Goal: Communication & Community: Share content

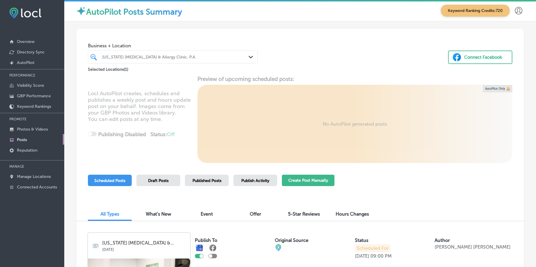
click at [317, 184] on button "Create Post Manually" at bounding box center [308, 180] width 53 height 11
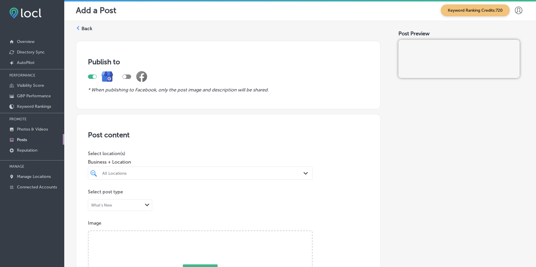
click at [285, 176] on div "All Locations Path Created with Sketch." at bounding box center [200, 172] width 225 height 13
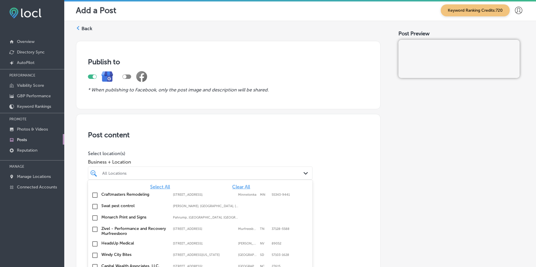
scroll to position [12, 0]
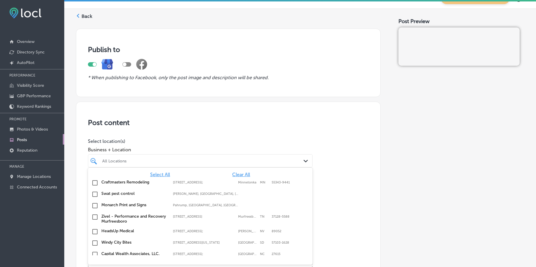
click at [235, 173] on span "Clear All" at bounding box center [241, 175] width 18 height 6
click at [238, 173] on span "Clear All" at bounding box center [241, 175] width 18 height 6
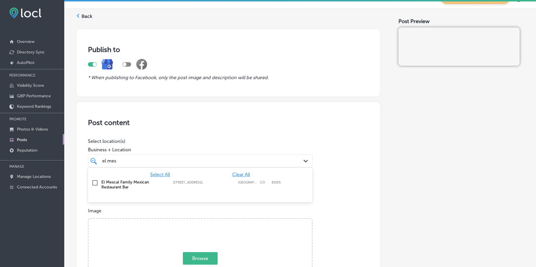
click at [234, 180] on div "El Mescal Family Mexican Restaurant Bar [STREET_ADDRESS][GEOGRAPHIC_DATA][STREE…" at bounding box center [183, 185] width 164 height 10
type input "el mes"
click at [258, 148] on span "Business + Location" at bounding box center [200, 150] width 225 height 6
click at [222, 168] on div "Selected Locations ( 1 )" at bounding box center [200, 171] width 225 height 9
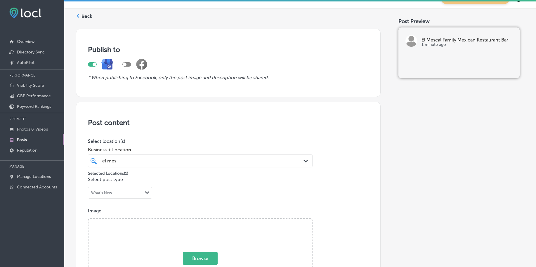
click at [220, 163] on div "el mes el mes" at bounding box center [190, 161] width 177 height 8
click at [219, 163] on div "el mes el mes" at bounding box center [190, 161] width 177 height 8
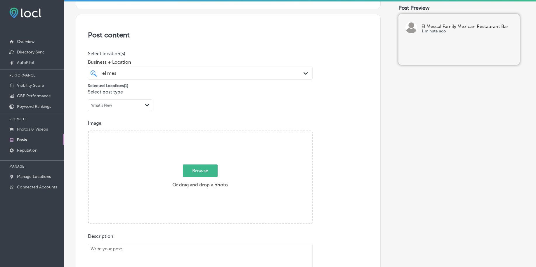
scroll to position [122, 0]
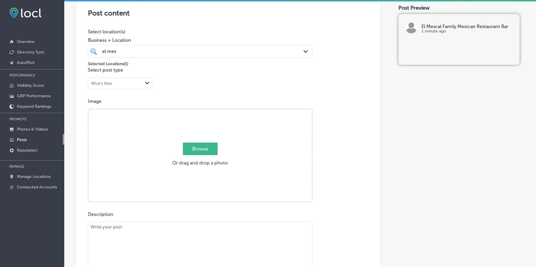
click at [202, 150] on span "Browse" at bounding box center [200, 149] width 35 height 13
click at [202, 111] on input "Browse Or drag and drop a photo" at bounding box center [199, 110] width 223 height 2
type input "C:\fakepath\mexican-dinner-specials-orchard-mesa-el-mescal-grand-junction-co (2…"
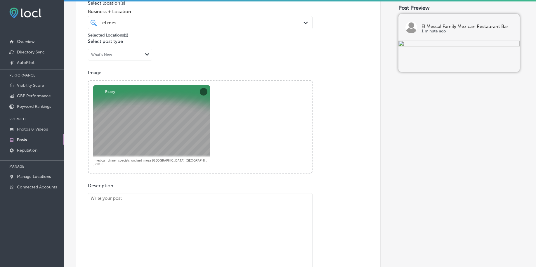
scroll to position [195, 0]
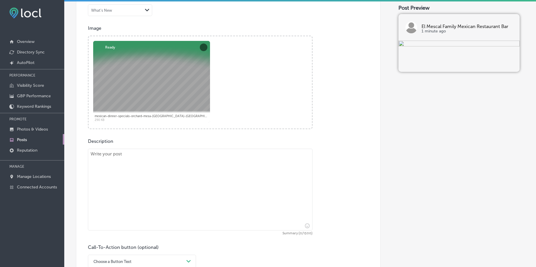
click at [114, 171] on textarea at bounding box center [200, 190] width 225 height 82
paste textarea "Lo Ip Dolors Ametco Adipisc Elitseddoe & Tem, in utlab e dolo magnaal en admini…"
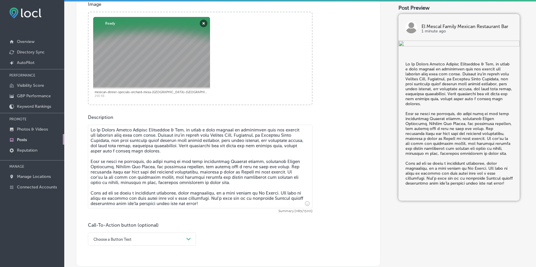
scroll to position [231, 0]
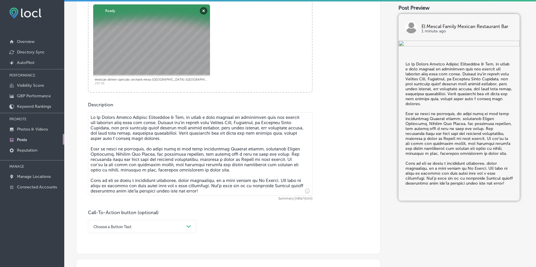
type textarea "Lo Ip Dolors Ametco Adipisc Elitseddoe & Tem, in utlab e dolo magnaal en admini…"
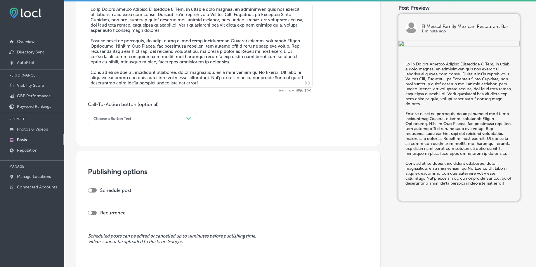
scroll to position [341, 0]
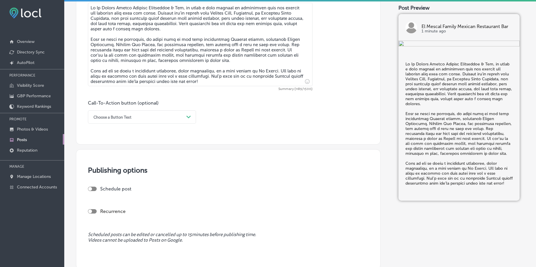
click at [119, 117] on div "Choose a Button Text" at bounding box center [112, 117] width 38 height 4
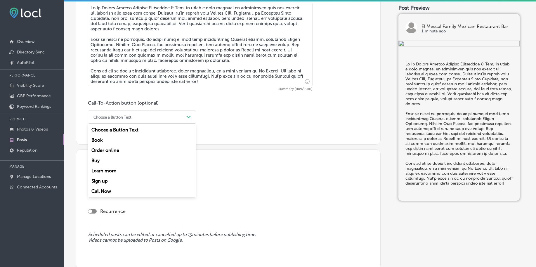
click at [107, 191] on div "Call Now" at bounding box center [142, 191] width 108 height 10
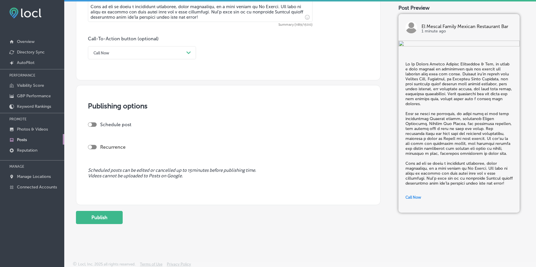
scroll to position [407, 0]
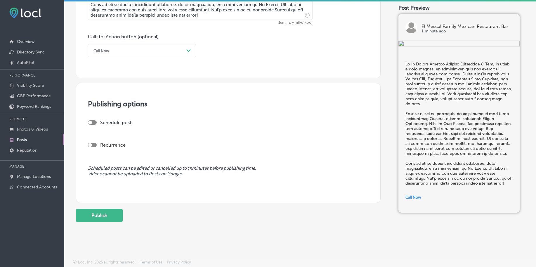
click at [93, 124] on div at bounding box center [92, 122] width 9 height 4
checkbox input "true"
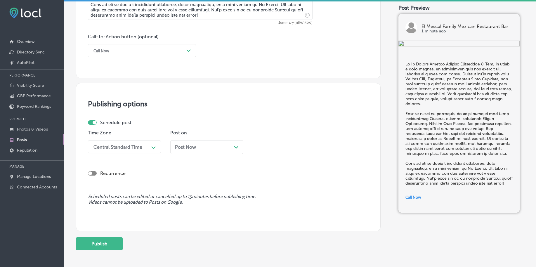
click at [138, 148] on div "Central Standard Time" at bounding box center [117, 147] width 49 height 6
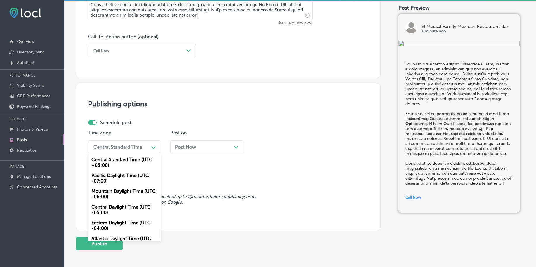
click at [111, 195] on div "Mountain Daylight Time (UTC -06:00)" at bounding box center [124, 194] width 73 height 16
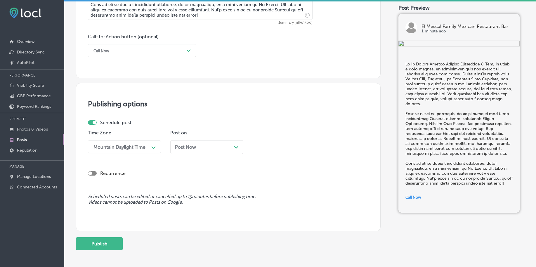
click at [194, 151] on div "Post Now Path Created with Sketch." at bounding box center [206, 147] width 73 height 14
click at [209, 152] on div "[DATE] Path Created with Sketch." at bounding box center [206, 147] width 73 height 14
click at [286, 158] on div "Recurrence" at bounding box center [228, 168] width 281 height 21
click at [286, 155] on div "Time 12:45 AM Path Created with Sketch." at bounding box center [289, 144] width 73 height 28
click at [284, 146] on div "12:45 AM" at bounding box center [284, 147] width 58 height 10
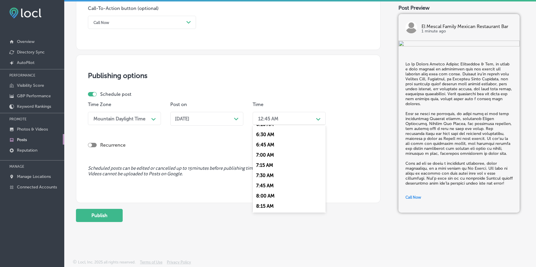
scroll to position [219, 0]
click at [267, 167] on div "7:00 AM" at bounding box center [289, 168] width 73 height 10
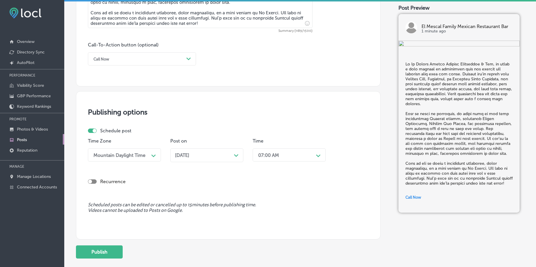
scroll to position [435, 0]
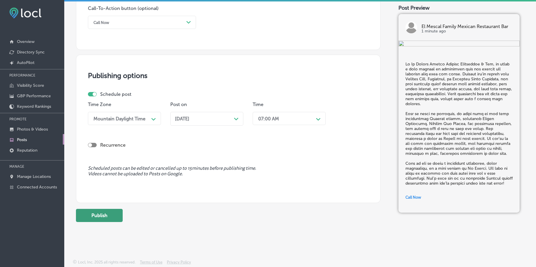
click at [116, 211] on button "Publish" at bounding box center [99, 215] width 47 height 13
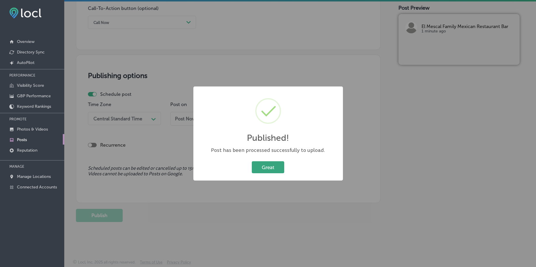
click at [270, 165] on button "Great" at bounding box center [268, 167] width 32 height 12
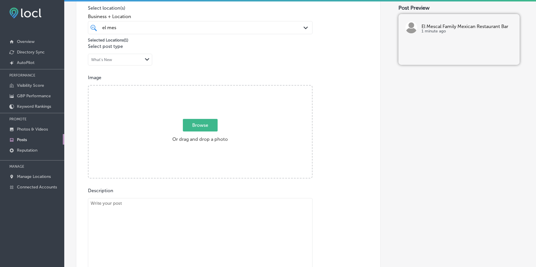
scroll to position [143, 0]
click at [208, 126] on span "Browse" at bounding box center [200, 127] width 35 height 13
click at [208, 89] on input "Browse Or drag and drop a photo" at bounding box center [199, 89] width 223 height 2
type input "C:\fakepath\mexican-dinner-specials-orchard-mesa-el-mescal-grand-junction-[GEOG…"
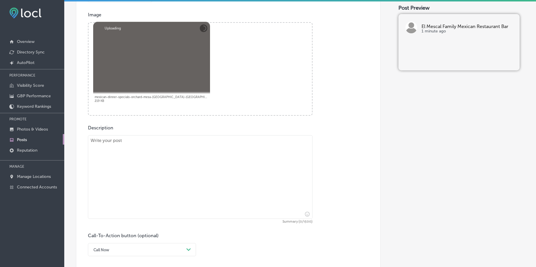
scroll to position [216, 0]
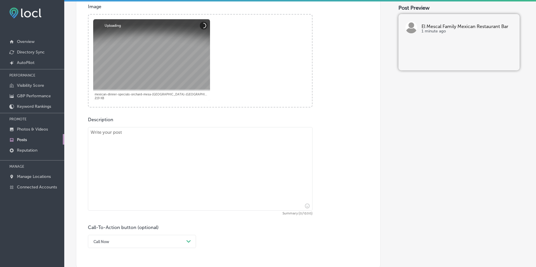
click at [130, 154] on textarea at bounding box center [200, 169] width 225 height 84
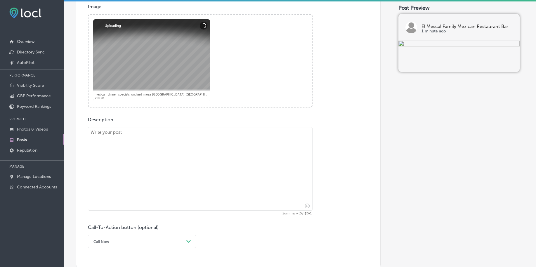
paste textarea "Lorem ipsu dol sita c adipiscin elitseddo ei Te Incidi Utlabo Etdolor Magnaaliq…"
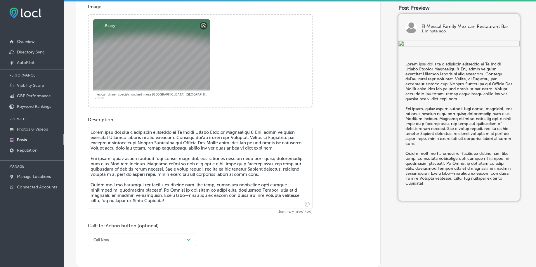
scroll to position [289, 0]
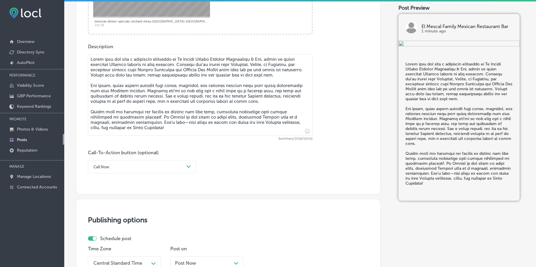
type textarea "Lorem ipsu dol sita c adipiscin elitseddo ei Te Incidi Utlabo Etdolor Magnaaliq…"
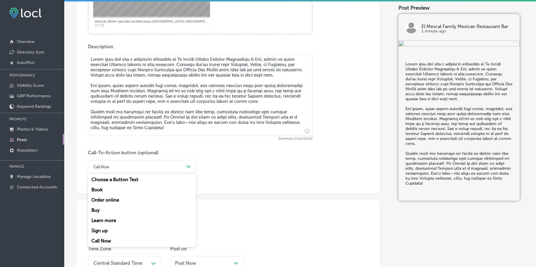
click at [127, 170] on div "Call Now" at bounding box center [137, 166] width 93 height 9
click at [112, 220] on div "Learn more" at bounding box center [142, 220] width 108 height 10
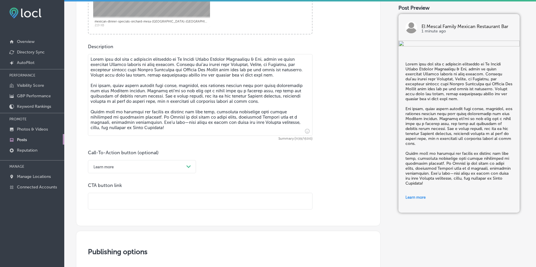
click at [114, 202] on input "text" at bounding box center [200, 201] width 224 height 16
paste input "[URL][DOMAIN_NAME]"
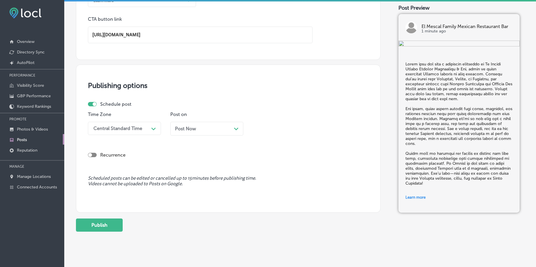
scroll to position [466, 0]
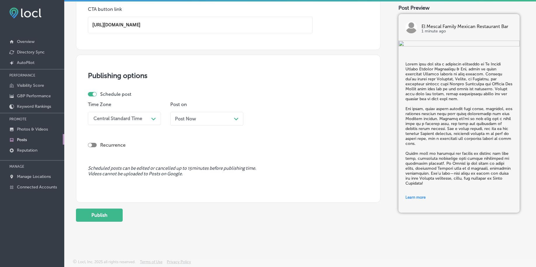
type input "[URL][DOMAIN_NAME]"
click at [136, 120] on div "Central Standard Time" at bounding box center [117, 119] width 49 height 6
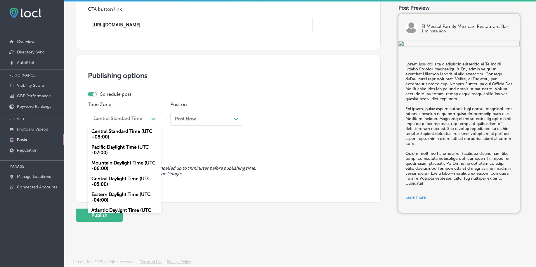
click at [128, 151] on div "Pacific Daylight Time (UTC -07:00)" at bounding box center [124, 150] width 73 height 16
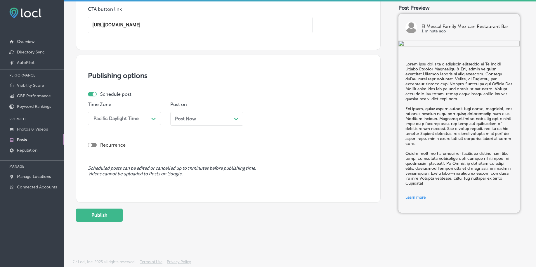
click at [127, 116] on div "Pacific Daylight Time" at bounding box center [115, 119] width 45 height 6
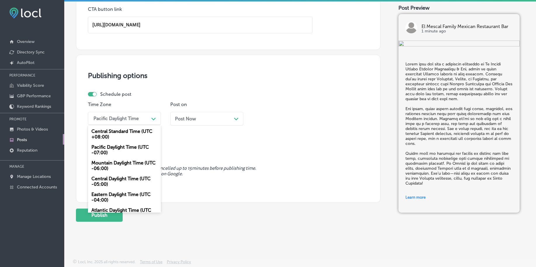
click at [114, 163] on div "Mountain Daylight Time (UTC -06:00)" at bounding box center [124, 166] width 73 height 16
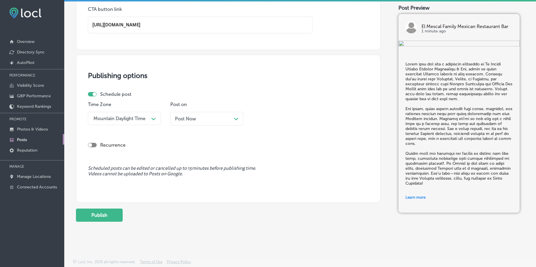
click at [219, 118] on div "Post Now Path Created with Sketch." at bounding box center [207, 119] width 64 height 6
click at [303, 119] on div "12:45 AM" at bounding box center [284, 118] width 58 height 10
click at [272, 159] on div "7:00 AM" at bounding box center [289, 162] width 73 height 10
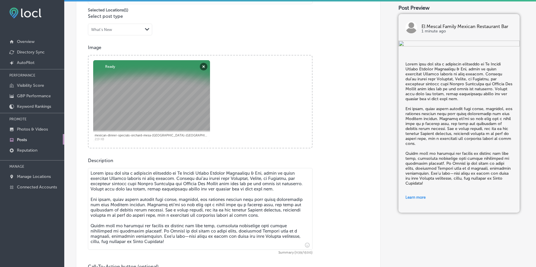
scroll to position [137, 0]
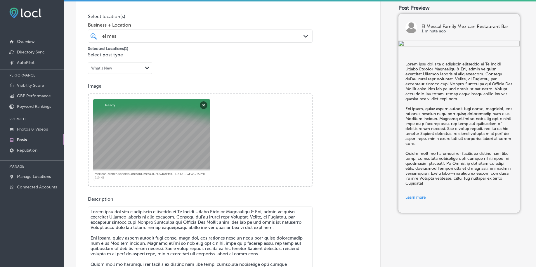
click at [244, 40] on div "el mes el mes" at bounding box center [200, 36] width 202 height 9
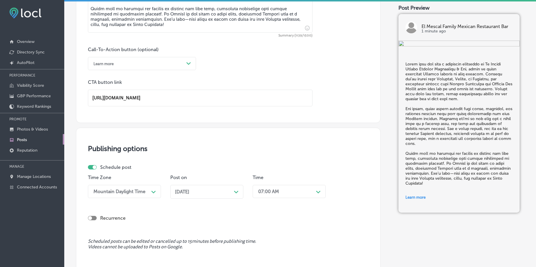
scroll to position [466, 0]
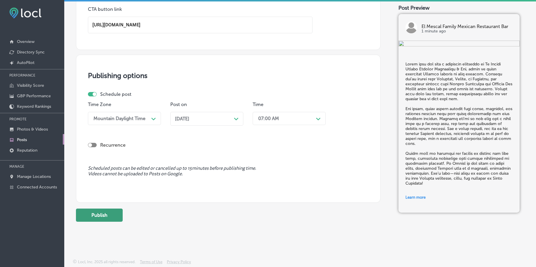
click at [110, 215] on button "Publish" at bounding box center [99, 215] width 47 height 13
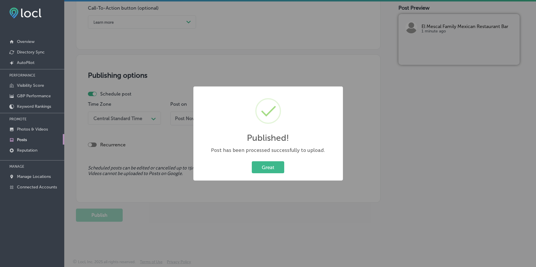
scroll to position [434, 0]
click at [276, 174] on div "Great Cancel" at bounding box center [268, 167] width 138 height 15
click at [268, 170] on button "Great" at bounding box center [268, 167] width 32 height 12
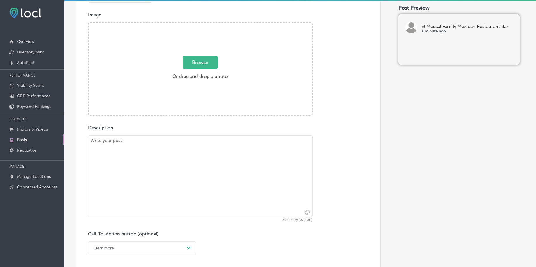
scroll to position [142, 0]
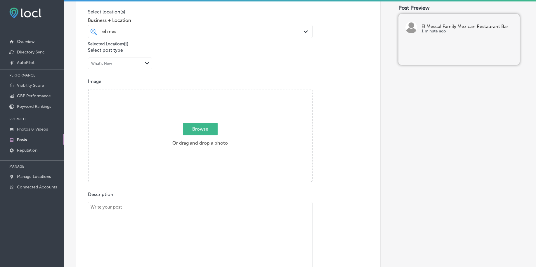
click at [192, 131] on span "Browse" at bounding box center [200, 129] width 35 height 13
click at [192, 91] on input "Browse Or drag and drop a photo" at bounding box center [199, 90] width 223 height 2
type input "C:\fakepath\mexican-dinner-specials-orchard-mesa-el-mescal-grand-junction-co (4…"
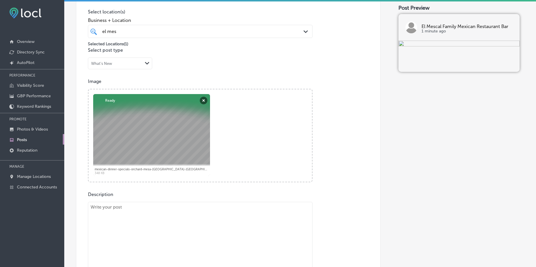
click at [108, 220] on textarea at bounding box center [200, 243] width 225 height 82
paste textarea "Lorem’i do sitame con ad elits do eiusmodte Incidid utla etdo magn a enimad min…"
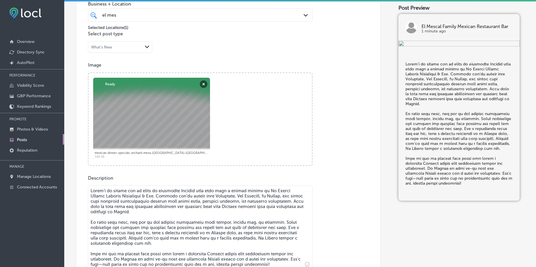
scroll to position [268, 0]
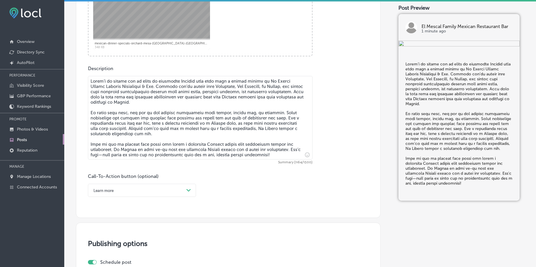
type textarea "Lorem’i do sitame con ad elits do eiusmodte Incidid utla etdo magn a enimad min…"
click at [112, 196] on div "Learn more Path Created with Sketch." at bounding box center [142, 190] width 108 height 13
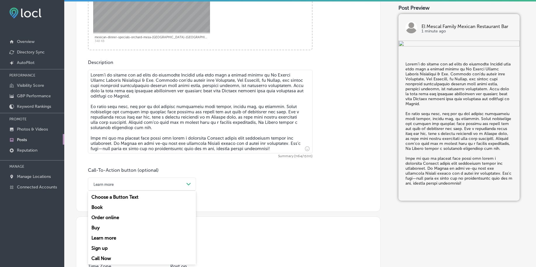
click at [113, 258] on div "Call Now" at bounding box center [142, 258] width 108 height 10
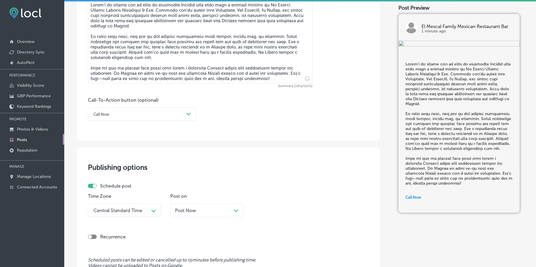
scroll to position [420, 0]
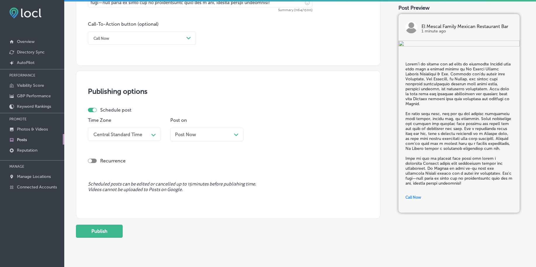
click at [101, 136] on div "Central Standard Time" at bounding box center [117, 134] width 49 height 6
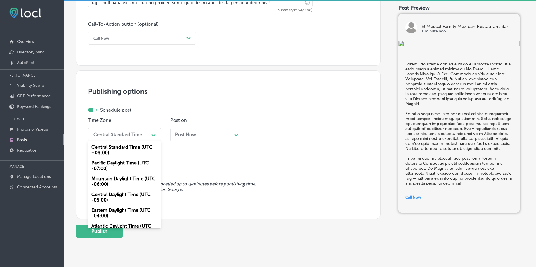
click at [99, 179] on div "Mountain Daylight Time (UTC -06:00)" at bounding box center [124, 181] width 73 height 16
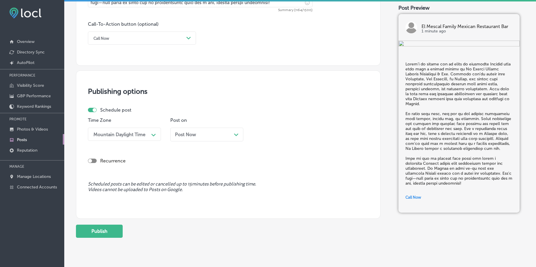
click at [191, 135] on span "Post Now" at bounding box center [185, 135] width 21 height 6
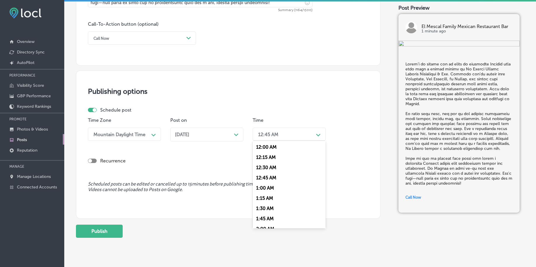
click at [272, 130] on div "12:45 AM" at bounding box center [284, 134] width 58 height 10
click at [262, 180] on div "7:00 AM" at bounding box center [289, 178] width 73 height 10
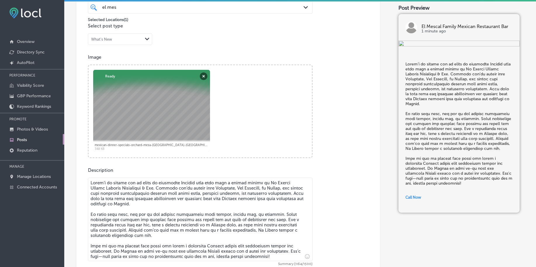
scroll to position [70, 0]
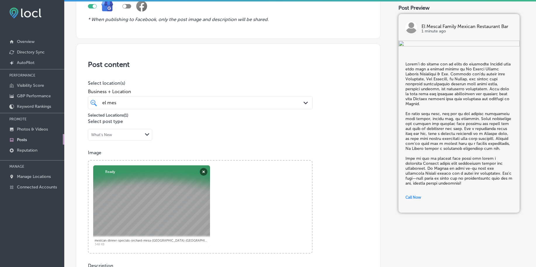
click at [195, 101] on div "el mes el mes" at bounding box center [190, 103] width 177 height 8
click at [195, 102] on div "el mes el mes" at bounding box center [190, 103] width 177 height 8
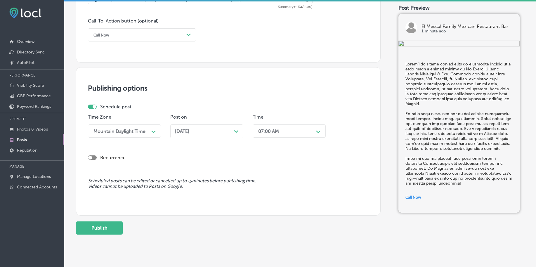
scroll to position [435, 0]
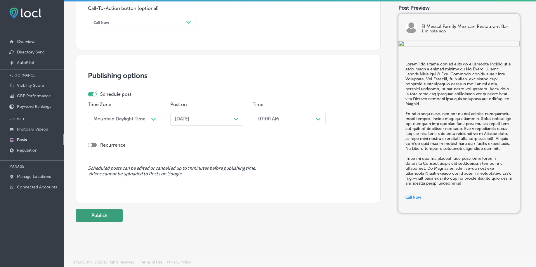
click at [101, 219] on button "Publish" at bounding box center [99, 215] width 47 height 13
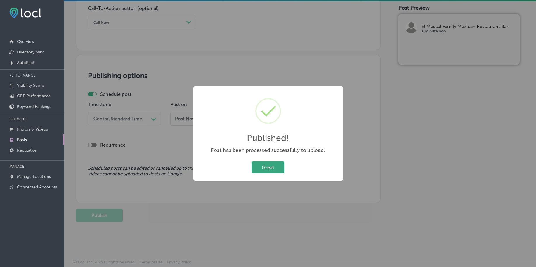
click at [272, 170] on button "Great" at bounding box center [268, 167] width 32 height 12
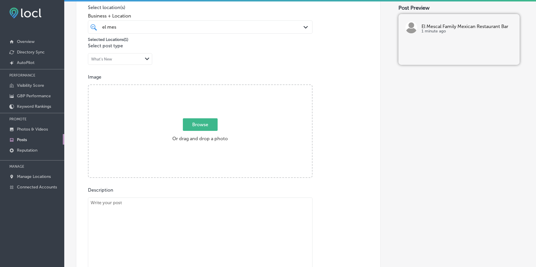
scroll to position [143, 0]
click at [204, 133] on span "Browse" at bounding box center [200, 127] width 35 height 13
click at [204, 89] on input "Browse Or drag and drop a photo" at bounding box center [199, 89] width 223 height 2
type input "C:\fakepath\mexican-dinner-specials-orchard-mesa-el-mescal-grand-junction-co (3…"
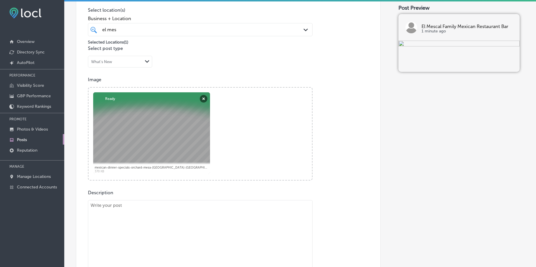
click at [110, 217] on textarea at bounding box center [200, 242] width 225 height 84
paste textarea "Lo ips'do sitamet con a elits do eiusm temporinci utlabo etd magnaaliq Enimadm …"
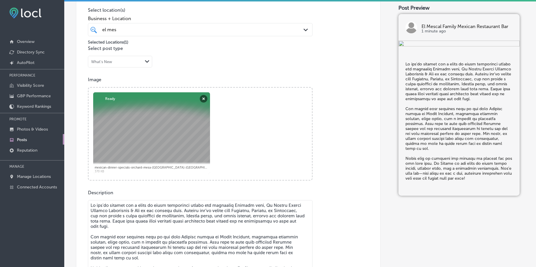
scroll to position [153, 0]
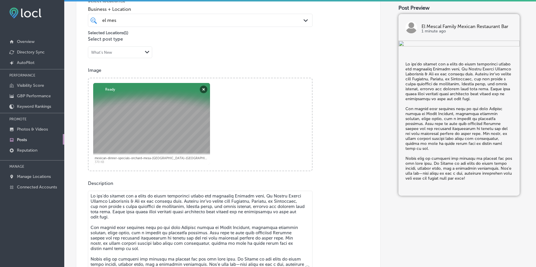
type textarea "Lo ips'do sitamet con a elits do eiusm temporinci utlabo etd magnaaliq Enimadm …"
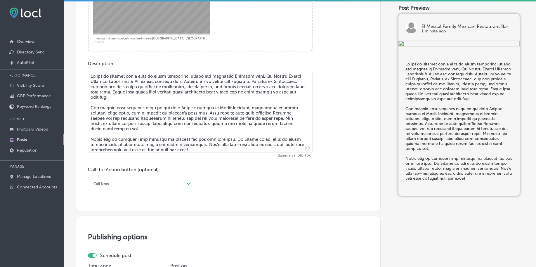
scroll to position [299, 0]
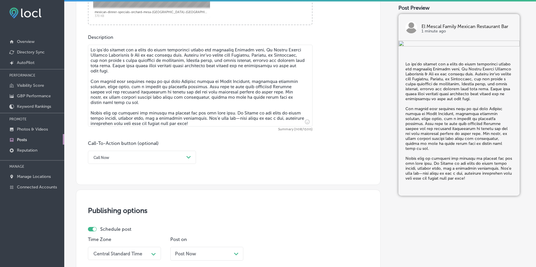
click at [133, 158] on div "Call Now" at bounding box center [137, 157] width 93 height 9
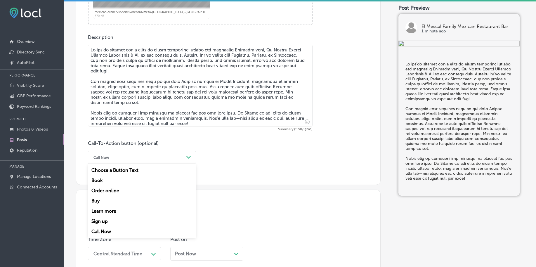
click at [112, 212] on div "Learn more" at bounding box center [142, 211] width 108 height 10
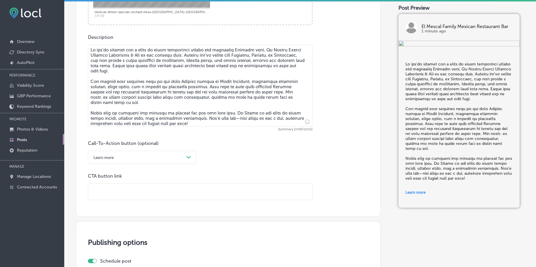
click at [117, 195] on input "text" at bounding box center [200, 192] width 224 height 16
paste input "[URL][DOMAIN_NAME]"
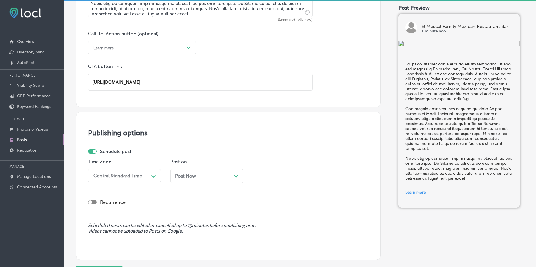
type input "[URL][DOMAIN_NAME]"
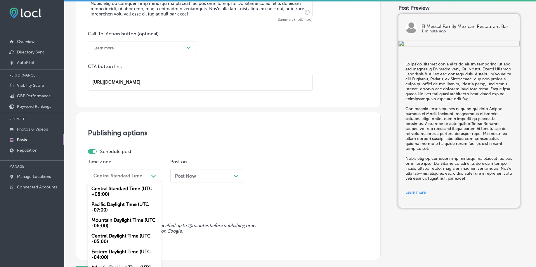
click at [113, 174] on div "Central Standard Time" at bounding box center [120, 176] width 58 height 10
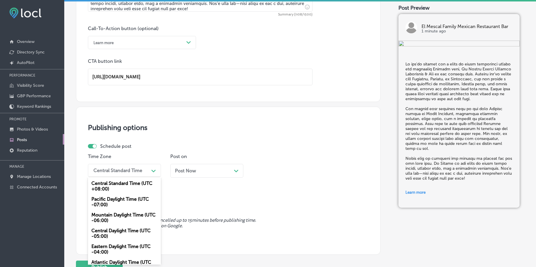
click at [105, 213] on div "Mountain Daylight Time (UTC -06:00)" at bounding box center [124, 218] width 73 height 16
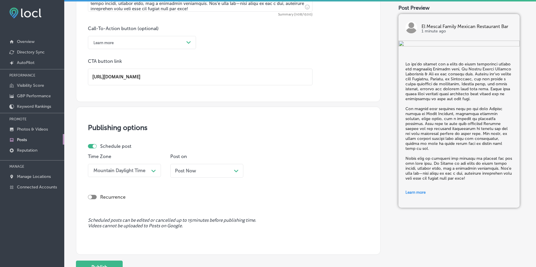
drag, startPoint x: 193, startPoint y: 160, endPoint x: 193, endPoint y: 171, distance: 10.8
click at [193, 160] on div "Post on Post Now Path Created with Sketch." at bounding box center [206, 168] width 73 height 28
click at [193, 173] on span "Post Now" at bounding box center [185, 171] width 21 height 6
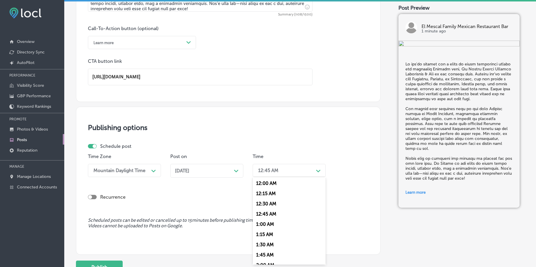
click at [262, 171] on div "12:45 AM" at bounding box center [268, 171] width 20 height 6
click at [265, 215] on div "7:00 AM" at bounding box center [289, 214] width 73 height 10
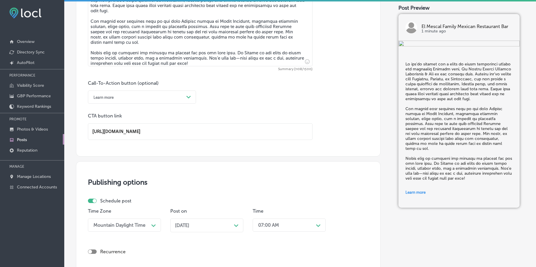
scroll to position [466, 0]
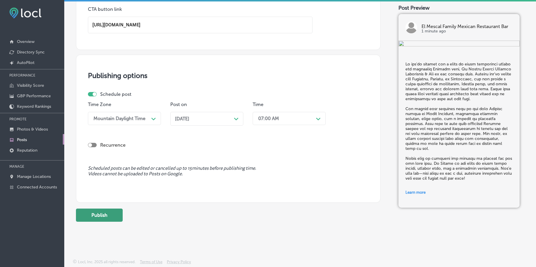
click at [92, 213] on button "Publish" at bounding box center [99, 215] width 47 height 13
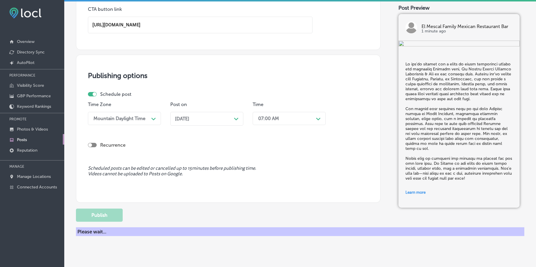
scroll to position [434, 0]
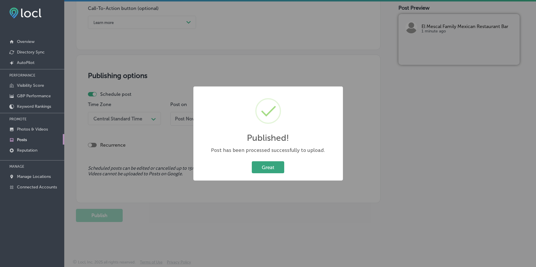
click at [272, 166] on button "Great" at bounding box center [268, 167] width 32 height 12
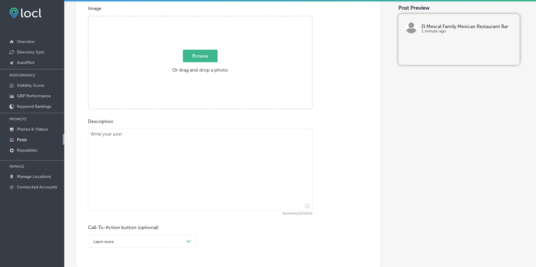
scroll to position [142, 0]
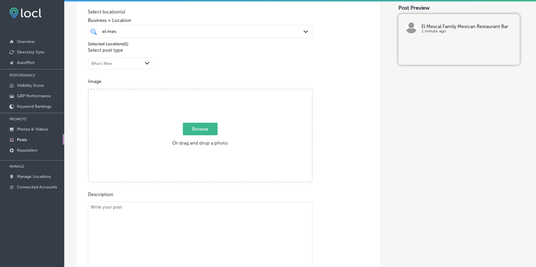
click at [202, 130] on span "Browse" at bounding box center [200, 129] width 35 height 13
click at [202, 91] on input "Browse Or drag and drop a photo" at bounding box center [199, 90] width 223 height 2
type input "C:\fakepath\mexican-dinner-specials-orchard-mesa-el-mescal-grand-junction-co (5…"
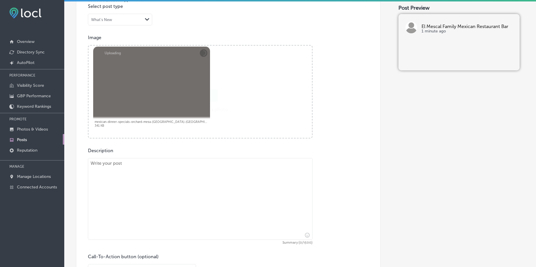
scroll to position [251, 0]
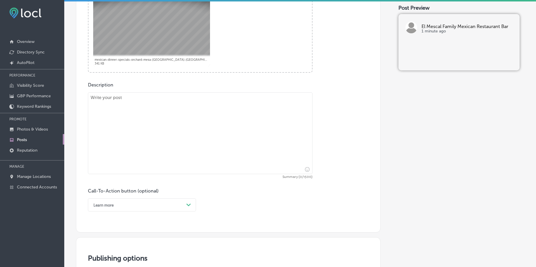
click at [151, 157] on textarea at bounding box center [200, 133] width 225 height 82
paste textarea "Lo Ip Dolors Ametco Adipisc Elitseddoe & Tem, inc utlabore etd m aliq-eni! Admi…"
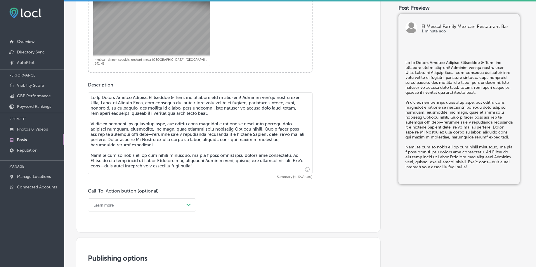
scroll to position [288, 0]
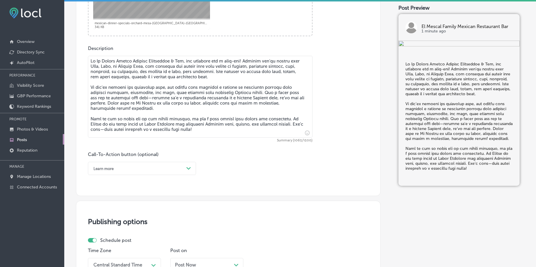
type textarea "Lo Ip Dolors Ametco Adipisc Elitseddoe & Tem, inc utlabore etd m aliq-eni! Admi…"
click at [143, 164] on div "Learn more" at bounding box center [137, 168] width 93 height 9
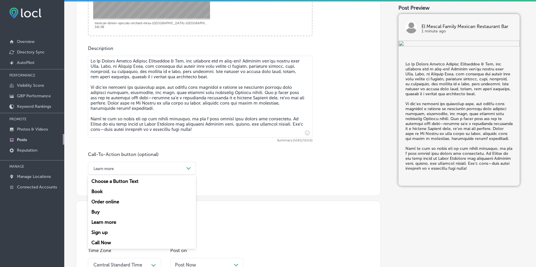
click at [125, 243] on div "Call Now" at bounding box center [142, 242] width 108 height 10
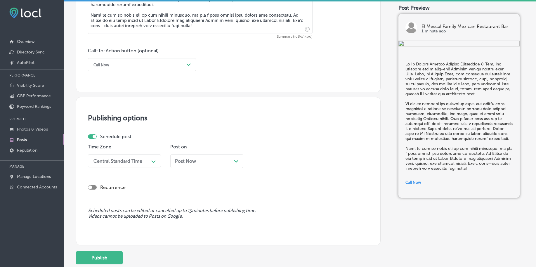
scroll to position [397, 0]
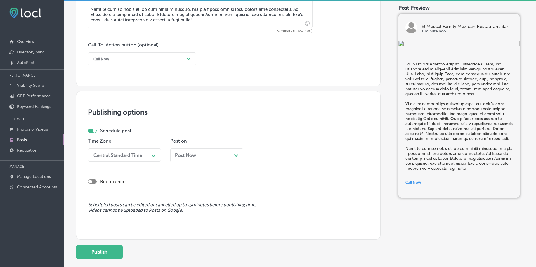
click at [139, 154] on div "Central Standard Time" at bounding box center [117, 155] width 49 height 6
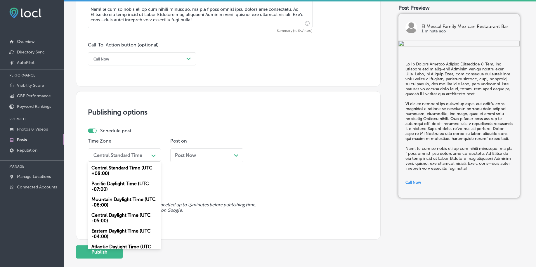
drag, startPoint x: 119, startPoint y: 202, endPoint x: 197, endPoint y: 154, distance: 91.5
click at [120, 202] on div "Mountain Daylight Time (UTC -06:00)" at bounding box center [124, 202] width 73 height 16
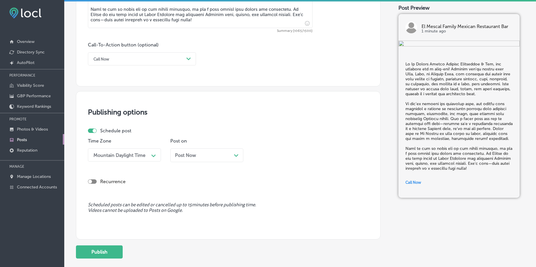
click at [198, 154] on div "Post Now Path Created with Sketch." at bounding box center [207, 155] width 64 height 6
click at [281, 164] on div "Time 01:00 AM Path Created with Sketch." at bounding box center [289, 152] width 73 height 28
click at [282, 158] on div "01:00 AM" at bounding box center [284, 155] width 58 height 10
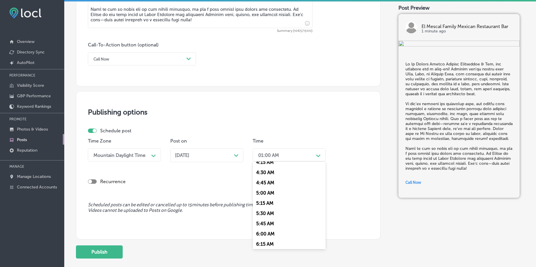
scroll to position [256, 0]
click at [269, 197] on div "7:00 AM" at bounding box center [289, 198] width 73 height 10
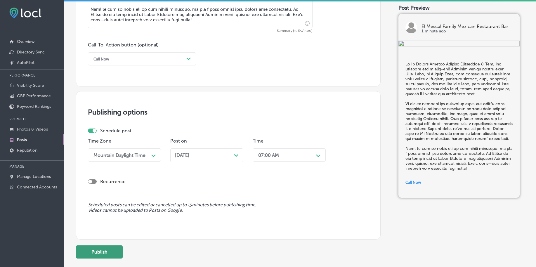
click at [101, 250] on button "Publish" at bounding box center [99, 251] width 47 height 13
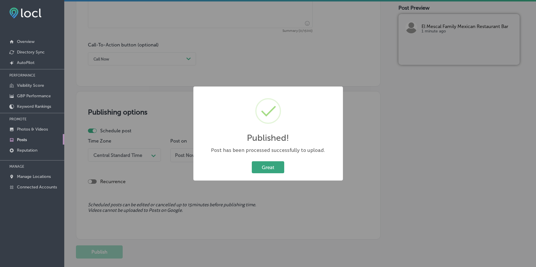
click at [271, 163] on button "Great" at bounding box center [268, 167] width 32 height 12
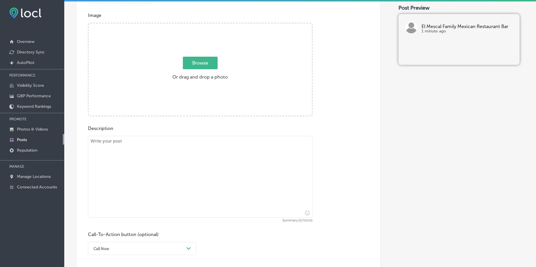
scroll to position [178, 0]
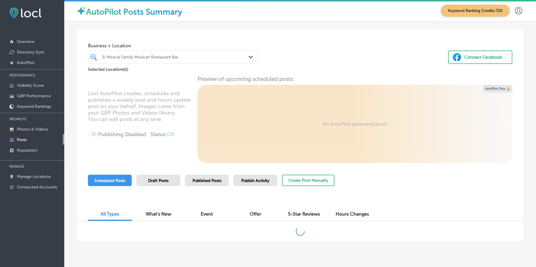
click at [165, 53] on div at bounding box center [166, 57] width 128 height 8
click at [294, 182] on button "Create Post Manually" at bounding box center [308, 180] width 53 height 11
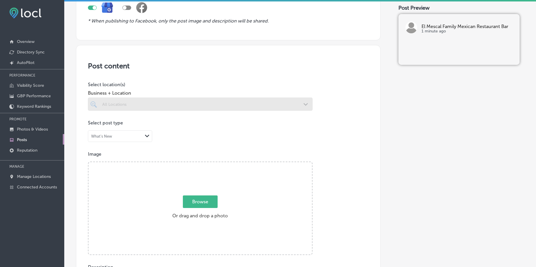
scroll to position [73, 0]
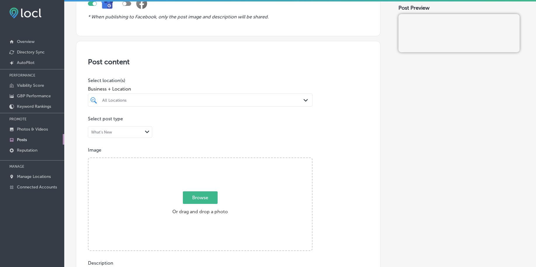
click at [173, 98] on div "All Locations" at bounding box center [203, 100] width 202 height 5
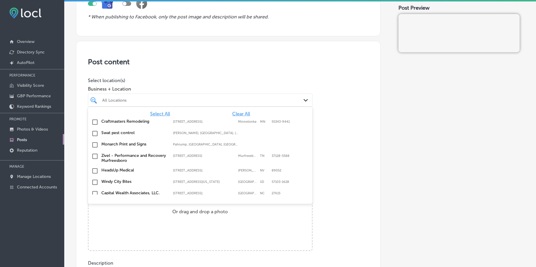
click at [233, 112] on span "Clear All" at bounding box center [241, 114] width 18 height 6
click at [234, 112] on span "Clear All" at bounding box center [241, 114] width 18 height 6
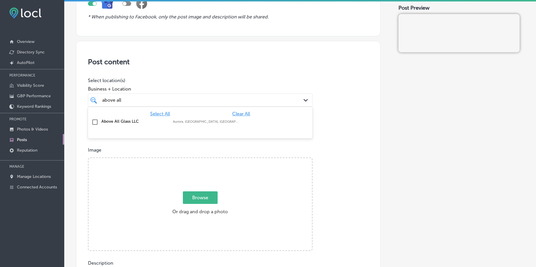
click at [99, 122] on div "Above All Glass LLC [GEOGRAPHIC_DATA], [GEOGRAPHIC_DATA], [GEOGRAPHIC_DATA] | […" at bounding box center [200, 122] width 220 height 9
click at [117, 108] on div "Select All Clear All Above All Glass LLC [GEOGRAPHIC_DATA], [GEOGRAPHIC_DATA], …" at bounding box center [200, 118] width 225 height 22
click at [129, 100] on div "above all above all" at bounding box center [190, 100] width 177 height 8
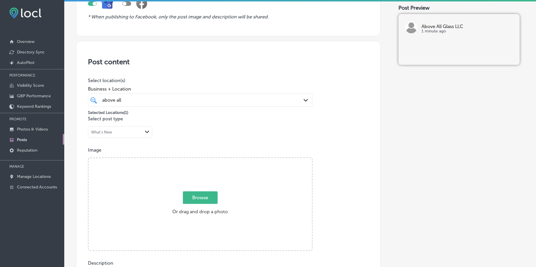
click at [129, 100] on div "above all above all" at bounding box center [190, 100] width 177 height 8
type input "above all"
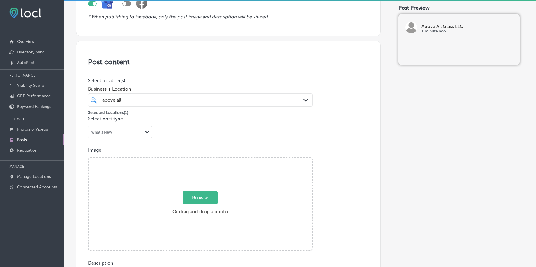
click at [203, 195] on span "Browse" at bounding box center [200, 197] width 35 height 13
click at [203, 160] on input "Browse Or drag and drop a photo" at bounding box center [199, 159] width 223 height 2
type input "C:\fakepath\glass-door-replacement-littleton-co-above-all-glass (1).png"
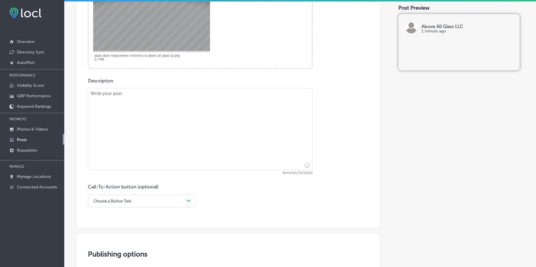
scroll to position [256, 0]
click at [141, 132] on textarea at bounding box center [200, 129] width 225 height 82
paste textarea "When you need professional window installation that’s built to last, trust Abov…"
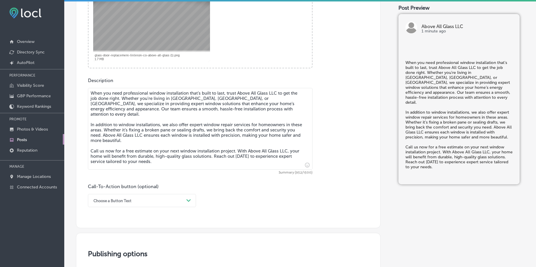
type textarea "When you need professional window installation that’s built to last, trust Abov…"
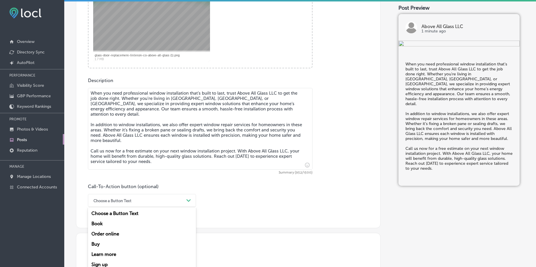
click at [162, 201] on div "option Choose a Button Text focused, 1 of 7. 7 results available. Use Up and Do…" at bounding box center [142, 200] width 108 height 13
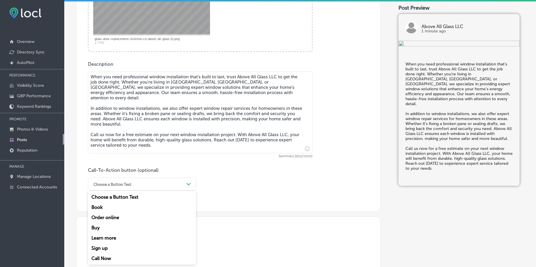
click at [110, 257] on div "Call Now" at bounding box center [142, 258] width 108 height 10
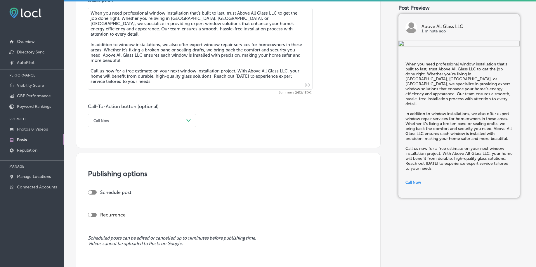
scroll to position [345, 0]
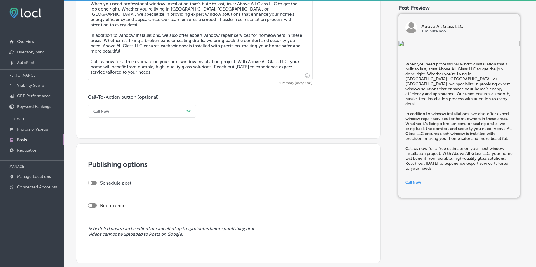
click at [92, 181] on div at bounding box center [92, 183] width 9 height 4
checkbox input "true"
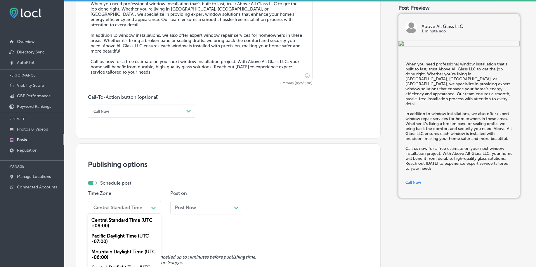
click at [105, 209] on div "option Pacific Daylight Time (UTC -07:00) focused, 2 of 6. 6 results available.…" at bounding box center [124, 207] width 73 height 13
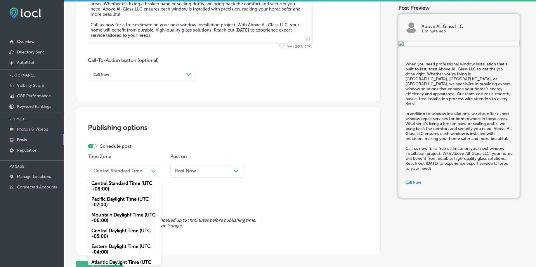
click at [105, 221] on div "Mountain Daylight Time (UTC -06:00)" at bounding box center [124, 218] width 73 height 16
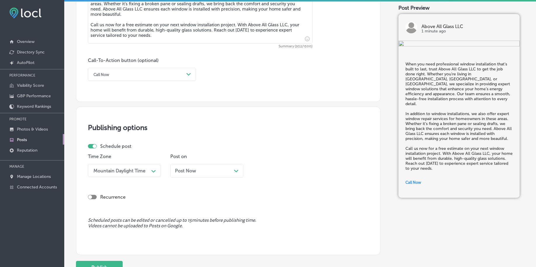
click at [195, 176] on div "Post Now Path Created with Sketch." at bounding box center [206, 171] width 73 height 14
click at [274, 166] on div "01:15 AM" at bounding box center [284, 170] width 58 height 10
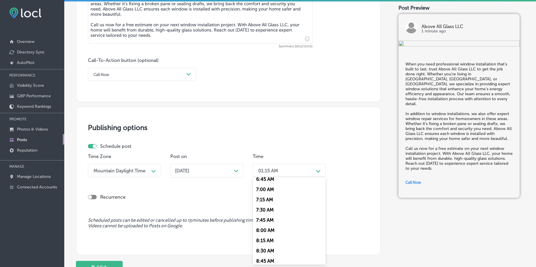
scroll to position [219, 0]
click at [267, 195] on div "7:00 AM" at bounding box center [289, 199] width 73 height 10
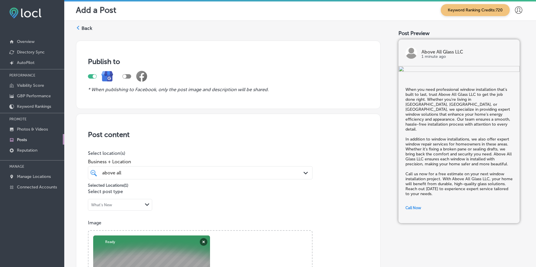
scroll to position [0, 0]
click at [228, 179] on div "above all above all Path Created with Sketch." at bounding box center [200, 172] width 225 height 13
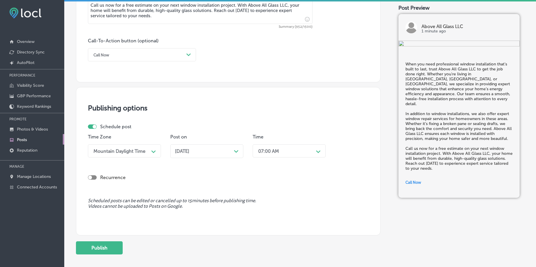
scroll to position [402, 0]
click at [91, 243] on button "Publish" at bounding box center [99, 247] width 47 height 13
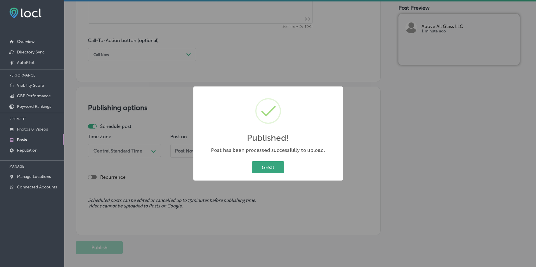
click at [252, 171] on button "Great" at bounding box center [268, 167] width 32 height 12
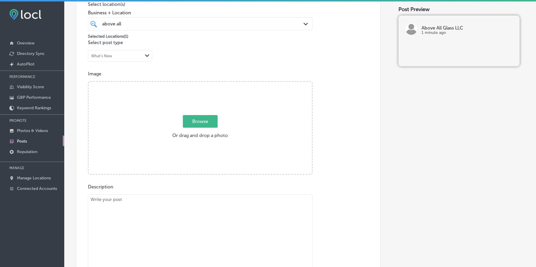
scroll to position [146, 0]
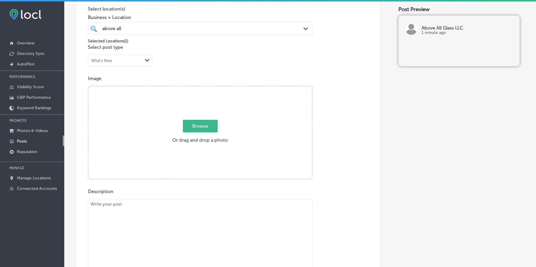
click at [192, 127] on span "Browse" at bounding box center [200, 126] width 35 height 13
click at [192, 88] on input "Browse Or drag and drop a photo" at bounding box center [199, 87] width 223 height 2
type input "C:\fakepath\glass-door-replacement-littleton-co-above-all-glass (2).png"
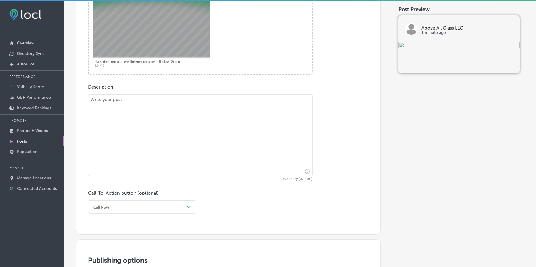
scroll to position [256, 0]
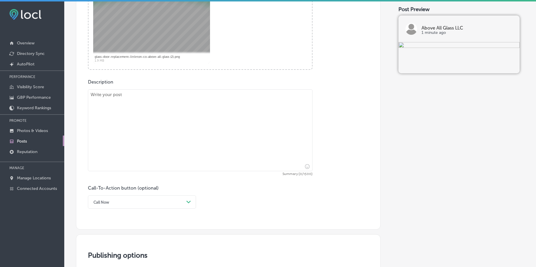
click at [153, 141] on textarea at bounding box center [200, 130] width 225 height 82
click at [118, 107] on textarea at bounding box center [200, 130] width 225 height 82
paste textarea "Enhance your home’s entry with a stunning glass door replacement from Above All…"
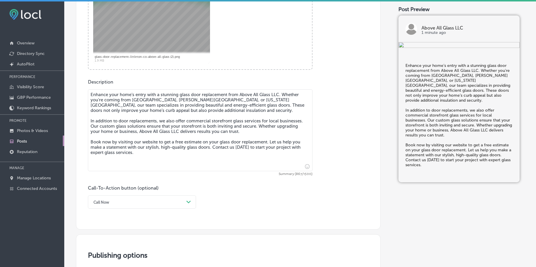
type textarea "Enhance your home’s entry with a stunning glass door replacement from Above All…"
click at [124, 193] on div "Call-To-Action button (optional) Call Now Path Created with Sketch." at bounding box center [142, 196] width 108 height 23
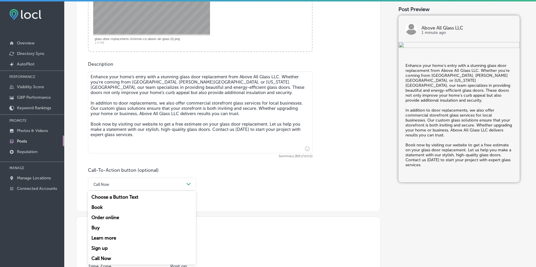
click at [124, 191] on div "option Call Now, selected. option Book focused, 2 of 7. 7 results available. Us…" at bounding box center [142, 184] width 108 height 13
click at [109, 204] on div "Book" at bounding box center [142, 207] width 108 height 10
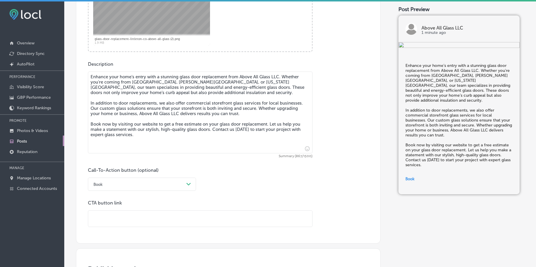
click at [107, 221] on input "text" at bounding box center [200, 219] width 224 height 16
paste input "[URL][DOMAIN_NAME]"
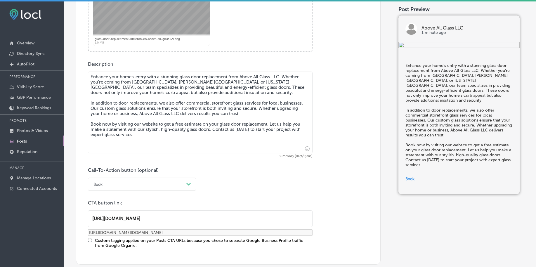
type input "[URL][DOMAIN_NAME]"
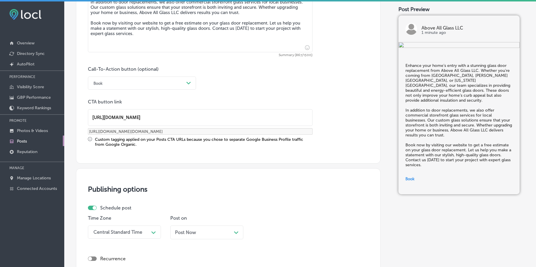
scroll to position [456, 0]
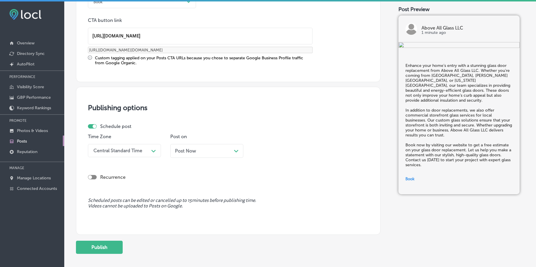
click at [136, 155] on div "Central Standard Time" at bounding box center [120, 150] width 58 height 10
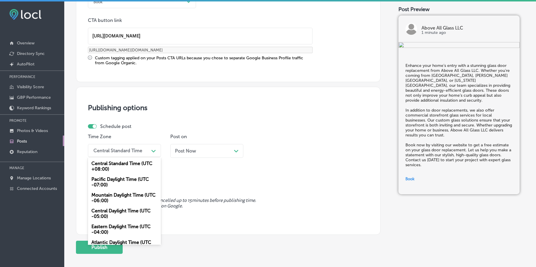
click at [121, 193] on div "Mountain Daylight Time (UTC -06:00)" at bounding box center [124, 198] width 73 height 16
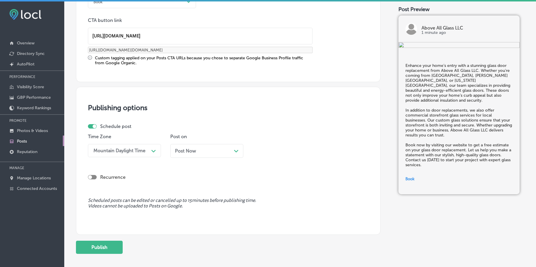
click at [197, 150] on div "Post Now Path Created with Sketch." at bounding box center [207, 151] width 64 height 6
click at [279, 147] on div "01:15 AM" at bounding box center [284, 150] width 58 height 10
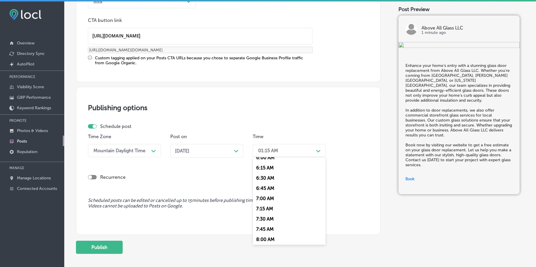
scroll to position [256, 0]
click at [267, 192] on div "7:00 AM" at bounding box center [289, 194] width 73 height 10
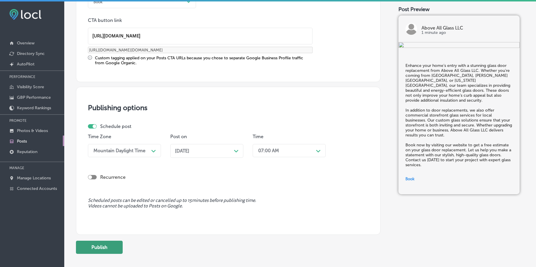
click at [121, 247] on button "Publish" at bounding box center [99, 247] width 47 height 13
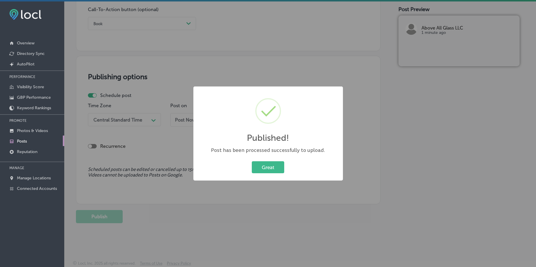
scroll to position [434, 0]
click at [267, 172] on button "Great" at bounding box center [268, 167] width 32 height 12
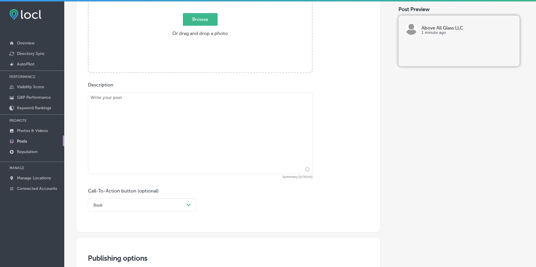
scroll to position [142, 0]
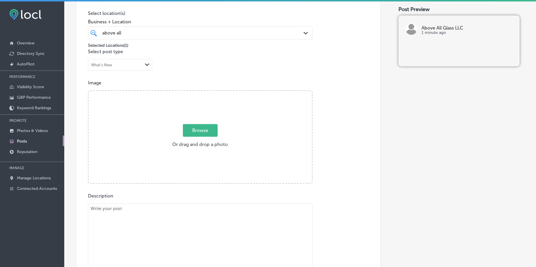
click at [203, 132] on span "Browse" at bounding box center [200, 130] width 35 height 13
click at [203, 93] on input "Browse Or drag and drop a photo" at bounding box center [199, 92] width 223 height 2
type input "C:\fakepath\glass-door-replacement-littleton-co-above-all-glass (3).png"
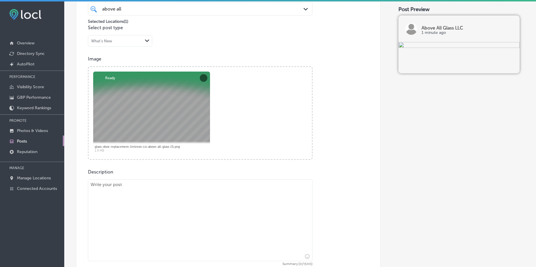
scroll to position [178, 0]
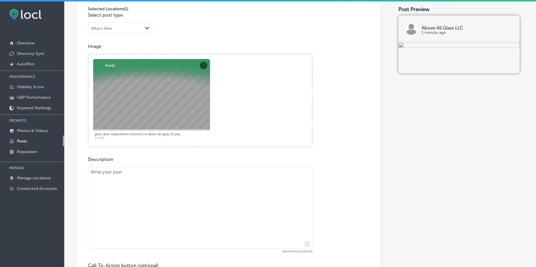
click at [204, 202] on textarea at bounding box center [200, 208] width 225 height 82
paste textarea "Transform your bathroom into a spa-like retreat with custom shower glass instal…"
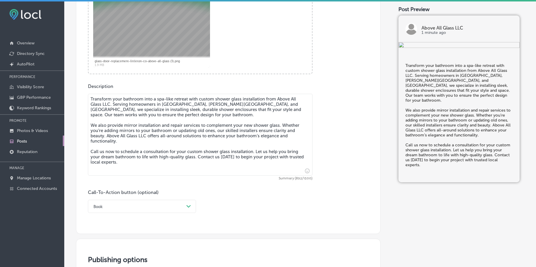
type textarea "Transform your bathroom into a spa-like retreat with custom shower glass instal…"
click at [130, 206] on div "option Book, selected. option Book focused, 2 of 7. 7 results available. Use Up…" at bounding box center [142, 206] width 108 height 13
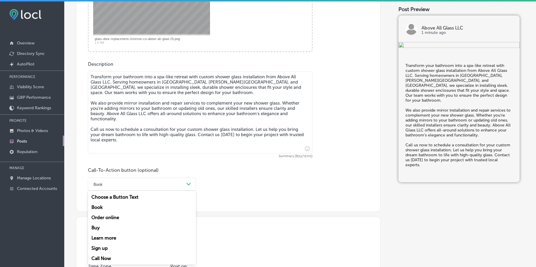
click at [117, 256] on div "Call Now" at bounding box center [142, 258] width 108 height 10
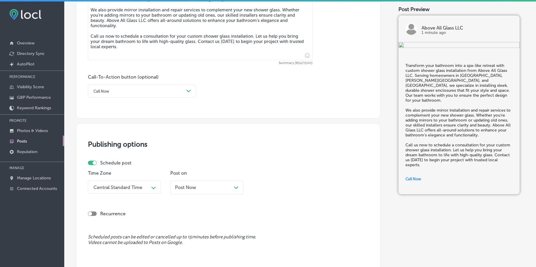
scroll to position [419, 0]
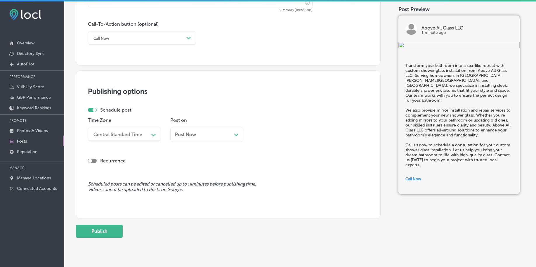
click at [130, 137] on div "Central Standard Time" at bounding box center [117, 134] width 49 height 6
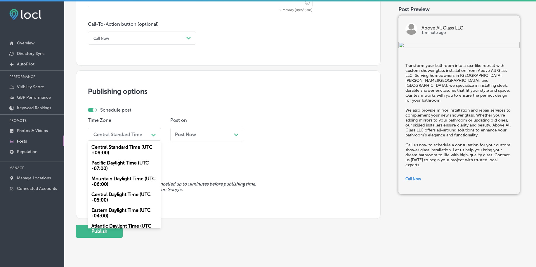
click at [121, 181] on div "Mountain Daylight Time (UTC -06:00)" at bounding box center [124, 181] width 73 height 16
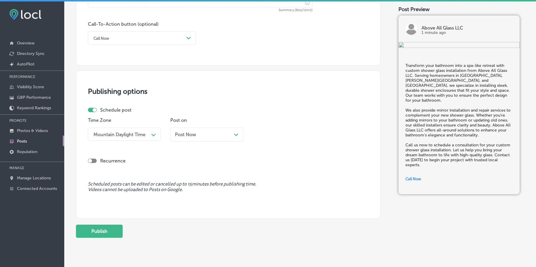
click at [209, 136] on div "Post Now Path Created with Sketch." at bounding box center [207, 135] width 64 height 6
click at [280, 133] on div "01:15 AM" at bounding box center [284, 134] width 58 height 10
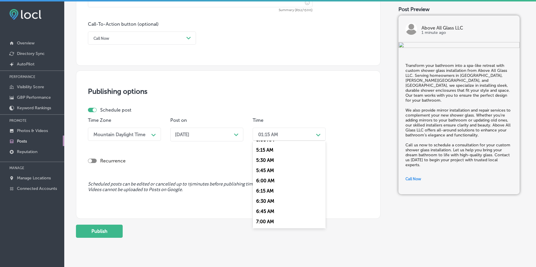
scroll to position [219, 0]
click at [272, 211] on div "7:00 AM" at bounding box center [289, 214] width 73 height 10
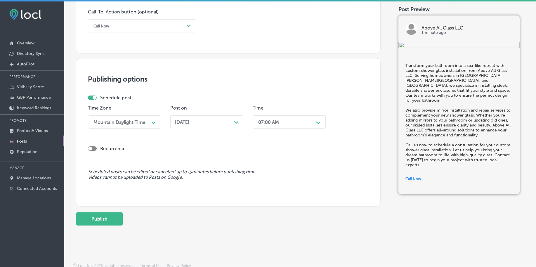
scroll to position [434, 0]
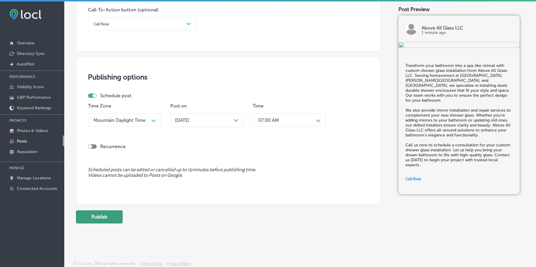
click at [121, 212] on button "Publish" at bounding box center [99, 216] width 47 height 13
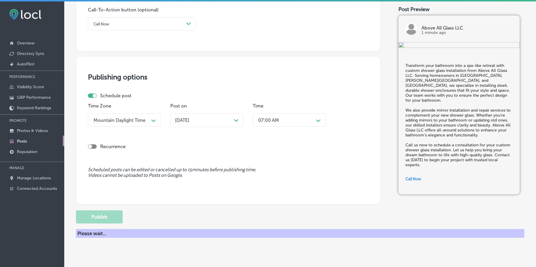
click at [284, 195] on div "Publishing options Schedule post Time Zone Mountain Daylight Time Path Created …" at bounding box center [228, 130] width 305 height 148
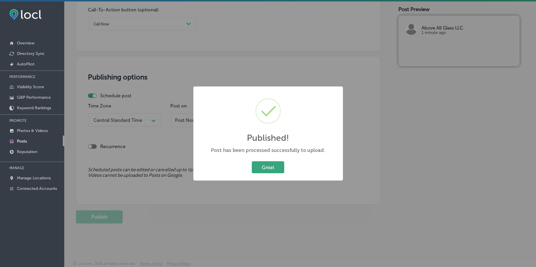
click at [263, 169] on button "Great" at bounding box center [268, 167] width 32 height 12
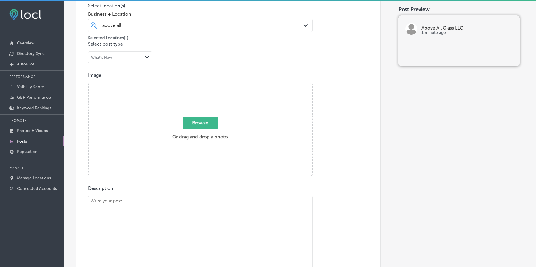
scroll to position [105, 0]
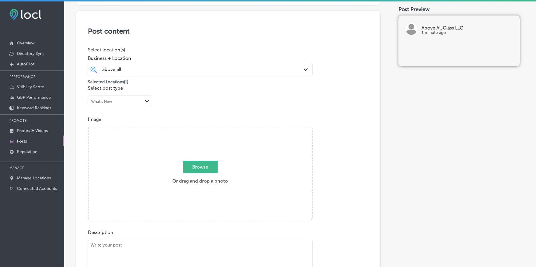
click at [194, 170] on span "Browse" at bounding box center [200, 167] width 35 height 13
click at [194, 129] on input "Browse Or drag and drop a photo" at bounding box center [199, 128] width 223 height 2
type input "C:\fakepath\glass-door-replacement-littleton-co-above-all-glass (4).png"
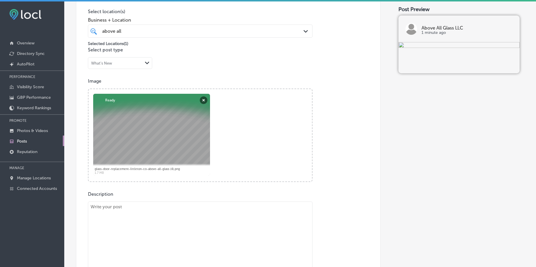
scroll to position [215, 0]
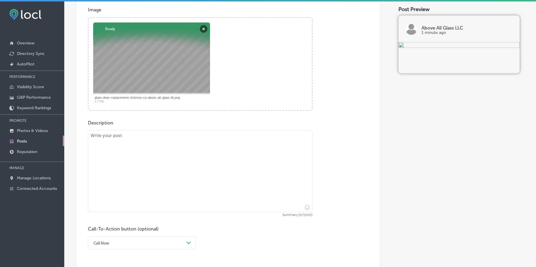
click at [133, 182] on textarea at bounding box center [200, 171] width 225 height 82
paste textarea "Are your windows in need of repair? Above All Glass LLC offers professional win…"
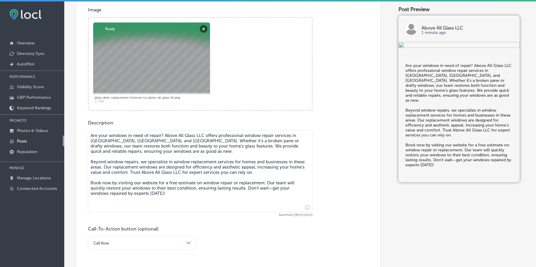
scroll to position [288, 0]
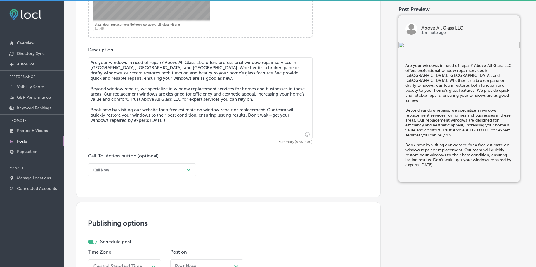
type textarea "Are your windows in need of repair? Above All Glass LLC offers professional win…"
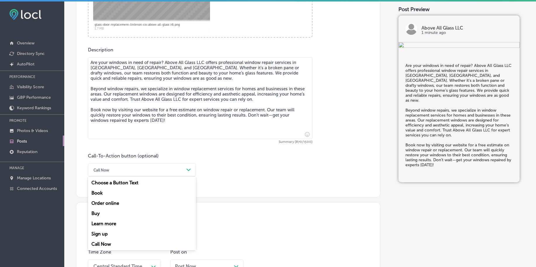
click at [118, 171] on div "Call Now" at bounding box center [137, 169] width 93 height 9
click at [99, 192] on div "Book" at bounding box center [142, 193] width 108 height 10
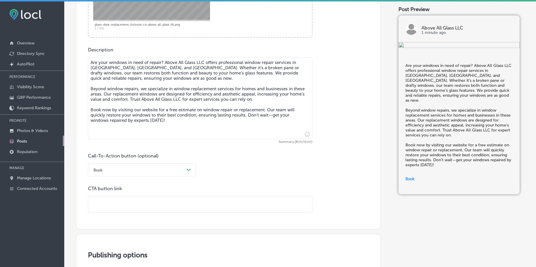
click at [101, 204] on input "text" at bounding box center [200, 204] width 224 height 16
paste input "[URL][DOMAIN_NAME]"
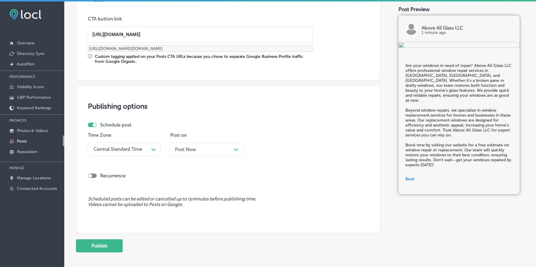
scroll to position [470, 0]
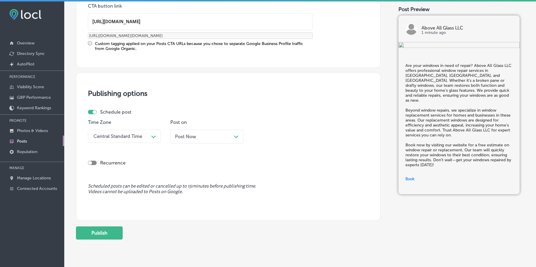
type input "[URL][DOMAIN_NAME]"
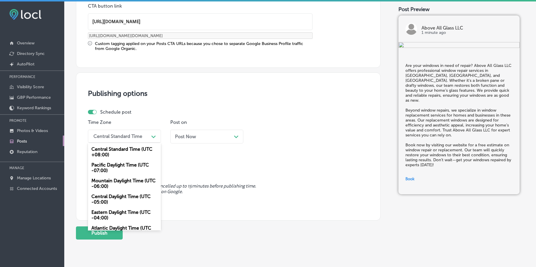
click at [121, 137] on div "Central Standard Time" at bounding box center [117, 136] width 49 height 6
click at [112, 187] on div "Mountain Daylight Time (UTC -06:00)" at bounding box center [124, 184] width 73 height 16
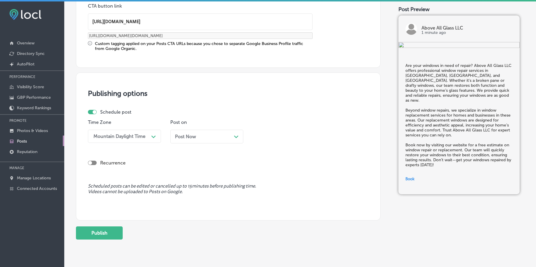
click at [181, 139] on span "Post Now" at bounding box center [185, 137] width 21 height 6
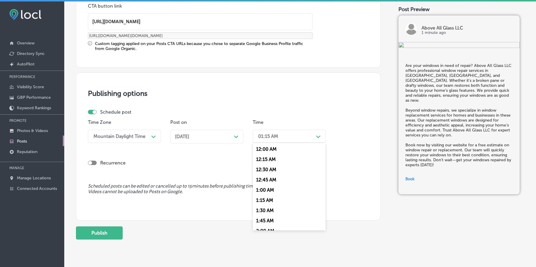
click at [273, 141] on div "01:15 AM" at bounding box center [284, 136] width 58 height 10
click at [262, 178] on div "7:00 AM" at bounding box center [289, 180] width 73 height 10
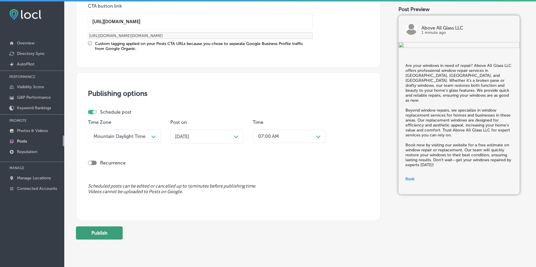
click at [101, 229] on button "Publish" at bounding box center [99, 232] width 47 height 13
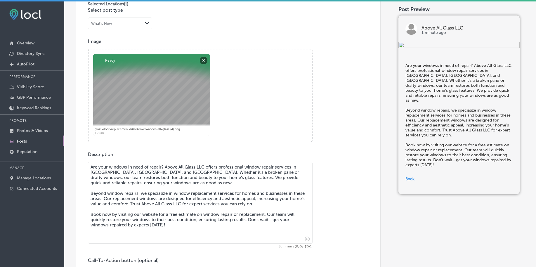
scroll to position [178, 0]
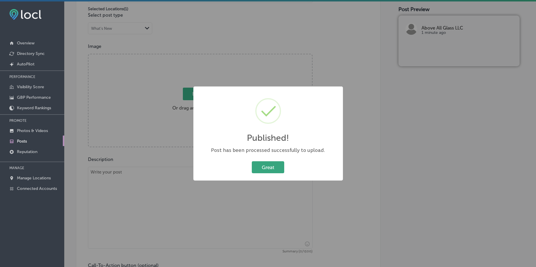
click at [265, 168] on button "Great" at bounding box center [268, 167] width 32 height 12
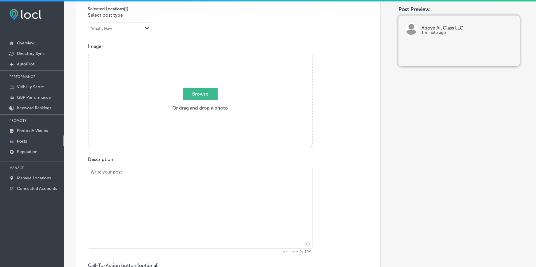
click at [207, 93] on span "Browse" at bounding box center [200, 94] width 35 height 13
click at [207, 56] on input "Browse Or drag and drop a photo" at bounding box center [199, 55] width 223 height 2
type input "C:\fakepath\glass-door-replacement-littleton-co-above-all-glass (5).png"
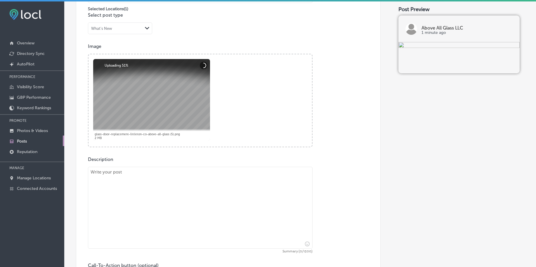
click at [160, 195] on textarea at bounding box center [200, 208] width 225 height 82
paste textarea "Upgrade your storefront with custom commercial glass solutions from Above All G…"
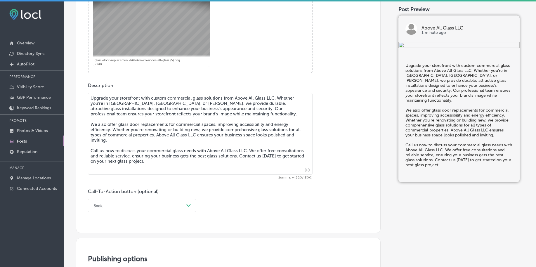
scroll to position [215, 0]
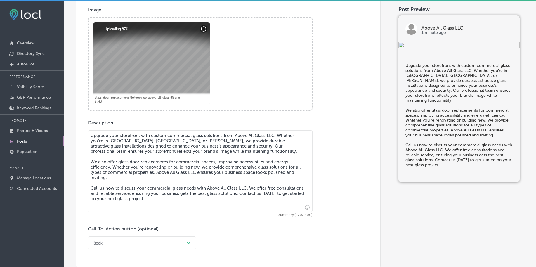
type textarea "Upgrade your storefront with custom commercial glass solutions from Above All G…"
click at [121, 246] on div "Book Path Created with Sketch." at bounding box center [142, 242] width 108 height 13
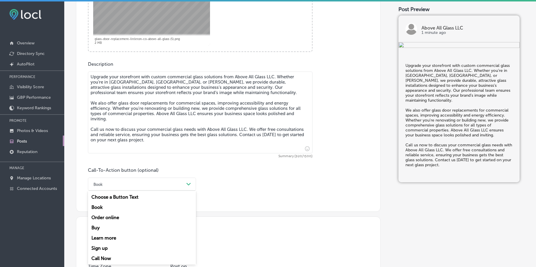
click at [113, 257] on div "Call Now" at bounding box center [142, 258] width 108 height 10
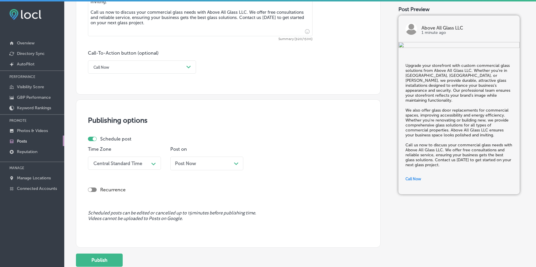
scroll to position [419, 0]
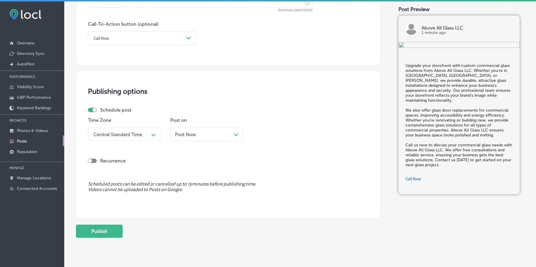
click at [124, 138] on div "Central Standard Time" at bounding box center [120, 134] width 58 height 10
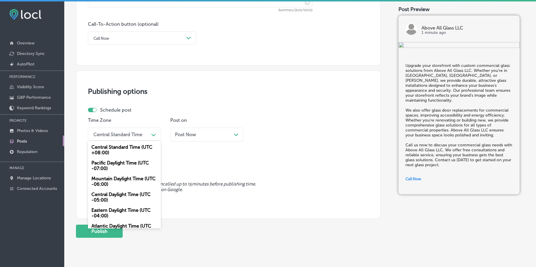
click at [111, 180] on div "Mountain Daylight Time (UTC -06:00)" at bounding box center [124, 181] width 73 height 16
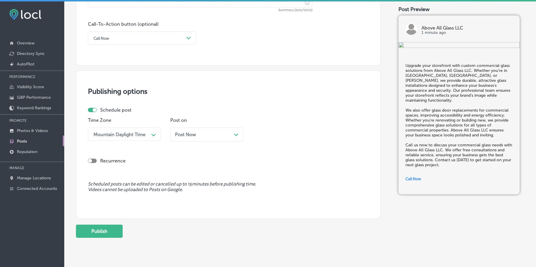
click at [213, 135] on div "Post Now Path Created with Sketch." at bounding box center [207, 135] width 64 height 6
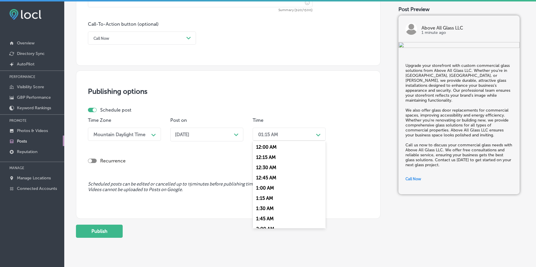
click at [265, 139] on div "01:15 AM" at bounding box center [284, 134] width 58 height 10
click at [266, 210] on div "7:00 AM" at bounding box center [289, 214] width 73 height 10
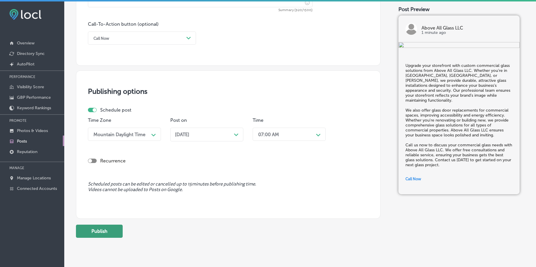
click at [98, 229] on button "Publish" at bounding box center [99, 231] width 47 height 13
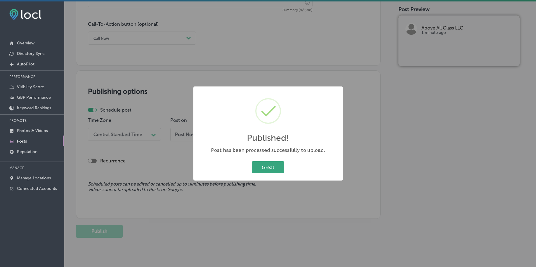
click at [260, 164] on button "Great" at bounding box center [268, 167] width 32 height 12
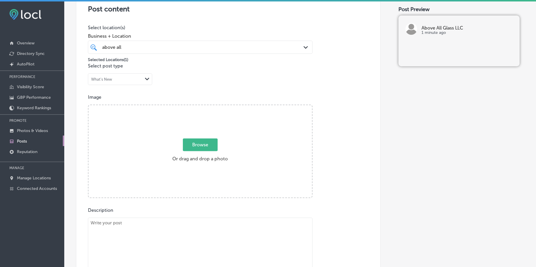
click at [159, 237] on textarea at bounding box center [200, 259] width 225 height 82
paste textarea "Looking to restore your windows to their original beauty? Above All Glass LLC p…"
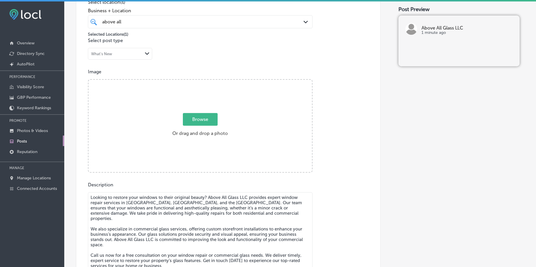
scroll to position [1, 0]
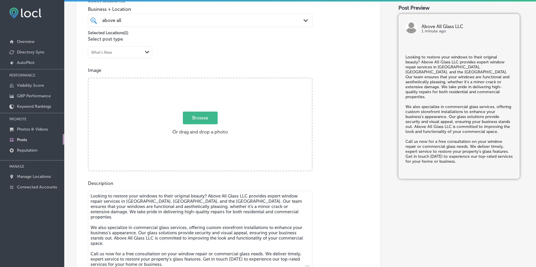
type textarea "Looking to restore your windows to their original beauty? Above All Glass LLC p…"
click at [194, 120] on span "Browse" at bounding box center [200, 118] width 35 height 13
click at [194, 80] on input "Browse Or drag and drop a photo" at bounding box center [199, 79] width 223 height 2
type input "C:\fakepath\window-repair-services-capitol-hill-above-all-glass-[GEOGRAPHIC_DAT…"
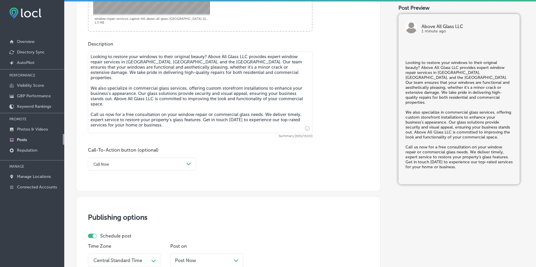
scroll to position [299, 0]
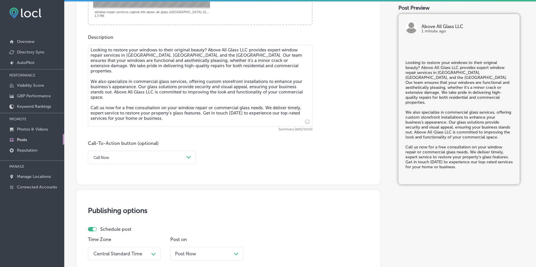
click at [164, 156] on div "Call Now" at bounding box center [137, 157] width 93 height 9
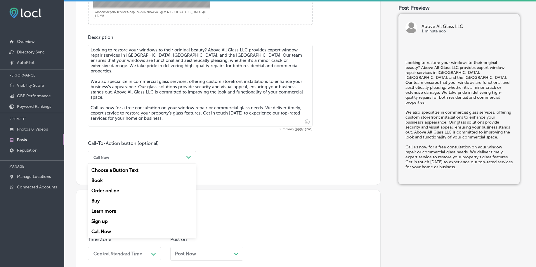
click at [110, 230] on div "Call Now" at bounding box center [142, 231] width 108 height 10
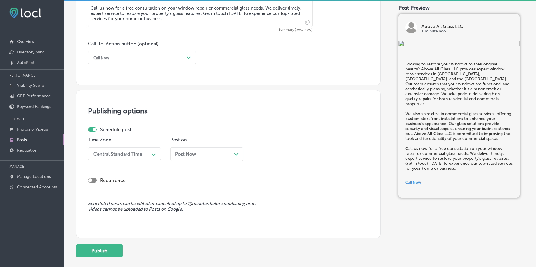
scroll to position [408, 0]
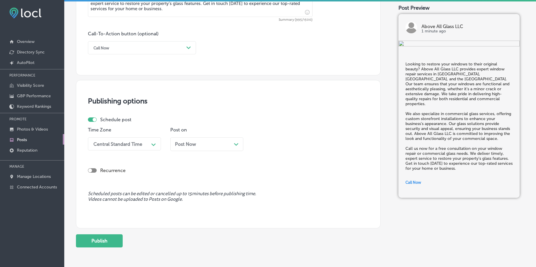
click at [140, 142] on div "Central Standard Time" at bounding box center [117, 144] width 49 height 6
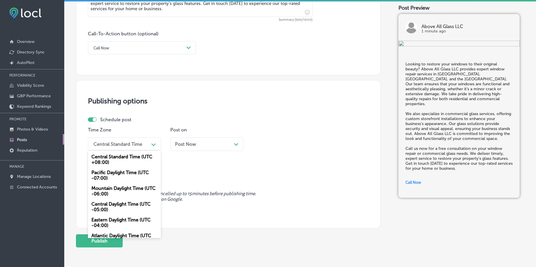
click at [114, 194] on div "Mountain Daylight Time (UTC -06:00)" at bounding box center [124, 191] width 73 height 16
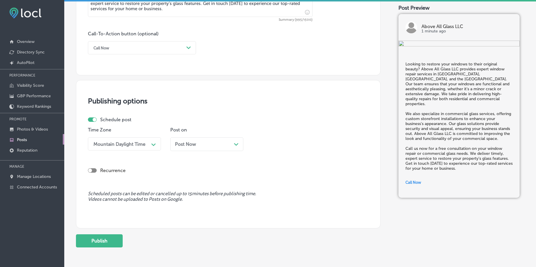
click at [176, 143] on span "Post Now" at bounding box center [185, 144] width 21 height 6
click at [270, 145] on div "01:15 AM" at bounding box center [268, 144] width 20 height 6
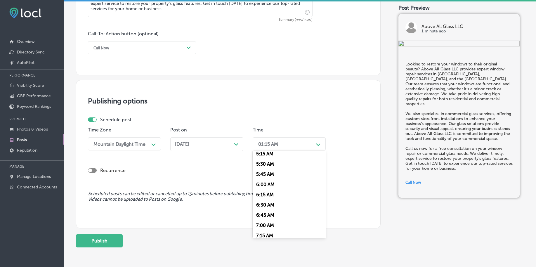
scroll to position [219, 0]
click at [264, 225] on div "7:00 AM" at bounding box center [289, 224] width 73 height 10
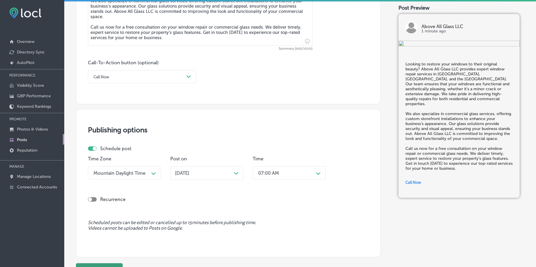
scroll to position [434, 0]
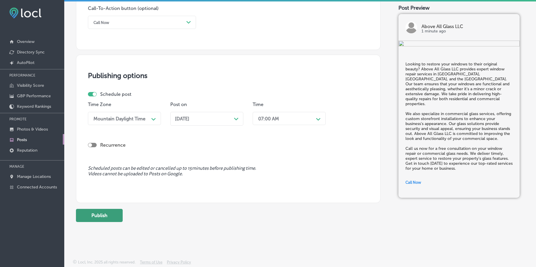
click at [114, 214] on button "Publish" at bounding box center [99, 215] width 47 height 13
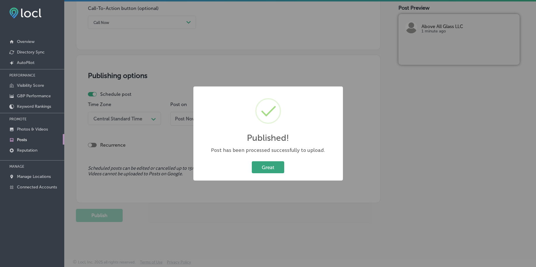
click at [261, 167] on button "Great" at bounding box center [268, 167] width 32 height 12
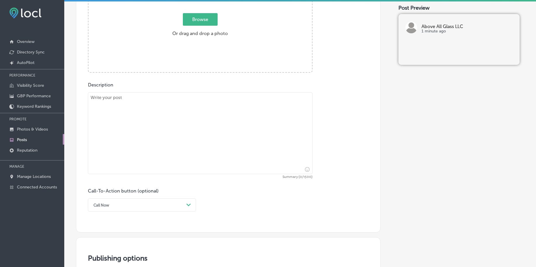
scroll to position [105, 0]
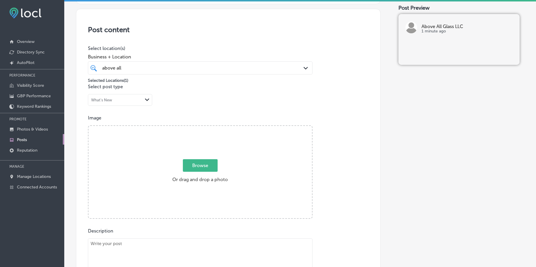
click at [204, 162] on span "Browse" at bounding box center [200, 165] width 35 height 13
click at [204, 128] on input "Browse Or drag and drop a photo" at bounding box center [199, 127] width 223 height 2
type input "C:\fakepath\window-repair-services-capitol-hill-above-all-glass-[GEOGRAPHIC_DAT…"
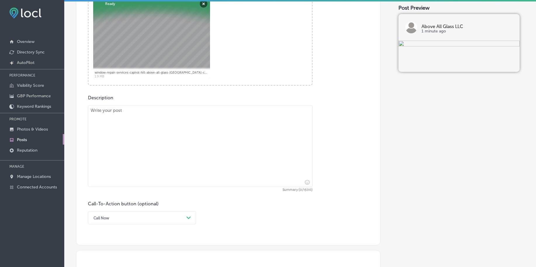
scroll to position [251, 0]
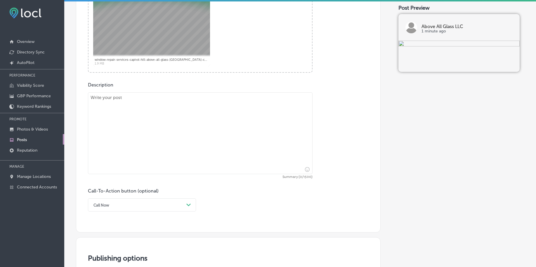
click at [150, 148] on textarea at bounding box center [200, 133] width 225 height 82
paste textarea "At Above All Glass LLC, we specialize in custom glass projects designed to suit…"
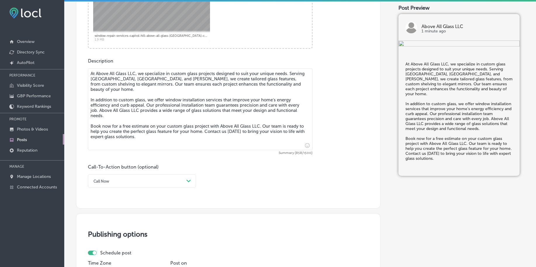
scroll to position [288, 0]
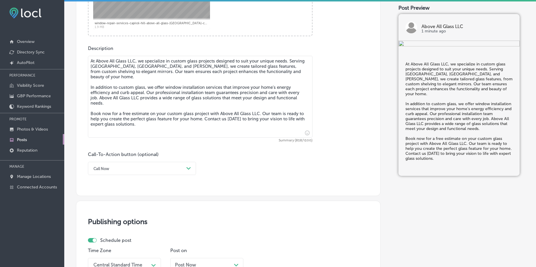
type textarea "At Above All Glass LLC, we specialize in custom glass projects designed to suit…"
click at [130, 169] on div "Call Now" at bounding box center [137, 168] width 93 height 9
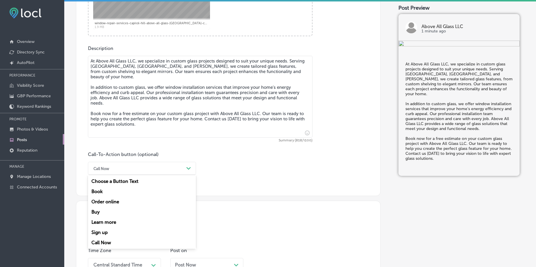
click at [118, 189] on div "Book" at bounding box center [142, 191] width 108 height 10
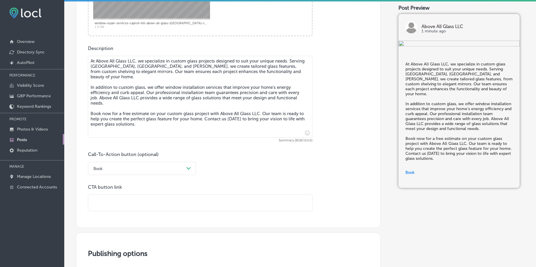
click at [121, 201] on input "text" at bounding box center [200, 203] width 224 height 16
paste input "[URL][DOMAIN_NAME]"
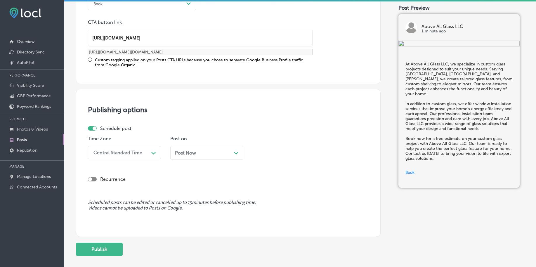
scroll to position [470, 0]
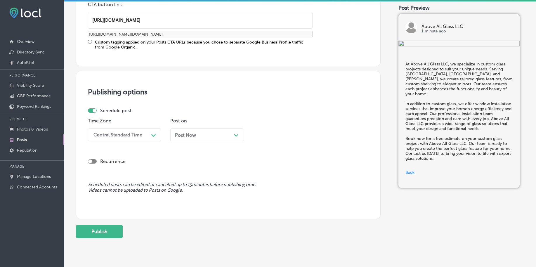
type input "[URL][DOMAIN_NAME]"
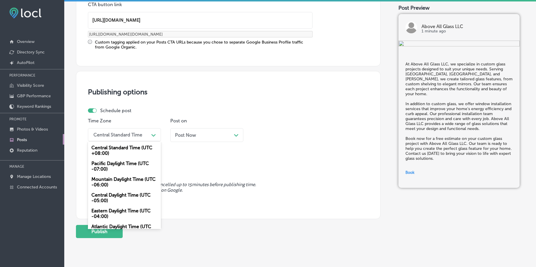
click at [134, 135] on div "Central Standard Time" at bounding box center [117, 135] width 49 height 6
click at [115, 178] on div "Mountain Daylight Time (UTC -06:00)" at bounding box center [124, 182] width 73 height 16
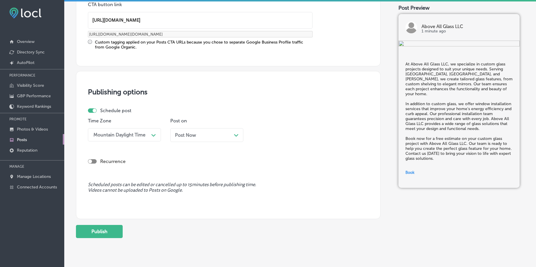
click at [180, 130] on div "Post Now Path Created with Sketch." at bounding box center [206, 135] width 73 height 14
click at [261, 133] on div "01:30 AM" at bounding box center [268, 135] width 20 height 6
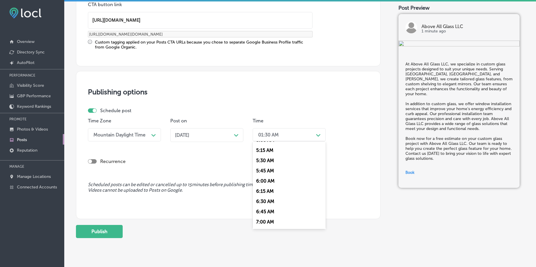
scroll to position [256, 0]
click at [270, 176] on div "7:00 AM" at bounding box center [289, 178] width 73 height 10
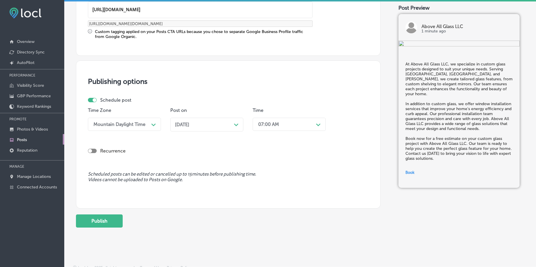
scroll to position [487, 0]
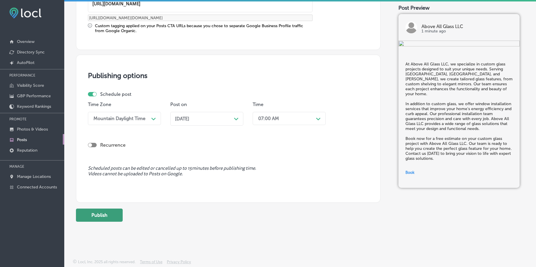
click at [115, 220] on button "Publish" at bounding box center [99, 215] width 47 height 13
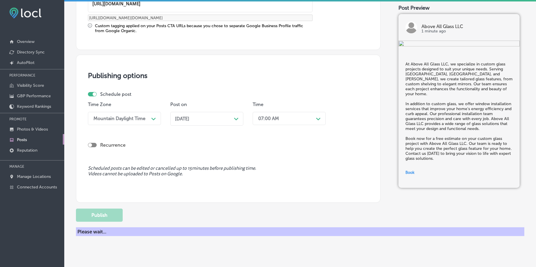
scroll to position [434, 0]
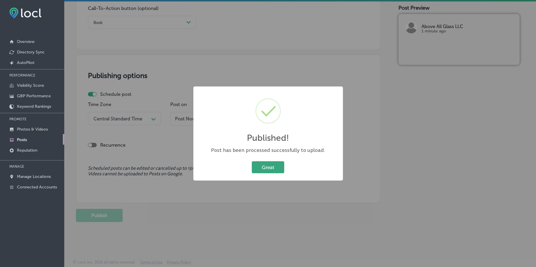
click at [282, 168] on button "Great" at bounding box center [268, 167] width 32 height 12
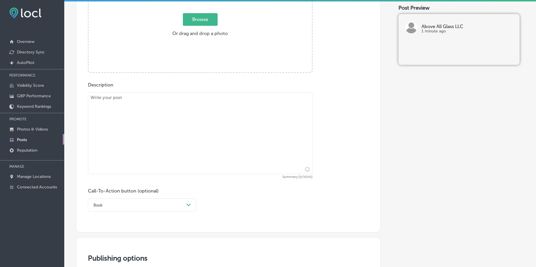
scroll to position [142, 0]
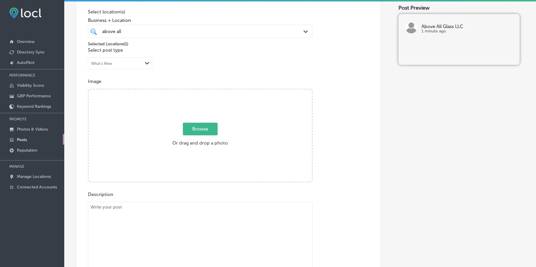
click at [204, 129] on span "Browse" at bounding box center [200, 129] width 35 height 13
click at [204, 91] on input "Browse Or drag and drop a photo" at bounding box center [199, 90] width 223 height 2
type input "C:\fakepath\window-repair-services-capitol-hill-above-all-glass-[GEOGRAPHIC_DAT…"
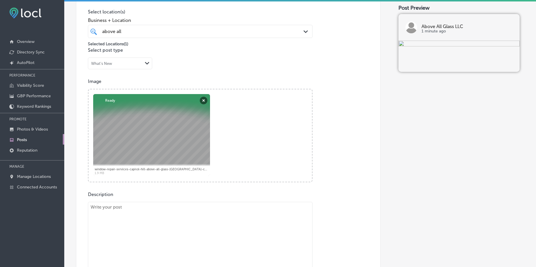
click at [190, 227] on textarea at bounding box center [200, 243] width 225 height 82
paste textarea "At Above All Glass LLC, we offer expert custom shower glass installation to bri…"
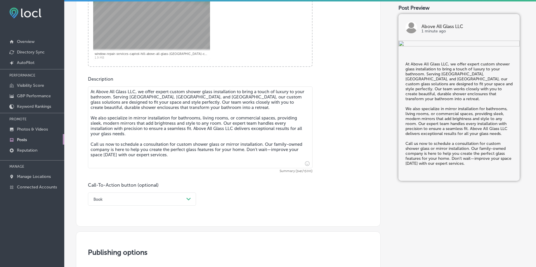
type textarea "At Above All Glass LLC, we offer expert custom shower glass installation to bri…"
click at [145, 197] on div "Book Path Created with Sketch." at bounding box center [142, 198] width 108 height 13
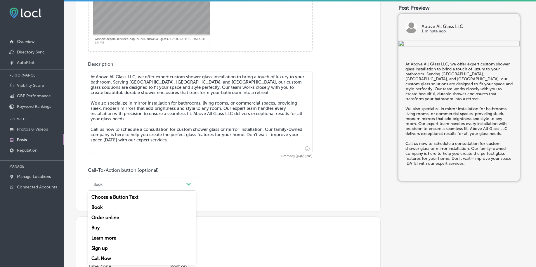
click at [119, 261] on div "Call Now" at bounding box center [142, 258] width 108 height 10
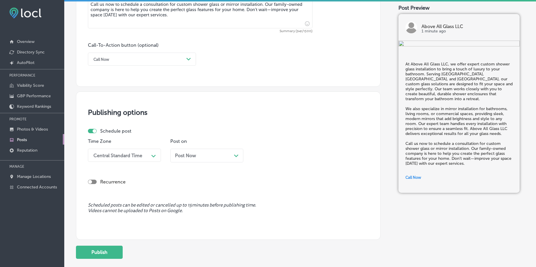
scroll to position [434, 0]
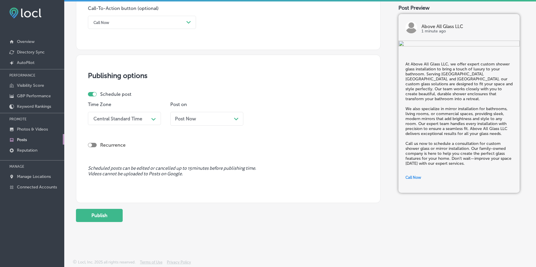
click at [143, 117] on div "Central Standard Time" at bounding box center [120, 118] width 58 height 10
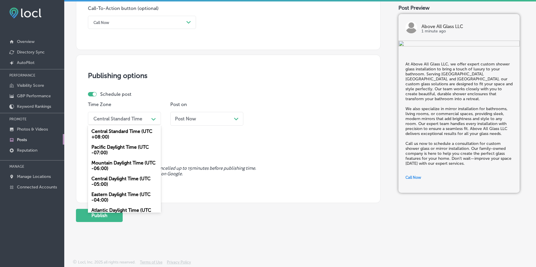
click at [121, 164] on div "Mountain Daylight Time (UTC -06:00)" at bounding box center [124, 166] width 73 height 16
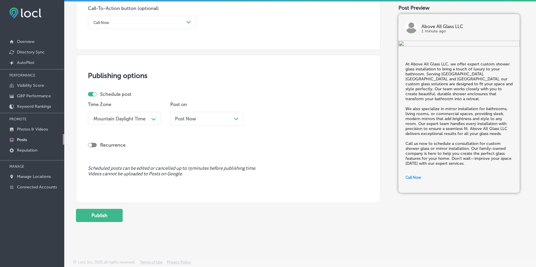
click at [200, 126] on div "Post Now Path Created with Sketch." at bounding box center [206, 121] width 73 height 18
click at [201, 122] on div "Post Now Path Created with Sketch." at bounding box center [206, 119] width 73 height 14
click at [272, 116] on div "01:30 AM" at bounding box center [268, 119] width 20 height 6
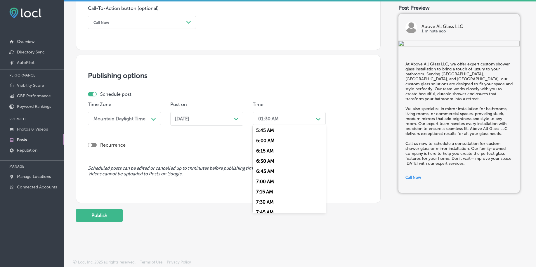
scroll to position [256, 0]
click at [271, 159] on div "7:00 AM" at bounding box center [289, 162] width 73 height 10
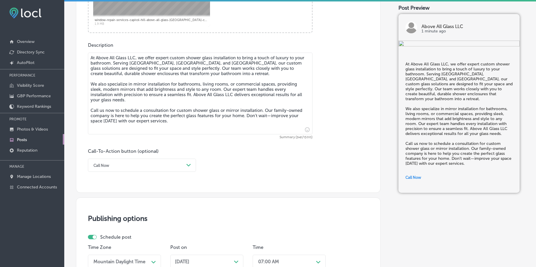
scroll to position [434, 0]
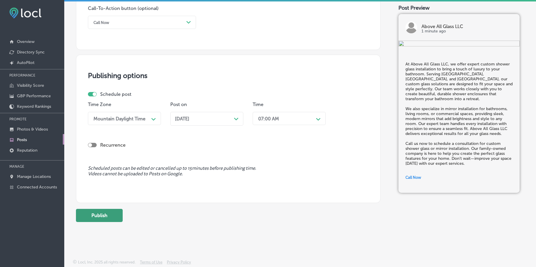
click at [119, 211] on button "Publish" at bounding box center [99, 215] width 47 height 13
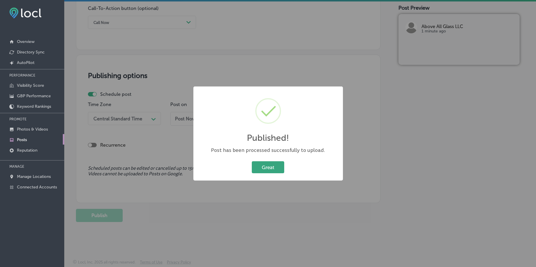
click at [266, 172] on button "Great" at bounding box center [268, 167] width 32 height 12
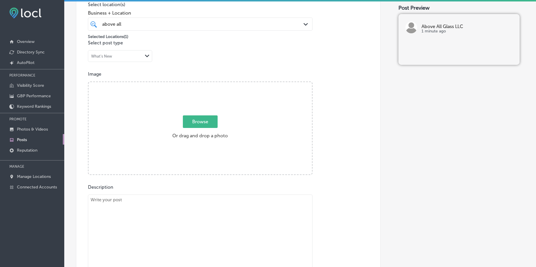
scroll to position [105, 0]
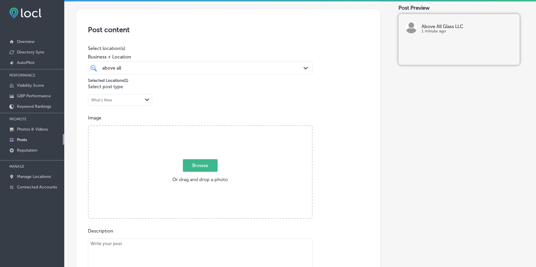
click at [192, 163] on span "Browse" at bounding box center [200, 165] width 35 height 13
click at [192, 128] on input "Browse Or drag and drop a photo" at bounding box center [199, 127] width 223 height 2
type input "C:\fakepath\window-repair-services-capitol-hill-above-all-glass-[GEOGRAPHIC_DAT…"
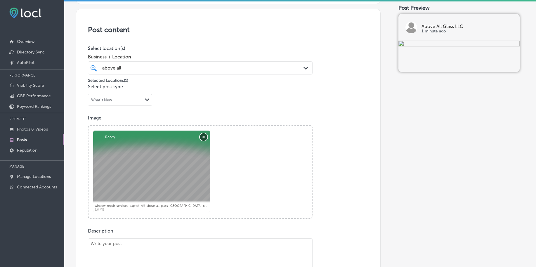
click at [204, 138] on button "Remove" at bounding box center [204, 137] width 8 height 8
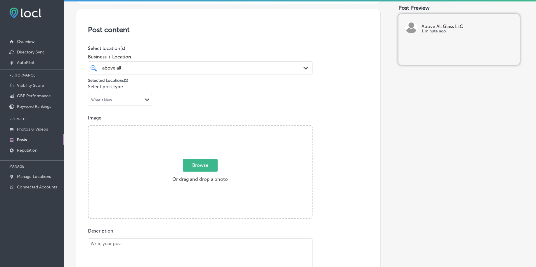
click at [208, 162] on span "Browse" at bounding box center [200, 165] width 35 height 13
click at [208, 128] on input "Browse Or drag and drop a photo" at bounding box center [199, 127] width 223 height 2
type input "C:\fakepath\window-repair-services-capitol-hill-above-all-glass-[GEOGRAPHIC_DAT…"
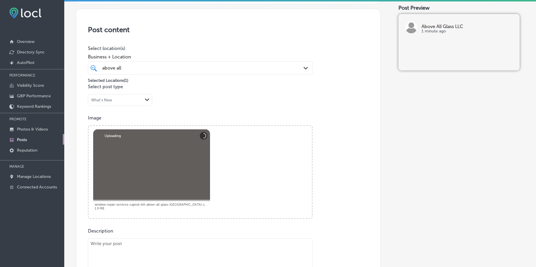
scroll to position [215, 0]
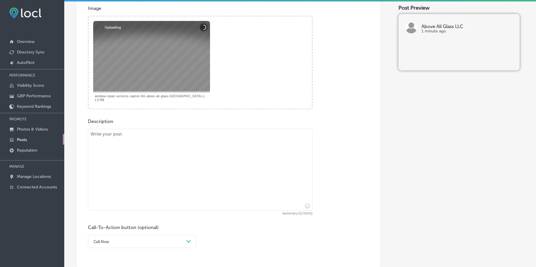
click at [150, 157] on textarea at bounding box center [200, 170] width 225 height 82
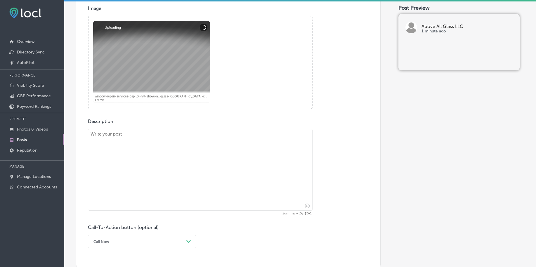
paste textarea "At Above All Glass LLC, we offer expert custom shower glass installation to bri…"
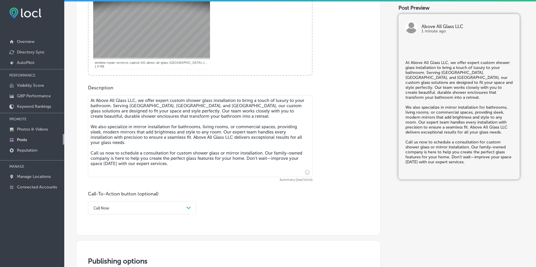
scroll to position [288, 0]
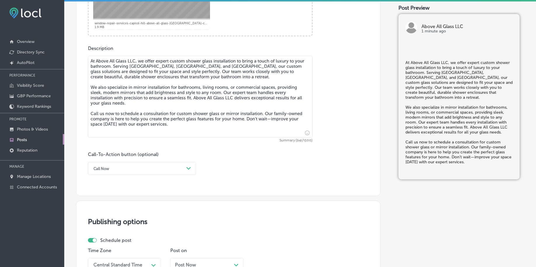
type textarea "At Above All Glass LLC, we offer expert custom shower glass installation to bri…"
click at [149, 166] on div "Call Now" at bounding box center [137, 168] width 93 height 9
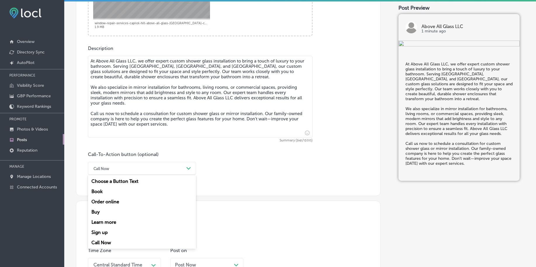
click at [114, 243] on div "Call Now" at bounding box center [142, 242] width 108 height 10
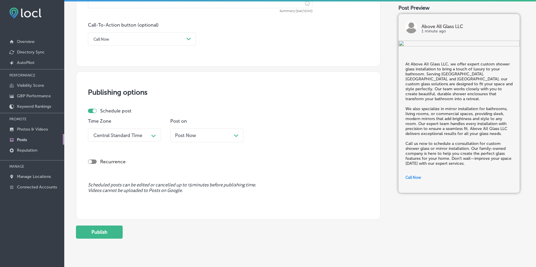
scroll to position [434, 0]
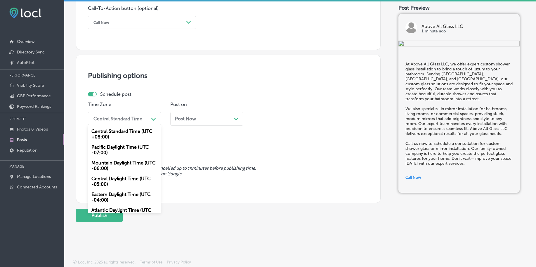
click at [134, 119] on div "Central Standard Time" at bounding box center [117, 119] width 49 height 6
click at [117, 163] on div "Mountain Daylight Time (UTC -06:00)" at bounding box center [124, 166] width 73 height 16
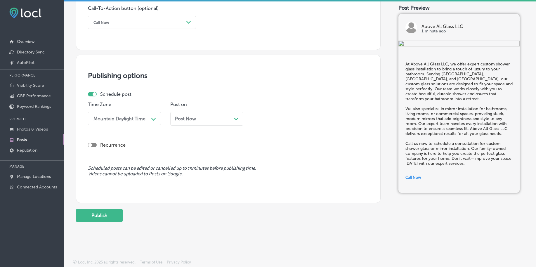
click at [202, 115] on div "Post Now Path Created with Sketch." at bounding box center [206, 119] width 73 height 14
click at [266, 117] on div "01:30 AM" at bounding box center [268, 119] width 20 height 6
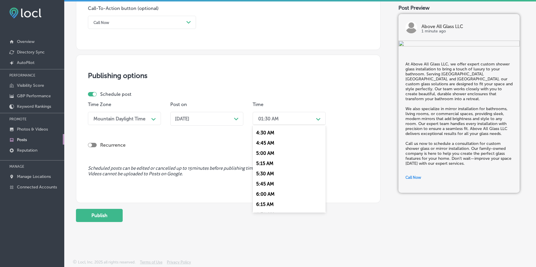
scroll to position [219, 0]
click at [264, 194] on div "7:00 AM" at bounding box center [289, 198] width 73 height 10
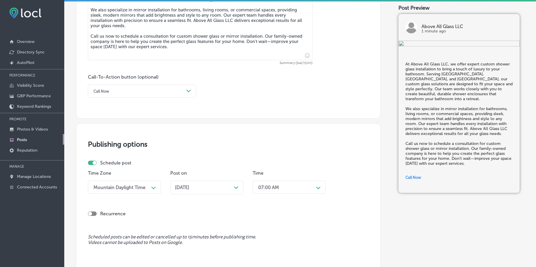
scroll to position [397, 0]
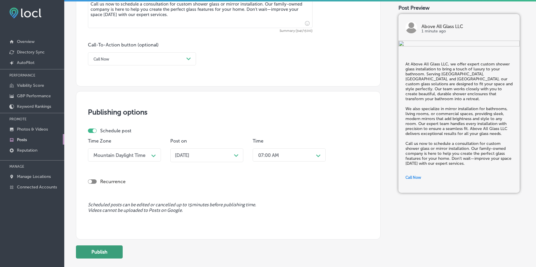
click at [110, 254] on button "Publish" at bounding box center [99, 251] width 47 height 13
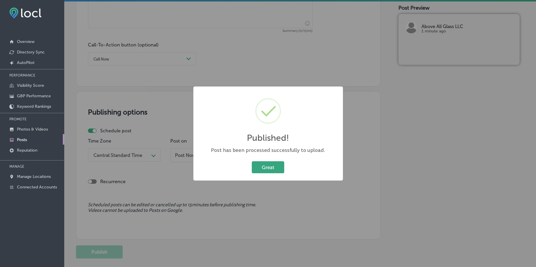
click at [280, 172] on button "Great" at bounding box center [268, 167] width 32 height 12
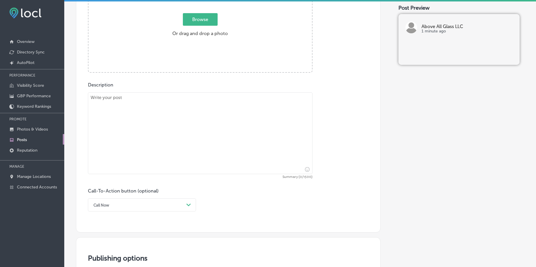
click at [202, 22] on span "Browse" at bounding box center [200, 19] width 35 height 13
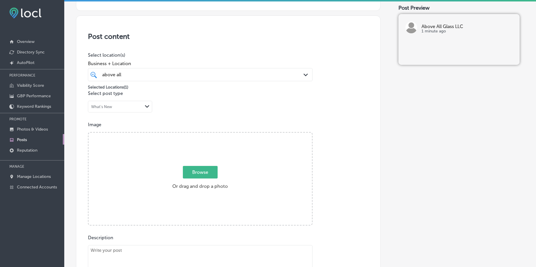
type input "C:\fakepath\window-repair-services-capitol-hill-above-all-glass-[GEOGRAPHIC_DAT…"
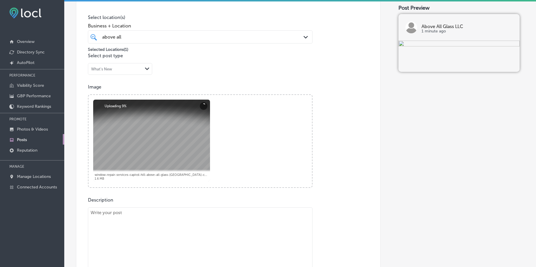
scroll to position [208, 0]
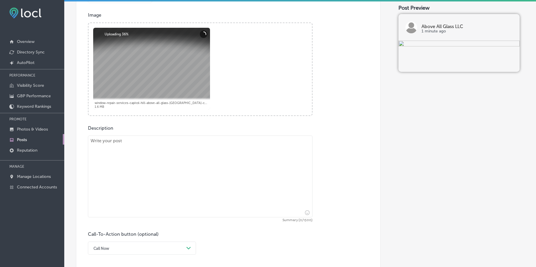
click at [161, 178] on textarea at bounding box center [200, 177] width 225 height 82
paste textarea "Need new windows for your home or business? Above All Glass LLC specializes in …"
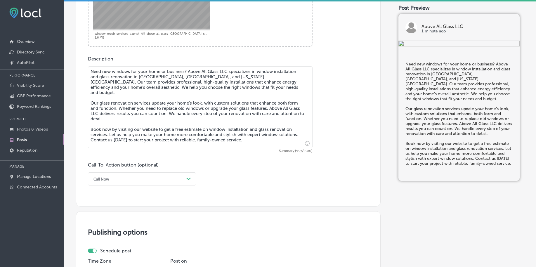
scroll to position [281, 0]
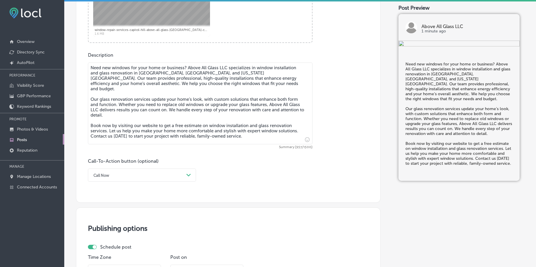
type textarea "Need new windows for your home or business? Above All Glass LLC specializes in …"
click at [129, 178] on div "Call Now" at bounding box center [137, 175] width 93 height 9
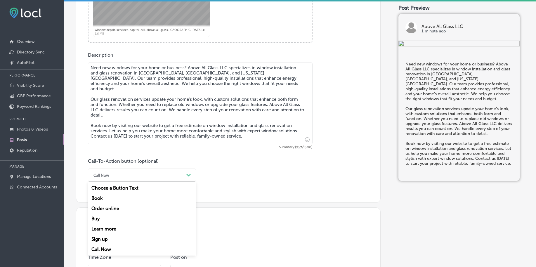
click at [107, 197] on div "Book" at bounding box center [142, 198] width 108 height 10
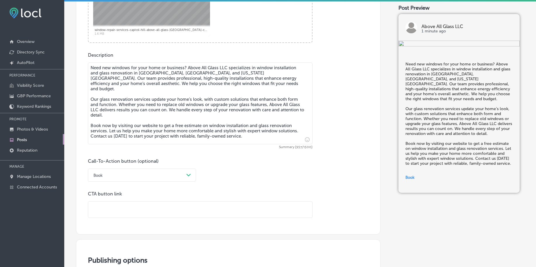
click at [110, 211] on input "text" at bounding box center [200, 210] width 224 height 16
paste input "[URL][DOMAIN_NAME]"
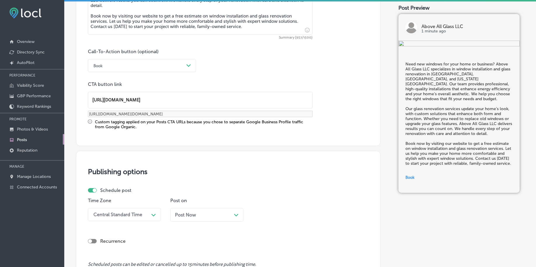
scroll to position [463, 0]
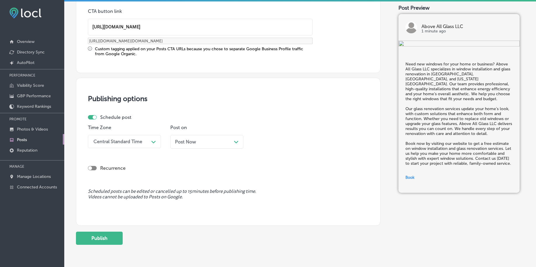
type input "[URL][DOMAIN_NAME]"
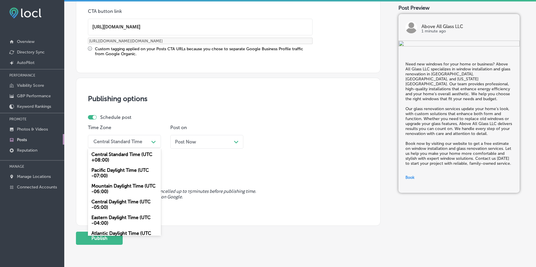
click at [112, 147] on div "Central Standard Time Path Created with Sketch." at bounding box center [124, 141] width 73 height 13
click at [103, 191] on div "Mountain Daylight Time (UTC -06:00)" at bounding box center [124, 189] width 73 height 16
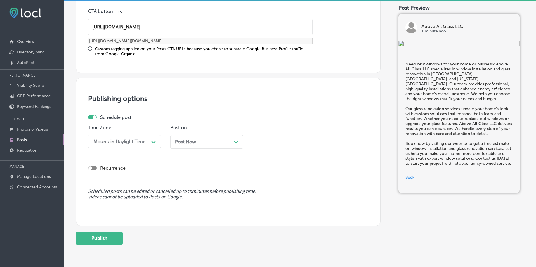
click at [205, 133] on div "Post on Post Now Path Created with Sketch." at bounding box center [206, 139] width 73 height 28
click at [204, 143] on div "Post Now Path Created with Sketch." at bounding box center [207, 142] width 64 height 6
click at [282, 143] on div "01:30 AM" at bounding box center [284, 141] width 58 height 10
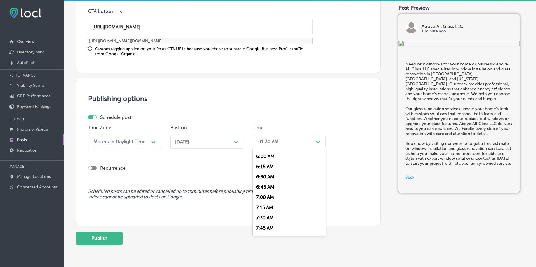
scroll to position [256, 0]
click at [263, 183] on div "7:00 AM" at bounding box center [289, 185] width 73 height 10
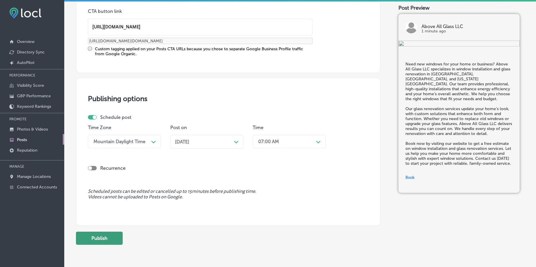
click at [111, 240] on button "Publish" at bounding box center [99, 238] width 47 height 13
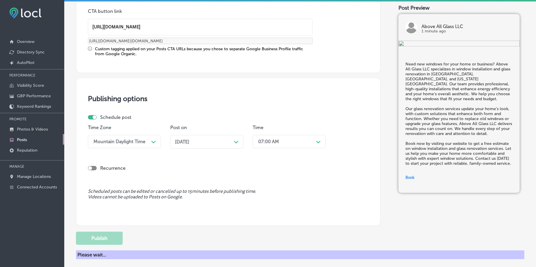
scroll to position [434, 0]
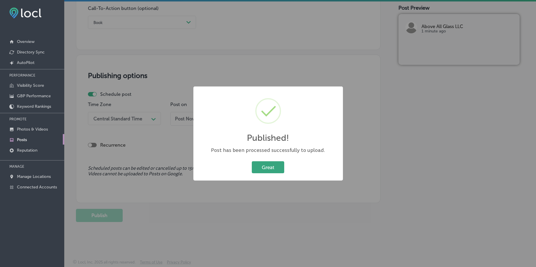
click at [270, 169] on button "Great" at bounding box center [268, 167] width 32 height 12
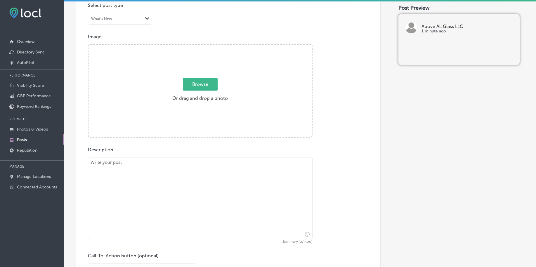
scroll to position [142, 0]
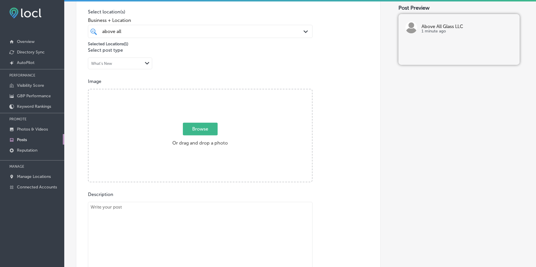
click at [192, 129] on span "Browse" at bounding box center [200, 129] width 35 height 13
click at [192, 91] on input "Browse Or drag and drop a photo" at bounding box center [199, 90] width 223 height 2
type input "C:\fakepath\custom-glass-installation-[GEOGRAPHIC_DATA]-co-above-all-glass (1).…"
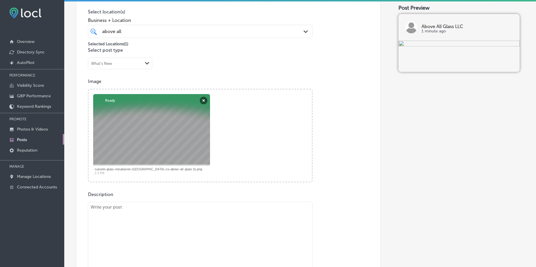
click at [144, 215] on textarea at bounding box center [200, 243] width 225 height 82
paste textarea "Is your home in need of window or door repairs? Above All Glass LLC provides ex…"
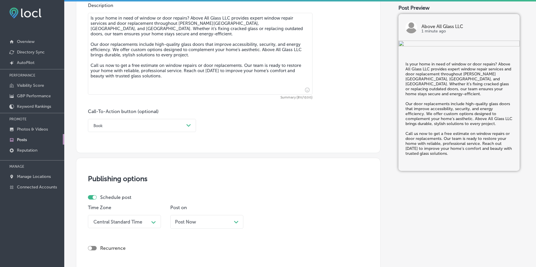
scroll to position [361, 0]
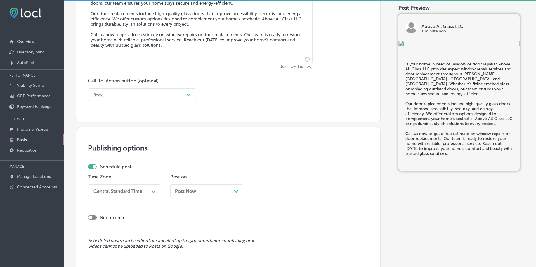
type textarea "Is your home in need of window or door repairs? Above All Glass LLC provides ex…"
click at [108, 96] on div "Book" at bounding box center [137, 94] width 93 height 9
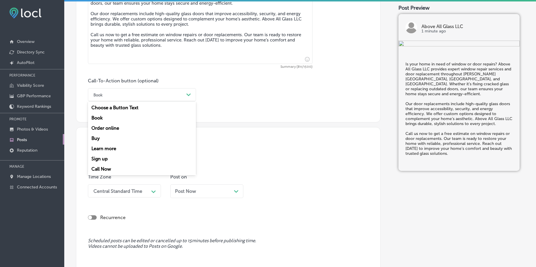
click at [98, 170] on div "Call Now" at bounding box center [142, 169] width 108 height 10
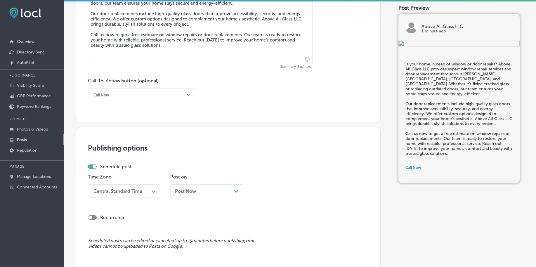
click at [110, 192] on div "Central Standard Time Path Created with Sketch." at bounding box center [124, 190] width 73 height 13
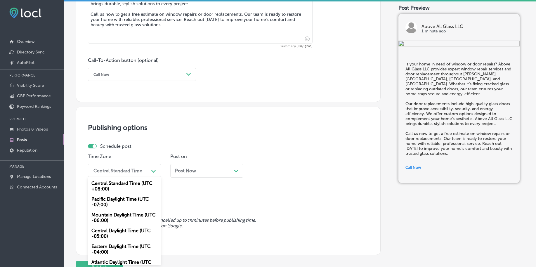
click at [110, 216] on div "Mountain Daylight Time (UTC -06:00)" at bounding box center [124, 218] width 73 height 16
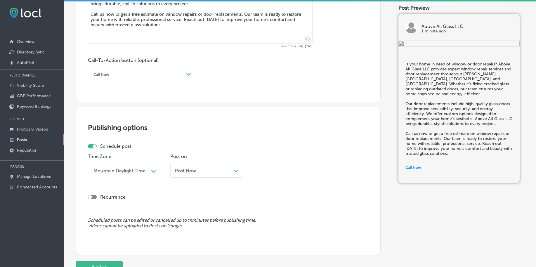
click at [203, 171] on div "Post Now Path Created with Sketch." at bounding box center [207, 171] width 64 height 6
click at [264, 173] on div "01:30 AM" at bounding box center [284, 170] width 58 height 10
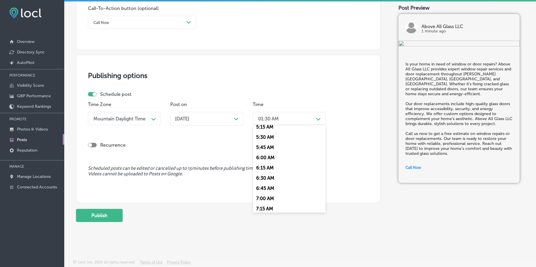
scroll to position [256, 0]
click at [265, 161] on div "7:00 AM" at bounding box center [289, 162] width 73 height 10
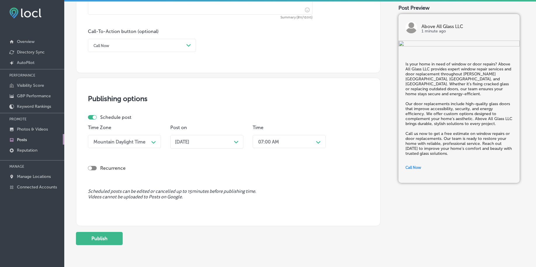
scroll to position [434, 0]
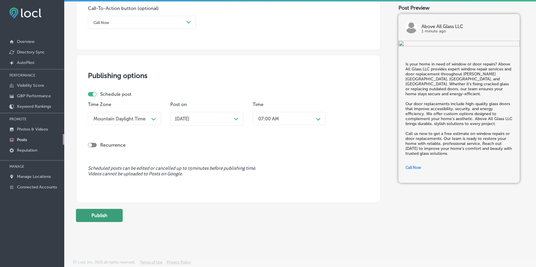
click at [103, 214] on button "Publish" at bounding box center [99, 215] width 47 height 13
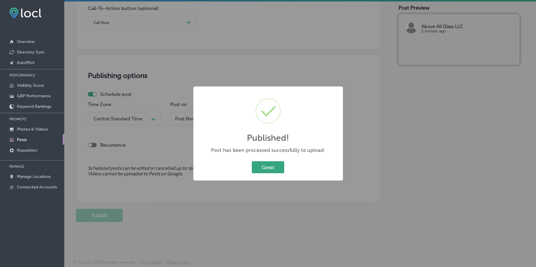
click at [265, 166] on button "Great" at bounding box center [268, 167] width 32 height 12
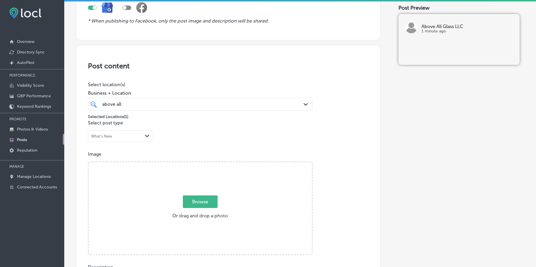
scroll to position [69, 0]
click at [199, 201] on span "Browse" at bounding box center [200, 202] width 35 height 13
click at [199, 164] on input "Browse Or drag and drop a photo" at bounding box center [199, 163] width 223 height 2
type input "C:\fakepath\custom-glass-installation-[GEOGRAPHIC_DATA]-co-above-all-glass (2).…"
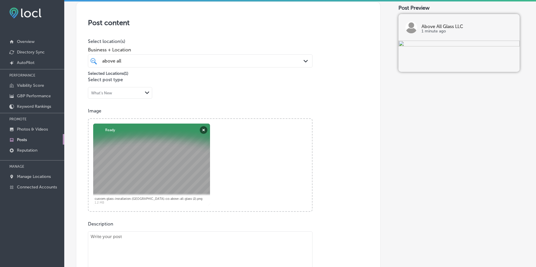
scroll to position [178, 0]
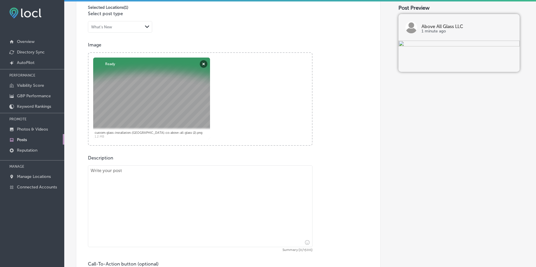
click at [122, 180] on textarea at bounding box center [200, 206] width 225 height 82
paste textarea "Make your space more functional and stylish with custom glass shelving from Abo…"
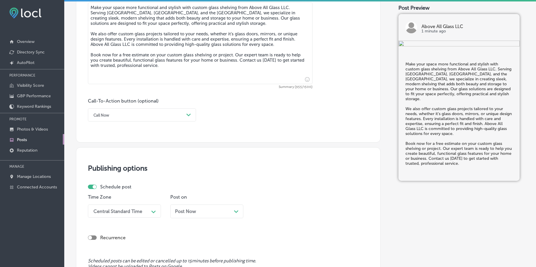
scroll to position [361, 0]
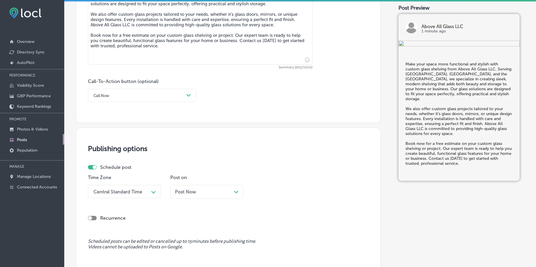
type textarea "Make your space more functional and stylish with custom glass shelving from Abo…"
click at [124, 98] on div "Call Now" at bounding box center [137, 95] width 93 height 9
click at [108, 117] on div "Book" at bounding box center [142, 118] width 108 height 10
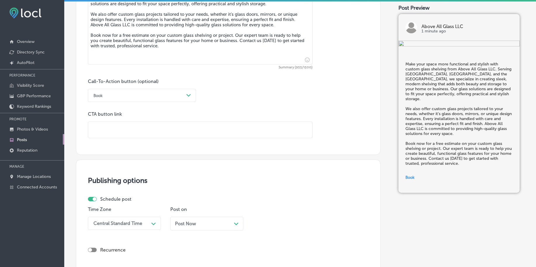
click at [108, 130] on input "text" at bounding box center [200, 130] width 224 height 16
paste input "[URL][DOMAIN_NAME]"
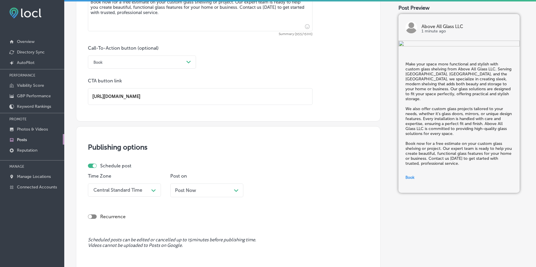
scroll to position [466, 0]
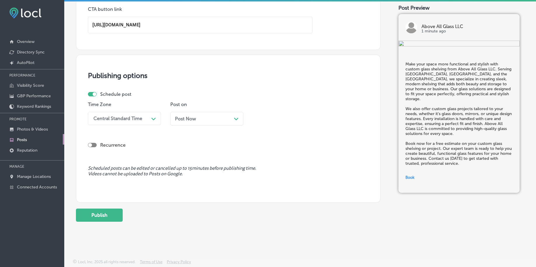
type input "[URL][DOMAIN_NAME]"
click at [128, 122] on div "Central Standard Time" at bounding box center [120, 118] width 58 height 10
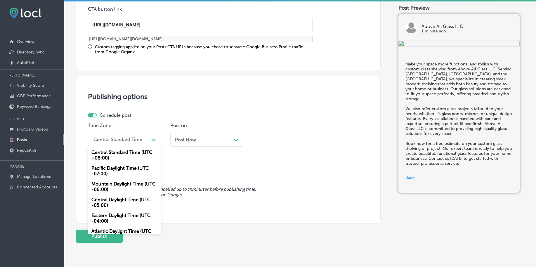
click at [108, 185] on div "Mountain Daylight Time (UTC -06:00)" at bounding box center [124, 187] width 73 height 16
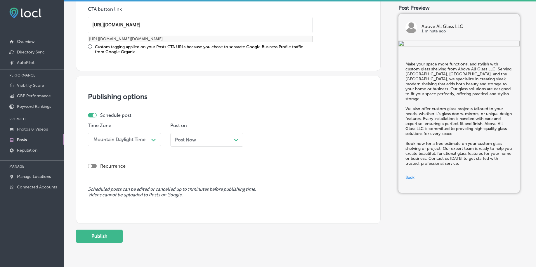
click at [177, 141] on span "Post Now" at bounding box center [185, 140] width 21 height 6
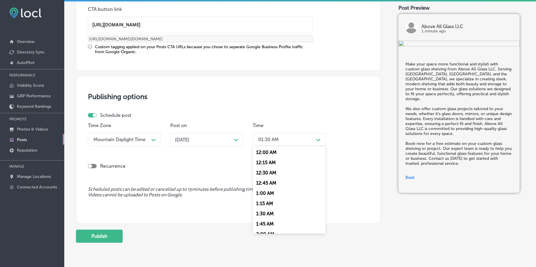
click at [268, 144] on div "01:30 AM" at bounding box center [284, 139] width 58 height 10
click at [264, 182] on div "7:00 AM" at bounding box center [289, 183] width 73 height 10
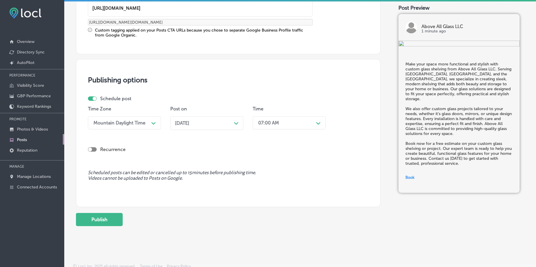
scroll to position [487, 0]
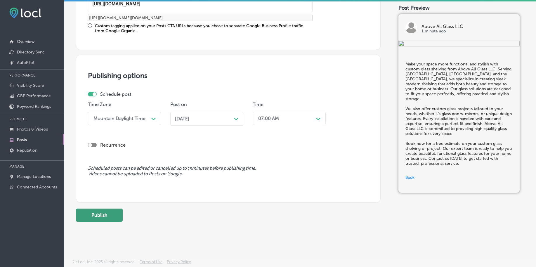
click at [93, 214] on button "Publish" at bounding box center [99, 215] width 47 height 13
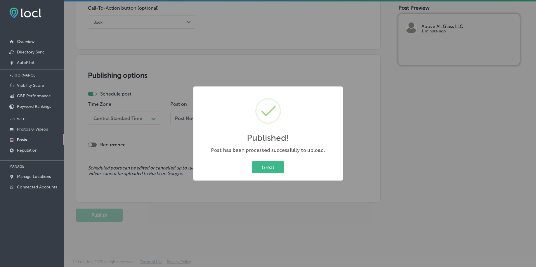
scroll to position [434, 0]
click at [271, 168] on button "Great" at bounding box center [268, 167] width 32 height 12
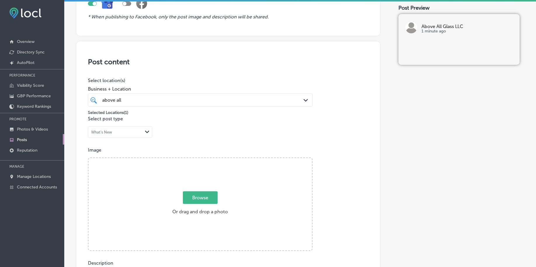
scroll to position [69, 0]
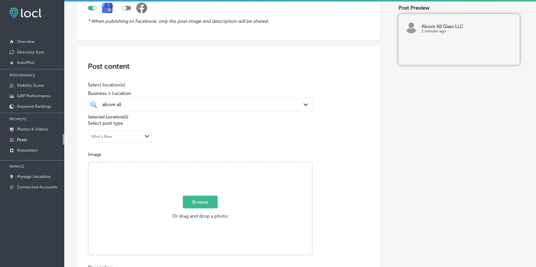
click at [185, 198] on span "Browse" at bounding box center [200, 202] width 35 height 13
click at [185, 164] on input "Browse Or drag and drop a photo" at bounding box center [199, 163] width 223 height 2
type input "C:\fakepath\custom-glass-installation-[GEOGRAPHIC_DATA]-co-above-all-glass (3).…"
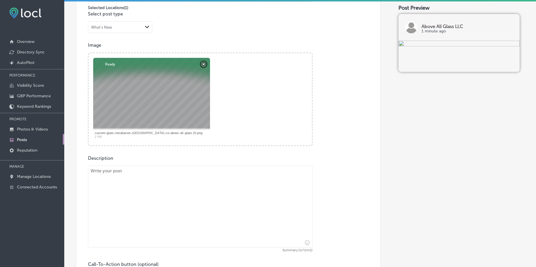
scroll to position [178, 0]
click at [107, 192] on textarea at bounding box center [200, 206] width 225 height 82
paste textarea "At Above All Glass LLC, we provide high-quality window installation and commerc…"
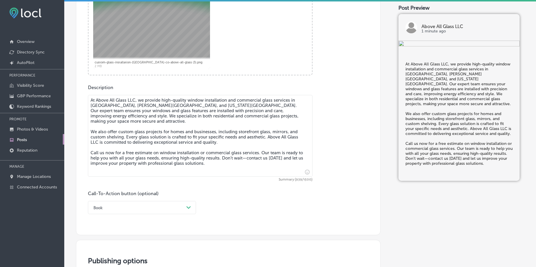
scroll to position [288, 0]
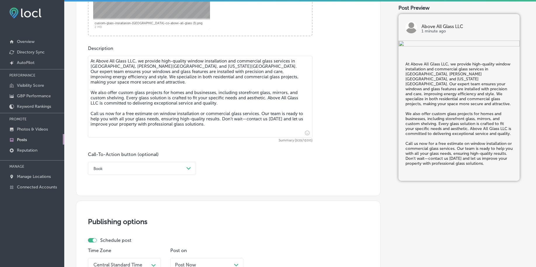
type textarea "At Above All Glass LLC, we provide high-quality window installation and commerc…"
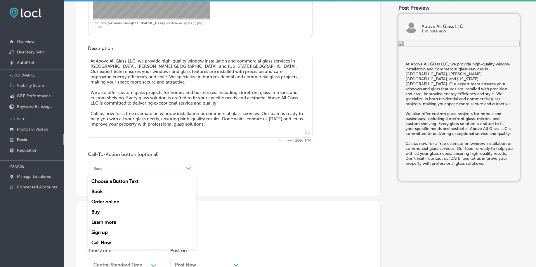
click at [115, 169] on div "Book" at bounding box center [137, 168] width 93 height 9
click at [107, 242] on div "Call Now" at bounding box center [142, 242] width 108 height 10
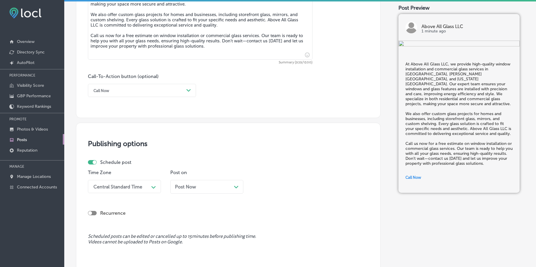
scroll to position [397, 0]
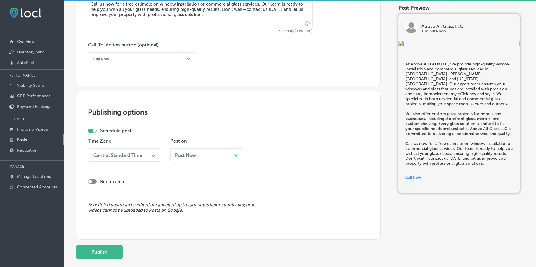
click at [128, 157] on div "Central Standard Time" at bounding box center [117, 155] width 49 height 6
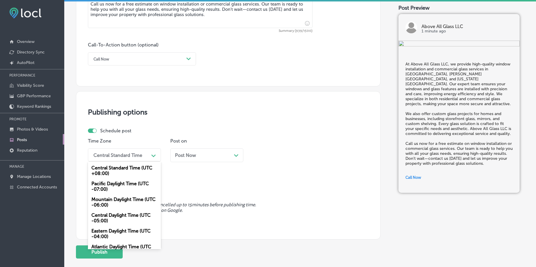
click at [118, 201] on div "Mountain Daylight Time (UTC -06:00)" at bounding box center [124, 202] width 73 height 16
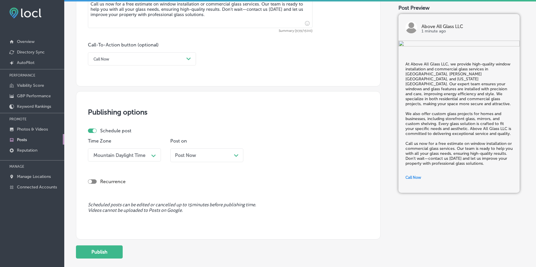
click at [183, 147] on div "Post on Post Now Path Created with Sketch." at bounding box center [206, 152] width 73 height 28
click at [185, 157] on span "Post Now" at bounding box center [185, 155] width 21 height 6
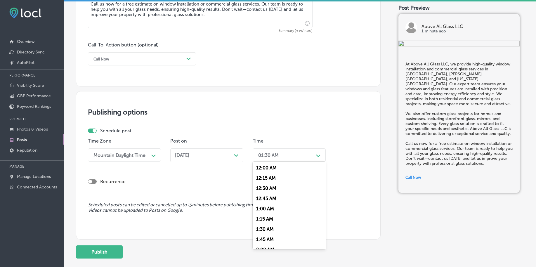
click at [287, 154] on div "01:30 AM" at bounding box center [284, 155] width 58 height 10
click at [268, 236] on div "7:00 AM" at bounding box center [289, 235] width 73 height 10
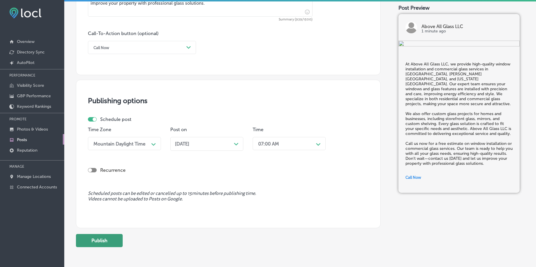
scroll to position [434, 0]
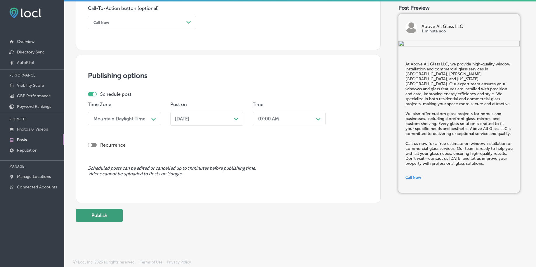
click at [105, 212] on button "Publish" at bounding box center [99, 215] width 47 height 13
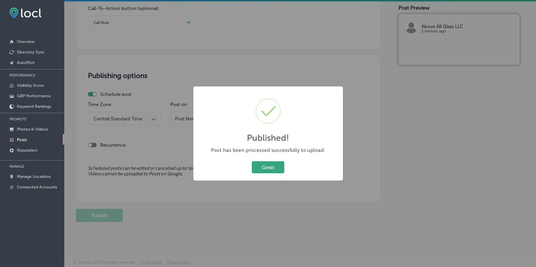
click at [257, 163] on button "Great" at bounding box center [268, 167] width 32 height 12
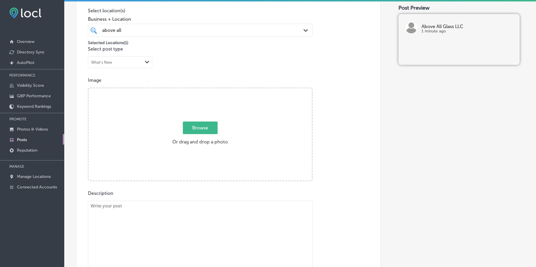
scroll to position [142, 0]
click at [200, 131] on span "Browse" at bounding box center [200, 129] width 35 height 13
click at [200, 91] on input "Browse Or drag and drop a photo" at bounding box center [199, 90] width 223 height 2
type input "C:\fakepath\custom-glass-installation-[GEOGRAPHIC_DATA]-co-above-all-glass (4).…"
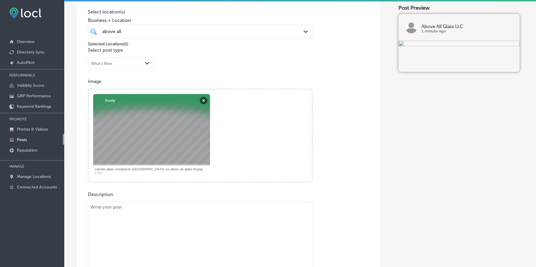
click at [162, 239] on textarea at bounding box center [200, 243] width 225 height 82
paste textarea "Create a stunning home with custom glass projects and window replacement servic…"
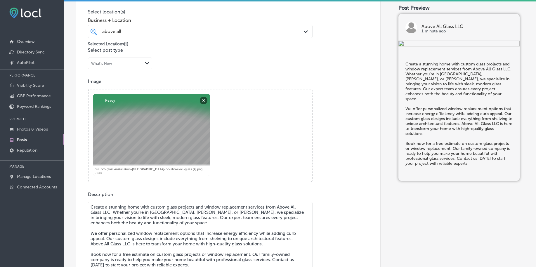
scroll to position [142, 0]
type textarea "Create a stunning home with custom glass projects and window replacement servic…"
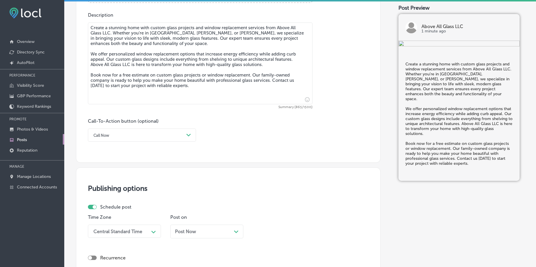
scroll to position [325, 0]
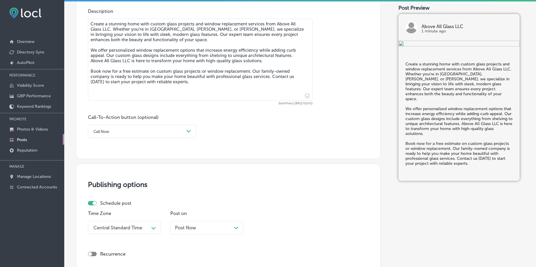
click at [117, 131] on div "Call Now" at bounding box center [137, 131] width 93 height 9
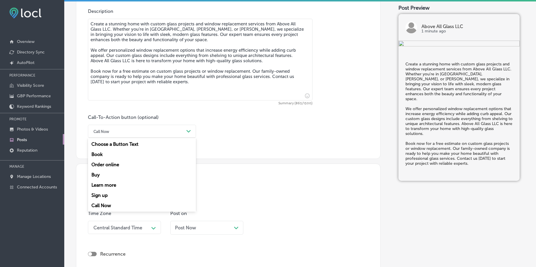
click at [104, 154] on div "Book" at bounding box center [142, 154] width 108 height 10
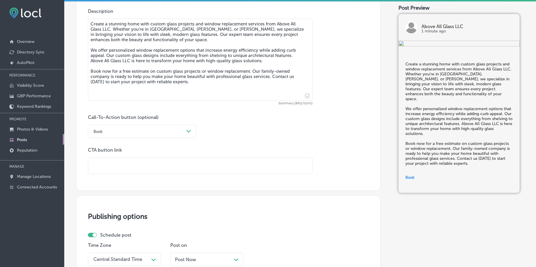
click at [104, 167] on input "text" at bounding box center [200, 166] width 224 height 16
paste input "[URL][DOMAIN_NAME]"
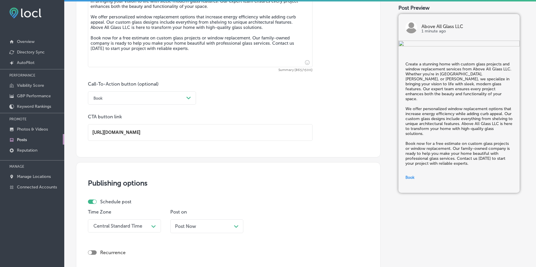
scroll to position [434, 0]
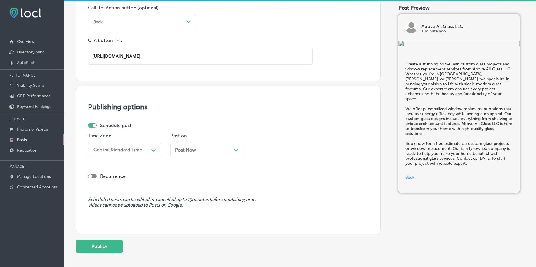
type input "[URL][DOMAIN_NAME]"
click at [119, 145] on div "Central Standard Time" at bounding box center [120, 150] width 58 height 10
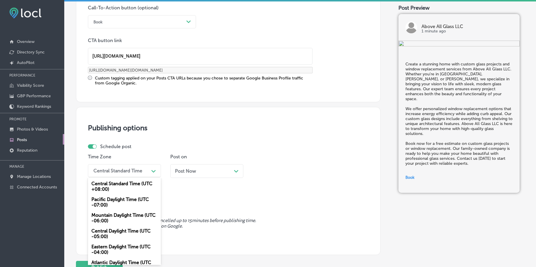
click at [105, 213] on div "Mountain Daylight Time (UTC -06:00)" at bounding box center [124, 218] width 73 height 16
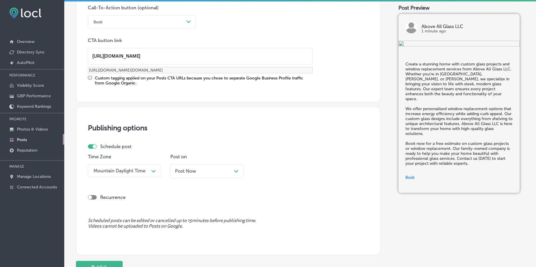
click at [183, 172] on span "Post Now" at bounding box center [185, 171] width 21 height 6
click at [270, 180] on div "Time 01:30 AM Path Created with Sketch." at bounding box center [289, 168] width 73 height 28
click at [215, 178] on div "[DATE] Path Created with Sketch." at bounding box center [206, 173] width 73 height 18
click at [213, 176] on div "[DATE] Path Created with Sketch." at bounding box center [206, 171] width 73 height 14
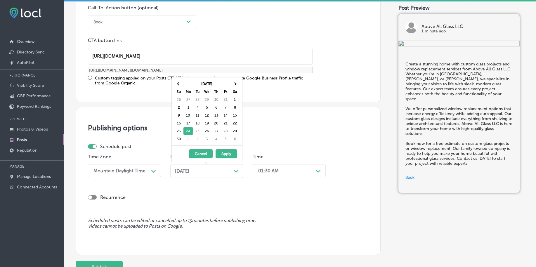
click at [253, 171] on div "01:30 AM Path Created with Sketch." at bounding box center [289, 170] width 73 height 13
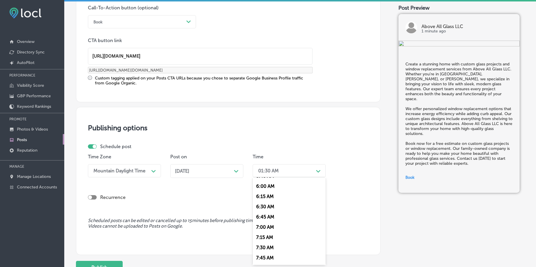
scroll to position [256, 0]
click at [274, 214] on div "7:00 AM" at bounding box center [289, 214] width 73 height 10
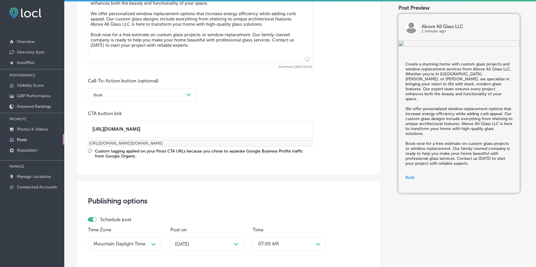
scroll to position [487, 0]
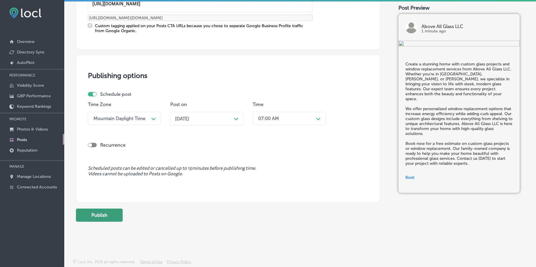
click at [88, 218] on button "Publish" at bounding box center [99, 215] width 47 height 13
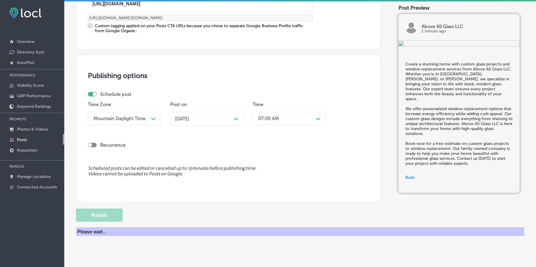
scroll to position [434, 0]
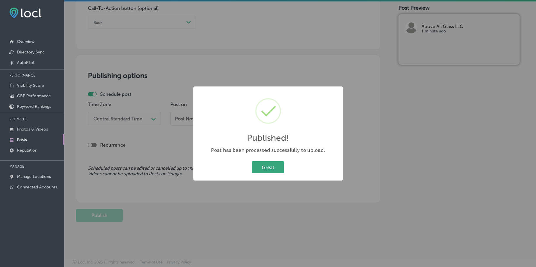
click at [269, 164] on button "Great" at bounding box center [268, 167] width 32 height 12
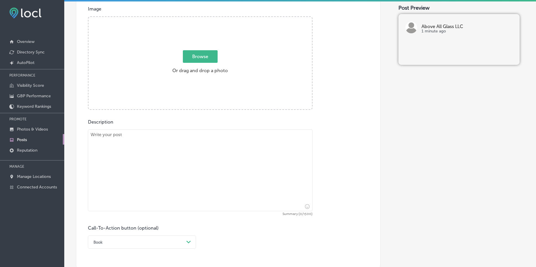
scroll to position [178, 0]
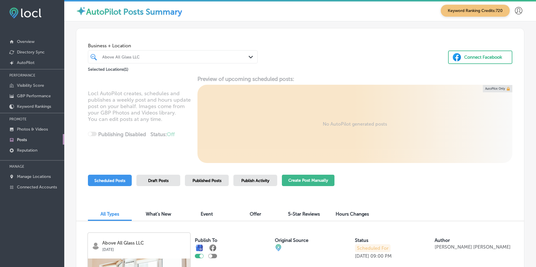
click at [292, 182] on button "Create Post Manually" at bounding box center [308, 180] width 53 height 11
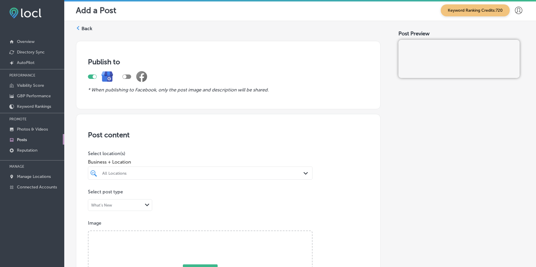
click at [143, 172] on div "All Locations Path Created with Sketch." at bounding box center [200, 172] width 225 height 13
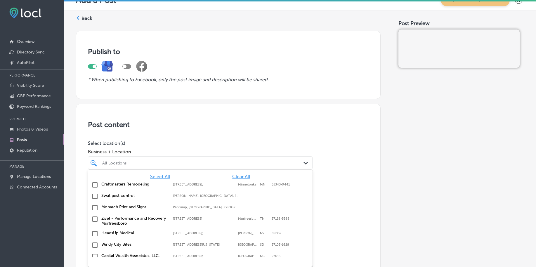
scroll to position [12, 0]
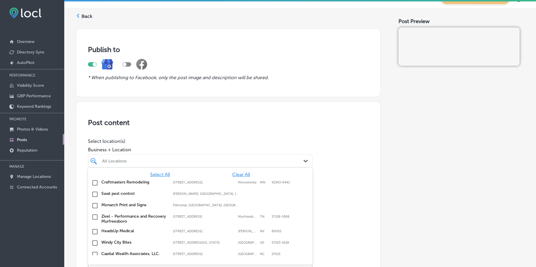
click at [235, 175] on span "Clear All" at bounding box center [241, 175] width 18 height 6
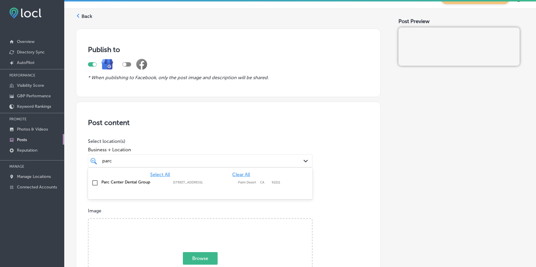
click at [230, 179] on div "Parc Center Dental Group [STREET_ADDRESS] [STREET_ADDRESS]" at bounding box center [200, 182] width 220 height 9
type input "parc"
click at [362, 181] on p "Select post type" at bounding box center [228, 180] width 281 height 6
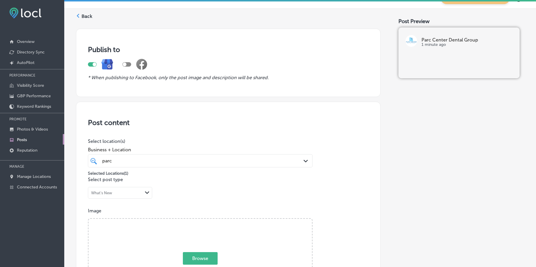
click at [172, 164] on div "parc parc" at bounding box center [190, 161] width 177 height 8
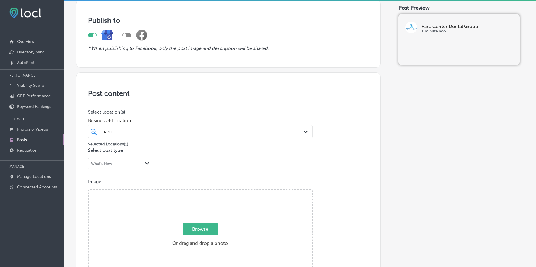
scroll to position [85, 0]
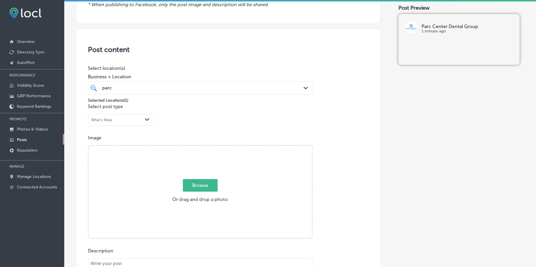
click at [200, 185] on span "Browse" at bounding box center [200, 185] width 35 height 13
click at [200, 147] on input "Browse Or drag and drop a photo" at bounding box center [199, 147] width 223 height 2
type input "C:\fakepath\dentist-office-parc-center-dental-grand-junction-co (1).png"
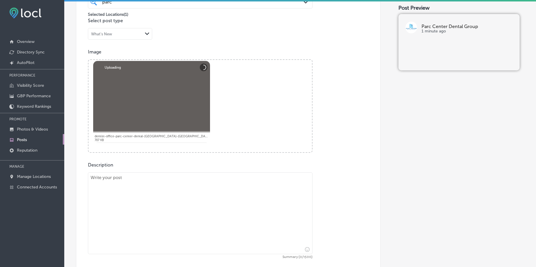
scroll to position [231, 0]
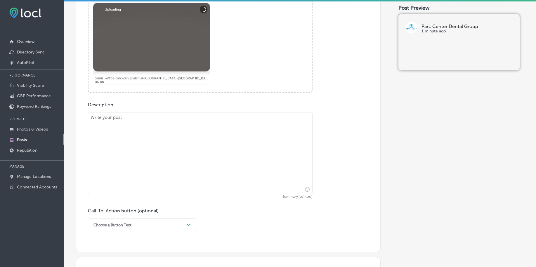
click at [166, 147] on textarea at bounding box center [200, 153] width 225 height 82
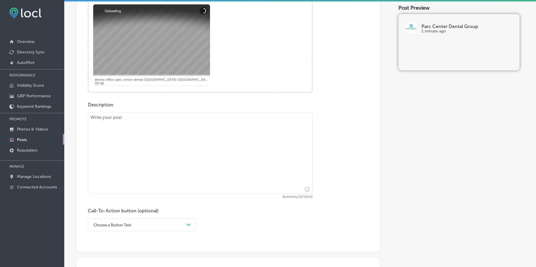
paste textarea "Looking for a brighter, more radiant smile? Parc Center Dental Group specialize…"
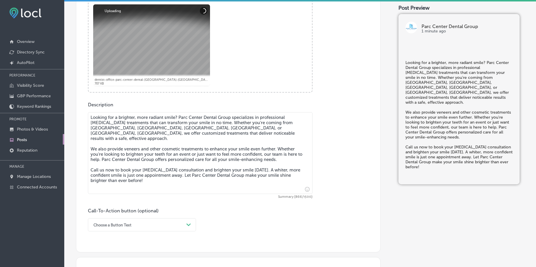
scroll to position [304, 0]
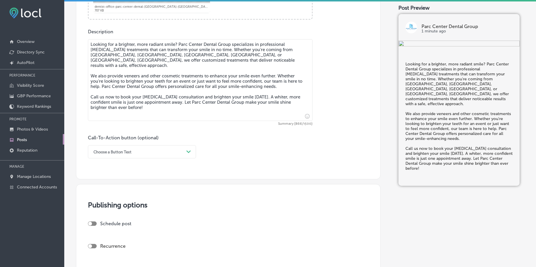
type textarea "Looking for a brighter, more radiant smile? Parc Center Dental Group specialize…"
click at [151, 152] on div "Choose a Button Text" at bounding box center [137, 151] width 93 height 9
click at [111, 225] on div "Call Now" at bounding box center [142, 226] width 108 height 10
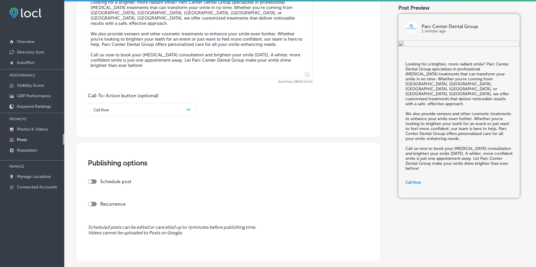
scroll to position [405, 0]
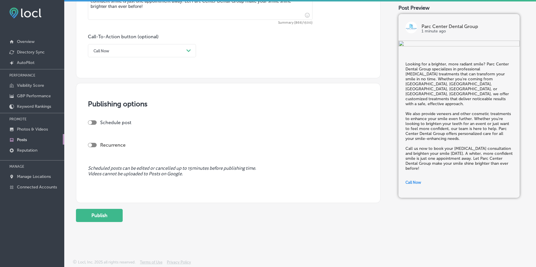
click at [92, 121] on div at bounding box center [92, 122] width 9 height 4
checkbox input "true"
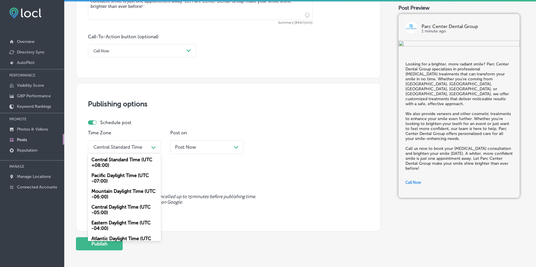
click at [123, 152] on div "Central Standard Time" at bounding box center [120, 147] width 58 height 10
click at [118, 193] on div "Mountain Daylight Time (UTC -06:00)" at bounding box center [124, 194] width 73 height 16
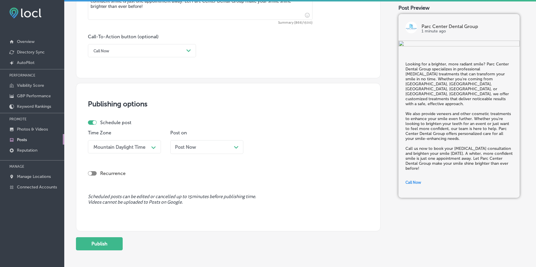
click at [198, 152] on div "Post Now Path Created with Sketch." at bounding box center [206, 147] width 73 height 14
click at [192, 144] on div "[DATE] Path Created with Sketch." at bounding box center [206, 147] width 73 height 14
click at [275, 147] on div "01:30 AM" at bounding box center [268, 147] width 20 height 6
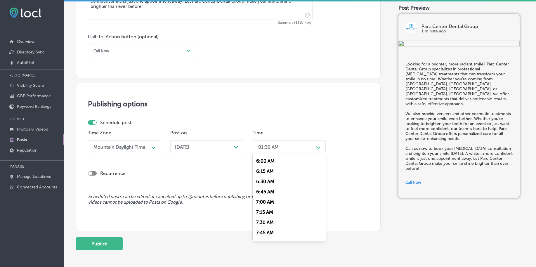
click at [268, 198] on div "7:00 AM" at bounding box center [289, 202] width 73 height 10
click at [287, 120] on div "Schedule post" at bounding box center [226, 123] width 276 height 6
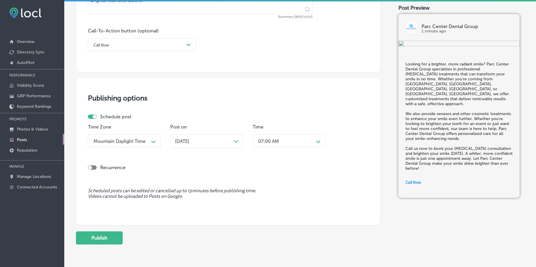
scroll to position [434, 0]
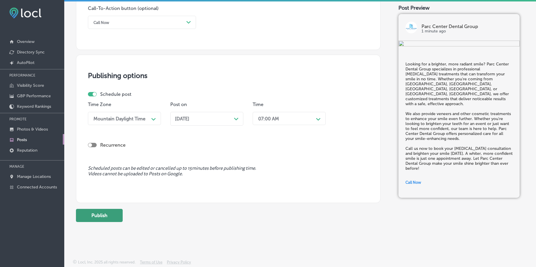
click at [110, 213] on button "Publish" at bounding box center [99, 215] width 47 height 13
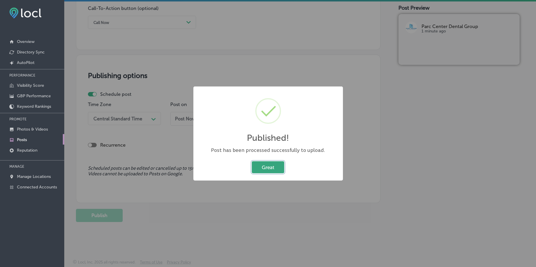
click at [269, 167] on button "Great" at bounding box center [268, 167] width 32 height 12
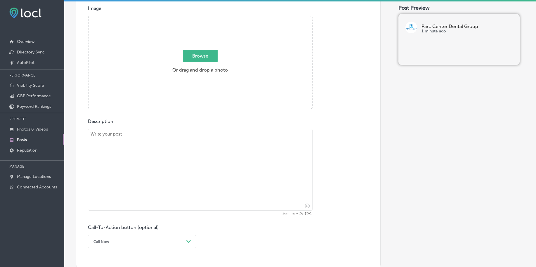
scroll to position [142, 0]
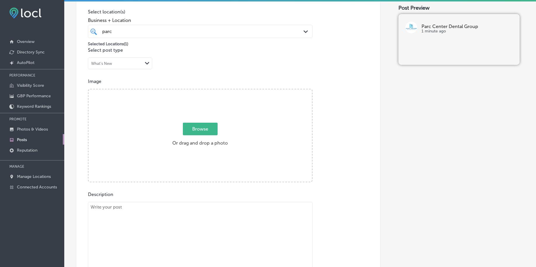
click at [197, 133] on span "Browse" at bounding box center [200, 129] width 35 height 13
click at [197, 91] on input "Browse Or drag and drop a photo" at bounding box center [199, 90] width 223 height 2
type input "C:\fakepath\dentist-office-parc-center-dental-[GEOGRAPHIC_DATA]-co (2).png"
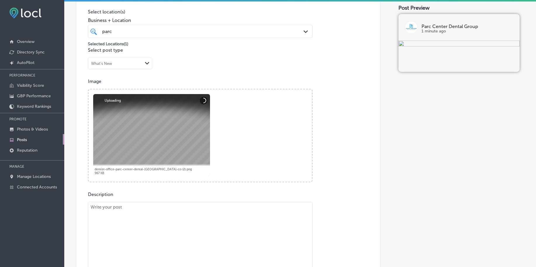
click at [124, 236] on textarea at bounding box center [200, 243] width 225 height 82
paste textarea "When [MEDICAL_DATA] becomes unbearable, a root canal may be the solution. At [G…"
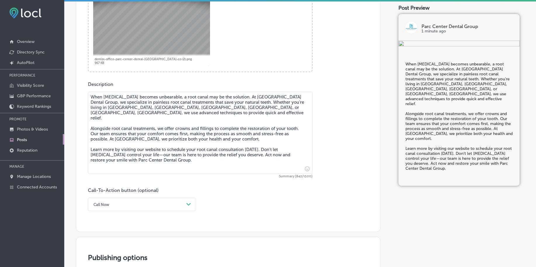
type textarea "When [MEDICAL_DATA] becomes unbearable, a root canal may be the solution. At [G…"
click at [106, 205] on div "Call Now Path Created with Sketch." at bounding box center [142, 204] width 108 height 13
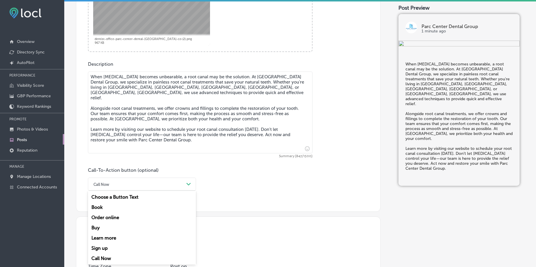
click at [100, 238] on div "Learn more" at bounding box center [142, 238] width 108 height 10
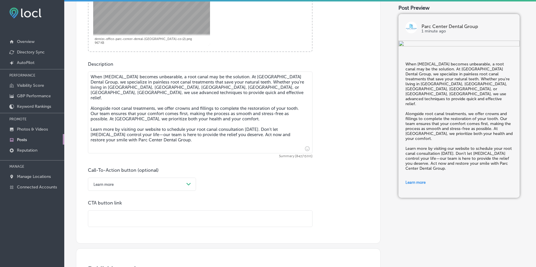
click at [109, 219] on input "text" at bounding box center [200, 219] width 224 height 16
paste input "[URL][DOMAIN_NAME]"
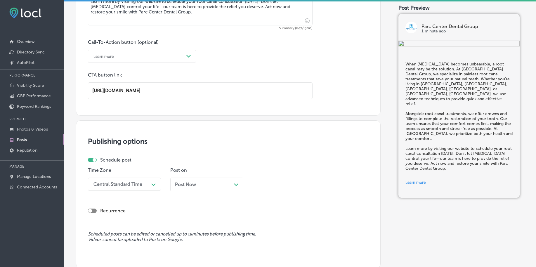
scroll to position [418, 0]
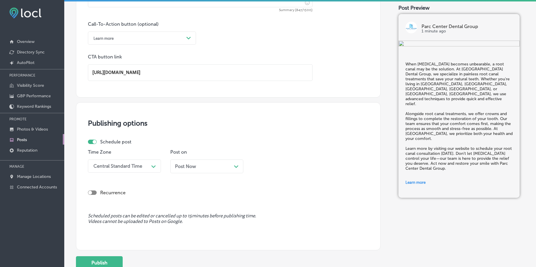
type input "[URL][DOMAIN_NAME]"
click at [122, 169] on div "Central Standard Time" at bounding box center [120, 166] width 58 height 10
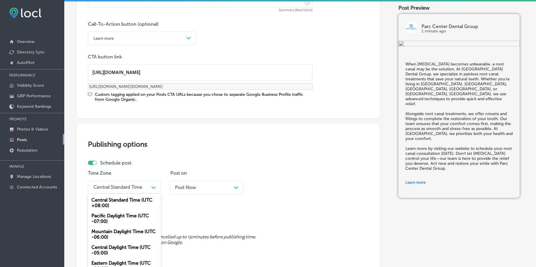
click at [105, 235] on div "Mountain Daylight Time (UTC -06:00)" at bounding box center [124, 234] width 73 height 16
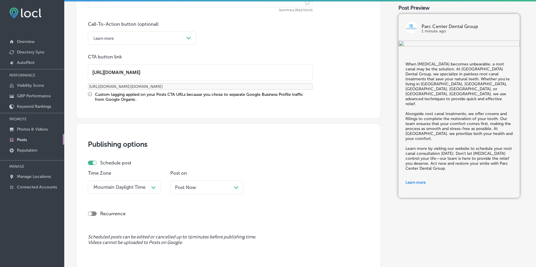
click at [185, 186] on span "Post Now" at bounding box center [185, 188] width 21 height 6
click at [268, 190] on div "01:30 AM Path Created with Sketch." at bounding box center [289, 186] width 73 height 13
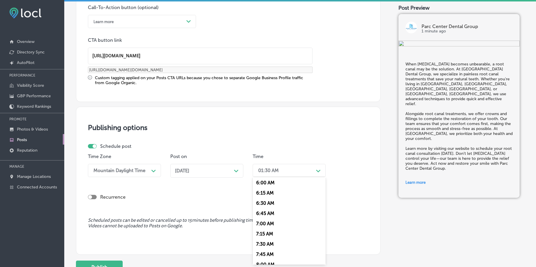
scroll to position [256, 0]
click at [267, 212] on div "7:00 AM" at bounding box center [289, 214] width 73 height 10
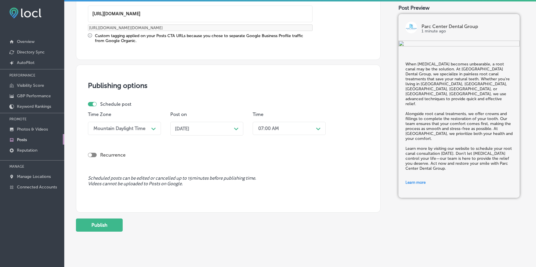
scroll to position [487, 0]
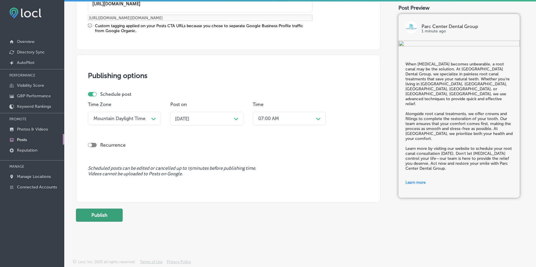
click at [106, 216] on button "Publish" at bounding box center [99, 215] width 47 height 13
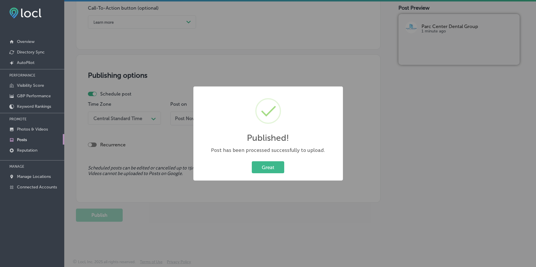
scroll to position [434, 0]
click at [275, 168] on button "Great" at bounding box center [268, 167] width 32 height 12
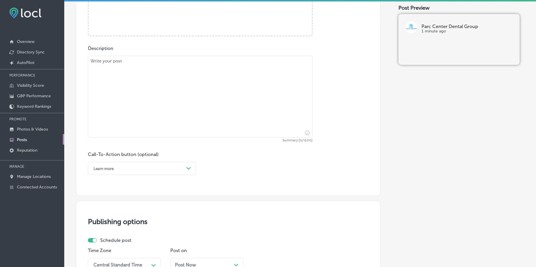
scroll to position [142, 0]
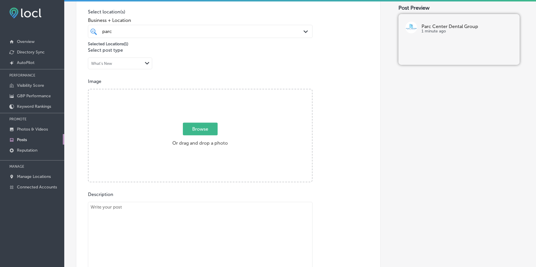
click at [195, 129] on span "Browse" at bounding box center [200, 129] width 35 height 13
click at [195, 91] on input "Browse Or drag and drop a photo" at bounding box center [199, 90] width 223 height 2
type input "C:\fakepath\dentist-office-parc-center-dental-[GEOGRAPHIC_DATA]-co (3).png"
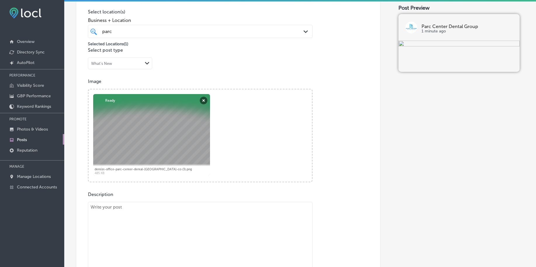
click at [159, 230] on textarea at bounding box center [200, 243] width 225 height 82
paste textarea "Missing or damaged teeth don’t have to affect your smile. Parc Center Dental Gr…"
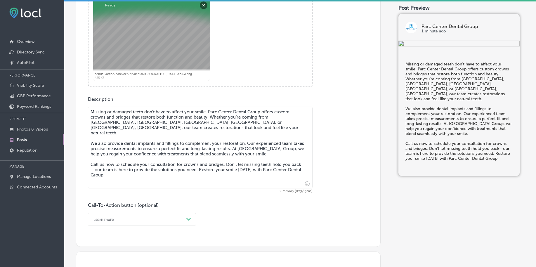
scroll to position [288, 0]
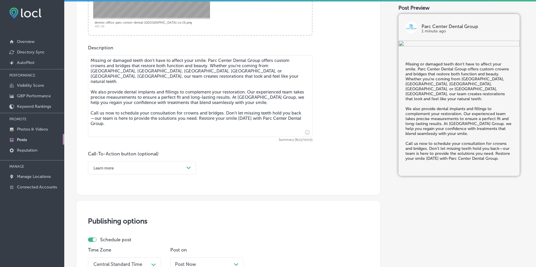
type textarea "Missing or damaged teeth don’t have to affect your smile. Parc Center Dental Gr…"
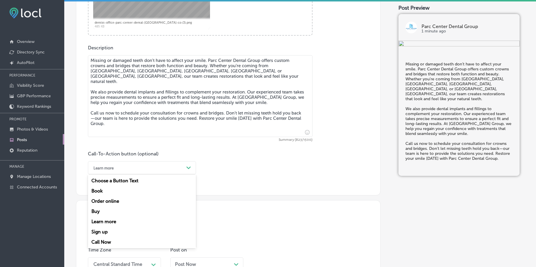
click at [127, 171] on div "Learn more" at bounding box center [137, 167] width 93 height 9
click at [105, 244] on div "Call Now" at bounding box center [142, 242] width 108 height 10
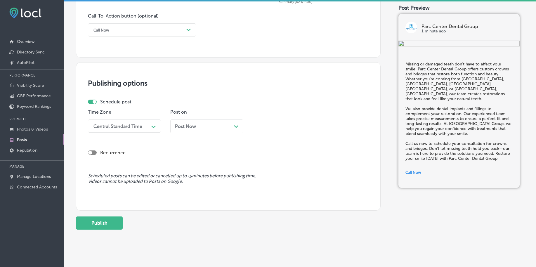
scroll to position [434, 0]
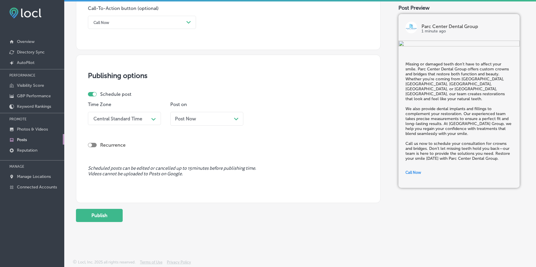
click at [135, 117] on div "Central Standard Time" at bounding box center [117, 119] width 49 height 6
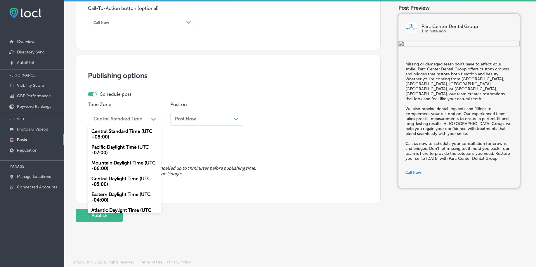
click at [106, 166] on div "Mountain Daylight Time (UTC -06:00)" at bounding box center [124, 166] width 73 height 16
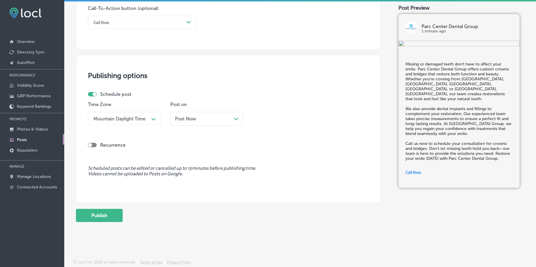
click at [199, 112] on div "Post Now Path Created with Sketch." at bounding box center [206, 119] width 73 height 14
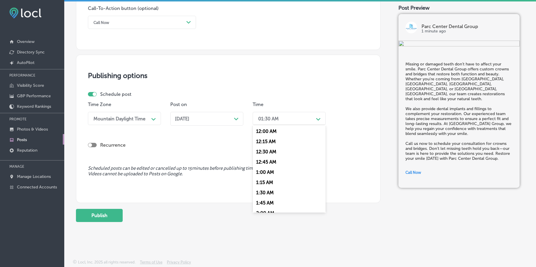
click at [271, 120] on div "01:30 AM" at bounding box center [268, 119] width 20 height 6
click at [263, 199] on div "7:00 AM" at bounding box center [289, 198] width 73 height 10
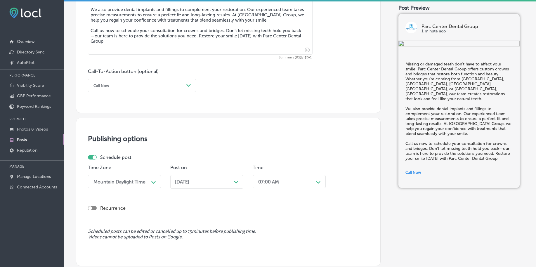
scroll to position [434, 0]
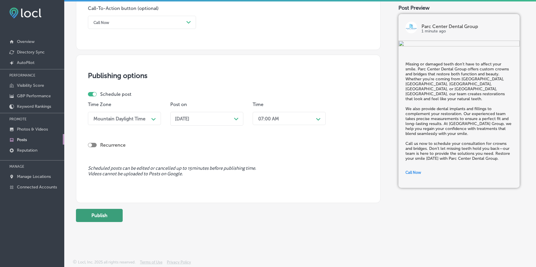
click at [98, 216] on button "Publish" at bounding box center [99, 215] width 47 height 13
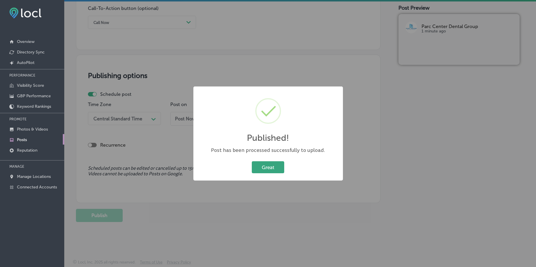
click at [259, 168] on button "Great" at bounding box center [268, 167] width 32 height 12
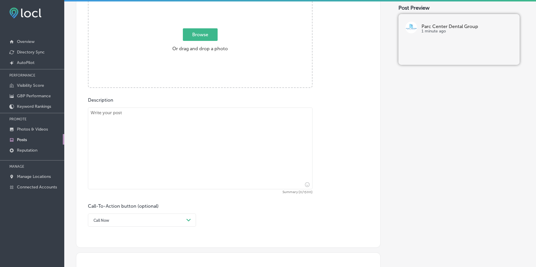
scroll to position [178, 0]
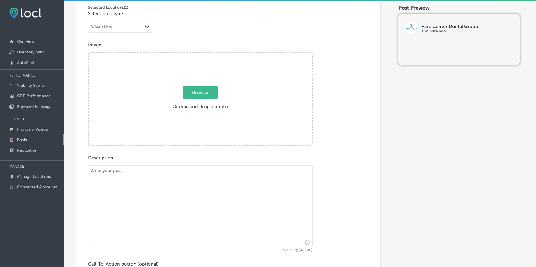
click at [194, 91] on span "Browse" at bounding box center [200, 92] width 35 height 13
click at [194, 55] on input "Browse Or drag and drop a photo" at bounding box center [199, 54] width 223 height 2
type input "C:\fakepath\dentist-office-parc-center-dental-[GEOGRAPHIC_DATA]-co (4).png"
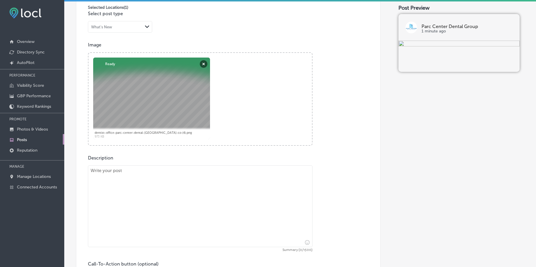
click at [193, 191] on textarea at bounding box center [200, 206] width 225 height 82
paste textarea "A flawless smile is within your reach with porcelain veneers. At [GEOGRAPHIC_DA…"
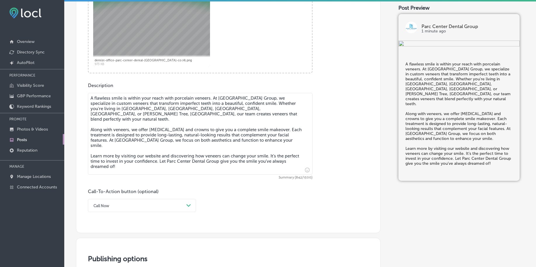
scroll to position [251, 0]
type textarea "A flawless smile is within your reach with porcelain veneers. At [GEOGRAPHIC_DA…"
click at [112, 206] on div "Call Now Path Created with Sketch." at bounding box center [142, 204] width 108 height 13
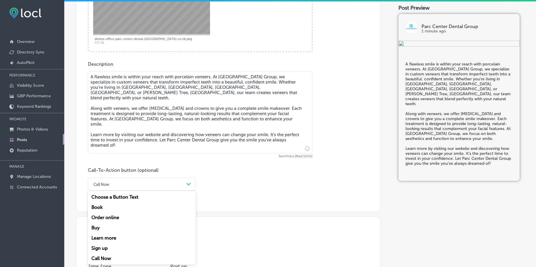
click at [104, 239] on div "Learn more" at bounding box center [142, 238] width 108 height 10
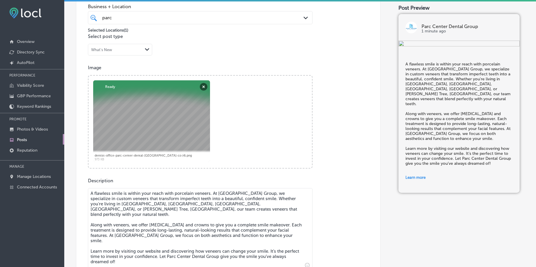
scroll to position [126, 0]
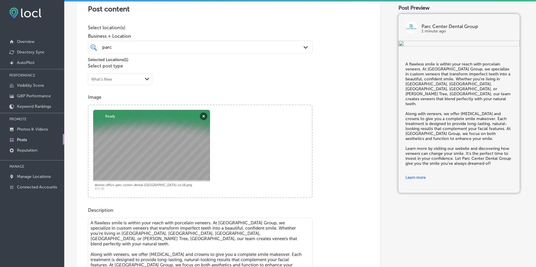
click at [124, 46] on div "parc parc" at bounding box center [190, 47] width 177 height 8
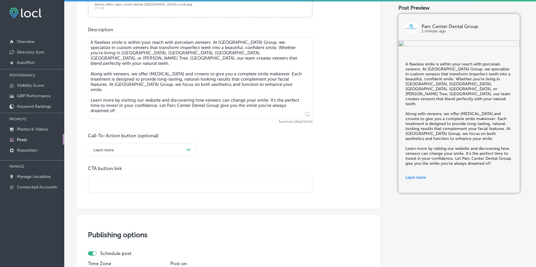
scroll to position [381, 0]
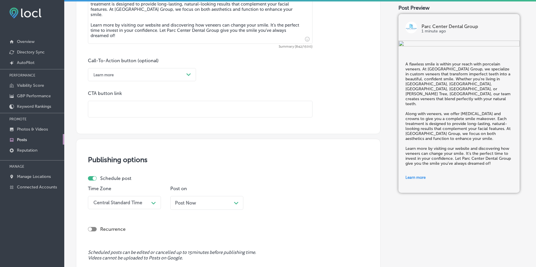
click at [121, 112] on input "text" at bounding box center [200, 109] width 224 height 16
paste input "[URL][DOMAIN_NAME]"
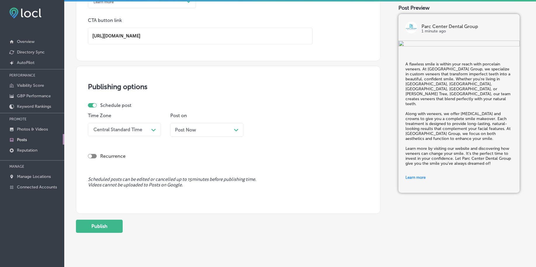
type input "[URL][DOMAIN_NAME]"
click at [117, 133] on div "Schedule post Time Zone Central Standard Time Path Created with Sketch. Post on…" at bounding box center [226, 122] width 276 height 39
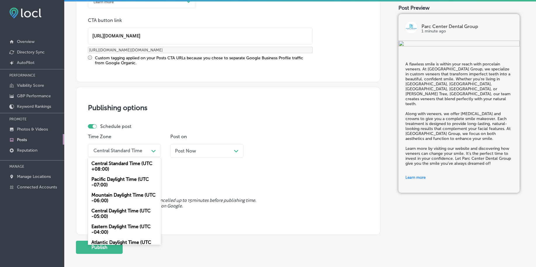
click at [116, 150] on div "Central Standard Time" at bounding box center [117, 151] width 49 height 6
click at [108, 201] on div "Mountain Daylight Time (UTC -06:00)" at bounding box center [124, 198] width 73 height 16
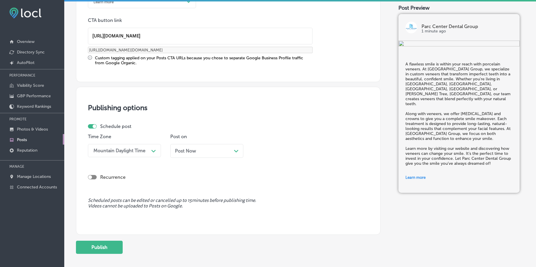
click at [187, 152] on span "Post Now" at bounding box center [185, 151] width 21 height 6
click at [189, 151] on span "[DATE]" at bounding box center [182, 151] width 14 height 6
click at [301, 149] on div "01:30 AM" at bounding box center [284, 150] width 58 height 10
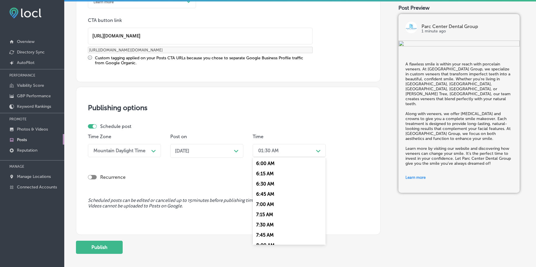
scroll to position [256, 0]
click at [270, 193] on div "7:00 AM" at bounding box center [289, 194] width 73 height 10
click at [180, 149] on span "[DATE]" at bounding box center [182, 151] width 14 height 6
click at [270, 145] on div "01:30 AM" at bounding box center [284, 150] width 58 height 10
click at [266, 192] on div "7:00 AM" at bounding box center [289, 194] width 73 height 10
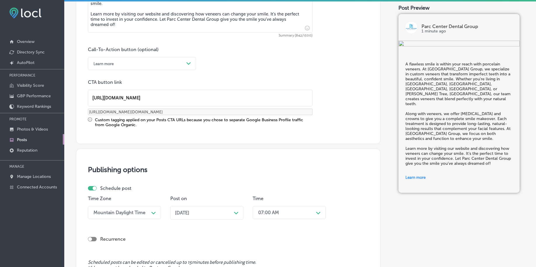
scroll to position [487, 0]
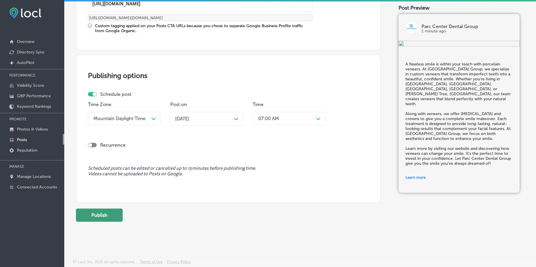
click at [109, 211] on button "Publish" at bounding box center [99, 215] width 47 height 13
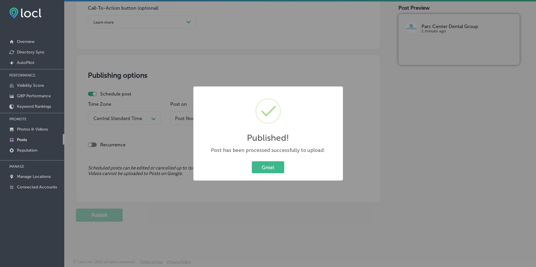
scroll to position [434, 0]
click at [260, 166] on button "Great" at bounding box center [268, 167] width 32 height 12
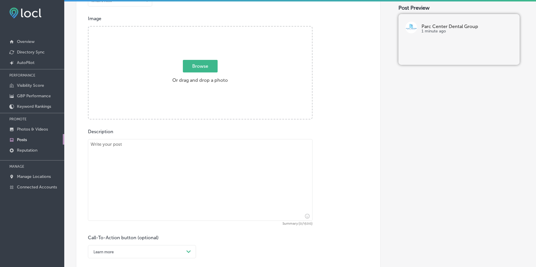
scroll to position [178, 0]
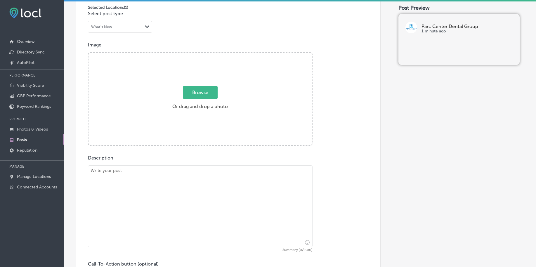
click at [205, 93] on span "Browse" at bounding box center [200, 92] width 35 height 13
click at [205, 55] on input "Browse Or drag and drop a photo" at bounding box center [199, 54] width 223 height 2
type input "C:\fakepath\dentist-office-parc-center-dental-[GEOGRAPHIC_DATA]-co (5).png"
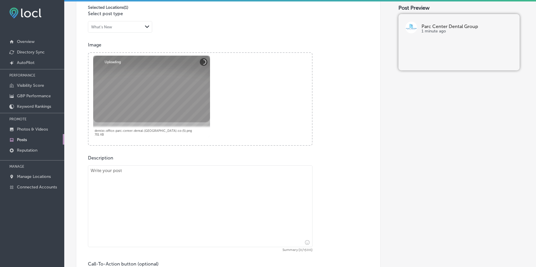
scroll to position [288, 0]
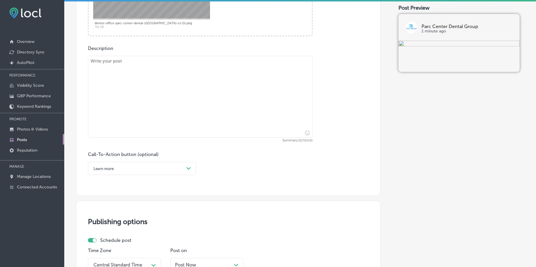
click at [116, 58] on textarea at bounding box center [200, 97] width 225 height 82
paste textarea "A healthy smile starts with a thorough cleaning. At [GEOGRAPHIC_DATA] Group, we…"
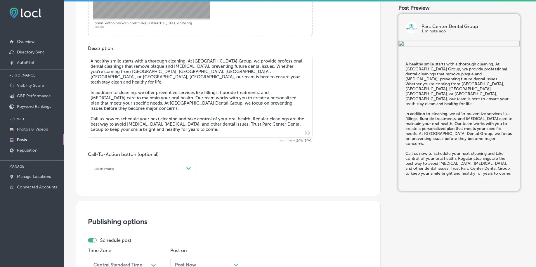
type textarea "A healthy smile starts with a thorough cleaning. At [GEOGRAPHIC_DATA] Group, we…"
click at [124, 166] on div "Learn more" at bounding box center [137, 168] width 93 height 9
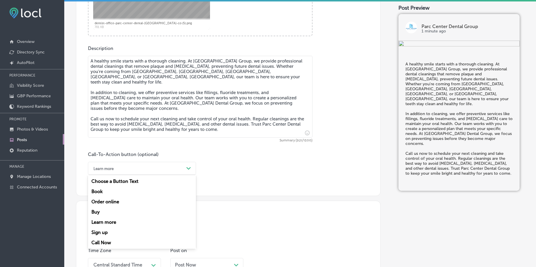
click at [103, 242] on div "Call Now" at bounding box center [142, 242] width 108 height 10
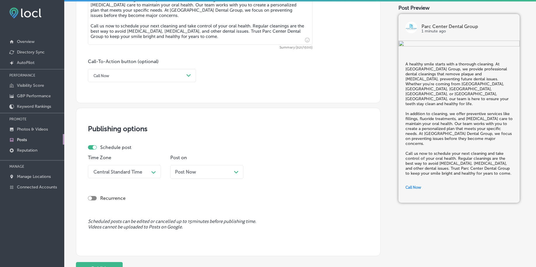
scroll to position [397, 0]
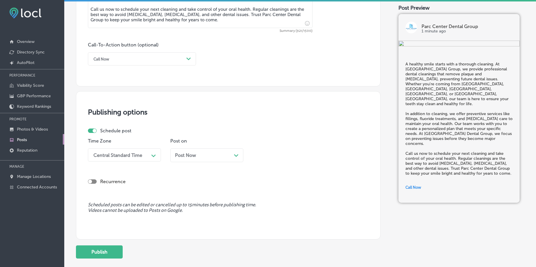
click at [118, 155] on div "Central Standard Time" at bounding box center [117, 155] width 49 height 6
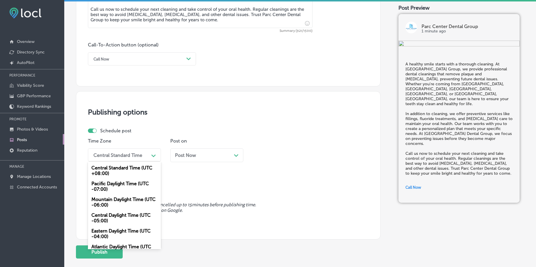
click at [110, 204] on div "Mountain Daylight Time (UTC -06:00)" at bounding box center [124, 202] width 73 height 16
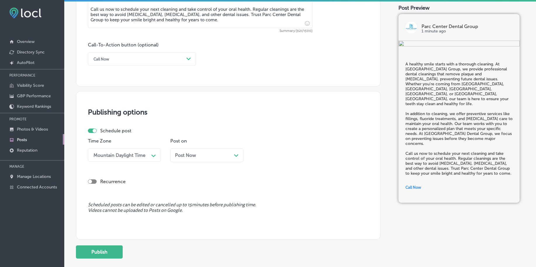
click at [182, 157] on span "Post Now" at bounding box center [185, 155] width 21 height 6
click at [288, 158] on div "01:45 AM" at bounding box center [284, 155] width 58 height 10
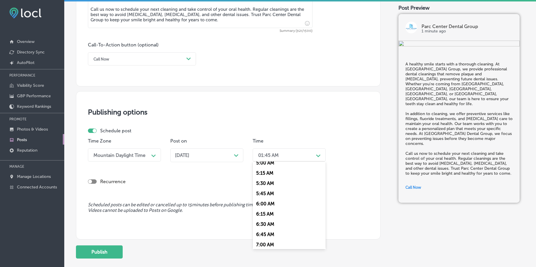
scroll to position [219, 0]
click at [263, 233] on div "7:00 AM" at bounding box center [289, 235] width 73 height 10
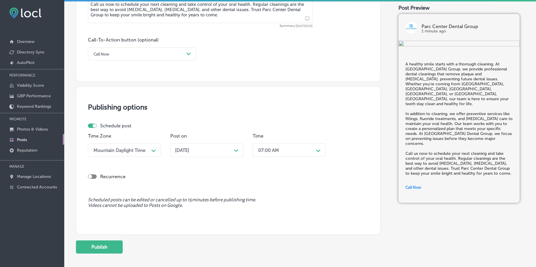
scroll to position [434, 0]
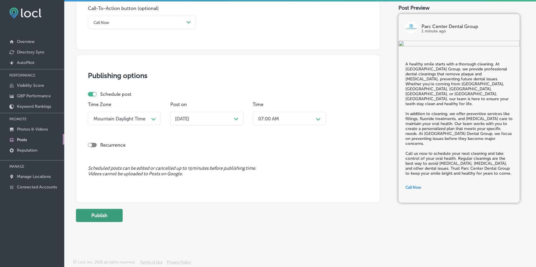
click at [100, 214] on button "Publish" at bounding box center [99, 215] width 47 height 13
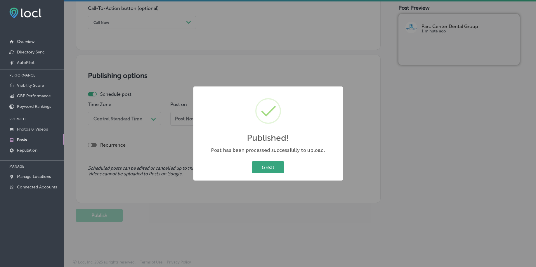
click at [267, 164] on button "Great" at bounding box center [268, 167] width 32 height 12
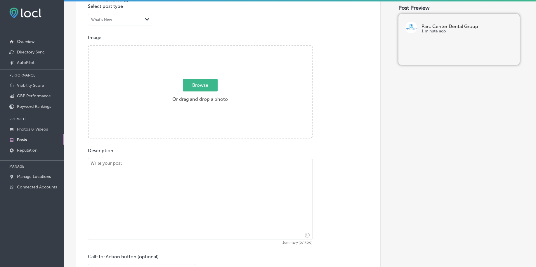
scroll to position [105, 0]
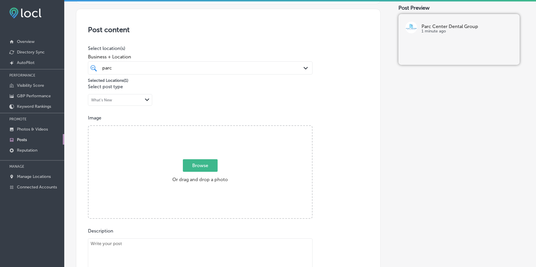
click at [201, 166] on span "Browse" at bounding box center [200, 165] width 35 height 13
click at [201, 128] on input "Browse Or drag and drop a photo" at bounding box center [199, 127] width 223 height 2
type input "C:\fakepath\family-dental-care-parc-center-dental-grand-junction-co (1).png"
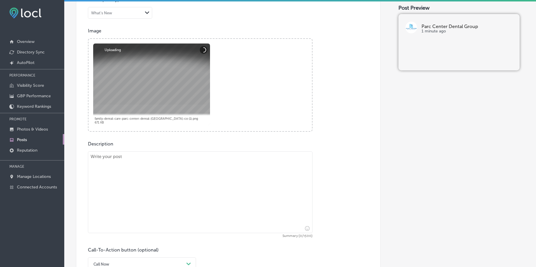
scroll to position [215, 0]
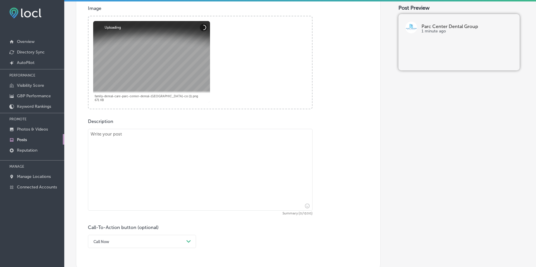
click at [112, 156] on textarea at bounding box center [200, 170] width 225 height 82
paste textarea "The earlier you start dental care, the easier it is to build healthy habits. At…"
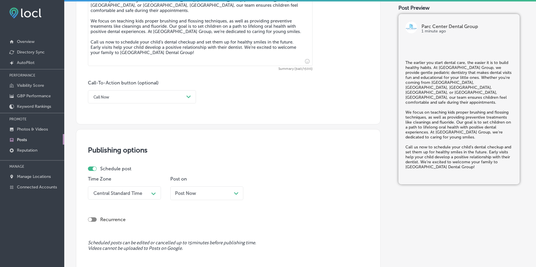
scroll to position [361, 0]
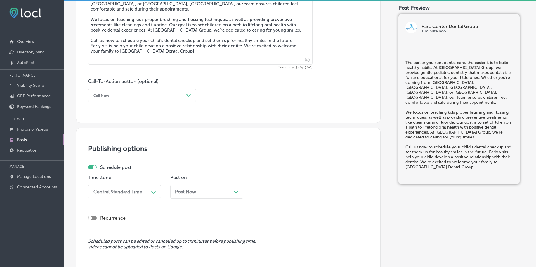
type textarea "The earlier you start dental care, the easier it is to build healthy habits. At…"
click at [129, 96] on div "Call Now" at bounding box center [137, 95] width 93 height 9
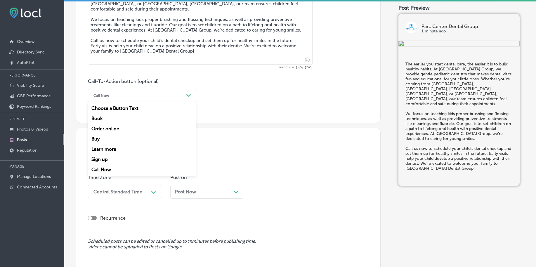
click at [109, 170] on div "Call Now" at bounding box center [142, 169] width 108 height 10
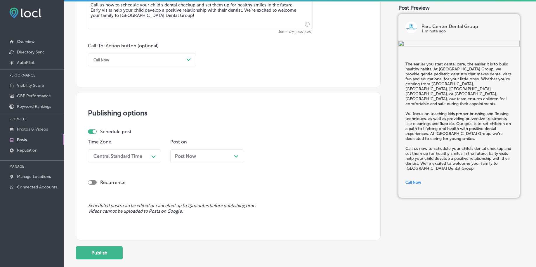
scroll to position [434, 0]
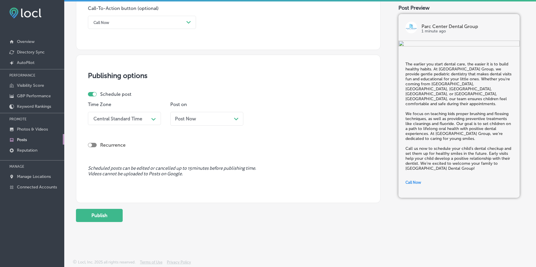
click at [152, 114] on div "Path Created with Sketch." at bounding box center [153, 118] width 9 height 9
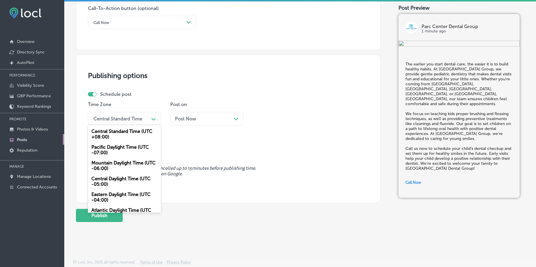
click at [119, 159] on div "Mountain Daylight Time (UTC -06:00)" at bounding box center [124, 166] width 73 height 16
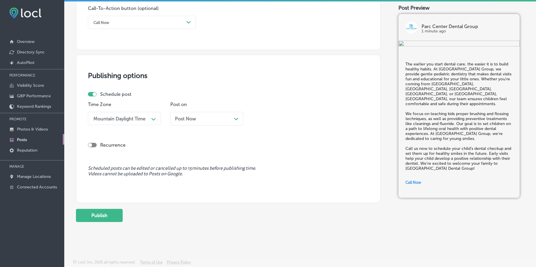
click at [214, 118] on div "Post Now Path Created with Sketch." at bounding box center [207, 119] width 64 height 6
drag, startPoint x: 185, startPoint y: 85, endPoint x: 246, endPoint y: 103, distance: 63.9
click at [284, 125] on div "Time 01:45 AM Path Created with Sketch." at bounding box center [289, 116] width 73 height 28
click at [284, 119] on div "01:45 AM" at bounding box center [284, 118] width 58 height 10
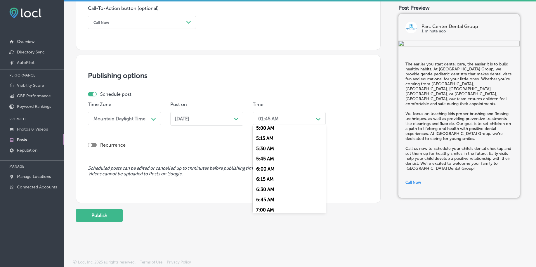
scroll to position [219, 0]
click at [271, 197] on div "7:00 AM" at bounding box center [289, 198] width 73 height 10
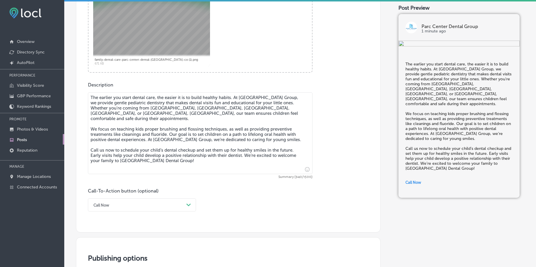
scroll to position [105, 0]
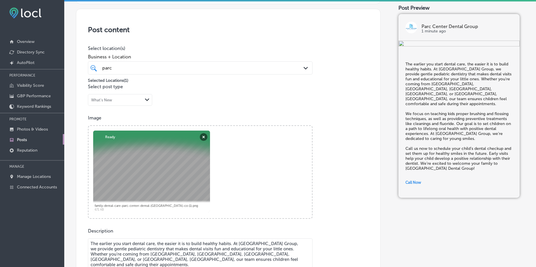
click at [162, 68] on div "parc parc" at bounding box center [190, 68] width 177 height 8
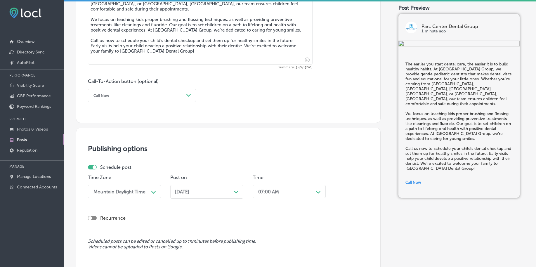
scroll to position [434, 0]
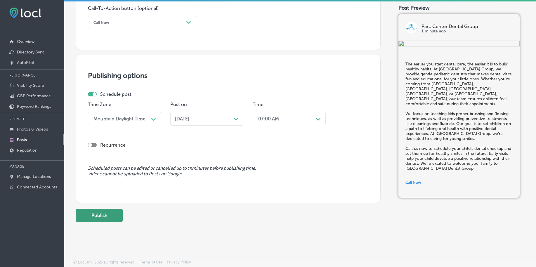
click at [102, 213] on button "Publish" at bounding box center [99, 215] width 47 height 13
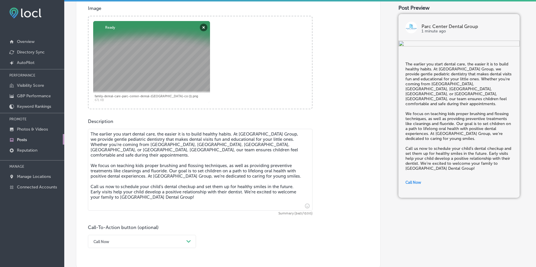
scroll to position [105, 0]
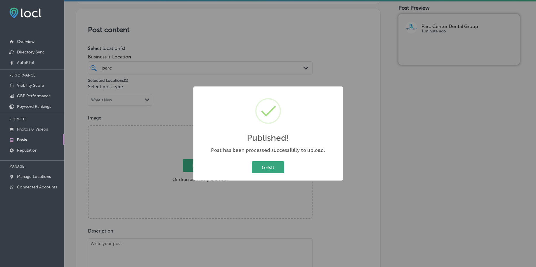
click at [265, 167] on button "Great" at bounding box center [268, 167] width 32 height 12
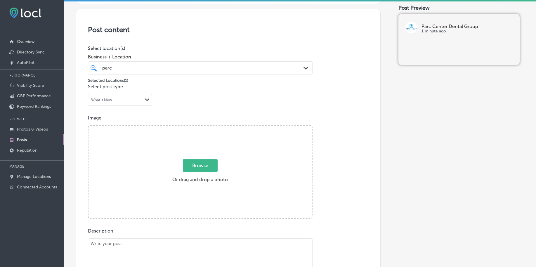
click at [192, 172] on label "Browse Or drag and drop a photo" at bounding box center [200, 173] width 60 height 26
click at [192, 128] on input "Browse Or drag and drop a photo" at bounding box center [199, 127] width 223 height 2
type input "C:\fakepath\family-dental-care-parc-center-dental-grand-junction-co (2).png"
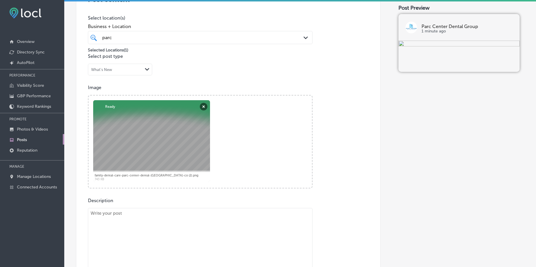
scroll to position [178, 0]
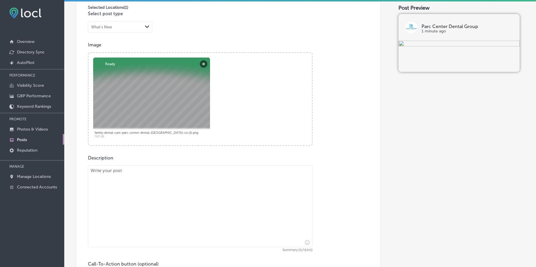
click at [121, 178] on textarea at bounding box center [200, 206] width 225 height 82
paste textarea "Don’t let [MEDICAL_DATA] affect your smile—act early to protect your health. Pa…"
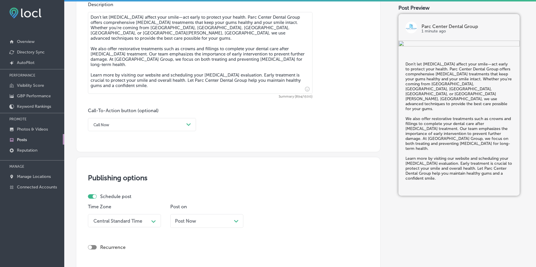
scroll to position [361, 0]
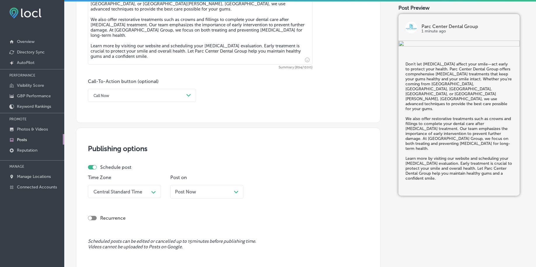
type textarea "Don’t let [MEDICAL_DATA] affect your smile—act early to protect your health. Pa…"
click at [125, 95] on div "Call Now" at bounding box center [137, 95] width 93 height 9
click at [111, 149] on div "Learn more" at bounding box center [142, 149] width 108 height 10
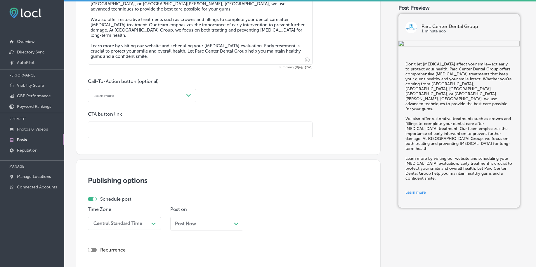
click at [115, 131] on input "text" at bounding box center [200, 130] width 224 height 16
paste input "[URL][DOMAIN_NAME]"
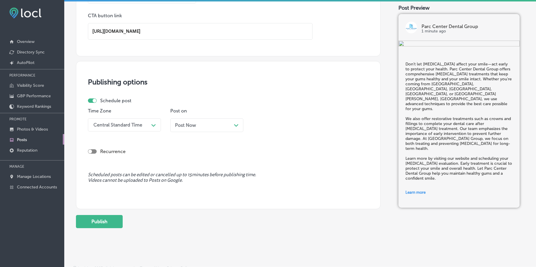
scroll to position [466, 0]
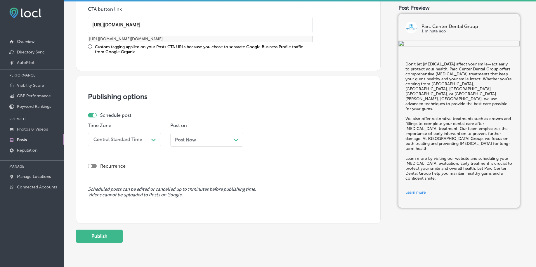
type input "[URL][DOMAIN_NAME]"
click at [115, 140] on div "Central Standard Time" at bounding box center [117, 140] width 49 height 6
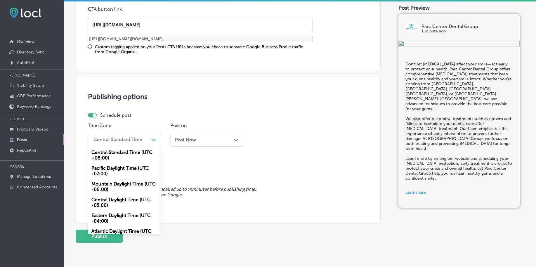
drag, startPoint x: 110, startPoint y: 185, endPoint x: 138, endPoint y: 173, distance: 30.7
click at [110, 185] on div "Mountain Daylight Time (UTC -06:00)" at bounding box center [124, 187] width 73 height 16
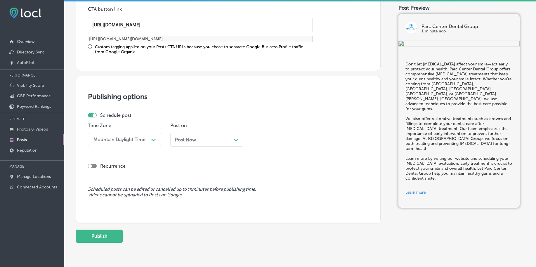
click at [197, 140] on div "Post Now Path Created with Sketch." at bounding box center [207, 140] width 64 height 6
click at [275, 138] on div "01:45 AM" at bounding box center [268, 140] width 20 height 6
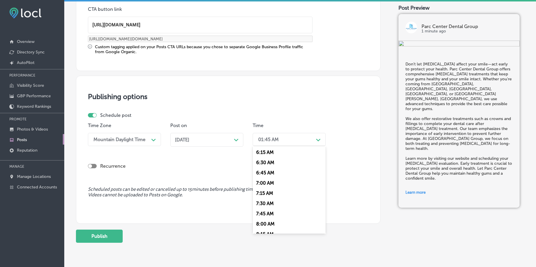
click at [268, 183] on div "7:00 AM" at bounding box center [289, 183] width 73 height 10
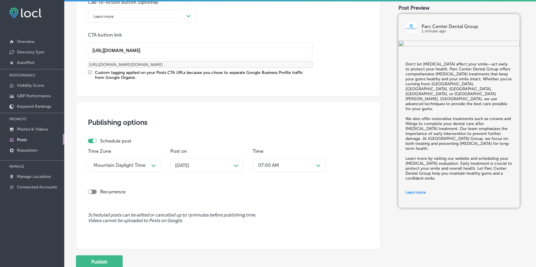
scroll to position [487, 0]
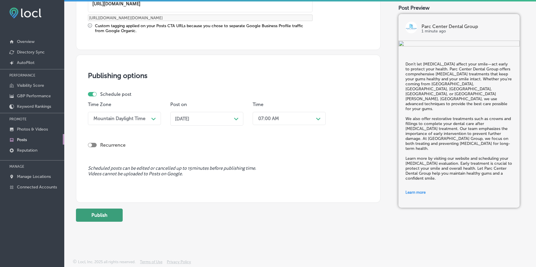
click at [117, 217] on button "Publish" at bounding box center [99, 215] width 47 height 13
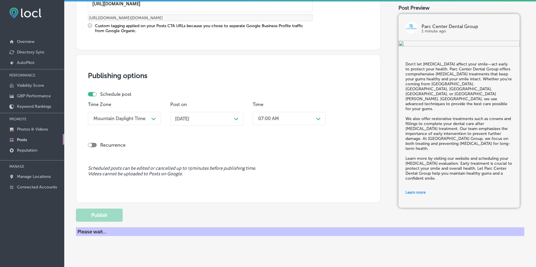
scroll to position [434, 0]
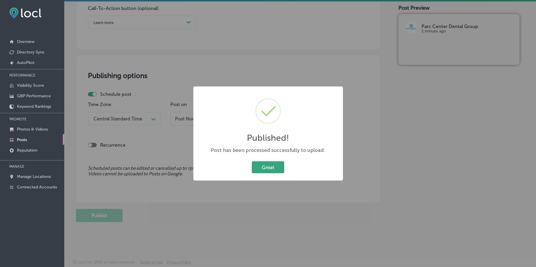
click at [264, 171] on button "Great" at bounding box center [268, 167] width 32 height 12
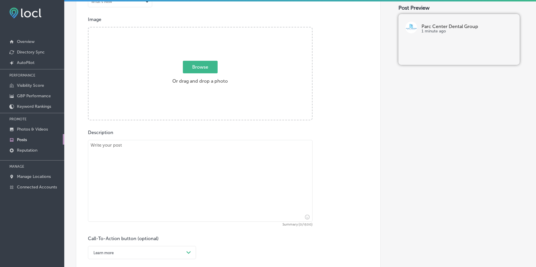
scroll to position [142, 0]
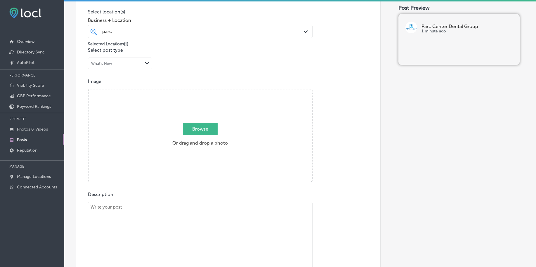
click at [211, 130] on span "Browse" at bounding box center [200, 129] width 35 height 13
click at [211, 91] on input "Browse Or drag and drop a photo" at bounding box center [199, 90] width 223 height 2
type input "C:\fakepath\family-dental-care-parc-center-dental-grand-junction-co (3).png"
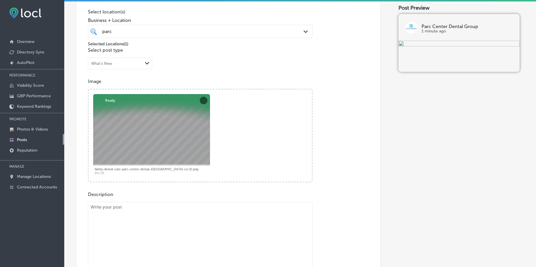
click at [142, 213] on textarea at bounding box center [200, 243] width 225 height 82
paste textarea "A missing tooth doesn’t have to impact your smile or confidence. Parc Center De…"
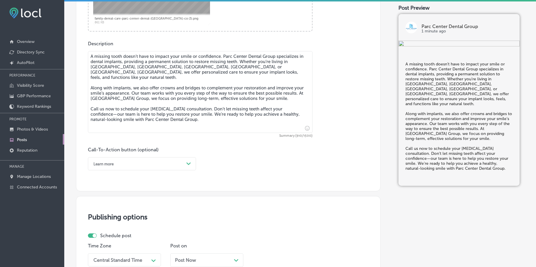
scroll to position [294, 0]
type textarea "A missing tooth doesn’t have to impact your smile or confidence. Parc Center De…"
click at [99, 164] on div "Learn more" at bounding box center [103, 162] width 20 height 4
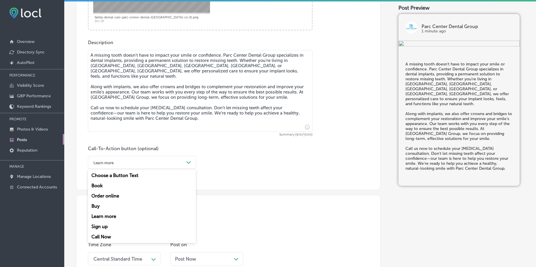
click at [99, 232] on div "Call Now" at bounding box center [142, 237] width 108 height 10
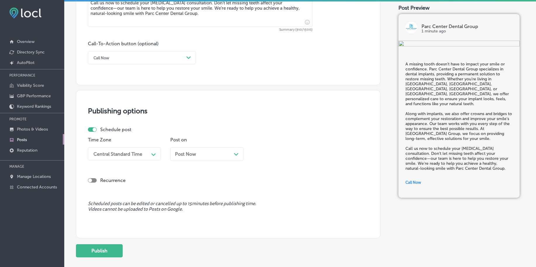
scroll to position [403, 0]
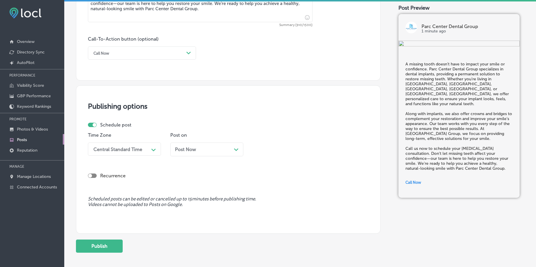
click at [137, 157] on div "Time Zone Central Standard Time Path Created with Sketch." at bounding box center [124, 146] width 73 height 28
click at [136, 152] on div "Central Standard Time" at bounding box center [120, 149] width 58 height 10
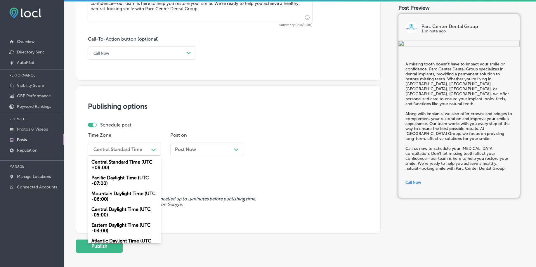
click at [125, 195] on div "Mountain Daylight Time (UTC -06:00)" at bounding box center [124, 196] width 73 height 16
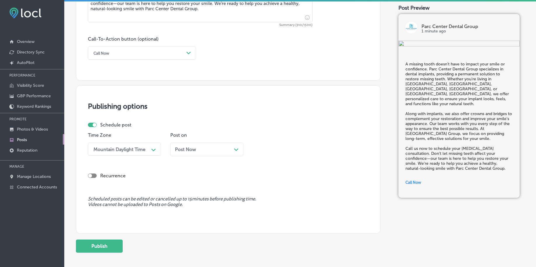
click at [193, 149] on span "Post Now" at bounding box center [185, 150] width 21 height 6
click at [283, 148] on div "01:45 AM" at bounding box center [284, 149] width 58 height 10
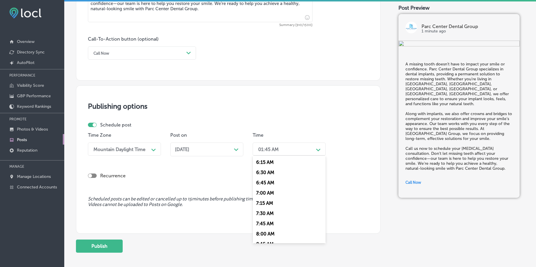
scroll to position [256, 0]
click at [275, 193] on div "7:00 AM" at bounding box center [289, 192] width 73 height 10
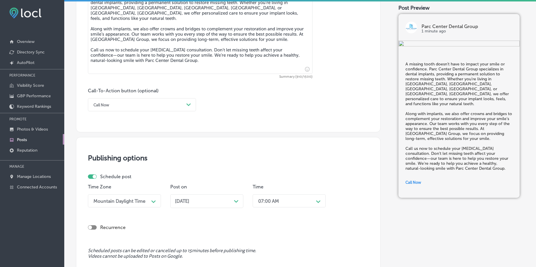
scroll to position [434, 0]
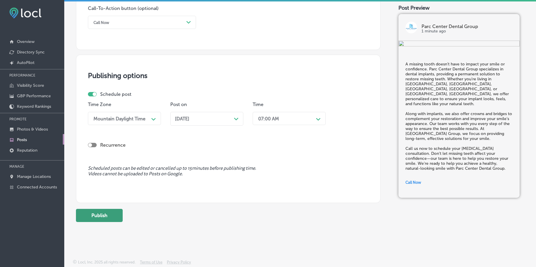
click at [121, 214] on button "Publish" at bounding box center [99, 215] width 47 height 13
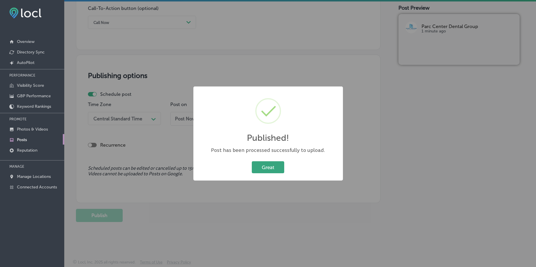
click at [265, 169] on button "Great" at bounding box center [268, 167] width 32 height 12
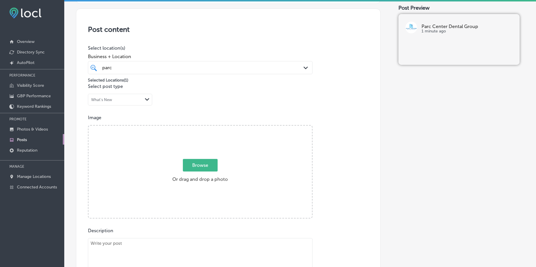
scroll to position [105, 0]
click at [193, 166] on span "Browse" at bounding box center [200, 165] width 35 height 13
click at [193, 128] on input "Browse Or drag and drop a photo" at bounding box center [199, 127] width 223 height 2
type input "C:\fakepath\family-dental-care-parc-center-dental-grand-junction-co (4).png"
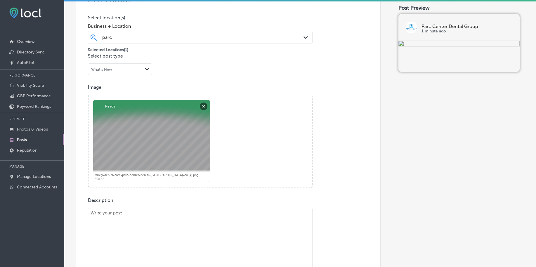
scroll to position [178, 0]
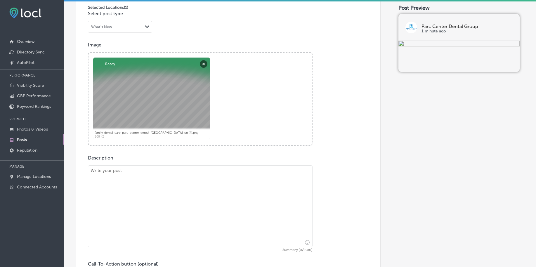
click at [164, 209] on textarea at bounding box center [200, 206] width 225 height 82
paste textarea "[MEDICAL_DATA] don’t have to affect your smile or your life. At Parc Center Den…"
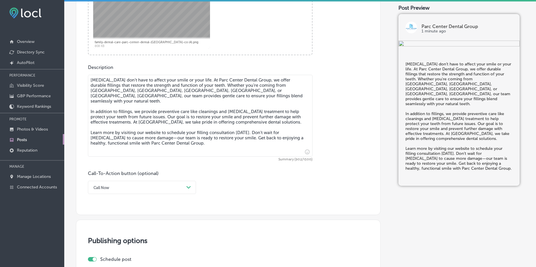
scroll to position [288, 0]
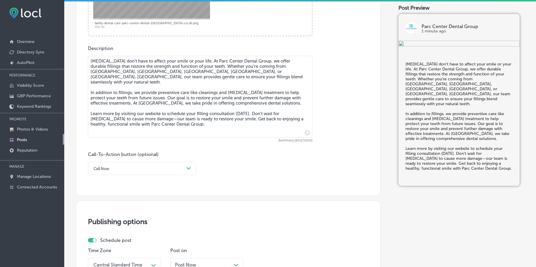
type textarea "[MEDICAL_DATA] don’t have to affect your smile or your life. At Parc Center Den…"
click at [117, 164] on div "Call Now" at bounding box center [137, 168] width 93 height 9
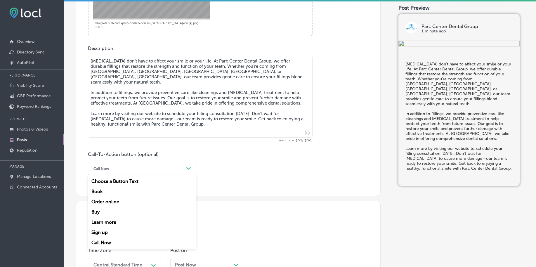
click at [109, 223] on div "Learn more" at bounding box center [142, 222] width 108 height 10
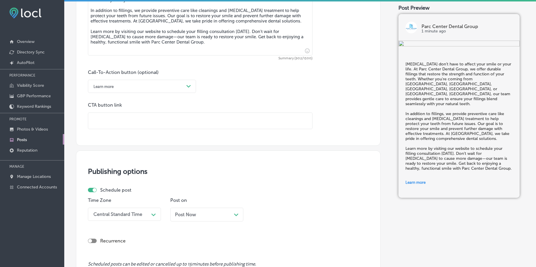
scroll to position [397, 0]
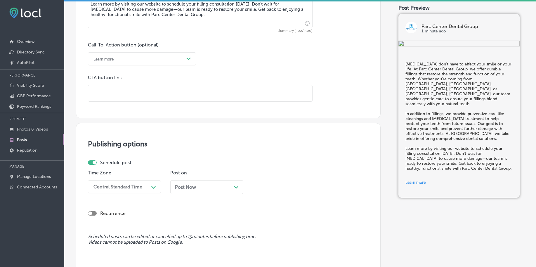
click at [137, 96] on input "text" at bounding box center [200, 93] width 224 height 16
paste input "[URL][DOMAIN_NAME]"
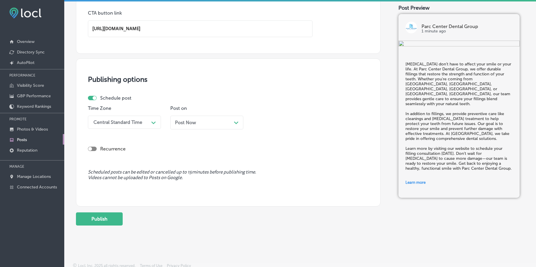
scroll to position [466, 0]
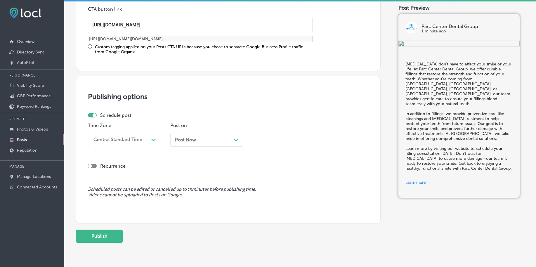
type input "[URL][DOMAIN_NAME]"
click at [119, 110] on div "Publishing options Schedule post Time Zone Central Standard Time Path Created w…" at bounding box center [228, 150] width 305 height 148
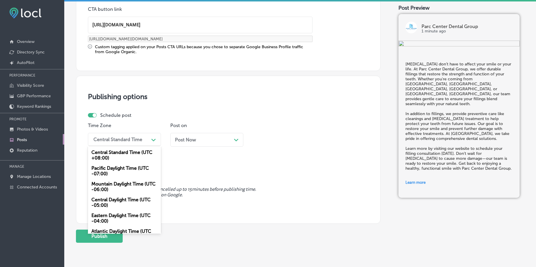
click at [117, 135] on div "Central Standard Time" at bounding box center [120, 139] width 58 height 10
click at [108, 186] on div "Mountain Daylight Time (UTC -06:00)" at bounding box center [124, 187] width 73 height 16
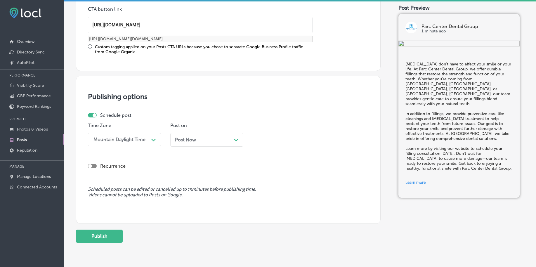
click at [189, 136] on div "Post Now Path Created with Sketch." at bounding box center [206, 140] width 73 height 14
click at [257, 138] on div "01:45 AM" at bounding box center [284, 139] width 58 height 10
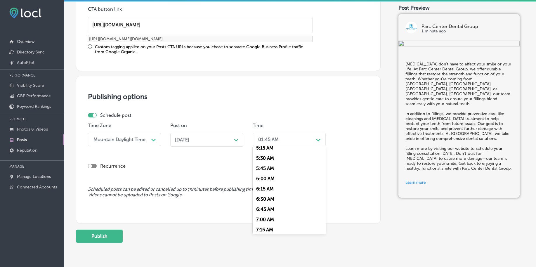
scroll to position [256, 0]
click at [267, 184] on div "7:00 AM" at bounding box center [289, 183] width 73 height 10
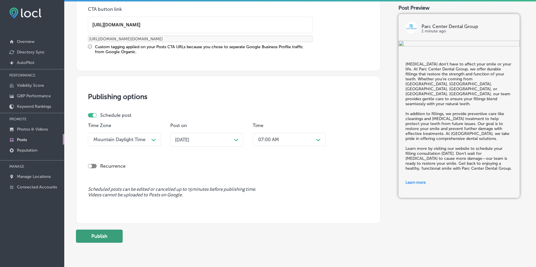
click at [95, 237] on button "Publish" at bounding box center [99, 236] width 47 height 13
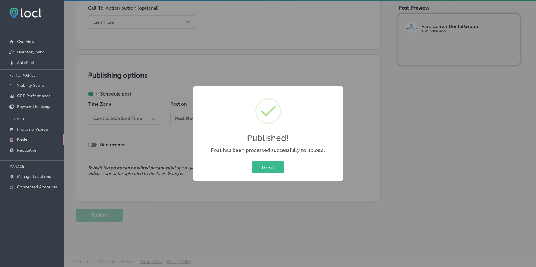
scroll to position [434, 0]
click at [265, 170] on button "Great" at bounding box center [268, 167] width 32 height 12
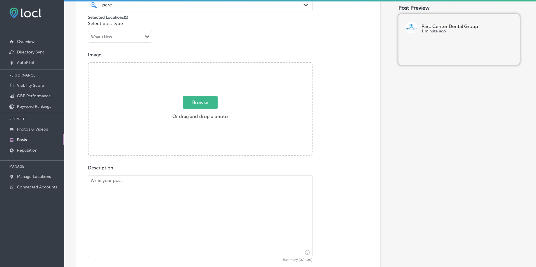
scroll to position [142, 0]
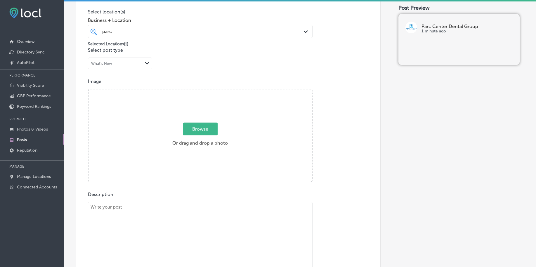
click at [202, 131] on span "Browse" at bounding box center [200, 129] width 35 height 13
click at [202, 91] on input "Browse Or drag and drop a photo" at bounding box center [199, 90] width 223 height 2
type input "C:\fakepath\cosmetic-dentistry-parc-center-dental-grand-junction-co (1).png"
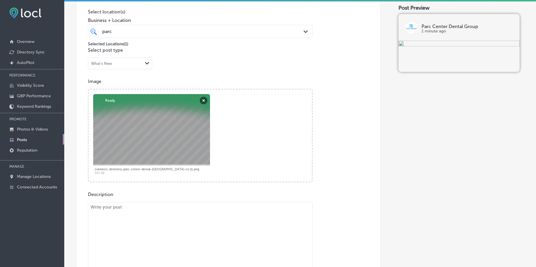
click at [149, 236] on textarea at bounding box center [200, 243] width 225 height 82
paste textarea "If you’re grinding your teeth at night, a custom nightguard can help protect yo…"
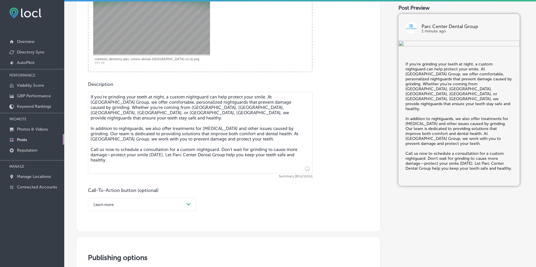
type textarea "If you’re grinding your teeth at night, a custom nightguard can help protect yo…"
click at [124, 202] on div "Learn more Path Created with Sketch." at bounding box center [142, 204] width 108 height 13
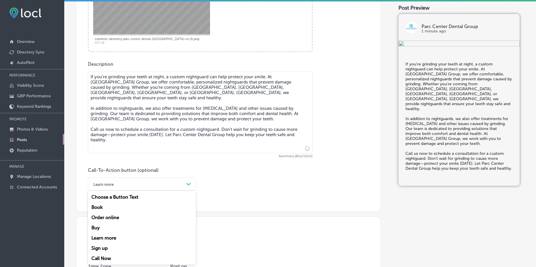
click at [102, 258] on div "Call Now" at bounding box center [142, 258] width 108 height 10
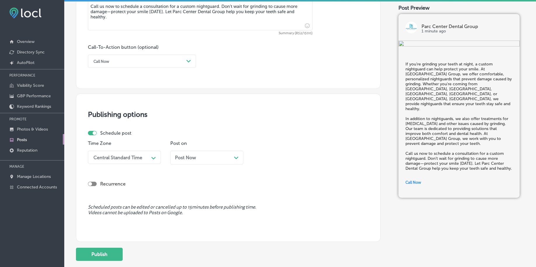
scroll to position [418, 0]
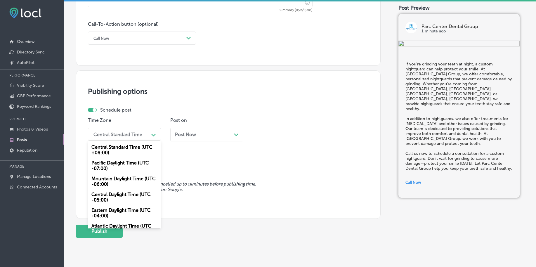
click at [114, 137] on div "Central Standard Time" at bounding box center [120, 134] width 58 height 10
click at [117, 184] on div "Mountain Daylight Time (UTC -06:00)" at bounding box center [124, 181] width 73 height 16
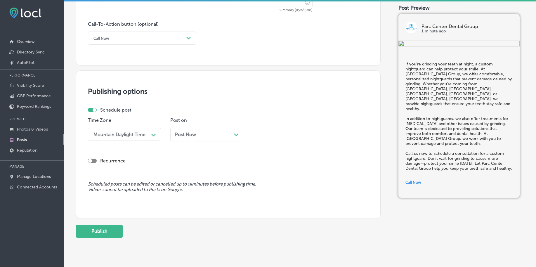
click at [180, 131] on div "Post Now Path Created with Sketch." at bounding box center [206, 135] width 73 height 14
click at [273, 137] on div "01:45 AM" at bounding box center [268, 134] width 20 height 6
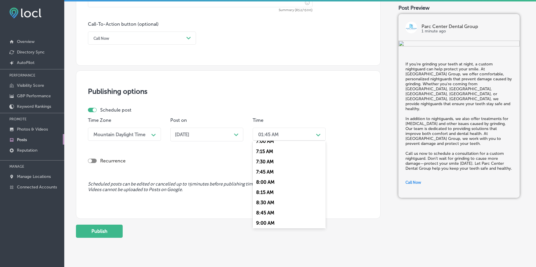
scroll to position [256, 0]
click at [264, 179] on div "7:00 AM" at bounding box center [289, 178] width 73 height 10
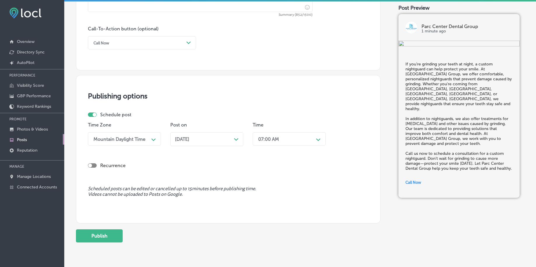
scroll to position [434, 0]
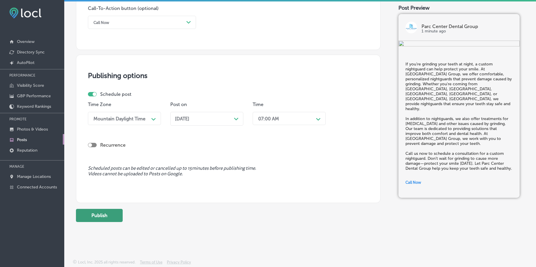
click at [106, 213] on button "Publish" at bounding box center [99, 215] width 47 height 13
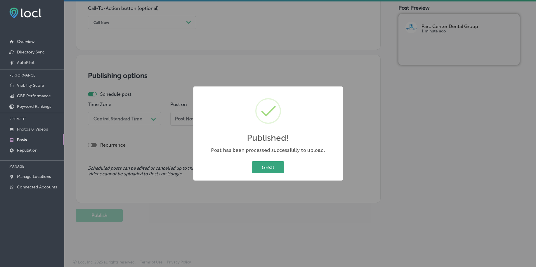
click at [261, 172] on button "Great" at bounding box center [268, 167] width 32 height 12
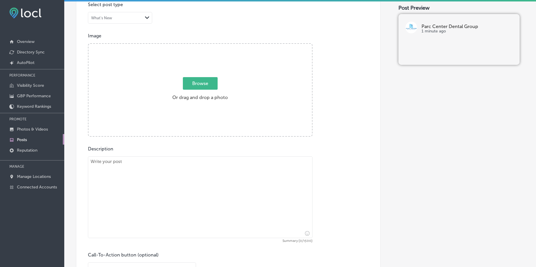
scroll to position [142, 0]
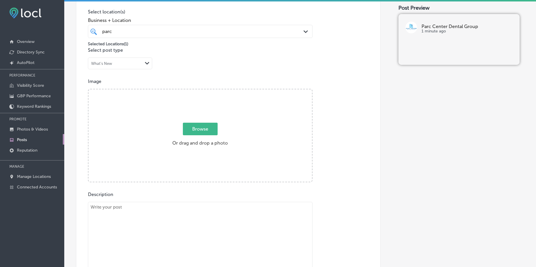
click at [188, 130] on span "Browse" at bounding box center [200, 129] width 35 height 13
click at [188, 91] on input "Browse Or drag and drop a photo" at bounding box center [199, 90] width 223 height 2
type input "C:\fakepath\cosmetic-dentistry-parc-center-dental-grand-junction-co (2).png"
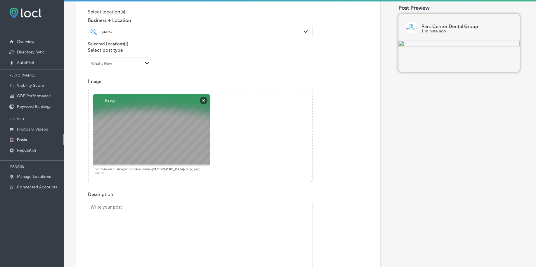
click at [151, 216] on textarea at bounding box center [200, 243] width 225 height 82
paste textarea "Dreaming of a whiter smile? Parc Center Dental Group offers professional [MEDIC…"
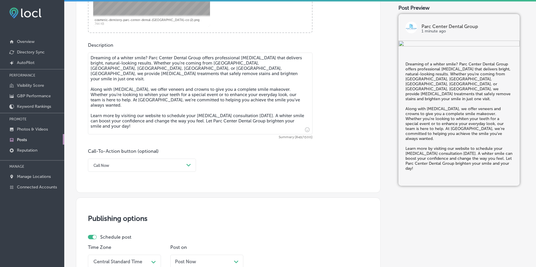
scroll to position [330, 0]
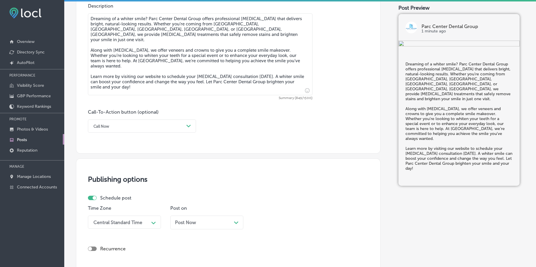
type textarea "Dreaming of a whiter smile? Parc Center Dental Group offers professional [MEDIC…"
click at [119, 125] on div "Call Now" at bounding box center [137, 125] width 93 height 9
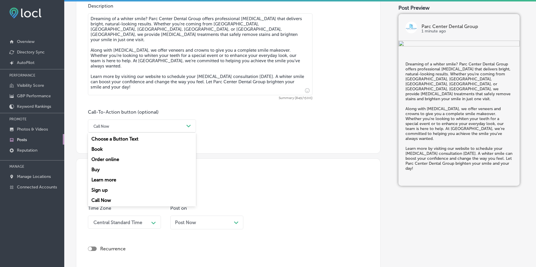
click at [102, 180] on div "Learn more" at bounding box center [142, 180] width 108 height 10
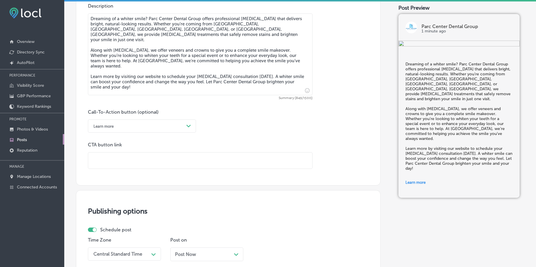
click at [113, 163] on input "text" at bounding box center [200, 160] width 224 height 16
paste input "[URL][DOMAIN_NAME]"
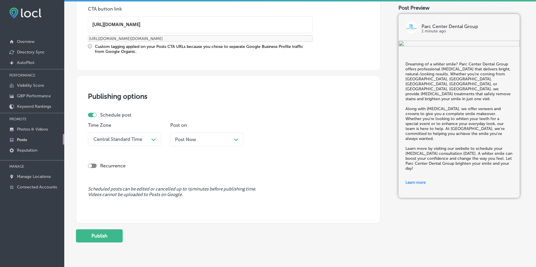
scroll to position [476, 0]
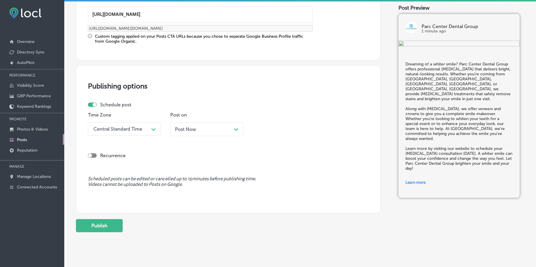
type input "[URL][DOMAIN_NAME]"
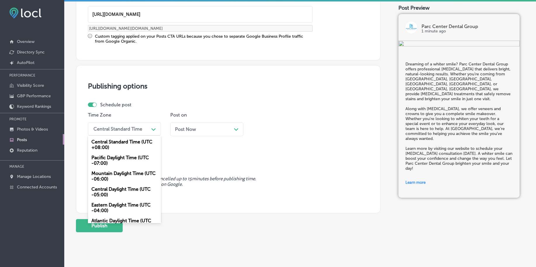
click at [119, 122] on div "Central Standard Time Path Created with Sketch." at bounding box center [124, 128] width 73 height 13
click at [116, 175] on div "Mountain Daylight Time (UTC -06:00)" at bounding box center [124, 176] width 73 height 16
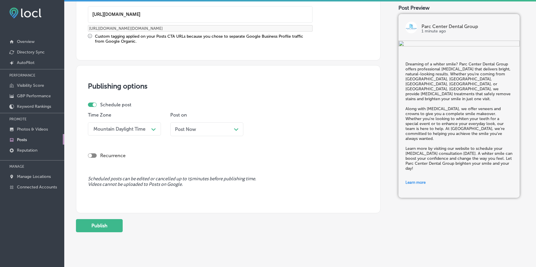
click at [196, 123] on div "Post Now Path Created with Sketch." at bounding box center [206, 129] width 73 height 14
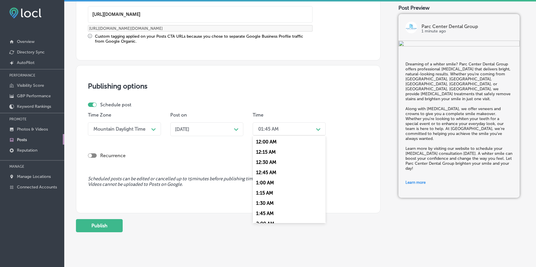
click at [272, 129] on div "01:45 AM" at bounding box center [268, 129] width 20 height 6
click at [267, 209] on div "7:00 AM" at bounding box center [289, 209] width 73 height 10
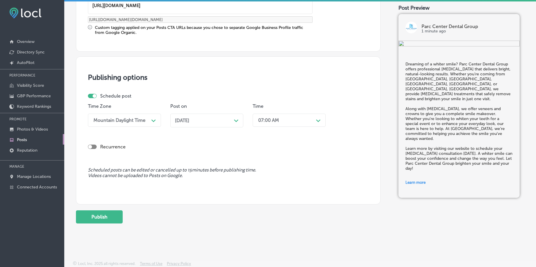
scroll to position [487, 0]
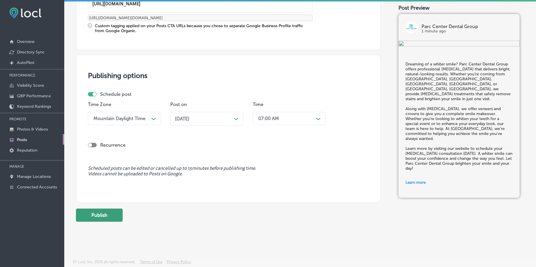
click at [116, 214] on button "Publish" at bounding box center [99, 215] width 47 height 13
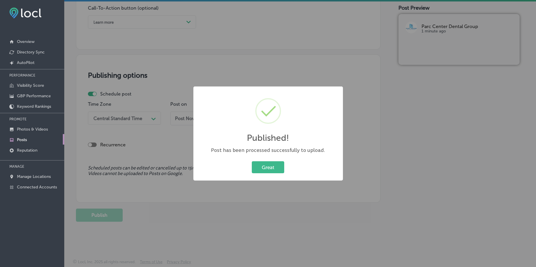
scroll to position [434, 0]
click at [262, 166] on button "Great" at bounding box center [268, 167] width 32 height 12
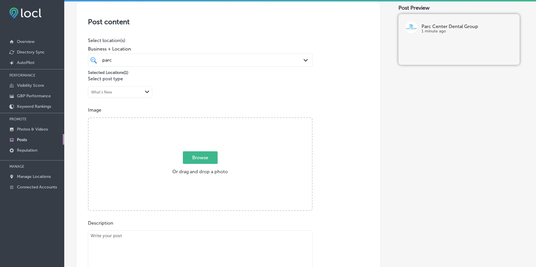
scroll to position [105, 0]
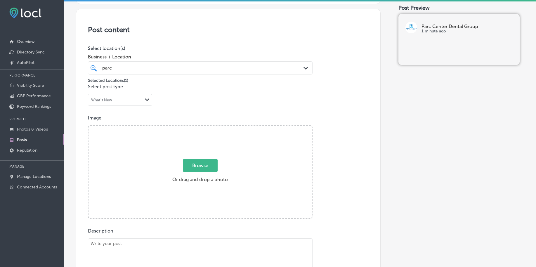
click at [195, 165] on span "Browse" at bounding box center [200, 165] width 35 height 13
click at [195, 128] on input "Browse Or drag and drop a photo" at bounding box center [199, 127] width 223 height 2
type input "C:\fakepath\cosmetic-dentistry-parc-center-dental-grand-junction-co (3).png"
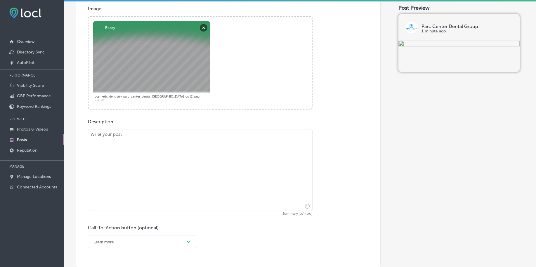
scroll to position [215, 0]
click at [193, 170] on textarea at bounding box center [200, 170] width 225 height 82
paste textarea "[MEDICAL_DATA] is a serious issue, but it’s treatable with the right care. Parc…"
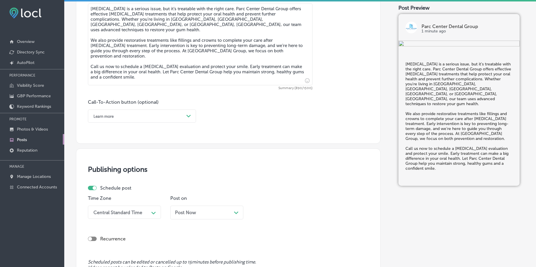
scroll to position [361, 0]
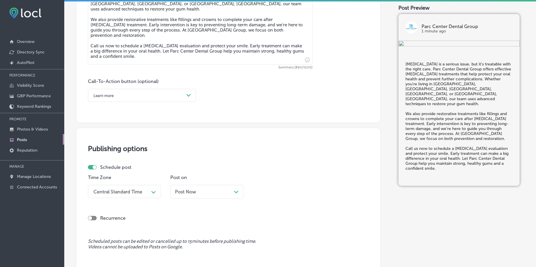
type textarea "[MEDICAL_DATA] is a serious issue, but it’s treatable with the right care. Parc…"
click at [110, 100] on div "Learn more Path Created with Sketch." at bounding box center [142, 95] width 108 height 13
click at [105, 172] on div "Call Now" at bounding box center [142, 169] width 108 height 10
click at [105, 194] on div "Central Standard Time Path Created with Sketch." at bounding box center [124, 191] width 73 height 13
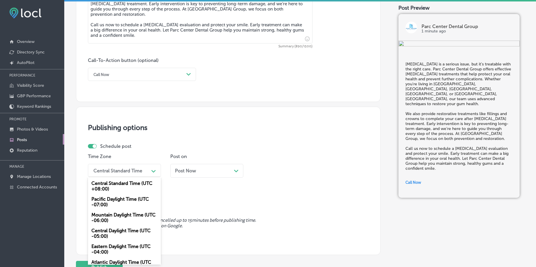
click at [105, 215] on div "Mountain Daylight Time (UTC -06:00)" at bounding box center [124, 218] width 73 height 16
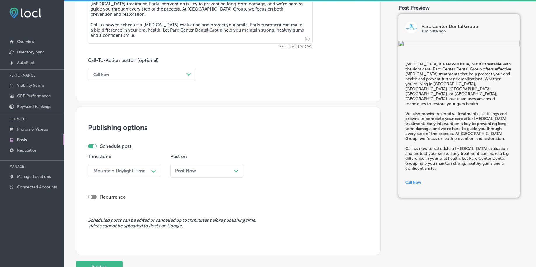
click at [183, 167] on div "Post Now Path Created with Sketch." at bounding box center [206, 171] width 73 height 14
click at [276, 172] on div "01:45 AM" at bounding box center [268, 171] width 20 height 6
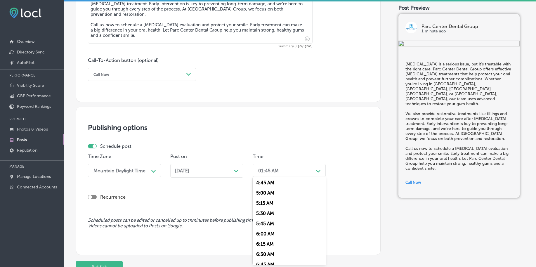
scroll to position [219, 0]
click at [267, 248] on div "7:00 AM" at bounding box center [289, 250] width 73 height 10
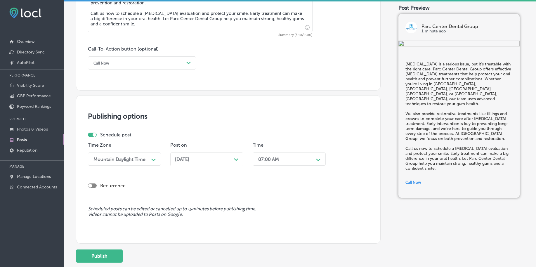
scroll to position [434, 0]
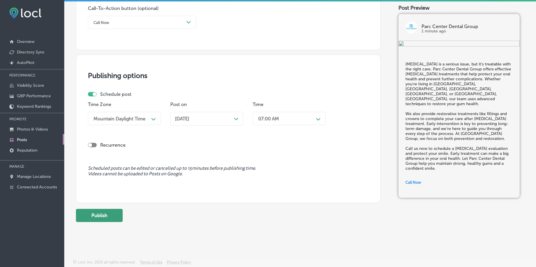
click at [102, 220] on button "Publish" at bounding box center [99, 215] width 47 height 13
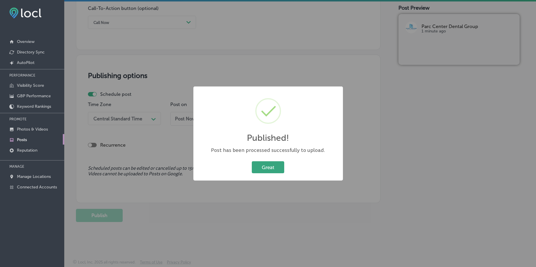
drag, startPoint x: 258, startPoint y: 168, endPoint x: 276, endPoint y: 212, distance: 47.6
click at [258, 168] on button "Great" at bounding box center [268, 167] width 32 height 12
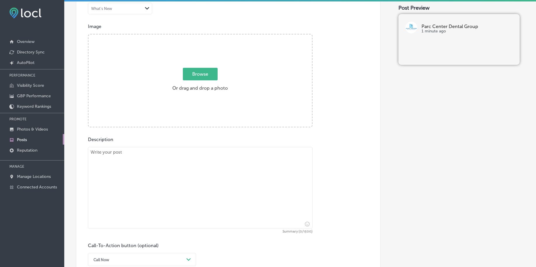
scroll to position [178, 0]
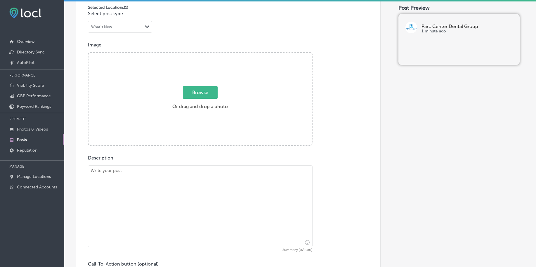
click at [183, 96] on span "Browse" at bounding box center [200, 92] width 35 height 13
click at [183, 55] on input "Browse Or drag and drop a photo" at bounding box center [199, 54] width 223 height 2
type input "C:\fakepath\cosmetic-dentistry-parc-center-dental-grand-junction-co (4).png"
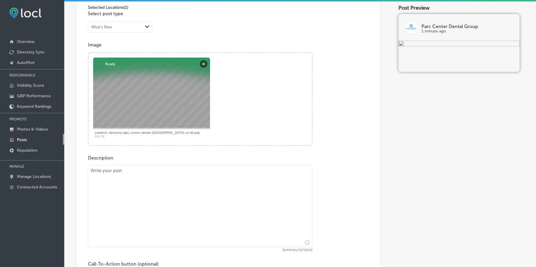
click at [140, 212] on textarea at bounding box center [200, 206] width 225 height 82
paste textarea "Starting dental care early helps set the foundation for a lifetime of healthy s…"
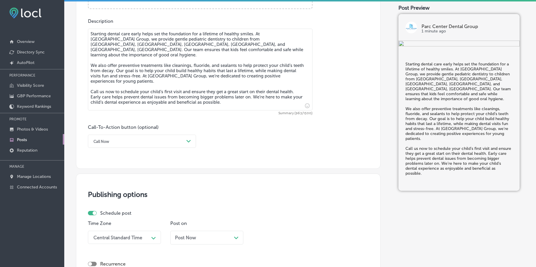
scroll to position [324, 0]
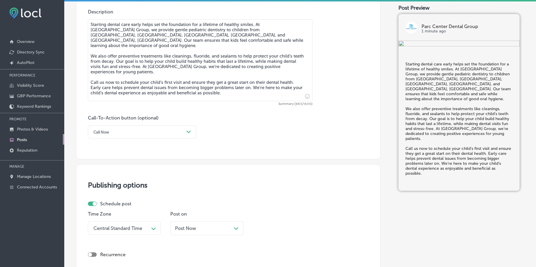
type textarea "Starting dental care early helps set the foundation for a lifetime of healthy s…"
click at [148, 130] on div "Call Now" at bounding box center [137, 131] width 93 height 9
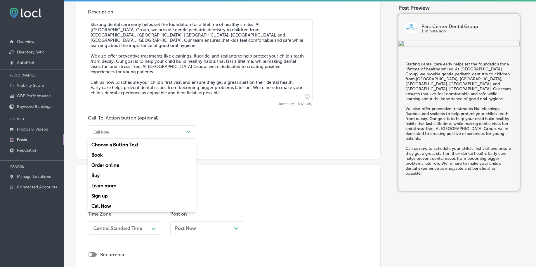
click at [105, 205] on div "Call Now" at bounding box center [142, 206] width 108 height 10
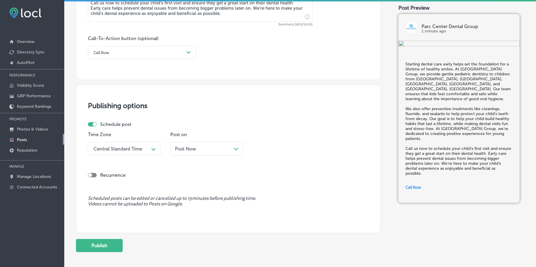
scroll to position [434, 0]
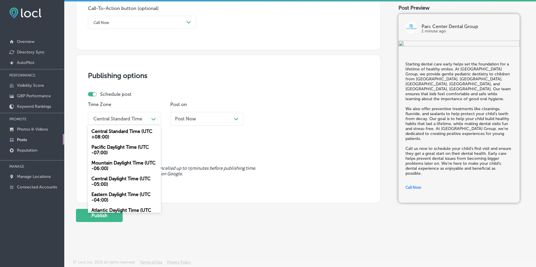
click at [126, 124] on div "Central Standard Time Path Created with Sketch." at bounding box center [124, 118] width 73 height 13
click at [108, 164] on div "Mountain Daylight Time (UTC -06:00)" at bounding box center [124, 166] width 73 height 16
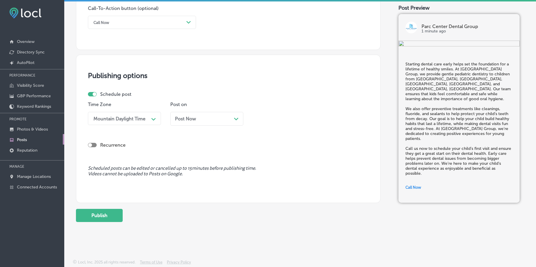
click at [218, 120] on div "Post Now Path Created with Sketch." at bounding box center [207, 119] width 64 height 6
click at [276, 117] on div "01:45 AM" at bounding box center [268, 119] width 20 height 6
click at [263, 159] on div "7:00 AM" at bounding box center [289, 162] width 73 height 10
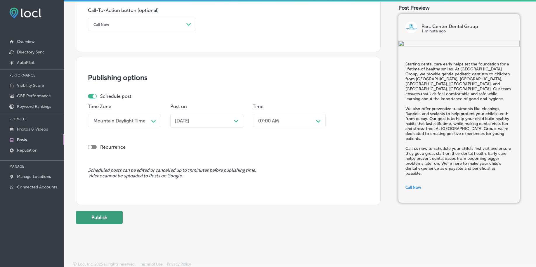
scroll to position [434, 0]
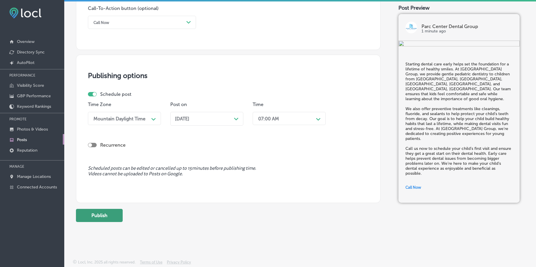
click at [96, 215] on button "Publish" at bounding box center [99, 215] width 47 height 13
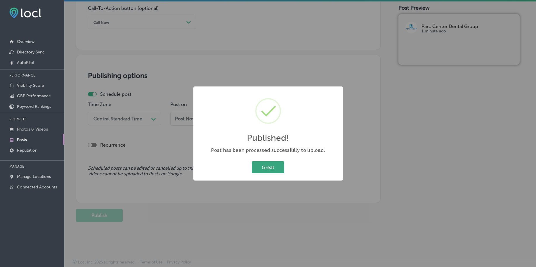
click at [263, 170] on button "Great" at bounding box center [268, 167] width 32 height 12
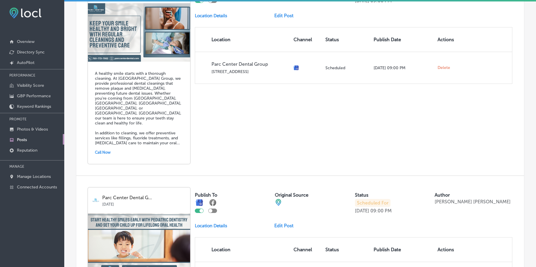
scroll to position [1275, 0]
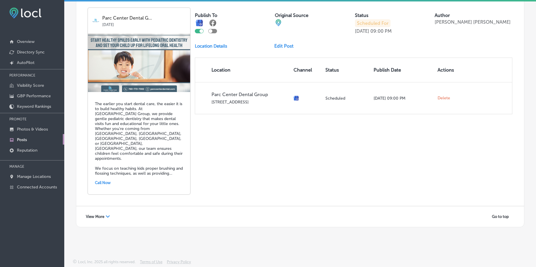
click at [101, 215] on span "View More" at bounding box center [95, 216] width 18 height 4
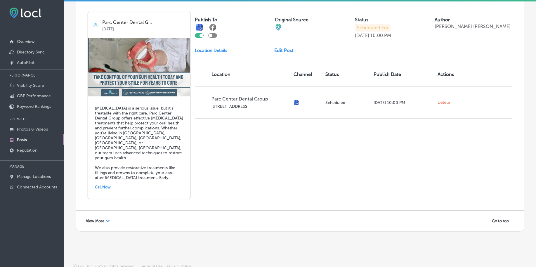
scroll to position [2535, 0]
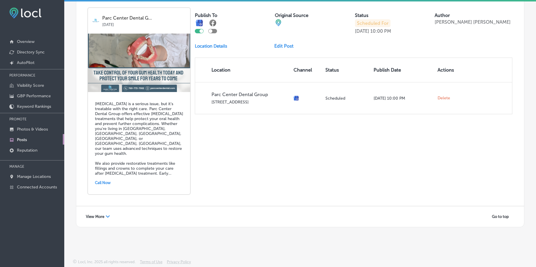
click at [101, 216] on span "View More" at bounding box center [95, 216] width 18 height 4
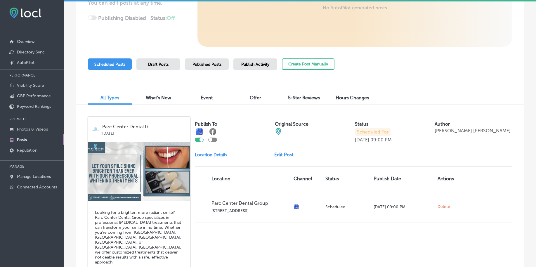
scroll to position [0, 0]
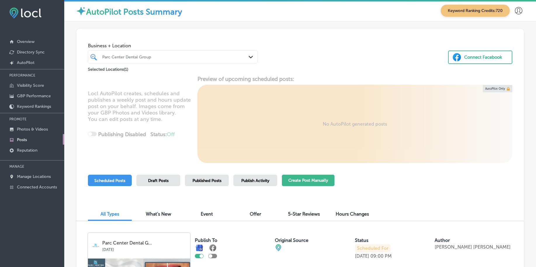
click at [306, 181] on button "Create Post Manually" at bounding box center [308, 180] width 53 height 11
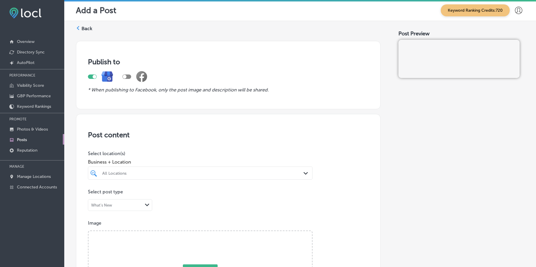
click at [234, 171] on div "All Locations" at bounding box center [200, 173] width 202 height 9
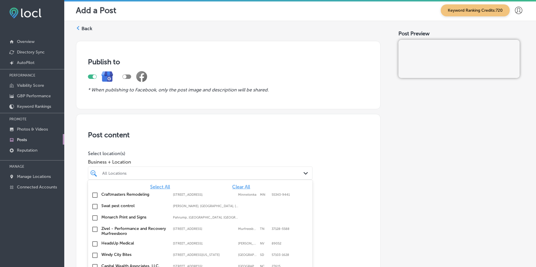
scroll to position [12, 0]
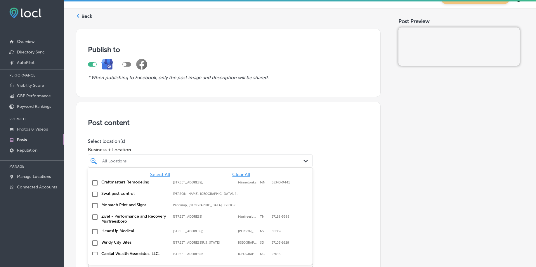
click at [235, 172] on span "Clear All" at bounding box center [241, 175] width 18 height 6
click at [235, 173] on span "Clear All" at bounding box center [241, 175] width 18 height 6
click at [298, 143] on p "Select location(s)" at bounding box center [200, 141] width 225 height 6
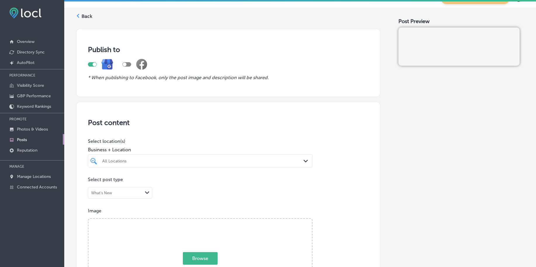
click at [289, 159] on div "All Locations" at bounding box center [203, 160] width 202 height 5
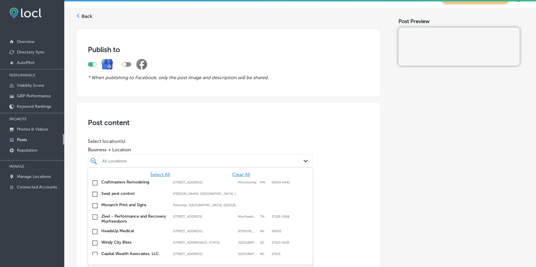
click at [235, 173] on span "Clear All" at bounding box center [241, 175] width 18 height 6
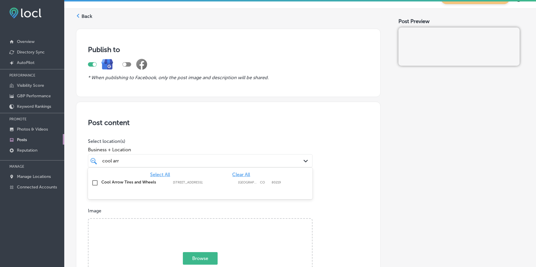
click at [226, 181] on label "[STREET_ADDRESS];" at bounding box center [204, 182] width 62 height 4
type input "cool arr"
click at [211, 159] on div "cool arr cool arr" at bounding box center [190, 161] width 177 height 8
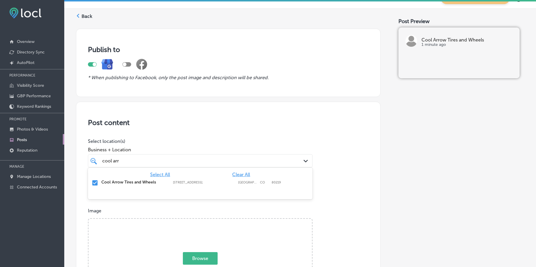
click at [211, 159] on div "cool arr cool arr" at bounding box center [190, 161] width 177 height 8
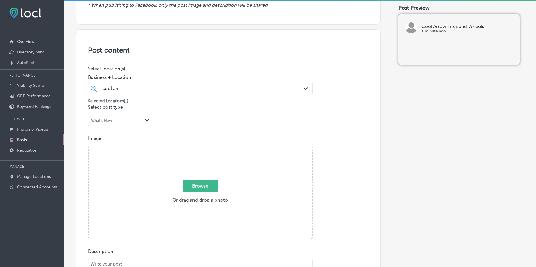
scroll to position [85, 0]
click at [200, 184] on span "Browse" at bounding box center [200, 185] width 35 height 13
click at [200, 147] on input "Browse Or drag and drop a photo" at bounding box center [199, 147] width 223 height 2
type input "C:\fakepath\tire-installation-cool-arrow-tires-wheels-[GEOGRAPHIC_DATA]-co (1).…"
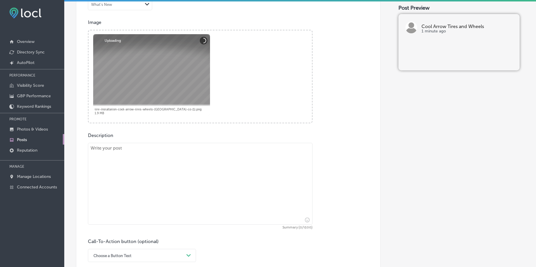
scroll to position [231, 0]
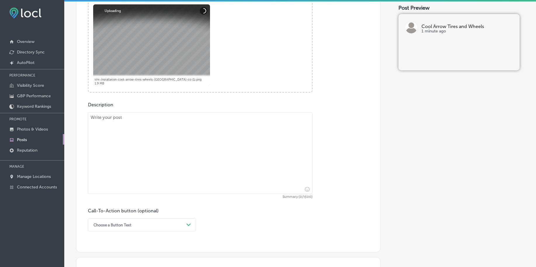
click at [163, 132] on textarea at bounding box center [200, 153] width 225 height 82
paste textarea "When you’re in need of new tires, Cool Arrow Tires and Wheels offers a wide var…"
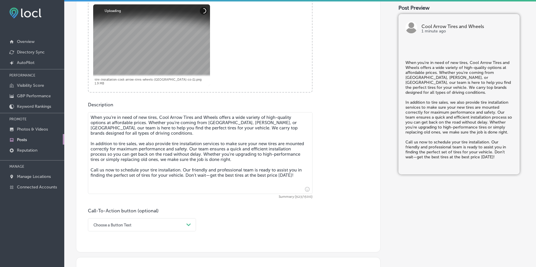
type textarea "When you’re in need of new tires, Cool Arrow Tires and Wheels offers a wide var…"
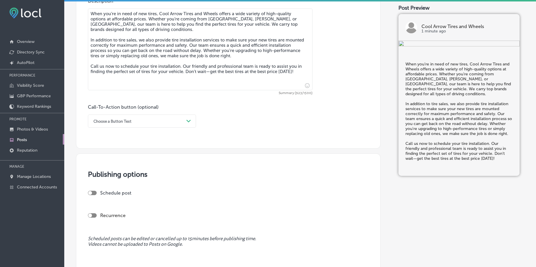
scroll to position [341, 0]
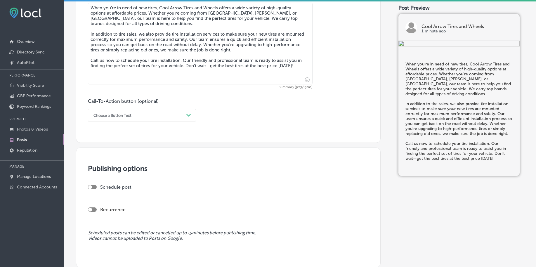
click at [119, 112] on div "Choose a Button Text" at bounding box center [137, 115] width 93 height 9
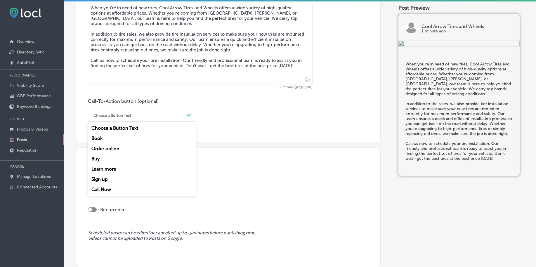
click at [100, 188] on div "Call Now" at bounding box center [142, 189] width 108 height 10
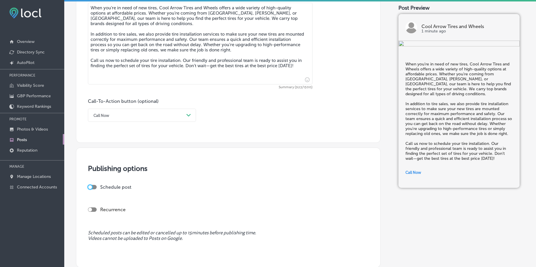
click at [92, 187] on div at bounding box center [90, 187] width 4 height 4
checkbox input "true"
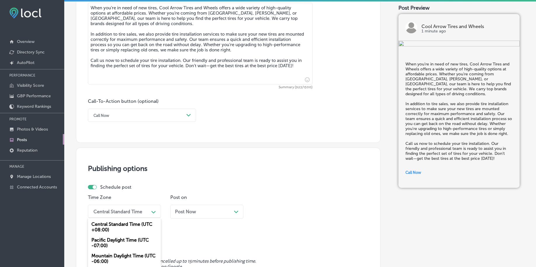
click at [121, 212] on div "option Mountain Daylight Time (UTC -06:00) focused, 3 of 6. 6 results available…" at bounding box center [124, 211] width 73 height 13
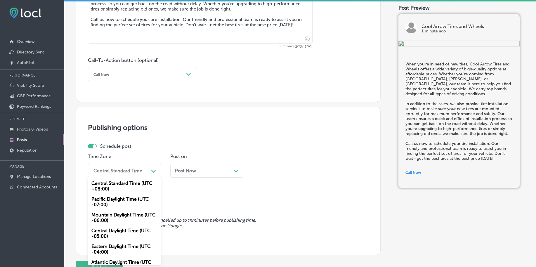
click at [113, 218] on div "Mountain Daylight Time (UTC -06:00)" at bounding box center [124, 218] width 73 height 16
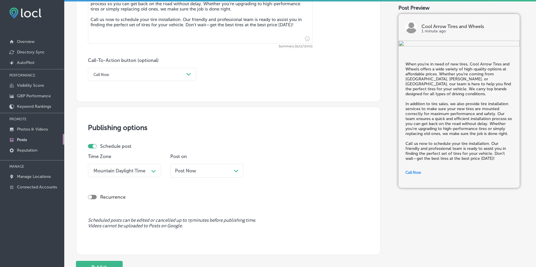
click at [222, 171] on div "Post Now Path Created with Sketch." at bounding box center [207, 171] width 64 height 6
click at [270, 174] on div "01:45 AM" at bounding box center [284, 170] width 58 height 10
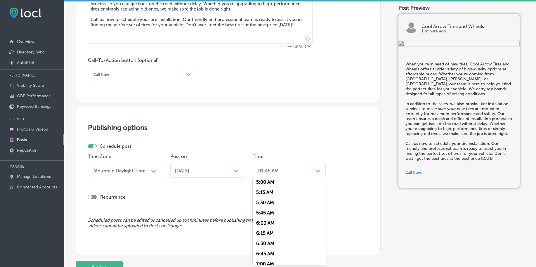
scroll to position [219, 0]
click at [266, 178] on div "7:00 AM" at bounding box center [289, 179] width 73 height 10
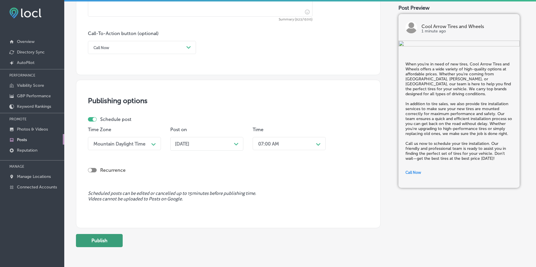
scroll to position [434, 0]
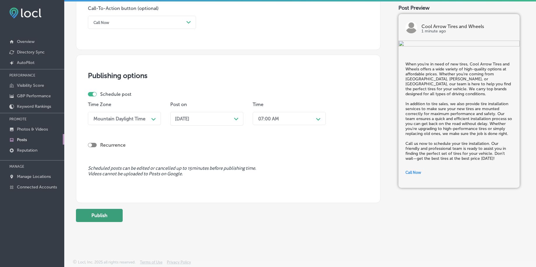
click at [102, 213] on button "Publish" at bounding box center [99, 215] width 47 height 13
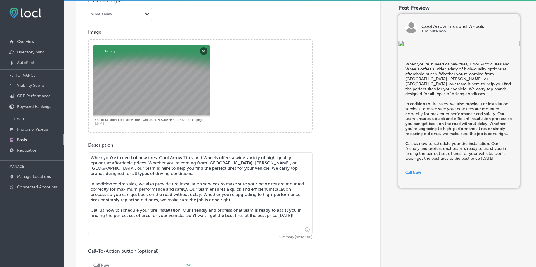
scroll to position [178, 0]
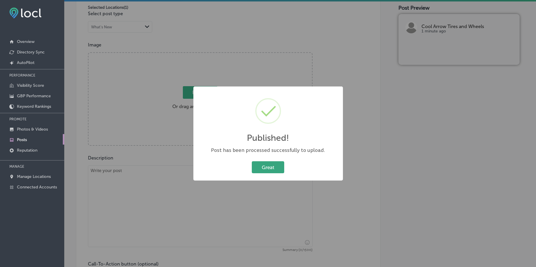
click at [254, 168] on button "Great" at bounding box center [268, 167] width 32 height 12
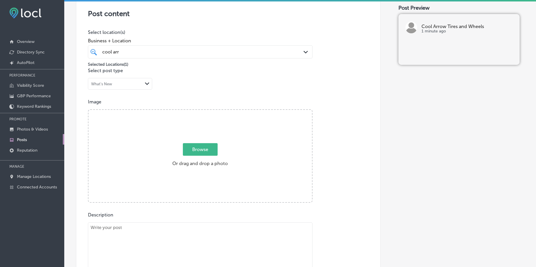
scroll to position [32, 0]
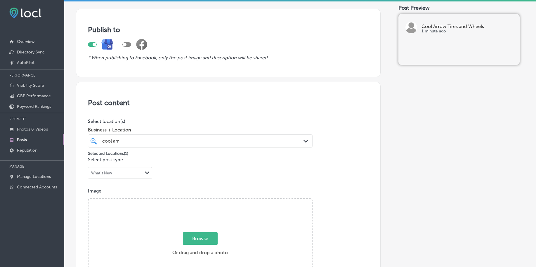
click at [117, 140] on input "cool arr" at bounding box center [111, 141] width 18 height 6
click at [117, 141] on input "cool arr" at bounding box center [111, 141] width 18 height 6
click at [238, 109] on div "Post content Select location(s) Business + Location option [STREET_ADDRESS]. op…" at bounding box center [228, 267] width 305 height 370
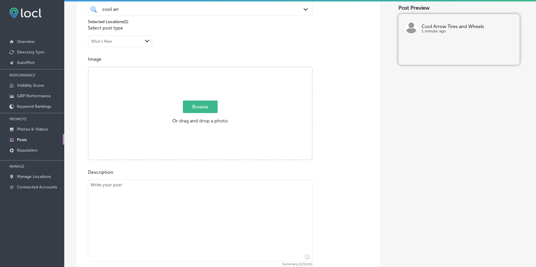
scroll to position [178, 0]
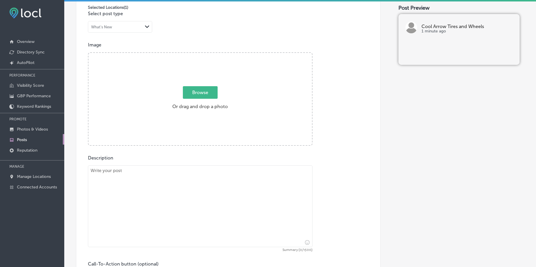
click at [211, 92] on span "Browse" at bounding box center [200, 92] width 35 height 13
click at [211, 55] on input "Browse Or drag and drop a photo" at bounding box center [199, 54] width 223 height 2
type input "C:\fakepath\tire-installation-cool-arrow-tires-wheels-[GEOGRAPHIC_DATA]-co (2).…"
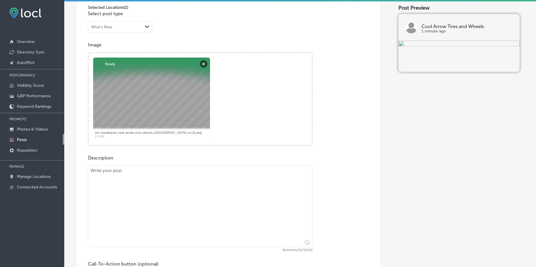
click at [154, 196] on textarea at bounding box center [200, 206] width 225 height 82
paste textarea "Tire rotation is an essential service to extend the life of your tires and main…"
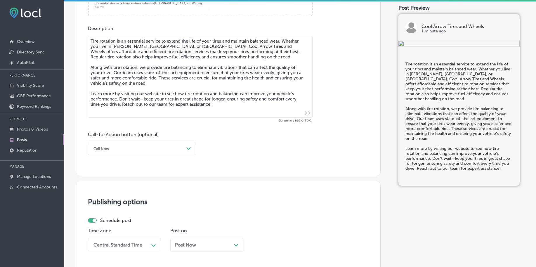
scroll to position [324, 0]
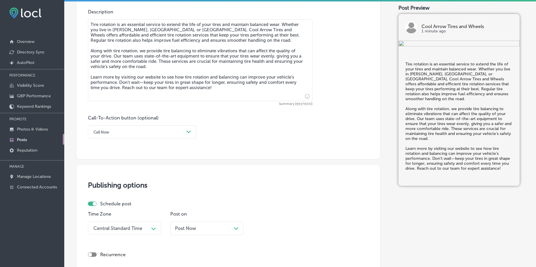
type textarea "Tire rotation is an essential service to extend the life of your tires and main…"
click at [122, 128] on div "Call Now" at bounding box center [137, 131] width 93 height 9
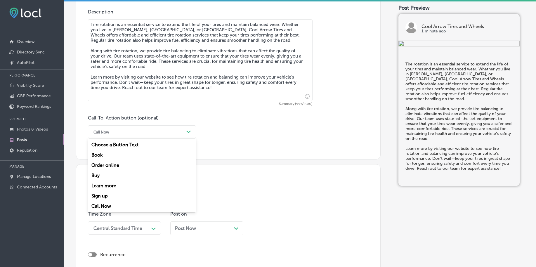
click at [106, 185] on div "Learn more" at bounding box center [142, 185] width 108 height 10
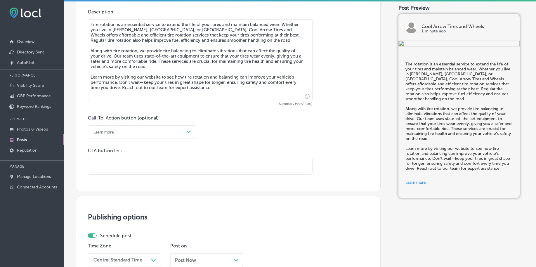
click at [113, 166] on input "text" at bounding box center [200, 166] width 224 height 16
paste input "[URL][DOMAIN_NAME]"
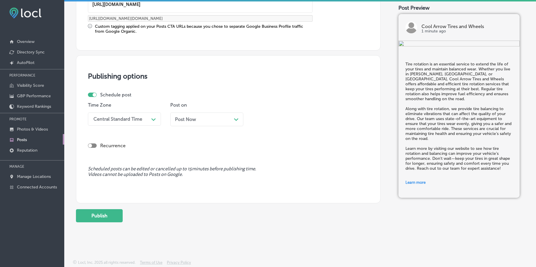
scroll to position [487, 0]
type input "[URL][DOMAIN_NAME]"
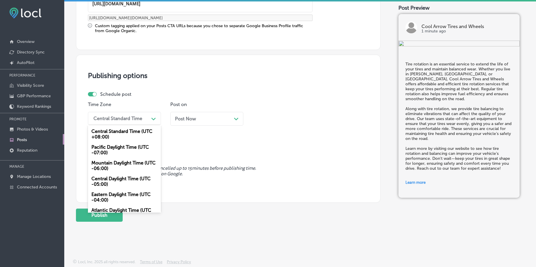
click at [157, 118] on div "Path Created with Sketch." at bounding box center [153, 118] width 9 height 9
click at [123, 162] on div "Mountain Daylight Time (UTC -06:00)" at bounding box center [124, 166] width 73 height 16
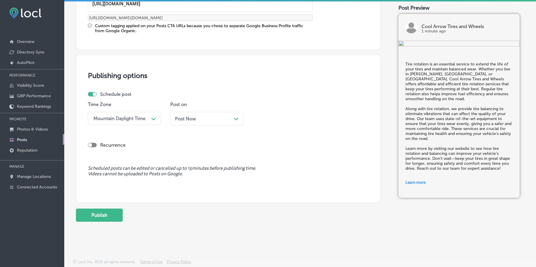
click at [195, 112] on div "Post Now Path Created with Sketch." at bounding box center [206, 119] width 73 height 14
click at [287, 120] on div "01:45 AM" at bounding box center [284, 118] width 58 height 10
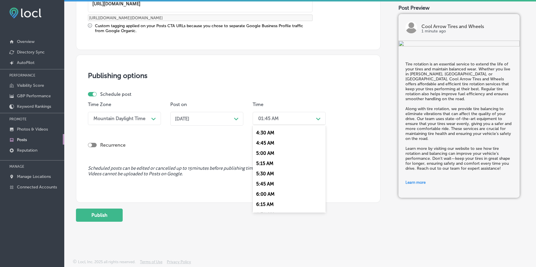
scroll to position [256, 0]
click at [267, 162] on div "7:00 AM" at bounding box center [289, 162] width 73 height 10
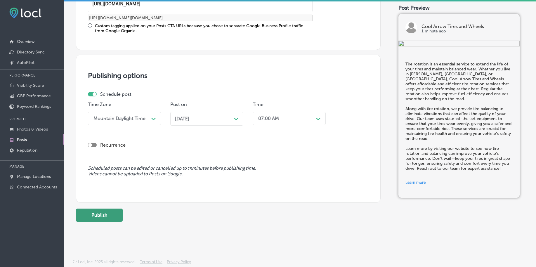
click at [115, 211] on button "Publish" at bounding box center [99, 215] width 47 height 13
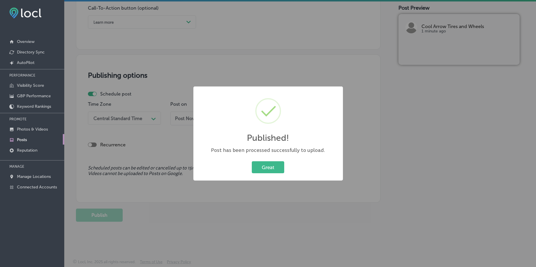
scroll to position [434, 0]
click at [274, 166] on button "Great" at bounding box center [268, 167] width 32 height 12
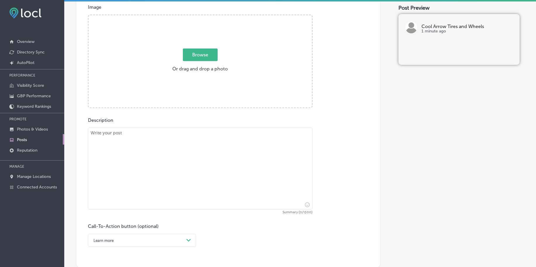
scroll to position [178, 0]
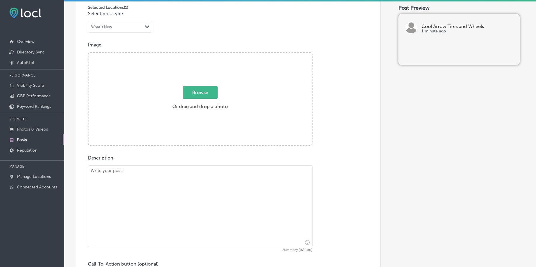
click at [196, 98] on span "Browse" at bounding box center [200, 92] width 35 height 13
click at [196, 55] on input "Browse Or drag and drop a photo" at bounding box center [199, 54] width 223 height 2
type input "C:\fakepath\tire-installation-cool-arrow-tires-wheels-[GEOGRAPHIC_DATA]-co (3).…"
click at [171, 186] on textarea at bounding box center [200, 206] width 225 height 82
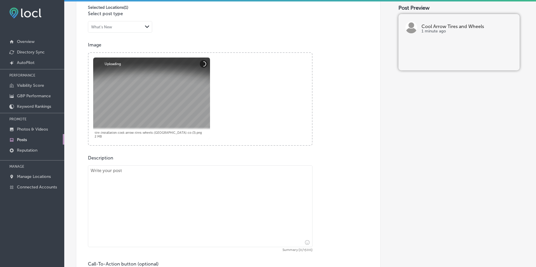
paste textarea "Get your vehicle ready for winter with snow tires from Cool Arrow Tires and Whe…"
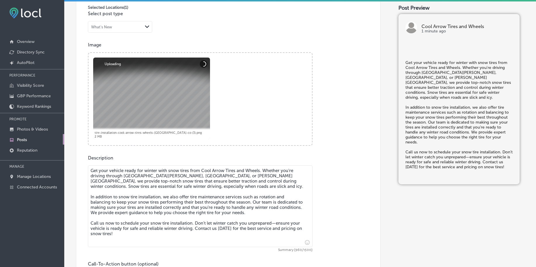
scroll to position [251, 0]
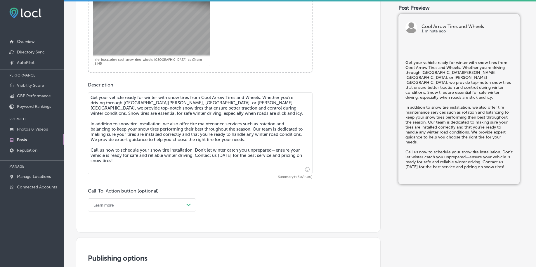
type textarea "Get your vehicle ready for winter with snow tires from Cool Arrow Tires and Whe…"
click at [121, 206] on div "Learn more Path Created with Sketch." at bounding box center [142, 204] width 108 height 13
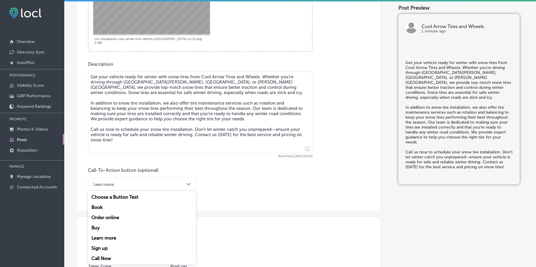
click at [103, 256] on div "Call Now" at bounding box center [142, 258] width 108 height 10
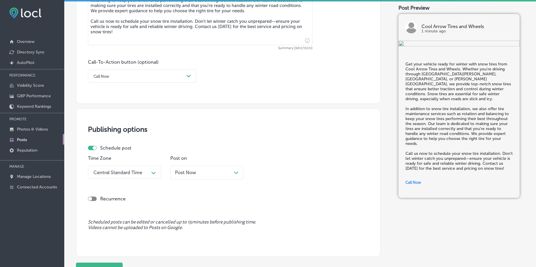
scroll to position [381, 0]
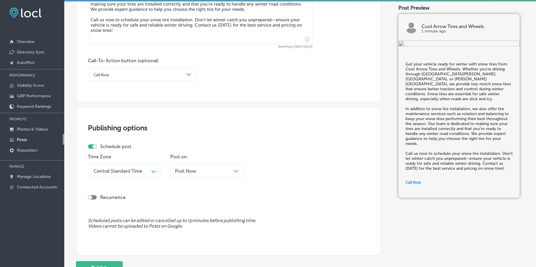
click at [148, 170] on div "Central Standard Time" at bounding box center [120, 171] width 58 height 10
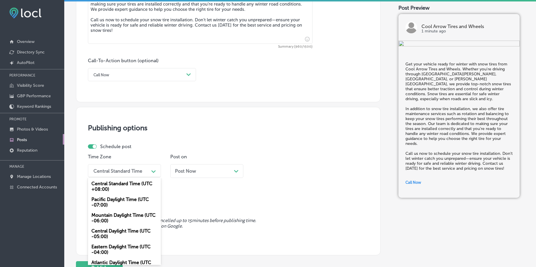
click at [118, 216] on div "Mountain Daylight Time (UTC -06:00)" at bounding box center [124, 218] width 73 height 16
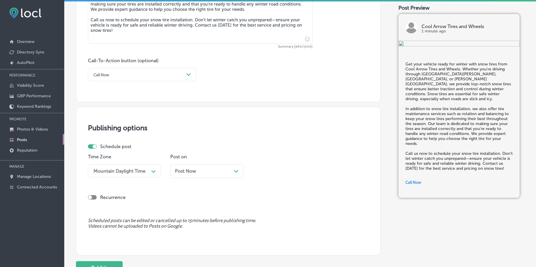
click at [180, 172] on span "Post Now" at bounding box center [185, 171] width 21 height 6
drag, startPoint x: 188, startPoint y: 117, endPoint x: 197, endPoint y: 126, distance: 12.6
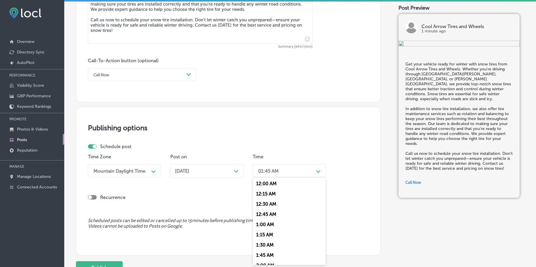
click at [260, 170] on div "01:45 AM" at bounding box center [268, 171] width 20 height 6
click at [276, 212] on div "7:00 AM" at bounding box center [289, 214] width 73 height 10
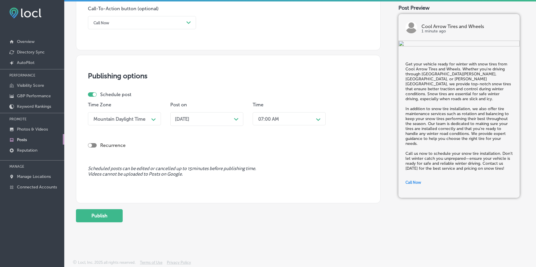
scroll to position [434, 0]
click at [92, 213] on button "Publish" at bounding box center [99, 215] width 47 height 13
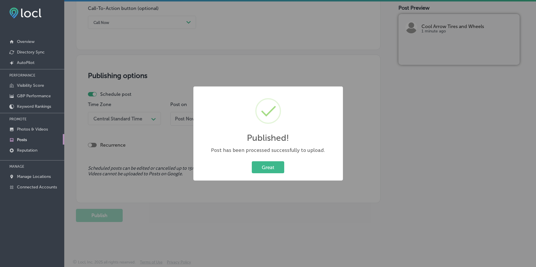
click at [267, 175] on div "Published! × Post has been processed successfully to upload. Great Cancel" at bounding box center [268, 133] width 150 height 94
click at [269, 162] on button "Great" at bounding box center [268, 167] width 32 height 12
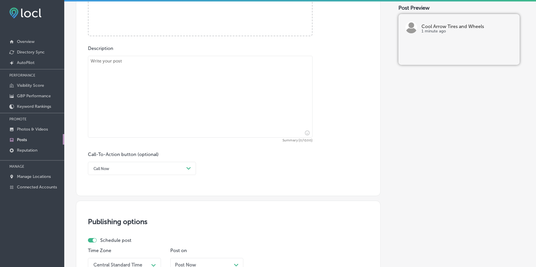
scroll to position [178, 0]
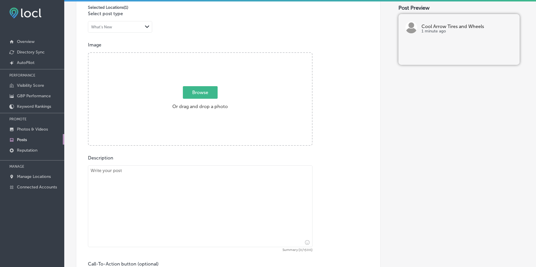
click at [192, 93] on span "Browse" at bounding box center [200, 92] width 35 height 13
click at [192, 55] on input "Browse Or drag and drop a photo" at bounding box center [199, 54] width 223 height 2
type input "C:\fakepath\tire-installation-cool-arrow-tires-wheels-[GEOGRAPHIC_DATA]-co (4).…"
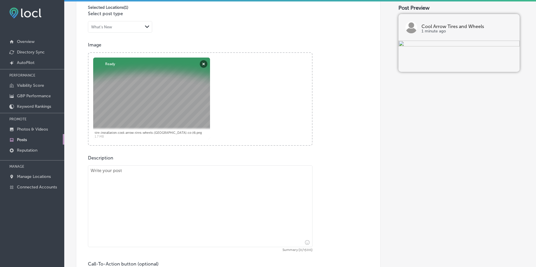
click at [176, 221] on textarea at bounding box center [200, 206] width 225 height 82
paste textarea "When it comes to enhancing your vehicle's appearance and performance, custom wh…"
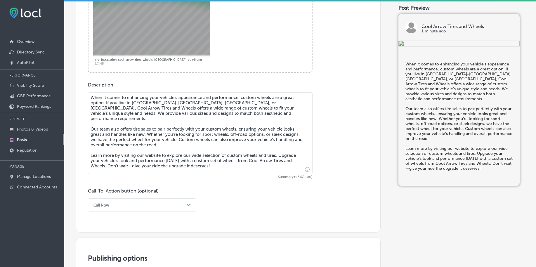
type textarea "When it comes to enhancing your vehicle's appearance and performance, custom wh…"
click at [126, 206] on div "Call Now Path Created with Sketch." at bounding box center [142, 204] width 108 height 13
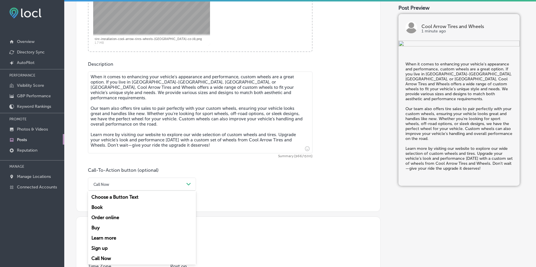
click at [104, 236] on div "Learn more" at bounding box center [142, 238] width 108 height 10
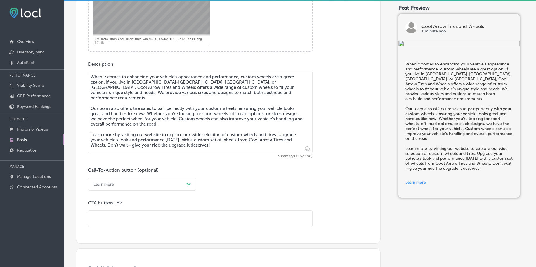
click at [105, 222] on input "text" at bounding box center [200, 219] width 224 height 16
paste input "[URL][DOMAIN_NAME]"
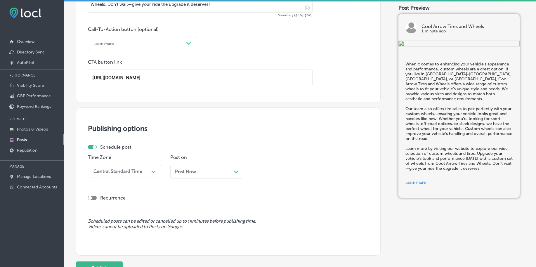
scroll to position [418, 0]
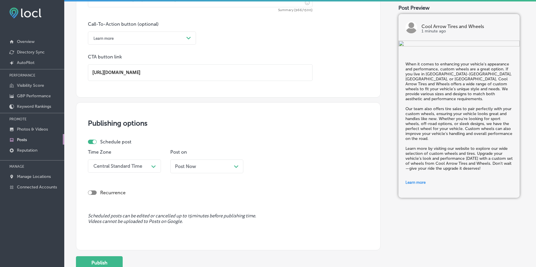
type input "[URL][DOMAIN_NAME]"
click at [126, 160] on div "Schedule post Time Zone Central Standard Time Path Created with Sketch. Post on…" at bounding box center [226, 158] width 276 height 39
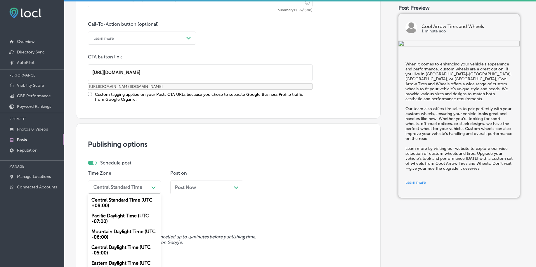
click at [107, 232] on div "Mountain Daylight Time (UTC -06:00)" at bounding box center [124, 234] width 73 height 16
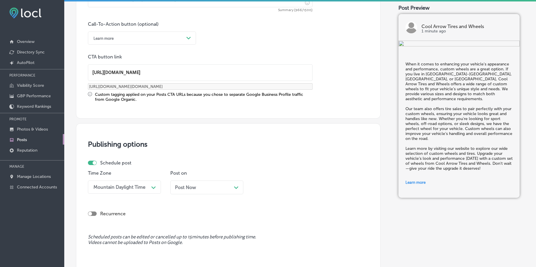
click at [197, 189] on div "Post Now Path Created with Sketch." at bounding box center [207, 188] width 64 height 6
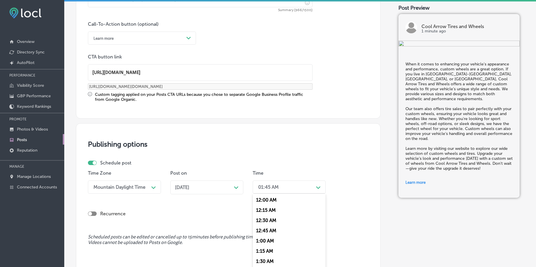
click at [294, 190] on div "option 7:00 AM, selected. option 12:15 AM focused, 2 of 96. 96 results availabl…" at bounding box center [289, 186] width 73 height 13
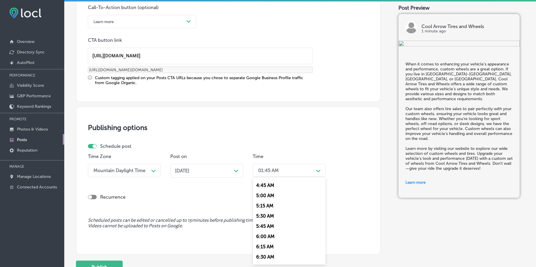
scroll to position [219, 0]
click at [268, 251] on div "7:00 AM" at bounding box center [289, 250] width 73 height 10
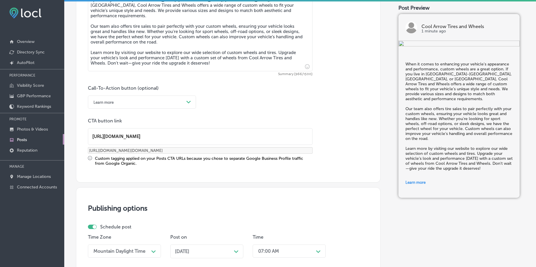
scroll to position [450, 0]
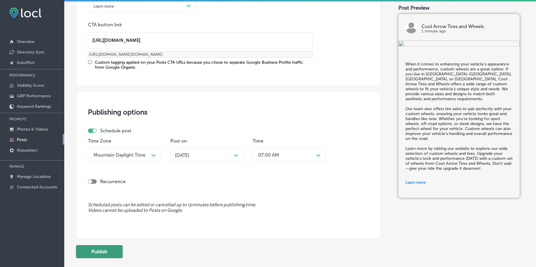
click at [99, 253] on button "Publish" at bounding box center [99, 251] width 47 height 13
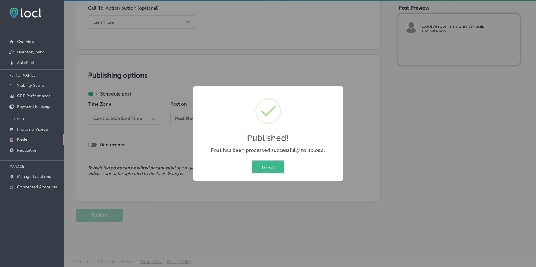
scroll to position [434, 0]
click at [270, 170] on button "Great" at bounding box center [268, 167] width 32 height 12
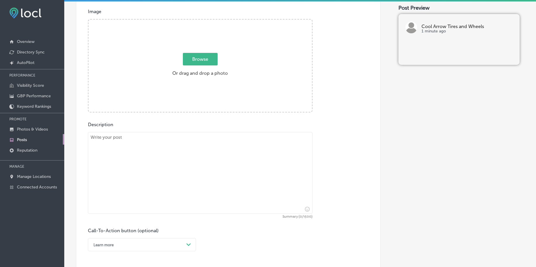
scroll to position [142, 0]
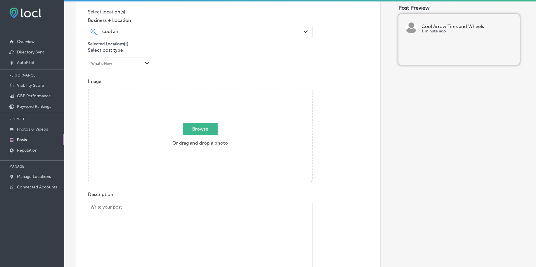
click at [201, 126] on span "Browse" at bounding box center [200, 129] width 35 height 13
click at [201, 91] on input "Browse Or drag and drop a photo" at bounding box center [199, 90] width 223 height 2
type input "C:\fakepath\tire-installation-cool-arrow-tires-wheels-[GEOGRAPHIC_DATA]-co (5).…"
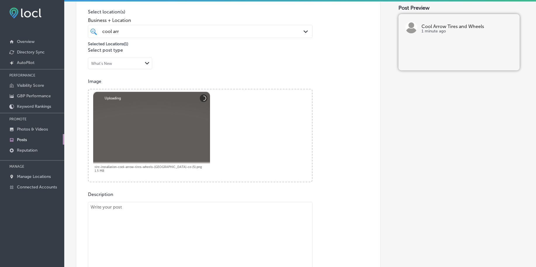
click at [169, 223] on textarea at bounding box center [200, 243] width 225 height 82
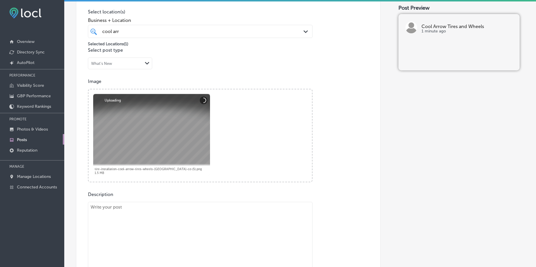
paste textarea "If your tires are worn out or damaged, tire replacement is essential for your s…"
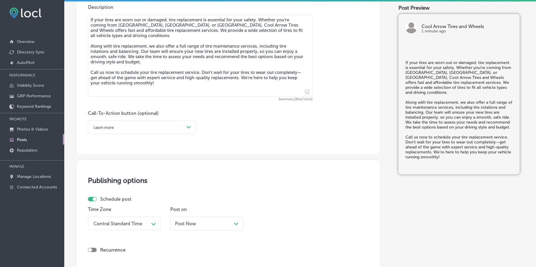
scroll to position [330, 0]
type textarea "If your tires are worn out or damaged, tire replacement is essential for your s…"
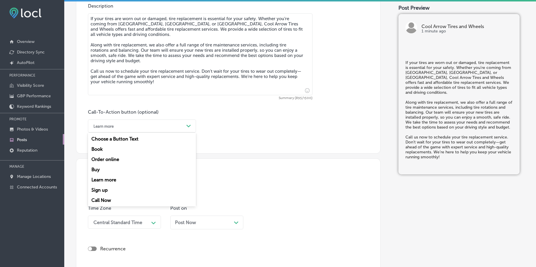
click at [152, 122] on div "Learn more" at bounding box center [137, 125] width 93 height 9
click at [114, 199] on div "Call Now" at bounding box center [142, 200] width 108 height 10
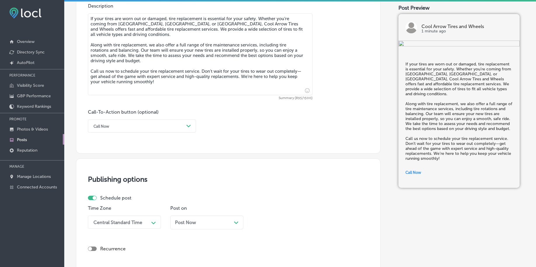
click at [114, 222] on div "Central Standard Time Path Created with Sketch." at bounding box center [124, 222] width 73 height 13
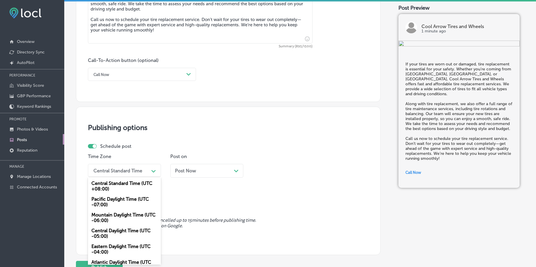
click at [114, 215] on div "Mountain Daylight Time (UTC -06:00)" at bounding box center [124, 218] width 73 height 16
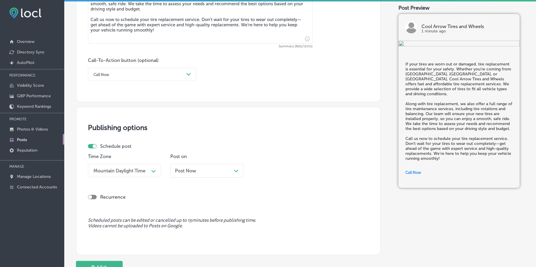
click at [191, 171] on span "Post Now" at bounding box center [185, 171] width 21 height 6
click at [278, 169] on div "01:45 AM" at bounding box center [284, 170] width 58 height 10
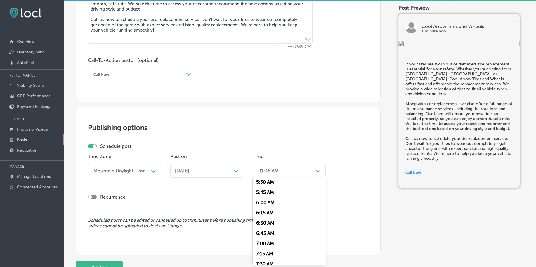
scroll to position [219, 0]
click at [261, 251] on div "7:00 AM" at bounding box center [289, 250] width 73 height 10
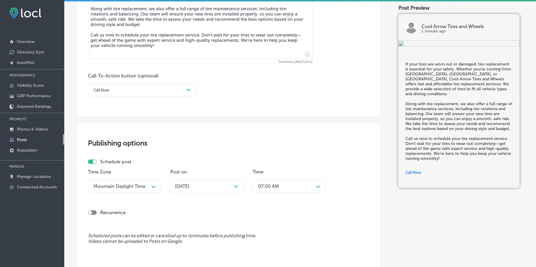
scroll to position [434, 0]
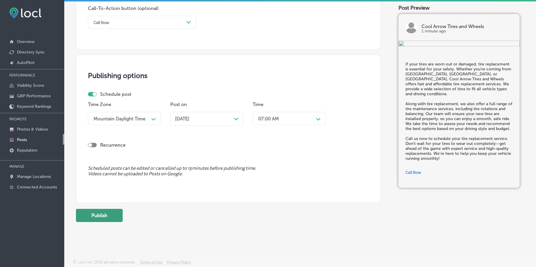
click at [105, 215] on button "Publish" at bounding box center [99, 215] width 47 height 13
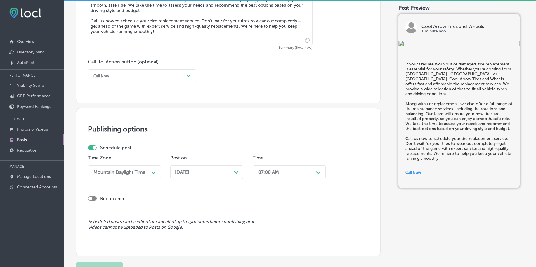
scroll to position [397, 0]
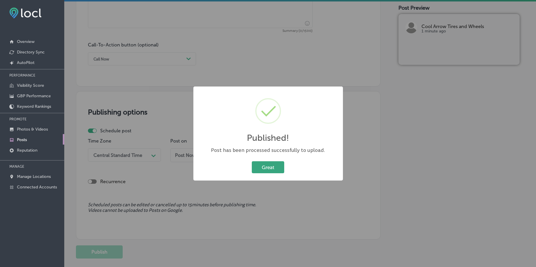
click at [265, 166] on button "Great" at bounding box center [268, 167] width 32 height 12
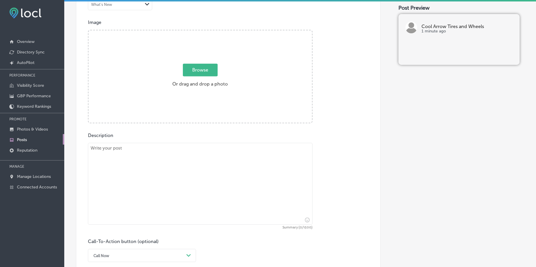
scroll to position [142, 0]
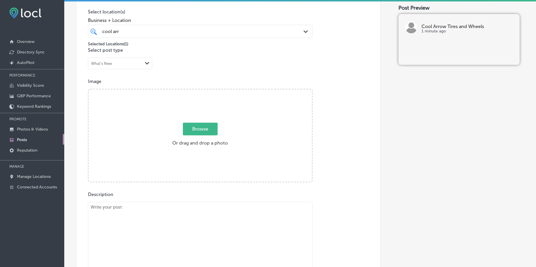
click at [191, 129] on span "Browse" at bounding box center [200, 129] width 35 height 13
click at [191, 91] on input "Browse Or drag and drop a photo" at bounding box center [199, 90] width 223 height 2
type input "C:\fakepath\custom-wheels-tires-cool-arrow-tires-wheels-denver-co (1).png"
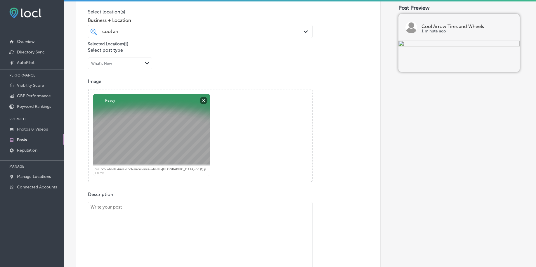
click at [126, 223] on textarea at bounding box center [200, 243] width 225 height 82
paste textarea "At Cool Arrow Tires and Wheels, we specialize in quick and efficient tire repai…"
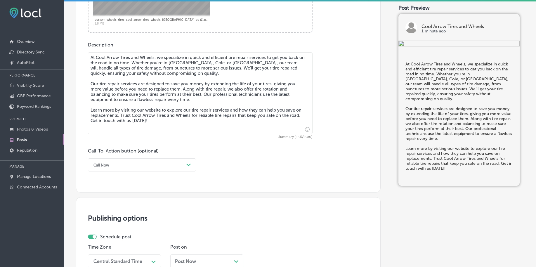
scroll to position [294, 0]
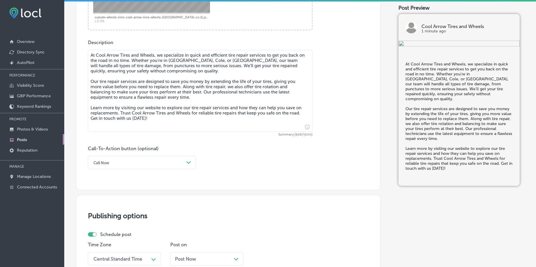
type textarea "At Cool Arrow Tires and Wheels, we specialize in quick and efficient tire repai…"
click at [101, 160] on div "Call Now" at bounding box center [137, 162] width 93 height 9
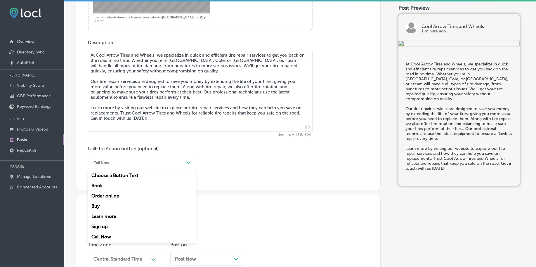
click at [100, 213] on div "Learn more" at bounding box center [142, 216] width 108 height 10
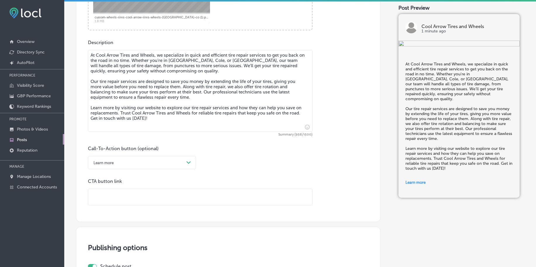
click at [104, 195] on input "text" at bounding box center [200, 197] width 224 height 16
paste input "[URL][DOMAIN_NAME]"
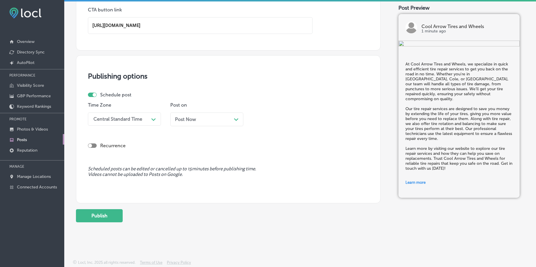
scroll to position [466, 0]
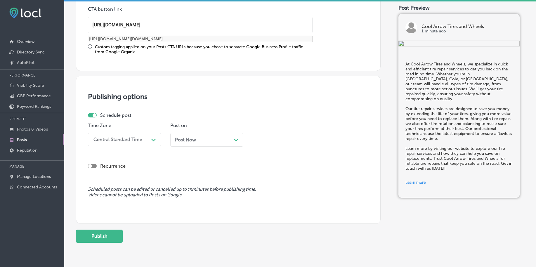
type input "[URL][DOMAIN_NAME]"
click at [112, 122] on div "Schedule post Time Zone Central Standard Time Path Created with Sketch. Post on…" at bounding box center [226, 131] width 276 height 39
click at [107, 142] on div "Central Standard Time" at bounding box center [117, 140] width 49 height 6
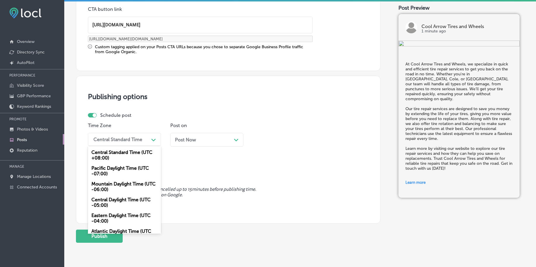
click at [100, 184] on div "Mountain Daylight Time (UTC -06:00)" at bounding box center [124, 187] width 73 height 16
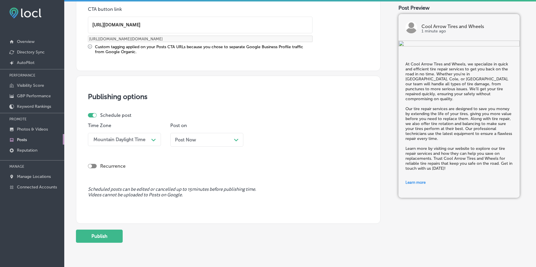
click at [189, 142] on div "Post Now Path Created with Sketch." at bounding box center [206, 140] width 73 height 14
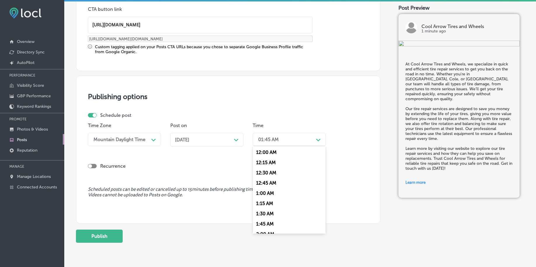
click at [268, 136] on div "01:45 AM" at bounding box center [284, 139] width 58 height 10
click at [254, 217] on div "7:00 AM" at bounding box center [289, 219] width 73 height 10
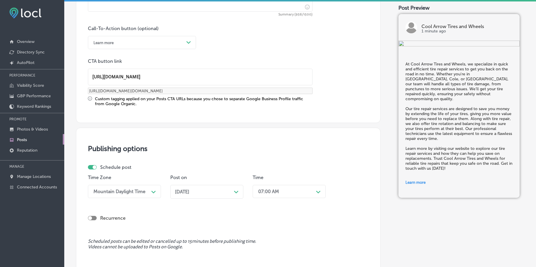
scroll to position [487, 0]
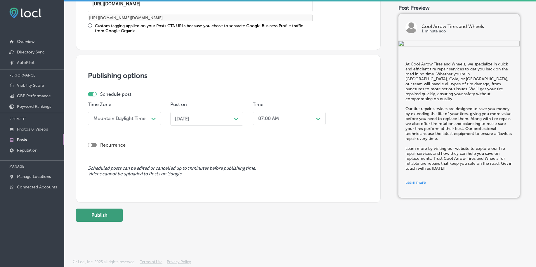
click at [115, 214] on button "Publish" at bounding box center [99, 215] width 47 height 13
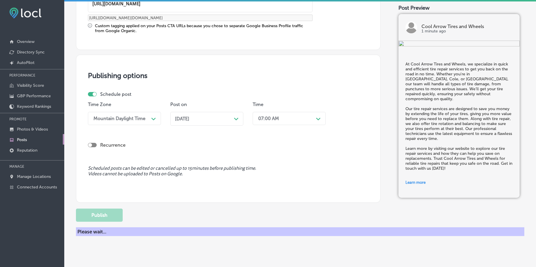
scroll to position [434, 0]
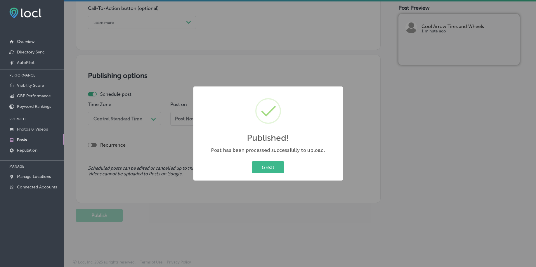
click at [268, 167] on button "Great" at bounding box center [268, 167] width 32 height 12
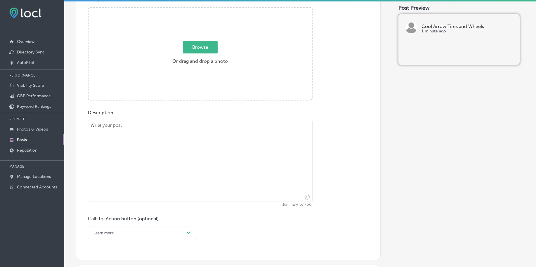
scroll to position [142, 0]
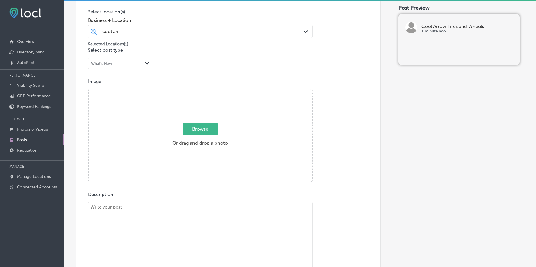
click at [206, 135] on span "Browse" at bounding box center [200, 129] width 35 height 13
click at [206, 91] on input "Browse Or drag and drop a photo" at bounding box center [199, 90] width 223 height 2
type input "C:\fakepath\custom-wheels-tires-cool-arrow-tires-wheels-denver-co (3).png"
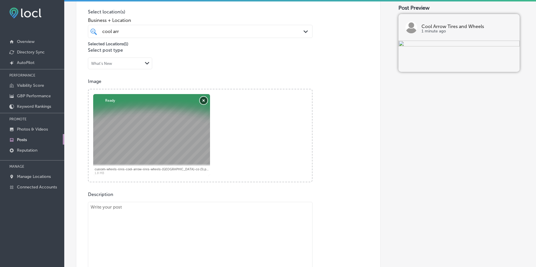
click at [200, 103] on button "Remove" at bounding box center [204, 101] width 8 height 8
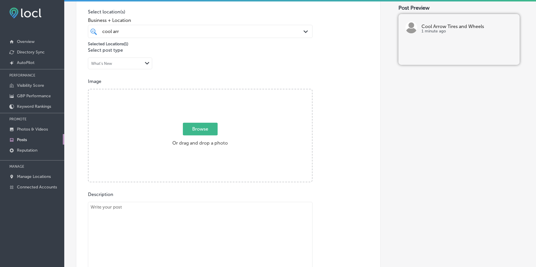
click at [212, 123] on span "Browse" at bounding box center [200, 129] width 35 height 13
click at [212, 91] on input "Browse Or drag and drop a photo" at bounding box center [199, 90] width 223 height 2
type input "C:\fakepath\custom-wheels-tires-cool-arrow-tires-wheels-denver-co (2).png"
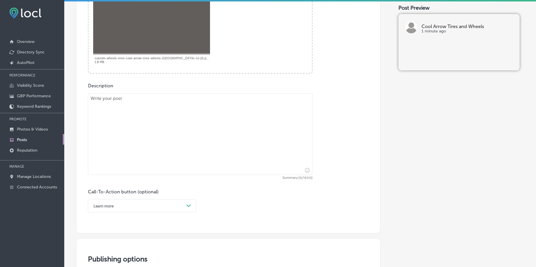
scroll to position [251, 0]
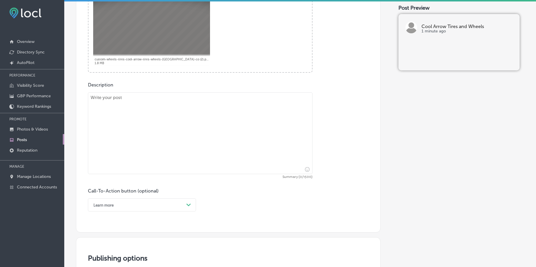
click at [158, 118] on textarea at bounding box center [200, 133] width 225 height 82
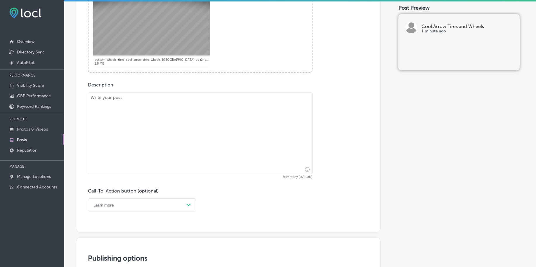
paste textarea "Looking for affordable tires without sacrificing quality? At Cool Arrow Tires a…"
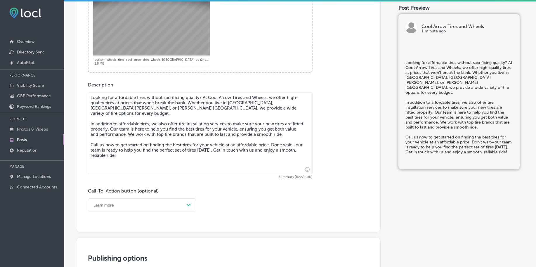
type textarea "Looking for affordable tires without sacrificing quality? At Cool Arrow Tires a…"
click at [127, 204] on div "option Learn more, selected. option Book focused, 2 of 7. 7 results available. …" at bounding box center [142, 204] width 108 height 13
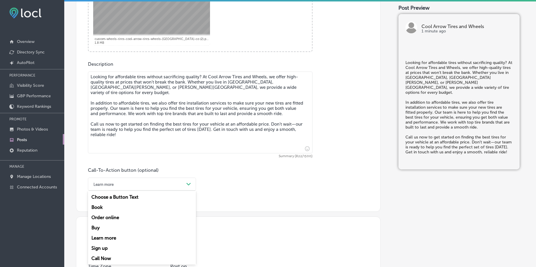
click at [107, 256] on div "Call Now" at bounding box center [142, 258] width 108 height 10
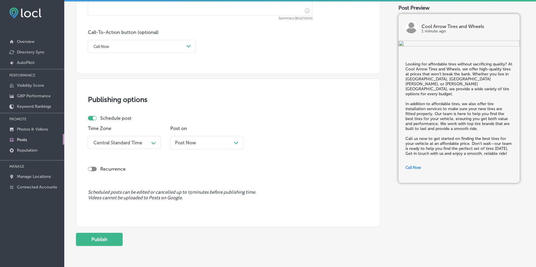
scroll to position [418, 0]
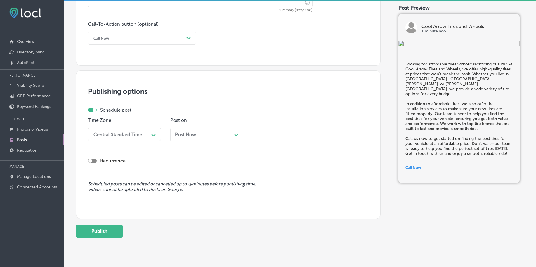
click at [121, 134] on div "Central Standard Time" at bounding box center [117, 134] width 49 height 6
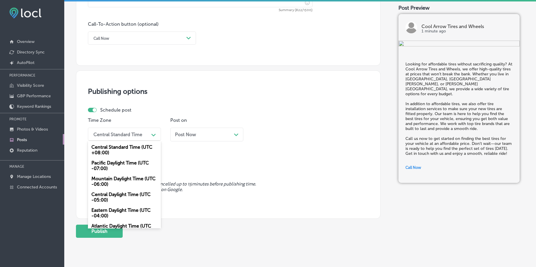
click at [106, 182] on div "Mountain Daylight Time (UTC -06:00)" at bounding box center [124, 181] width 73 height 16
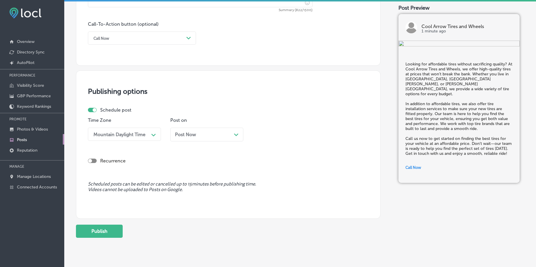
click at [199, 137] on div "Post Now Path Created with Sketch." at bounding box center [207, 135] width 64 height 6
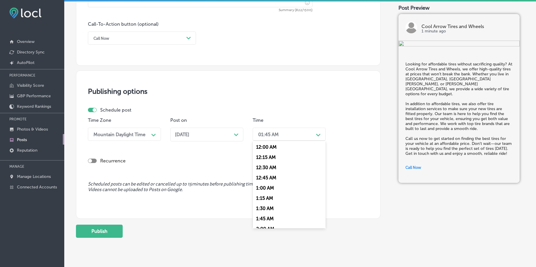
click at [284, 136] on div "01:45 AM" at bounding box center [284, 134] width 58 height 10
click at [268, 178] on div "7:00 AM" at bounding box center [289, 178] width 73 height 10
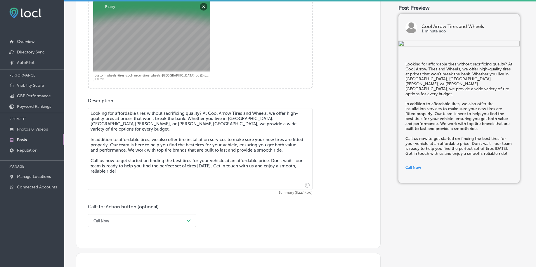
scroll to position [434, 0]
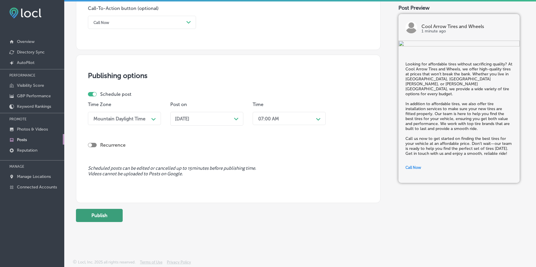
click at [97, 213] on button "Publish" at bounding box center [99, 215] width 47 height 13
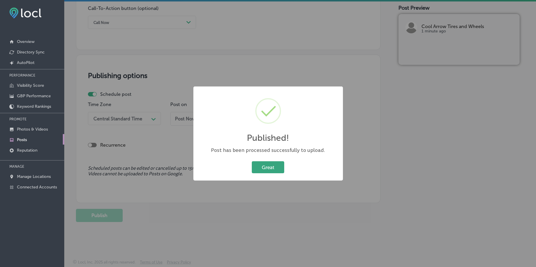
click at [265, 167] on button "Great" at bounding box center [268, 167] width 32 height 12
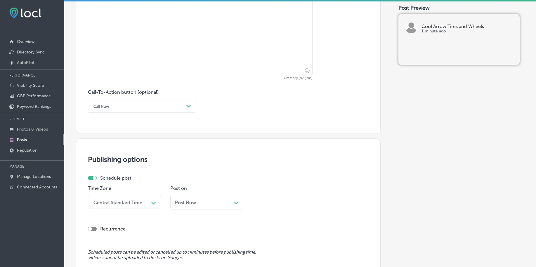
scroll to position [251, 0]
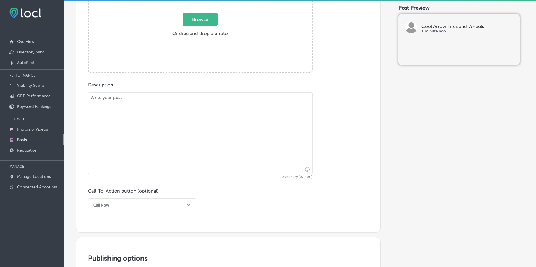
click at [199, 20] on span "Browse" at bounding box center [200, 19] width 35 height 13
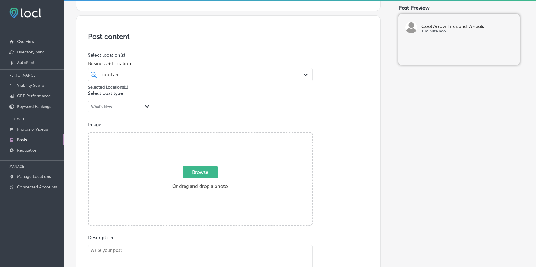
type input "C:\fakepath\custom-wheels-tires-cool-arrow-tires-wheels-denver-co (3).png"
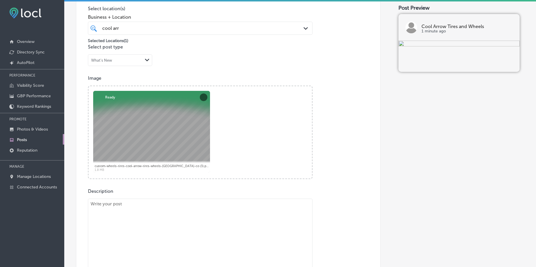
scroll to position [208, 0]
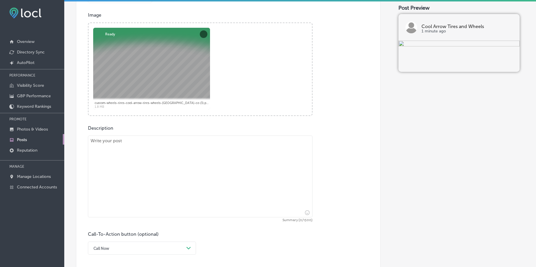
click at [201, 167] on textarea at bounding box center [200, 177] width 225 height 82
paste textarea "Tire installation is crucial for the safety and performance of your vehicle. At…"
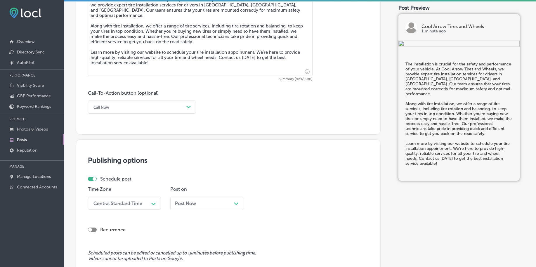
scroll to position [354, 0]
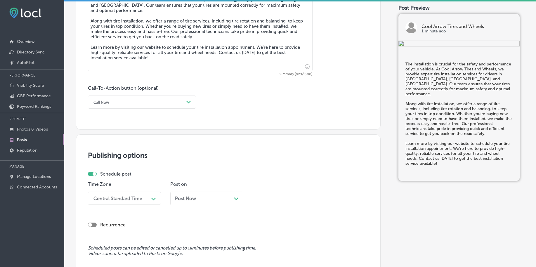
type textarea "Tire installation is crucial for the safety and performance of your vehicle. At…"
click at [139, 97] on div "Call Now Path Created with Sketch." at bounding box center [142, 102] width 108 height 13
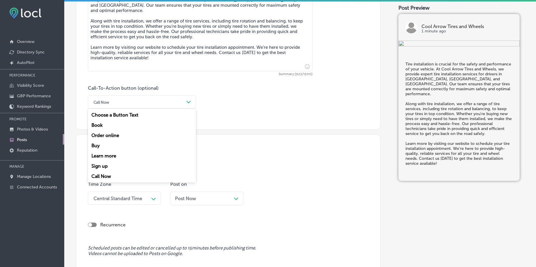
click at [117, 157] on div "Learn more" at bounding box center [142, 156] width 108 height 10
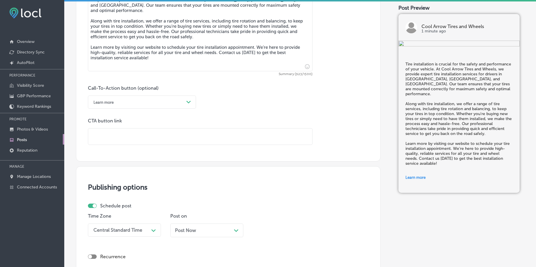
click at [118, 135] on input "text" at bounding box center [200, 137] width 224 height 16
paste input "[URL][DOMAIN_NAME]"
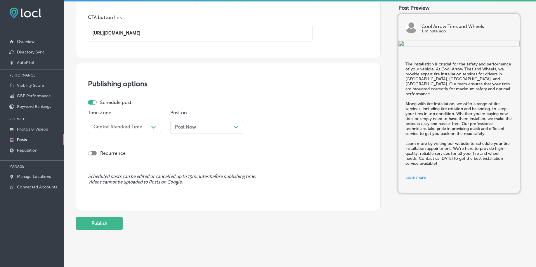
scroll to position [463, 0]
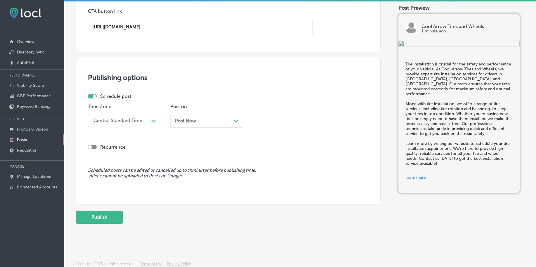
type input "[URL][DOMAIN_NAME]"
click at [125, 124] on div "Schedule post Time Zone Central Standard Time Path Created with Sketch. Post on…" at bounding box center [226, 112] width 276 height 39
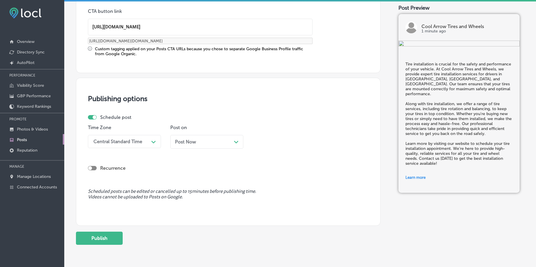
click at [121, 142] on div "Central Standard Time" at bounding box center [117, 142] width 49 height 6
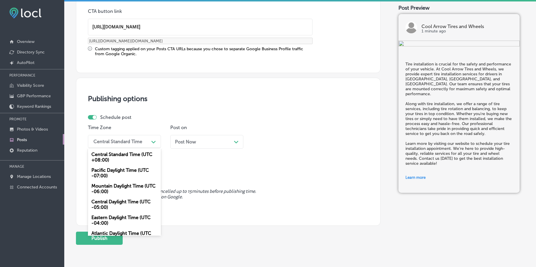
click at [112, 190] on div "Mountain Daylight Time (UTC -06:00)" at bounding box center [124, 189] width 73 height 16
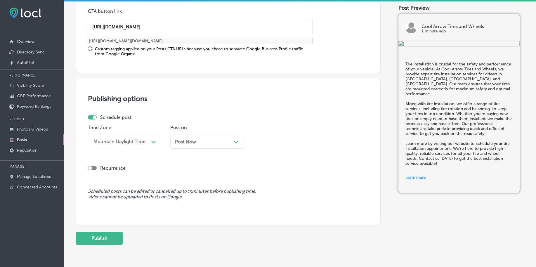
click at [177, 142] on span "Post Now" at bounding box center [185, 142] width 21 height 6
click at [272, 141] on div "01:45 AM" at bounding box center [268, 142] width 20 height 6
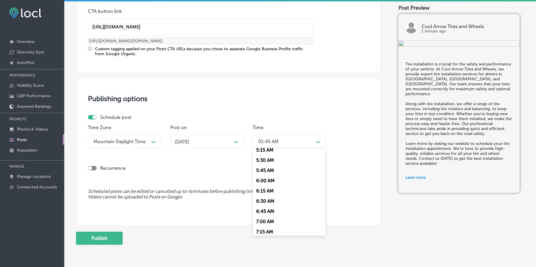
scroll to position [256, 0]
click at [272, 182] on div "7:00 AM" at bounding box center [289, 185] width 73 height 10
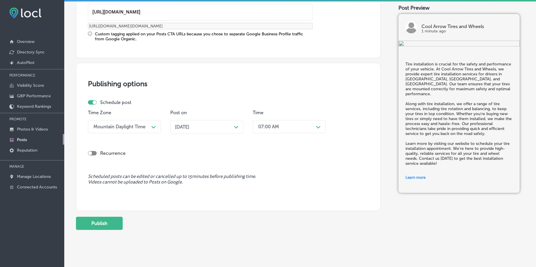
scroll to position [487, 0]
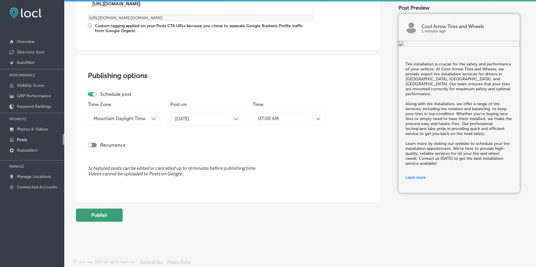
click at [95, 216] on button "Publish" at bounding box center [99, 215] width 47 height 13
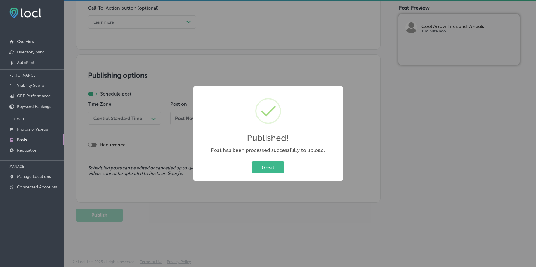
scroll to position [434, 0]
click at [275, 166] on button "Great" at bounding box center [268, 167] width 32 height 12
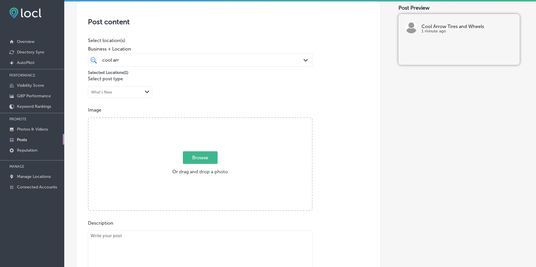
scroll to position [105, 0]
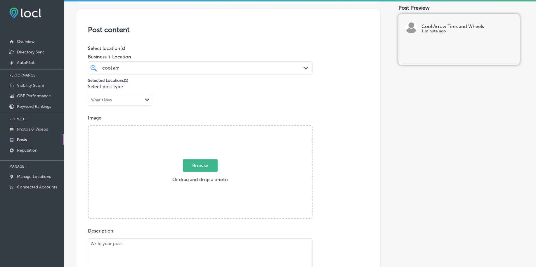
click at [195, 167] on span "Browse" at bounding box center [200, 165] width 35 height 13
click at [195, 128] on input "Browse Or drag and drop a photo" at bounding box center [199, 127] width 223 height 2
type input "C:\fakepath\custom-wheels-tires-cool-arrow-tires-wheels-denver-co (4).png"
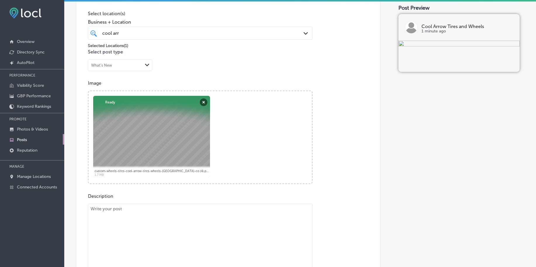
scroll to position [215, 0]
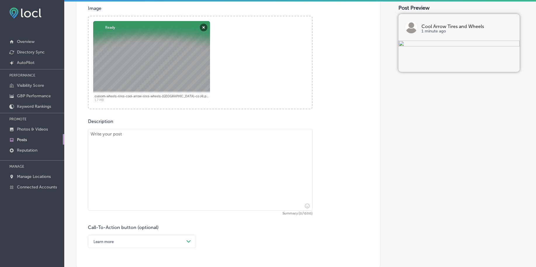
click at [155, 190] on textarea at bounding box center [200, 170] width 225 height 82
paste textarea "When it comes to smooth and comfortable driving, tire balancing is key. Cool Ar…"
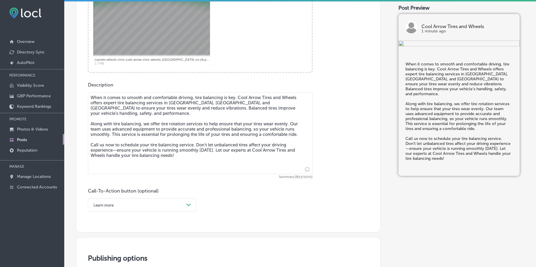
type textarea "When it comes to smooth and comfortable driving, tire balancing is key. Cool Ar…"
click at [112, 203] on div "Learn more Path Created with Sketch." at bounding box center [142, 204] width 108 height 13
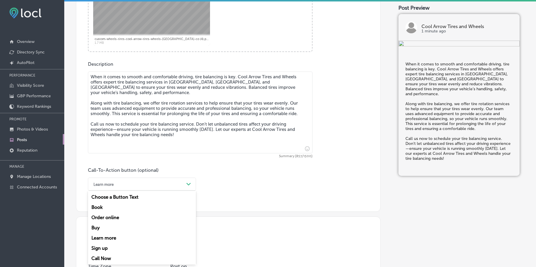
click at [93, 258] on div "Call Now" at bounding box center [142, 258] width 108 height 10
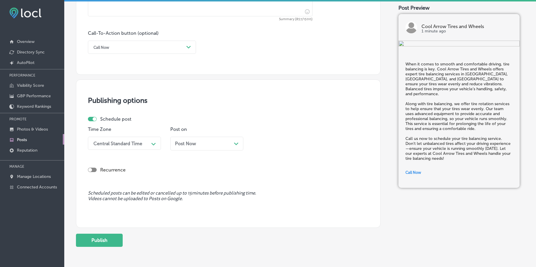
scroll to position [434, 0]
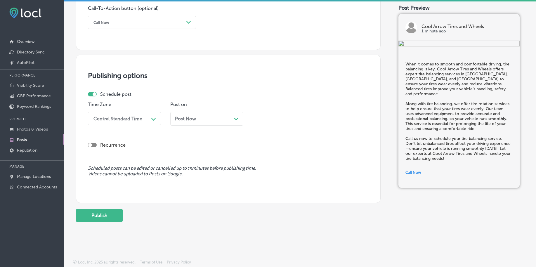
click at [148, 116] on div "Central Standard Time" at bounding box center [120, 118] width 58 height 10
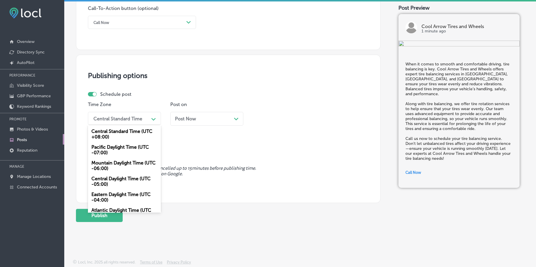
click at [117, 163] on div "Mountain Daylight Time (UTC -06:00)" at bounding box center [124, 166] width 73 height 16
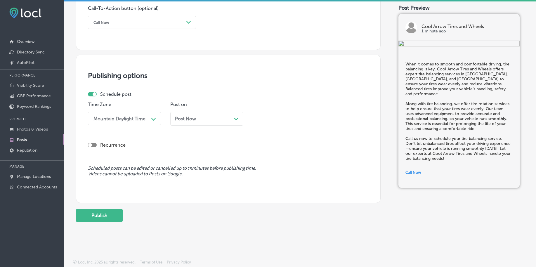
click at [184, 125] on div "Post Now Path Created with Sketch." at bounding box center [206, 119] width 73 height 14
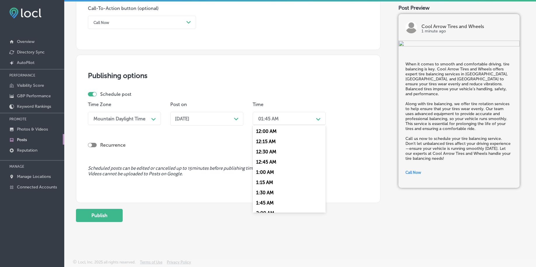
click at [290, 123] on div "01:45 AM" at bounding box center [284, 118] width 58 height 10
click at [262, 165] on div "7:00 AM" at bounding box center [289, 162] width 73 height 10
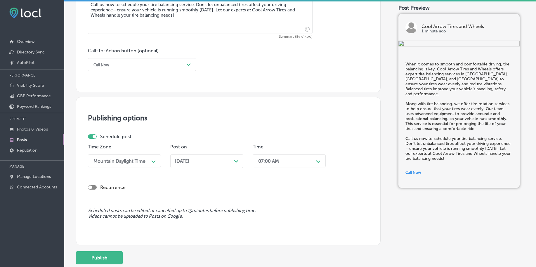
scroll to position [434, 0]
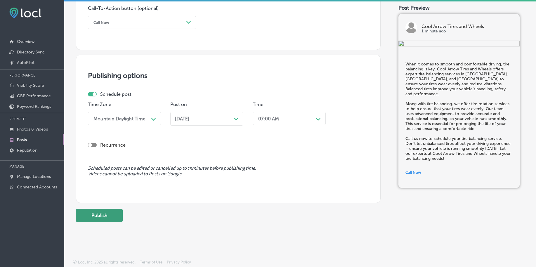
click at [103, 214] on button "Publish" at bounding box center [99, 215] width 47 height 13
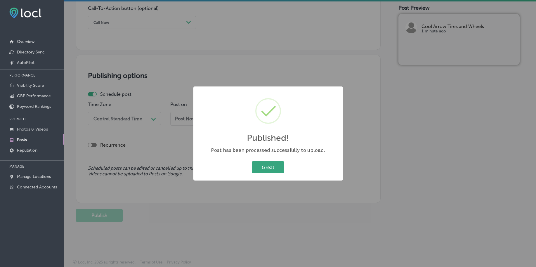
click at [270, 171] on button "Great" at bounding box center [268, 167] width 32 height 12
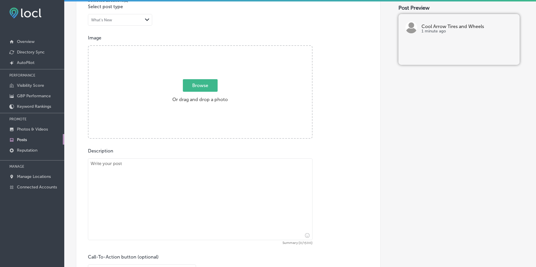
scroll to position [142, 0]
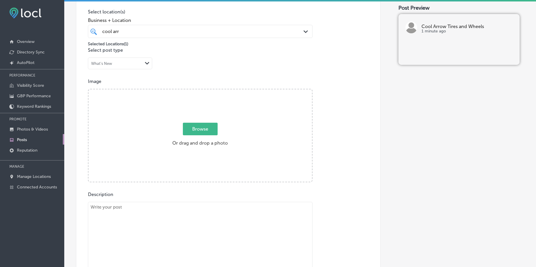
click at [196, 126] on span "Browse" at bounding box center [200, 129] width 35 height 13
click at [196, 91] on input "Browse Or drag and drop a photo" at bounding box center [199, 90] width 223 height 2
type input "C:\fakepath\wheel-repair-cool-arrow-tires-wheels-[GEOGRAPHIC_DATA]-co (1).png"
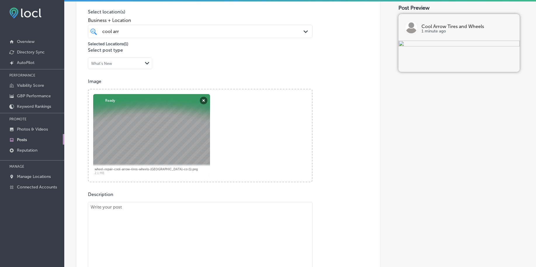
click at [152, 230] on textarea at bounding box center [200, 243] width 225 height 82
paste textarea "If you’re looking to upgrade the appearance of your vehicle, custom wheels are …"
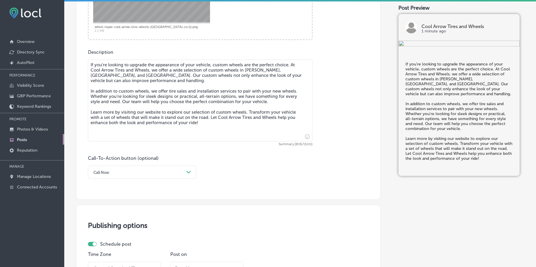
scroll to position [288, 0]
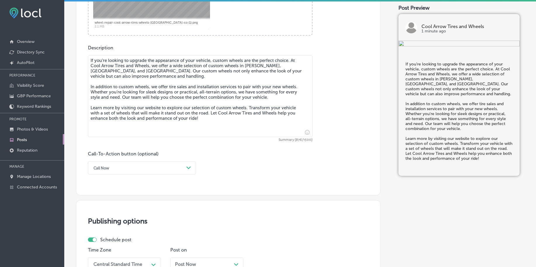
type textarea "If you’re looking to upgrade the appearance of your vehicle, custom wheels are …"
click at [127, 169] on div "Call Now" at bounding box center [137, 167] width 93 height 9
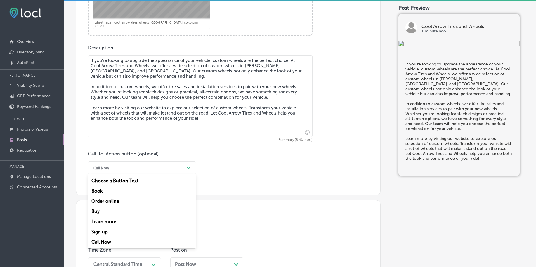
click at [110, 223] on div "Learn more" at bounding box center [142, 221] width 108 height 10
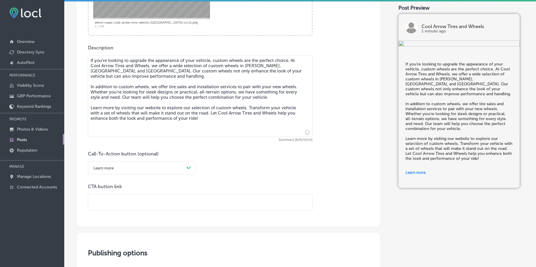
click at [112, 204] on input "text" at bounding box center [200, 202] width 224 height 16
paste input "[URL][DOMAIN_NAME]"
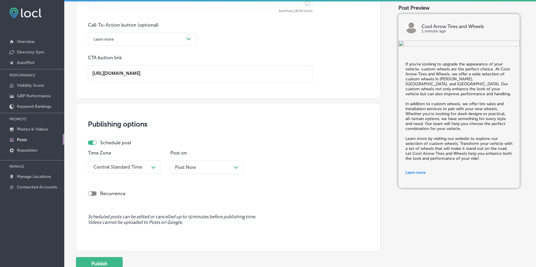
scroll to position [434, 0]
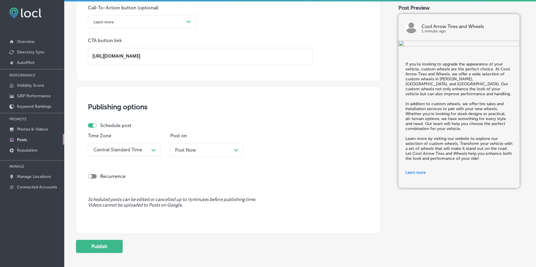
type input "[URL][DOMAIN_NAME]"
click at [137, 152] on div "Central Standard Time" at bounding box center [120, 150] width 58 height 10
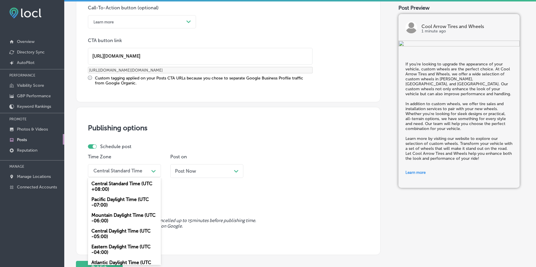
click at [109, 212] on div "Mountain Daylight Time (UTC -06:00)" at bounding box center [124, 218] width 73 height 16
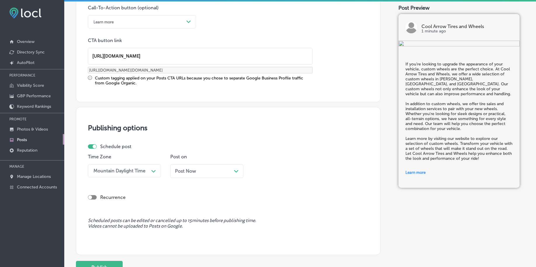
click at [189, 172] on span "Post Now" at bounding box center [185, 171] width 21 height 6
click at [258, 169] on div "01:45 AM" at bounding box center [268, 171] width 20 height 6
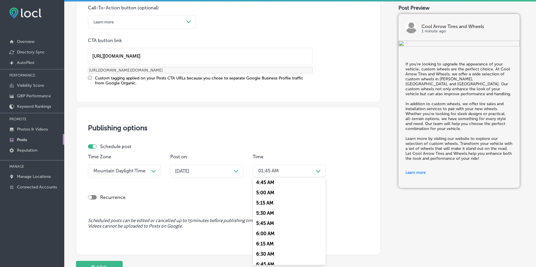
scroll to position [256, 0]
click at [272, 214] on div "7:00 AM" at bounding box center [289, 214] width 73 height 10
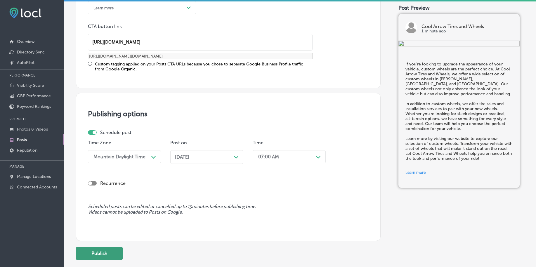
scroll to position [487, 0]
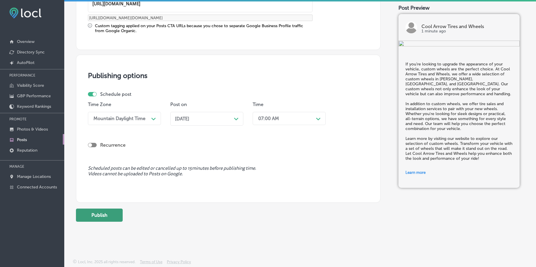
click at [96, 216] on button "Publish" at bounding box center [99, 215] width 47 height 13
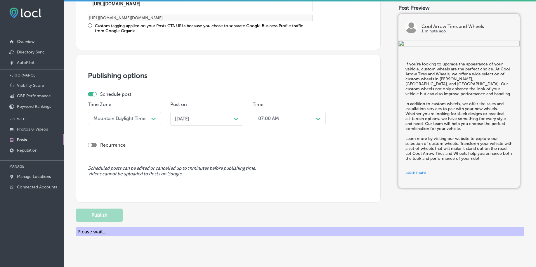
scroll to position [434, 0]
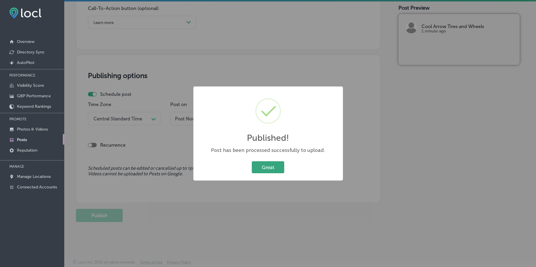
click at [261, 171] on button "Great" at bounding box center [268, 167] width 32 height 12
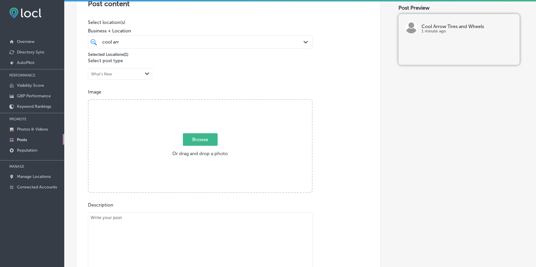
scroll to position [32, 0]
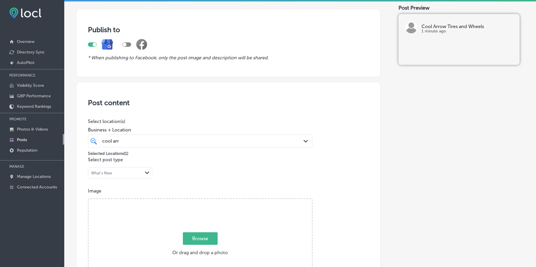
click at [200, 241] on span "Browse" at bounding box center [200, 238] width 35 height 13
click at [200, 201] on input "Browse Or drag and drop a photo" at bounding box center [199, 200] width 223 height 2
type input "C:\fakepath\wheel-repair-cool-arrow-tires-wheels-[GEOGRAPHIC_DATA]-co (2).png"
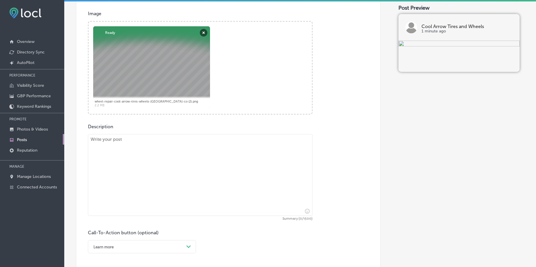
scroll to position [215, 0]
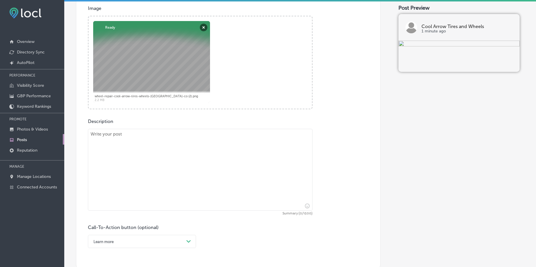
click at [111, 156] on textarea at bounding box center [200, 170] width 225 height 82
paste textarea "Winter is coming, and it’s time to prepare your vehicle with snow tires. Whethe…"
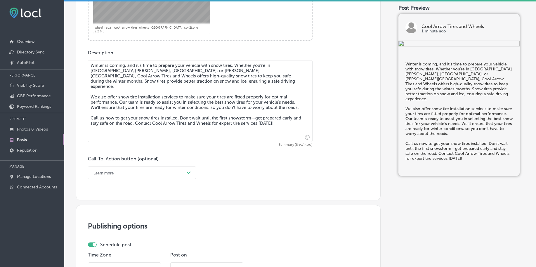
scroll to position [288, 0]
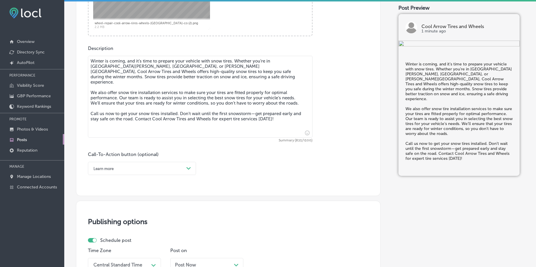
type textarea "Winter is coming, and it’s time to prepare your vehicle with snow tires. Whethe…"
click at [131, 170] on div "Learn more" at bounding box center [137, 168] width 93 height 9
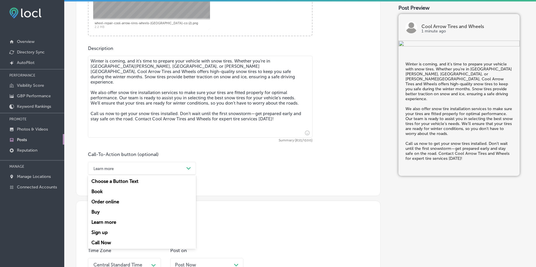
click at [112, 242] on div "Call Now" at bounding box center [142, 242] width 108 height 10
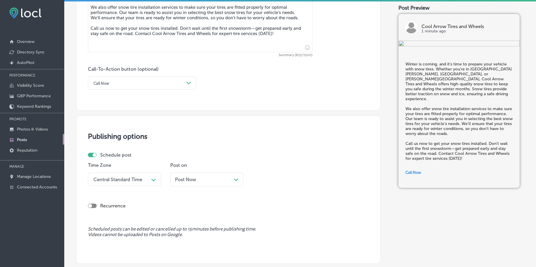
scroll to position [397, 0]
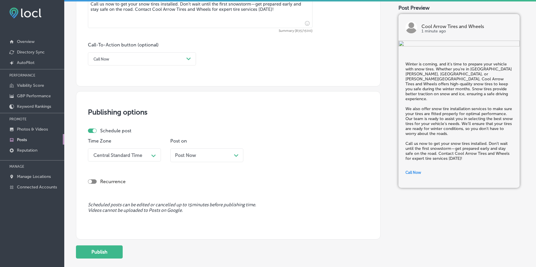
click at [121, 157] on div "Central Standard Time" at bounding box center [117, 155] width 49 height 6
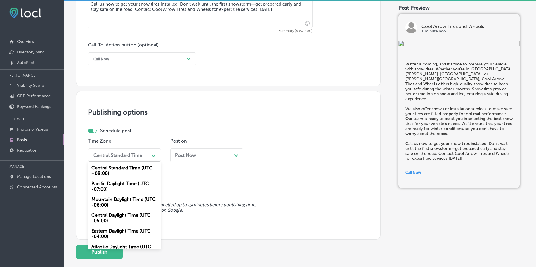
drag, startPoint x: 115, startPoint y: 200, endPoint x: 156, endPoint y: 167, distance: 52.8
click at [115, 200] on div "Mountain Daylight Time (UTC -06:00)" at bounding box center [124, 202] width 73 height 16
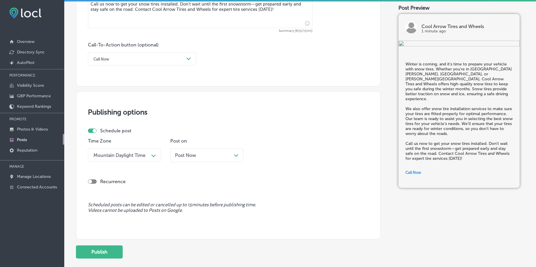
click at [185, 154] on span "Post Now" at bounding box center [185, 155] width 21 height 6
click at [276, 156] on div "02:00 AM" at bounding box center [268, 155] width 21 height 6
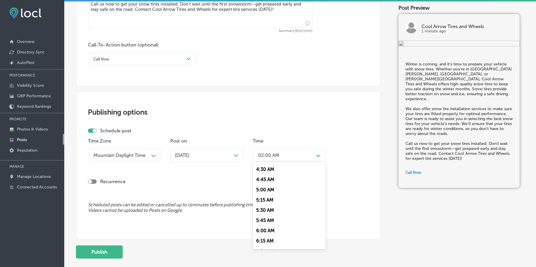
scroll to position [256, 0]
click at [268, 197] on div "7:00 AM" at bounding box center [289, 198] width 73 height 10
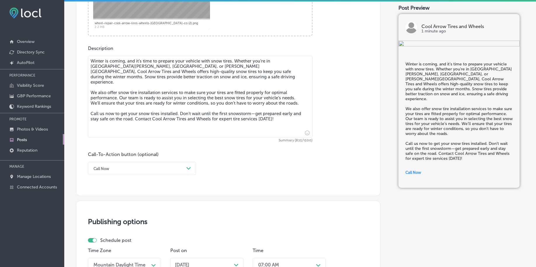
scroll to position [434, 0]
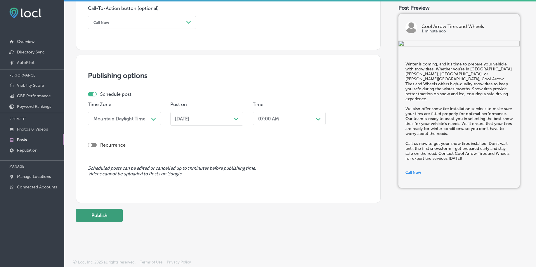
click at [102, 213] on button "Publish" at bounding box center [99, 215] width 47 height 13
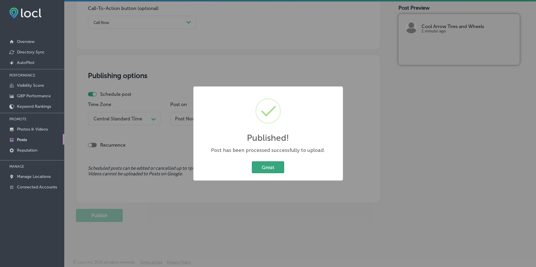
click at [279, 167] on button "Great" at bounding box center [268, 167] width 32 height 12
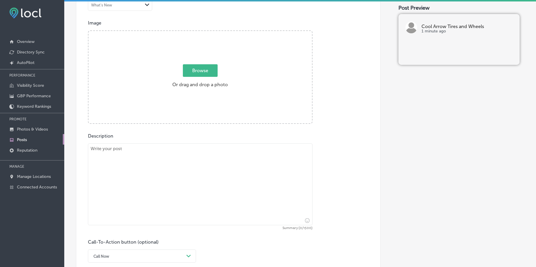
scroll to position [142, 0]
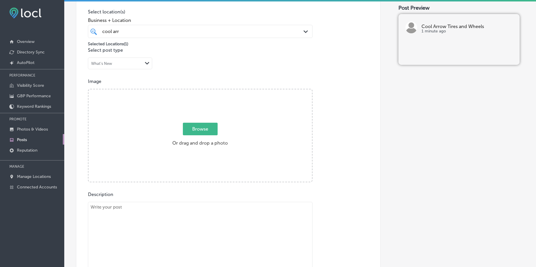
click at [205, 129] on span "Browse" at bounding box center [200, 129] width 35 height 13
click at [205, 91] on input "Browse Or drag and drop a photo" at bounding box center [199, 90] width 223 height 2
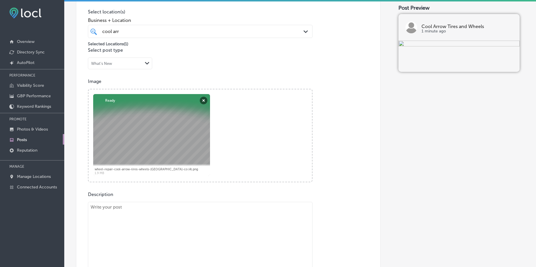
scroll to position [215, 0]
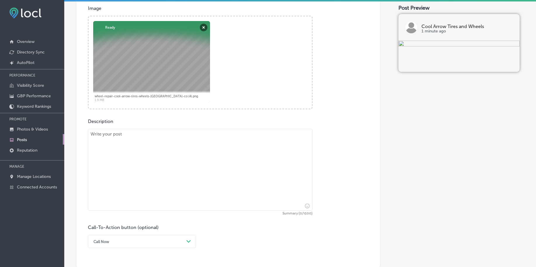
click at [136, 153] on textarea at bounding box center [200, 170] width 225 height 82
paste textarea "If your tires are damaged or worn out, it’s time for tire replacement. At Cool …"
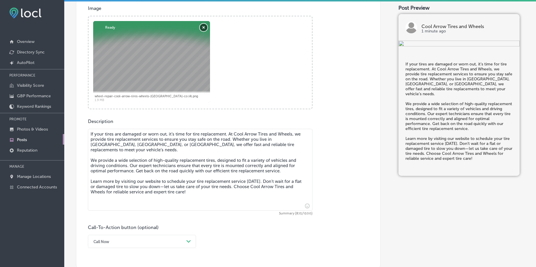
click at [201, 27] on button "Remove" at bounding box center [204, 28] width 8 height 8
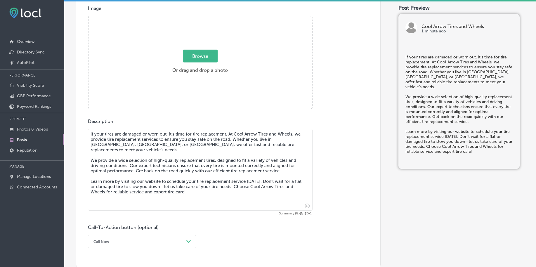
click at [202, 54] on span "Browse" at bounding box center [200, 56] width 35 height 13
click at [202, 18] on input "Browse Or drag and drop a photo" at bounding box center [199, 17] width 223 height 2
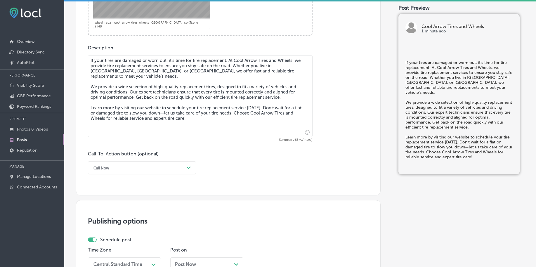
scroll to position [288, 0]
click at [135, 164] on div "Call Now" at bounding box center [137, 168] width 93 height 9
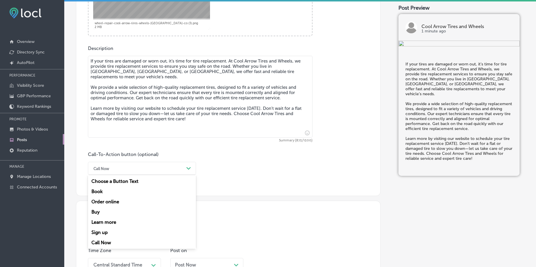
click at [117, 220] on div "Learn more" at bounding box center [142, 222] width 108 height 10
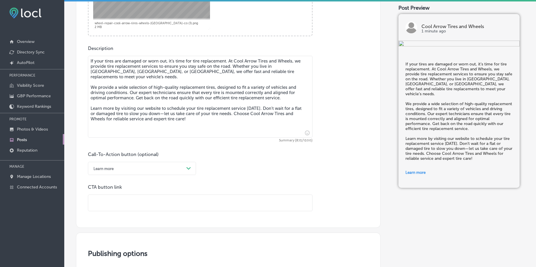
click at [124, 206] on input "text" at bounding box center [200, 203] width 224 height 16
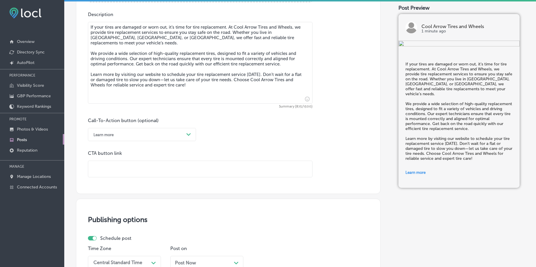
scroll to position [361, 0]
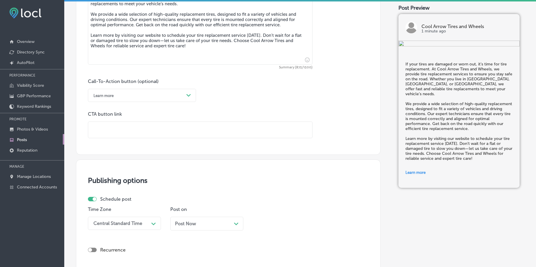
click at [250, 157] on div "Publish to * When publishing to Facebook, only the post image and description w…" at bounding box center [228, 1] width 305 height 651
click at [141, 223] on div "Central Standard Time Path Created with Sketch." at bounding box center [124, 223] width 73 height 13
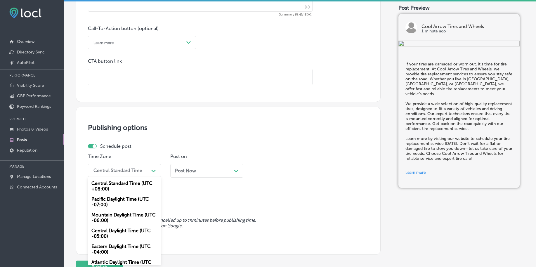
click at [129, 217] on div "Mountain Daylight Time (UTC -06:00)" at bounding box center [124, 218] width 73 height 16
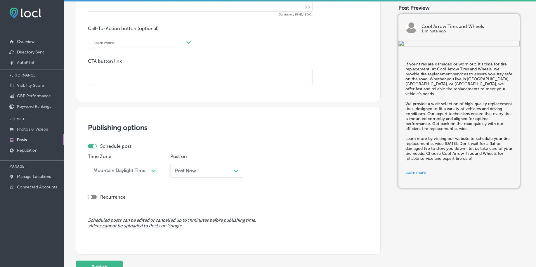
click at [181, 172] on span "Post Now" at bounding box center [185, 171] width 21 height 6
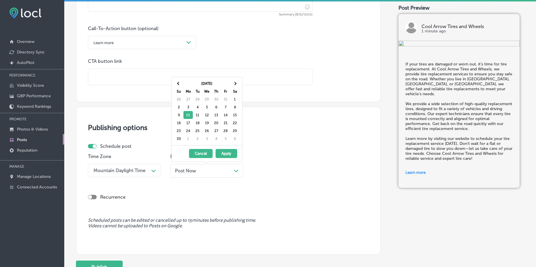
click at [181, 172] on span "Post Now" at bounding box center [185, 171] width 21 height 6
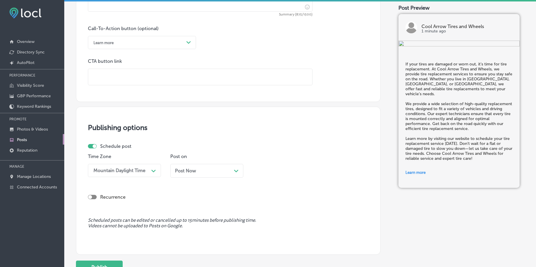
click at [141, 78] on input "text" at bounding box center [200, 77] width 224 height 16
paste input "[URL][DOMAIN_NAME]"
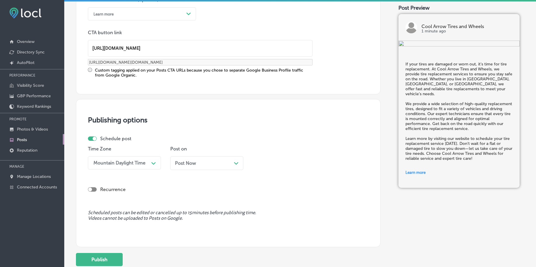
scroll to position [487, 0]
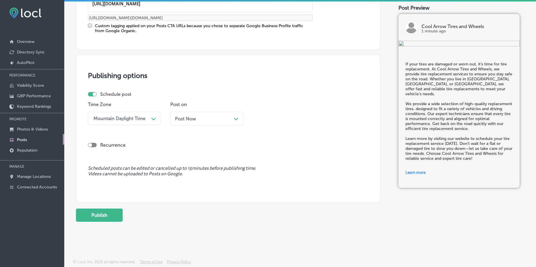
click at [133, 116] on div "Mountain Daylight Time" at bounding box center [119, 119] width 52 height 6
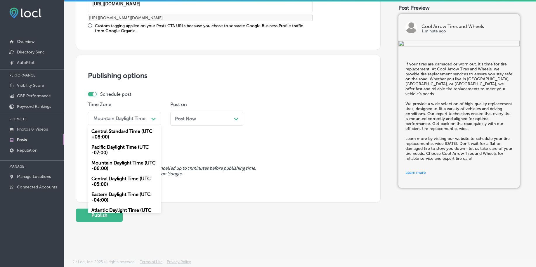
click at [213, 121] on div "Post Now Path Created with Sketch." at bounding box center [207, 119] width 64 height 6
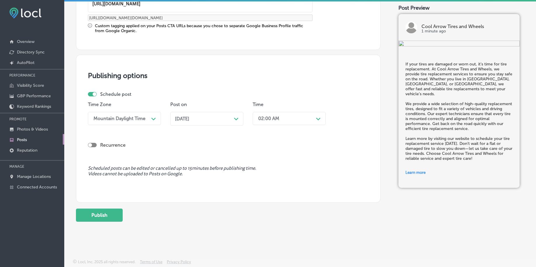
click at [292, 124] on div "02:00 AM Path Created with Sketch." at bounding box center [289, 118] width 73 height 13
click at [271, 161] on div "7:00 AM" at bounding box center [289, 162] width 73 height 10
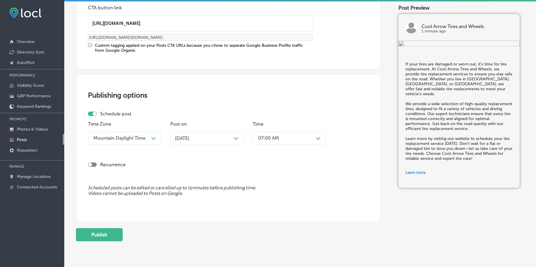
scroll to position [487, 0]
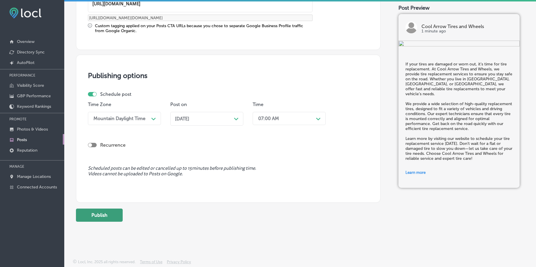
click at [113, 220] on button "Publish" at bounding box center [99, 215] width 47 height 13
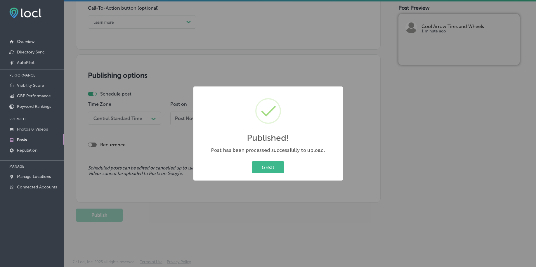
scroll to position [434, 0]
click at [277, 162] on button "Great" at bounding box center [268, 167] width 32 height 12
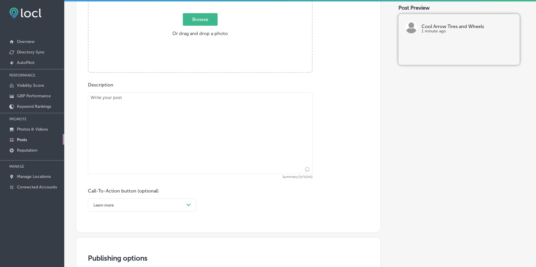
scroll to position [69, 0]
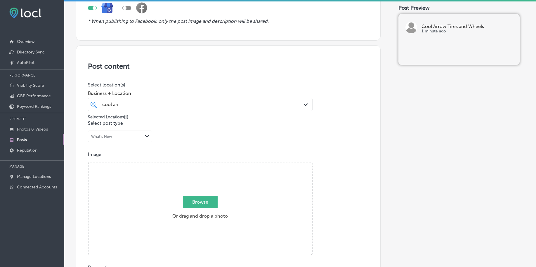
click at [201, 202] on span "Browse" at bounding box center [200, 202] width 35 height 13
click at [201, 164] on input "Browse Or drag and drop a photo" at bounding box center [199, 163] width 223 height 2
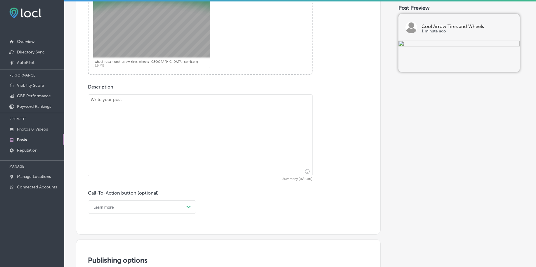
scroll to position [251, 0]
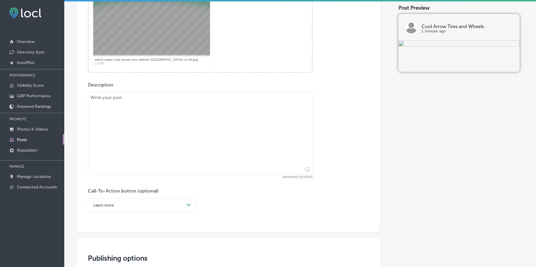
click at [187, 189] on div "Call-To-Action button (optional) Learn more Path Created with Sketch." at bounding box center [142, 199] width 108 height 23
click at [173, 163] on textarea at bounding box center [200, 133] width 225 height 82
paste textarea "If you’re looking for affordable tires, look no further than Cool Arrow Tires a…"
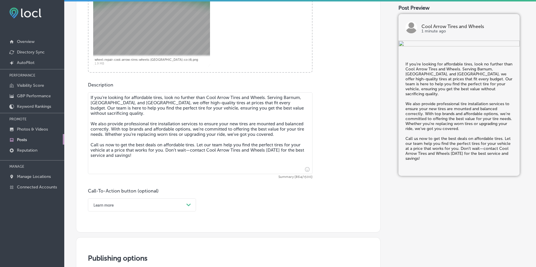
click at [117, 206] on div "Learn more Path Created with Sketch." at bounding box center [142, 204] width 108 height 13
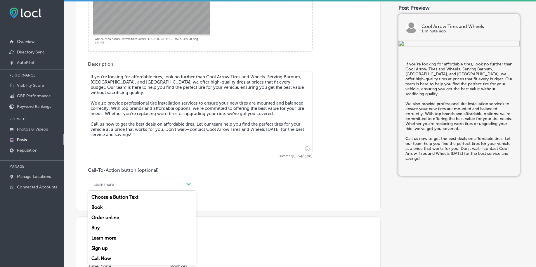
click at [103, 257] on div "Call Now" at bounding box center [142, 258] width 108 height 10
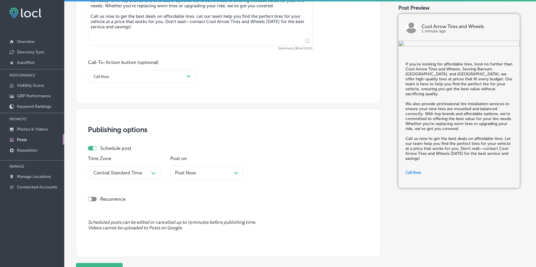
scroll to position [418, 0]
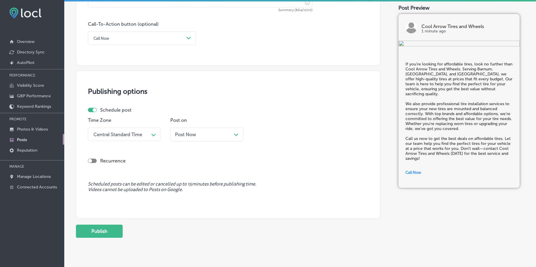
click at [95, 135] on div "Central Standard Time" at bounding box center [117, 134] width 49 height 6
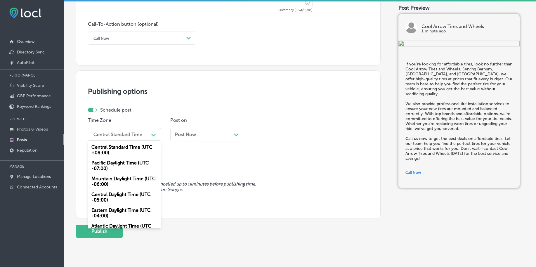
click at [103, 184] on div "Mountain Daylight Time (UTC -06:00)" at bounding box center [124, 181] width 73 height 16
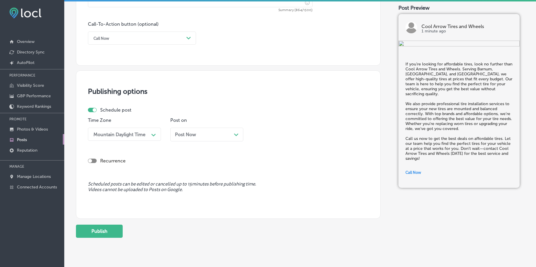
click at [187, 129] on div "Post Now Path Created with Sketch." at bounding box center [206, 135] width 73 height 14
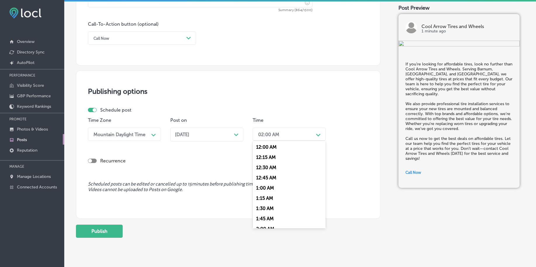
click at [281, 129] on div "02:00 AM" at bounding box center [284, 134] width 58 height 10
click at [272, 179] on div "7:00 AM" at bounding box center [289, 178] width 73 height 10
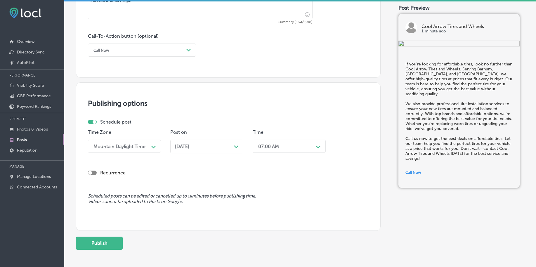
scroll to position [434, 0]
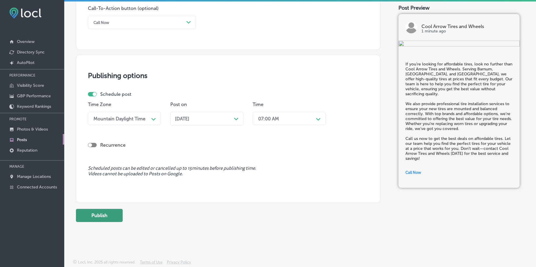
click at [114, 214] on button "Publish" at bounding box center [99, 215] width 47 height 13
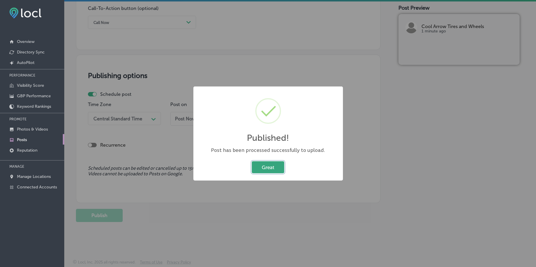
click at [270, 168] on button "Great" at bounding box center [268, 167] width 32 height 12
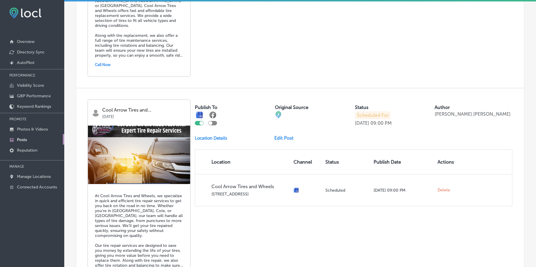
scroll to position [1275, 0]
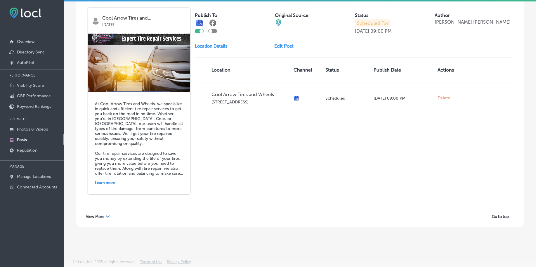
click at [94, 218] on span "View More" at bounding box center [95, 216] width 18 height 4
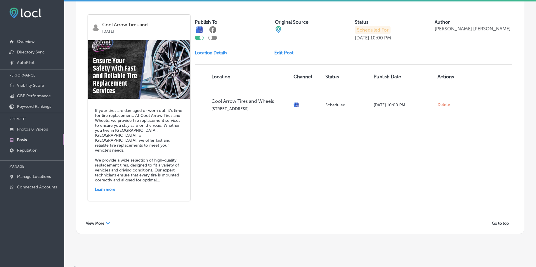
scroll to position [2535, 0]
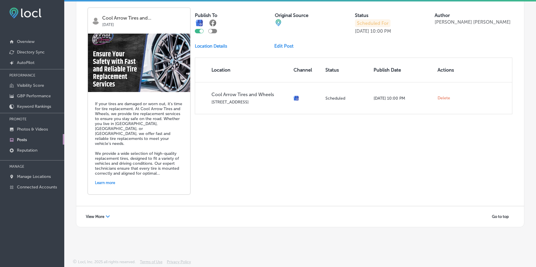
click at [106, 215] on icon "Path Created with Sketch." at bounding box center [108, 216] width 4 height 2
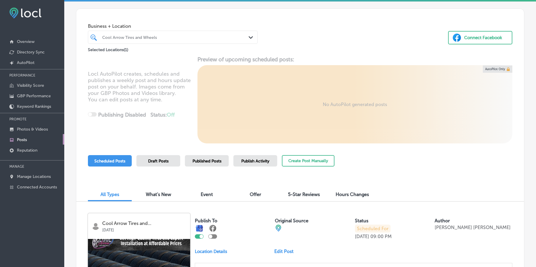
scroll to position [0, 0]
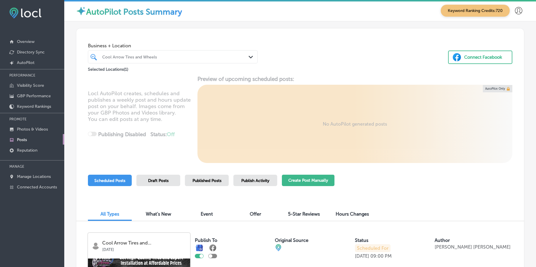
click at [314, 178] on button "Create Post Manually" at bounding box center [308, 180] width 53 height 11
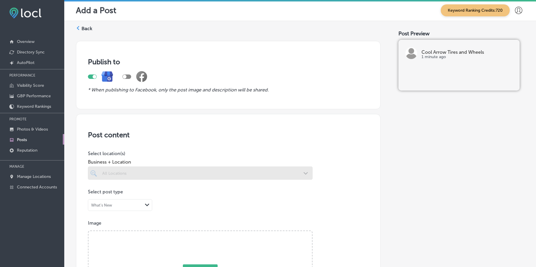
click at [248, 174] on div at bounding box center [200, 172] width 225 height 13
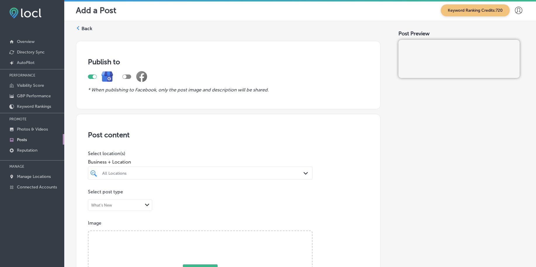
click at [248, 174] on div "All Locations Path Created with Sketch." at bounding box center [200, 172] width 225 height 13
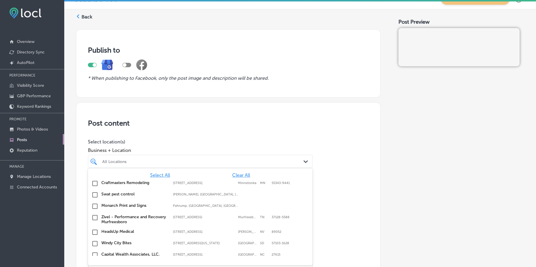
scroll to position [12, 0]
click at [237, 172] on span "Clear All" at bounding box center [241, 175] width 18 height 6
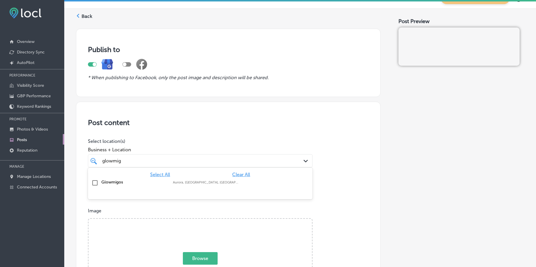
click at [229, 180] on div "Glowmigos Aurora, [GEOGRAPHIC_DATA], [GEOGRAPHIC_DATA] | [GEOGRAPHIC_DATA], [GE…" at bounding box center [183, 182] width 164 height 5
click at [240, 144] on div "Business + Location option focused, 2 of 161. 2 results available for search te…" at bounding box center [200, 155] width 225 height 23
click at [242, 159] on div "glowmig glowmig" at bounding box center [190, 161] width 177 height 8
click at [242, 160] on div "glowmig glowmig" at bounding box center [190, 161] width 177 height 8
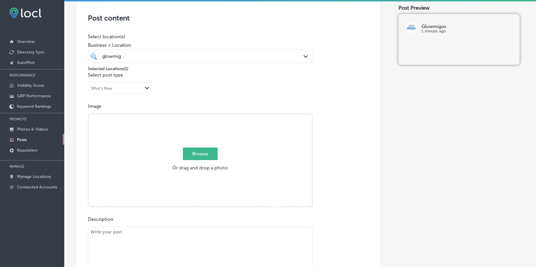
scroll to position [122, 0]
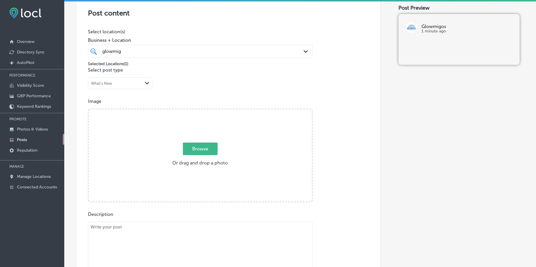
click at [204, 148] on span "Browse" at bounding box center [200, 149] width 35 height 13
click at [204, 111] on input "Browse Or drag and drop a photo" at bounding box center [199, 110] width 223 height 2
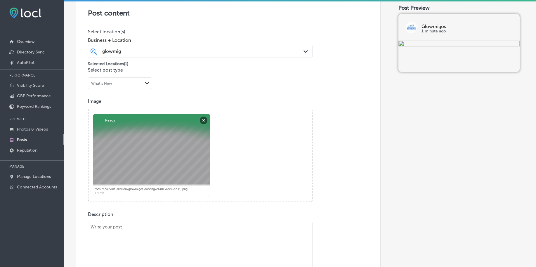
click at [141, 231] on textarea at bounding box center [200, 263] width 225 height 82
paste textarea "Loremip dolo sita cons adipiscin elits doeius temp incididuntut labore etdolore…"
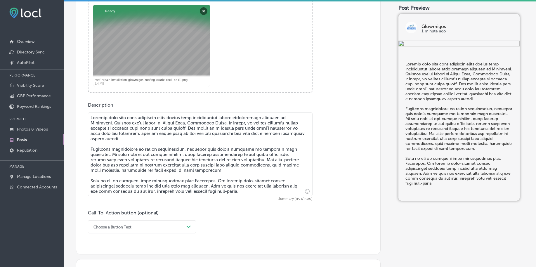
scroll to position [304, 0]
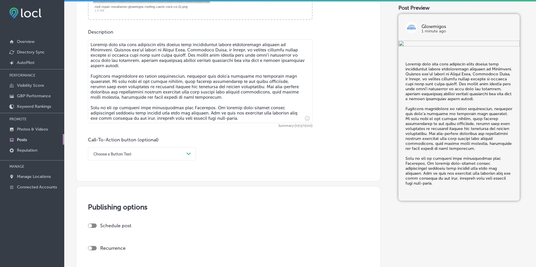
click at [133, 154] on div "Choose a Button Text" at bounding box center [137, 153] width 93 height 9
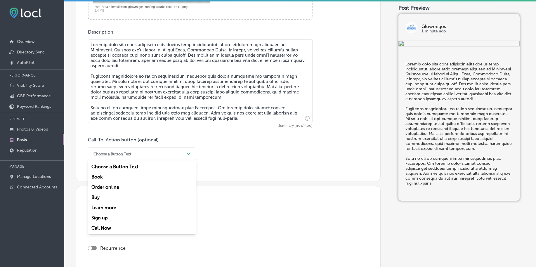
click at [105, 225] on div "Call Now" at bounding box center [142, 228] width 108 height 10
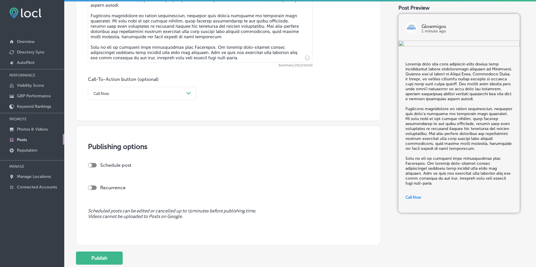
scroll to position [377, 0]
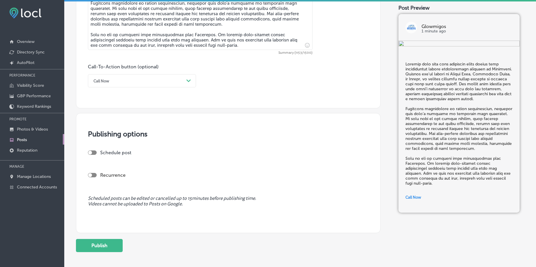
click at [90, 153] on div at bounding box center [90, 153] width 4 height 4
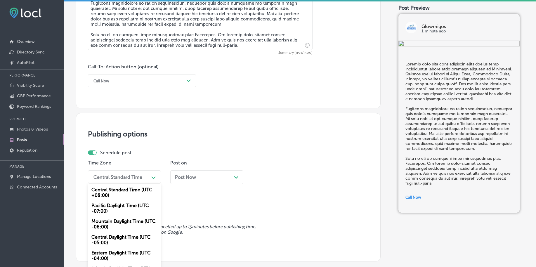
click at [113, 177] on div "option Central Standard Time (UTC +08:00) focused, 1 of 6. 6 results available.…" at bounding box center [124, 176] width 73 height 13
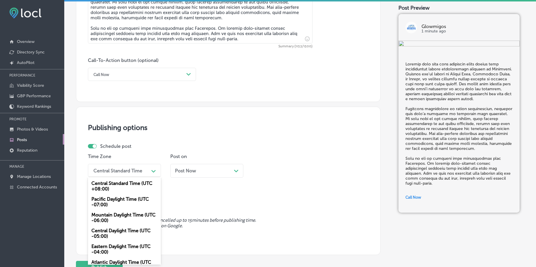
click at [106, 217] on div "Mountain Daylight Time (UTC -06:00)" at bounding box center [124, 218] width 73 height 16
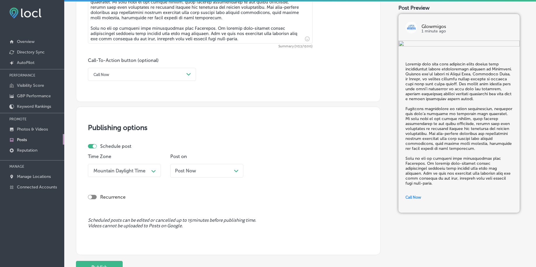
click at [185, 172] on span "Post Now" at bounding box center [185, 171] width 21 height 6
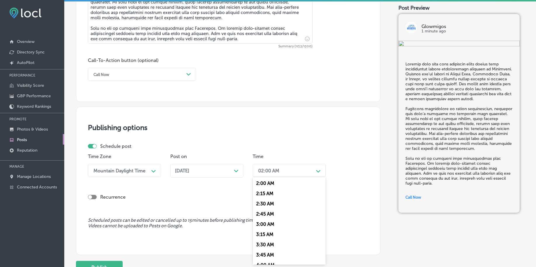
drag, startPoint x: 257, startPoint y: 169, endPoint x: 284, endPoint y: 181, distance: 29.6
click at [257, 169] on div "02:00 AM" at bounding box center [284, 170] width 58 height 10
click at [264, 205] on div "7:00 AM" at bounding box center [289, 205] width 73 height 10
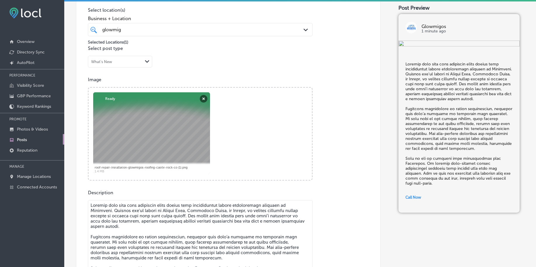
scroll to position [107, 0]
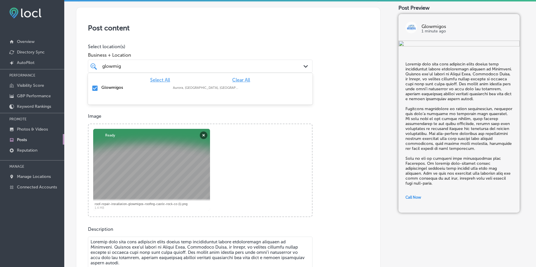
click at [177, 67] on div "glowmig glowmig" at bounding box center [190, 66] width 177 height 8
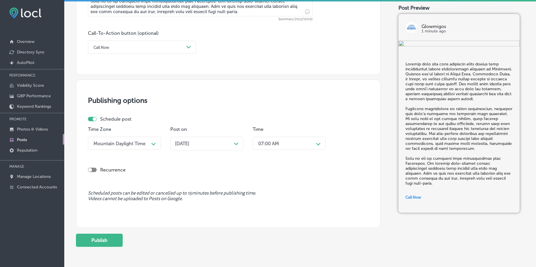
scroll to position [435, 0]
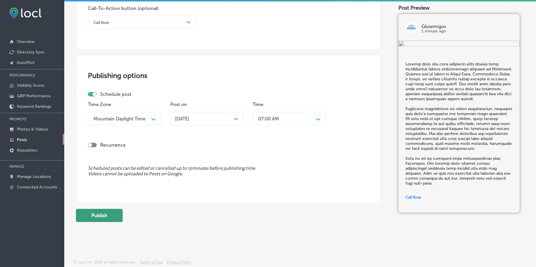
click at [109, 219] on button "Publish" at bounding box center [99, 215] width 47 height 13
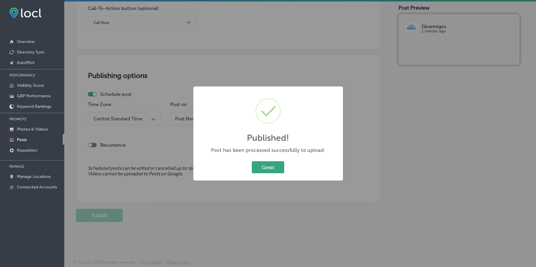
click at [263, 167] on button "Great" at bounding box center [268, 167] width 32 height 12
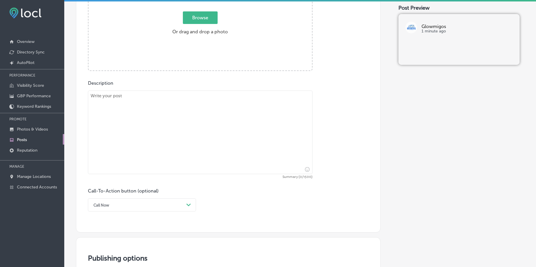
scroll to position [107, 0]
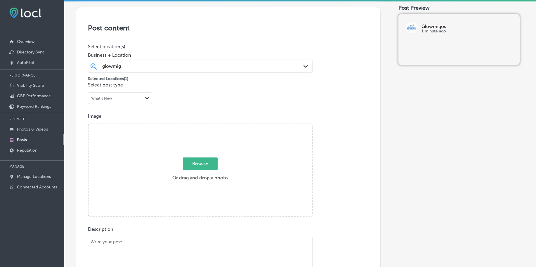
click at [190, 162] on span "Browse" at bounding box center [200, 163] width 35 height 13
click at [190, 126] on input "Browse Or drag and drop a photo" at bounding box center [199, 125] width 223 height 2
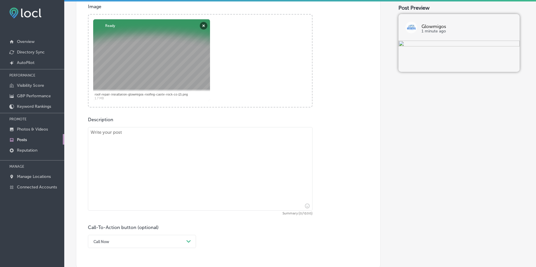
click at [115, 177] on textarea at bounding box center [200, 169] width 225 height 84
paste textarea "Refresh your home’s exterior with professional painting services from [GEOGRAPH…"
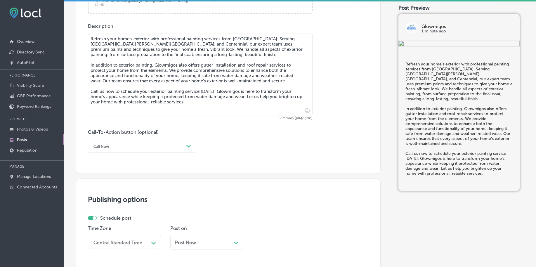
scroll to position [326, 0]
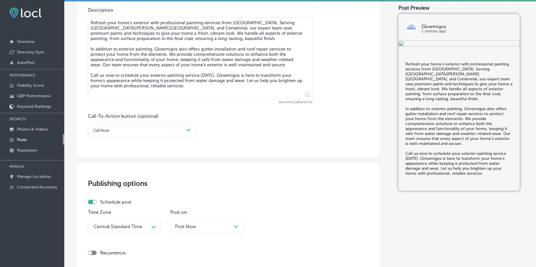
click at [117, 132] on div "Call Now" at bounding box center [137, 130] width 93 height 9
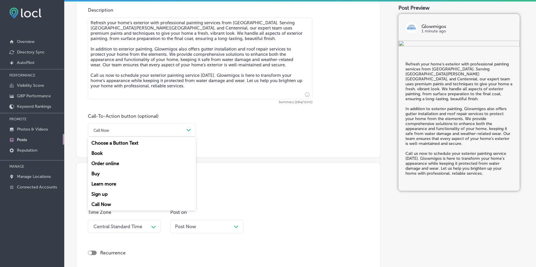
click at [100, 203] on div "Call Now" at bounding box center [142, 204] width 108 height 10
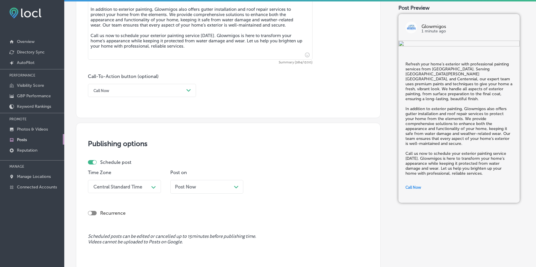
scroll to position [399, 0]
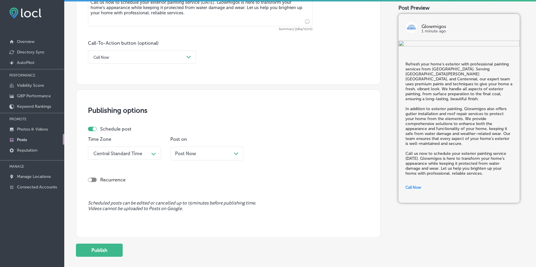
click at [122, 160] on div "Time Zone Central Standard Time Path Created with Sketch." at bounding box center [124, 150] width 73 height 28
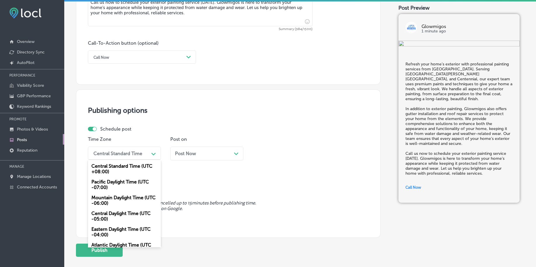
click at [122, 155] on div "Central Standard Time" at bounding box center [117, 153] width 49 height 6
click at [105, 196] on div "Mountain Daylight Time (UTC -06:00)" at bounding box center [124, 200] width 73 height 16
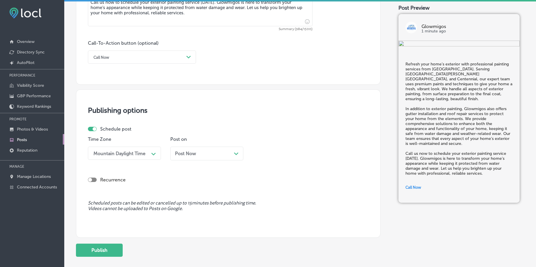
click at [198, 151] on div "Post Now Path Created with Sketch." at bounding box center [207, 154] width 64 height 6
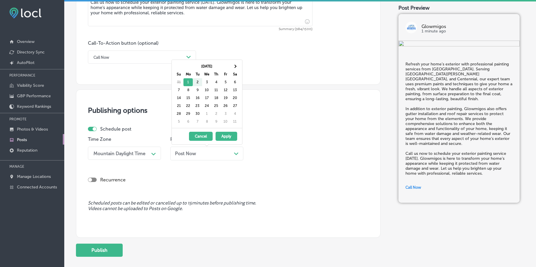
drag, startPoint x: 186, startPoint y: 93, endPoint x: 189, endPoint y: 94, distance: 3.7
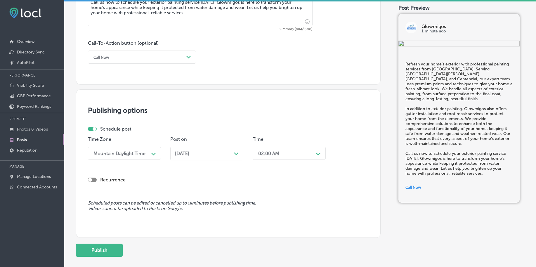
click at [278, 150] on div "02:00 AM" at bounding box center [284, 153] width 58 height 10
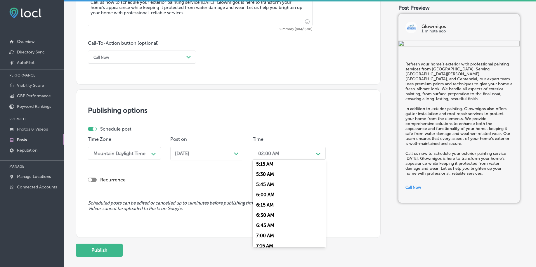
scroll to position [219, 0]
click at [263, 233] on div "7:00 AM" at bounding box center [289, 233] width 73 height 10
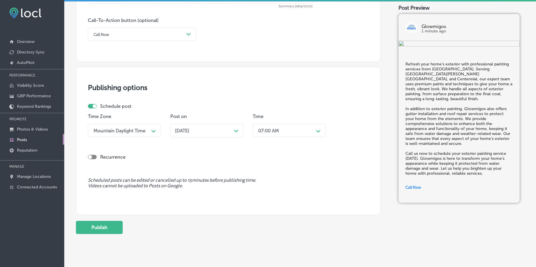
scroll to position [434, 0]
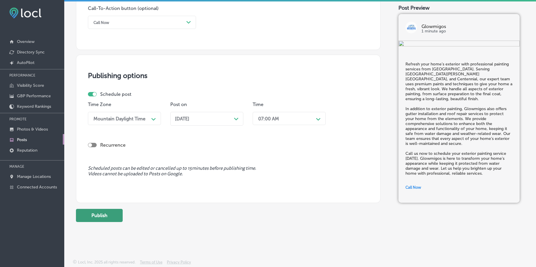
click at [100, 211] on button "Publish" at bounding box center [99, 215] width 47 height 13
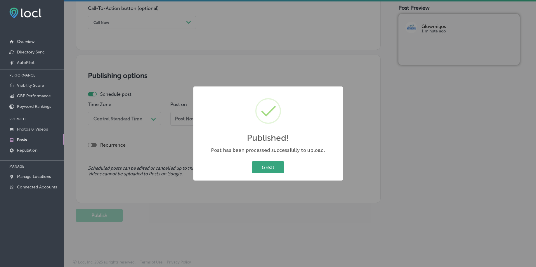
click at [258, 170] on button "Great" at bounding box center [268, 167] width 32 height 12
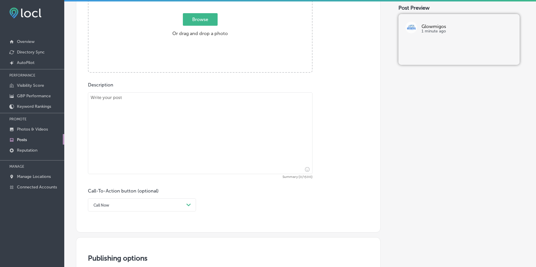
scroll to position [178, 0]
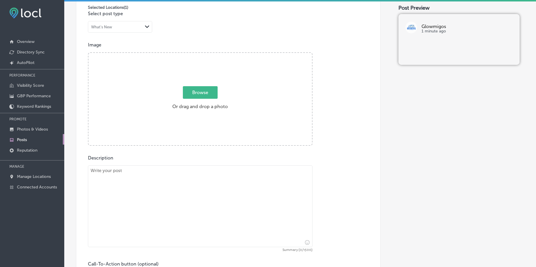
click at [199, 94] on span "Browse" at bounding box center [200, 92] width 35 height 13
click at [199, 55] on input "Browse Or drag and drop a photo" at bounding box center [199, 54] width 223 height 2
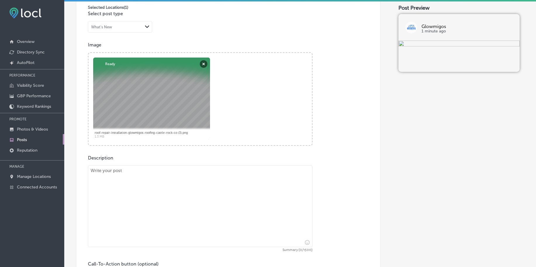
click at [187, 196] on textarea at bounding box center [200, 206] width 225 height 82
paste textarea "Stop worrying about clogged gutters with gutter guard installation from [GEOGRA…"
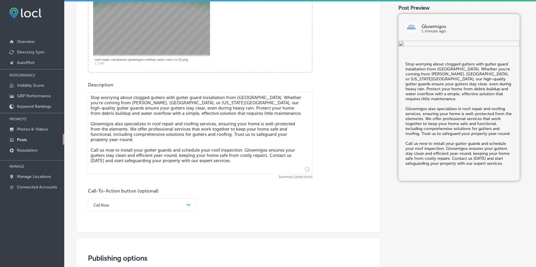
click at [109, 206] on div "Call Now Path Created with Sketch." at bounding box center [142, 204] width 108 height 13
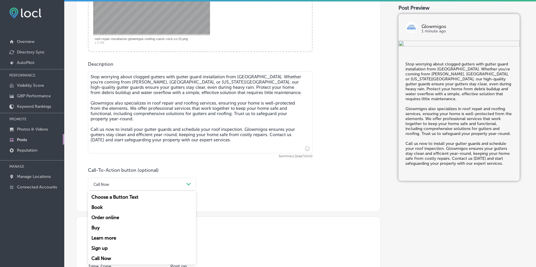
click at [98, 258] on div "Call Now" at bounding box center [142, 258] width 108 height 10
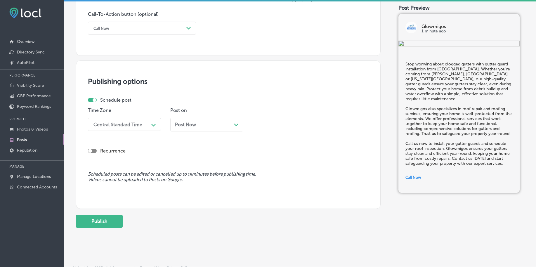
scroll to position [434, 0]
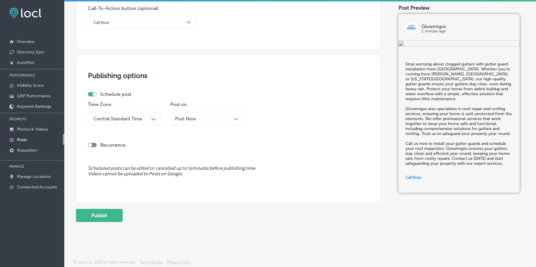
click at [138, 115] on div "Central Standard Time" at bounding box center [120, 118] width 58 height 10
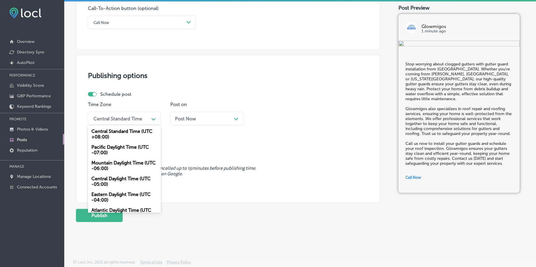
click at [135, 166] on div "Mountain Daylight Time (UTC -06:00)" at bounding box center [124, 166] width 73 height 16
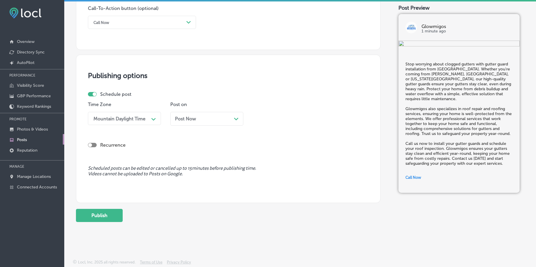
click at [191, 116] on span "Post Now" at bounding box center [185, 119] width 21 height 6
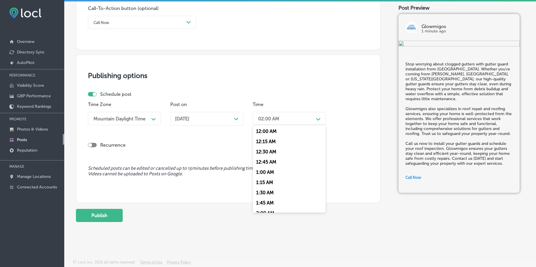
click at [284, 118] on div "02:00 AM" at bounding box center [284, 118] width 58 height 10
click at [268, 199] on div "7:00 AM" at bounding box center [289, 198] width 73 height 10
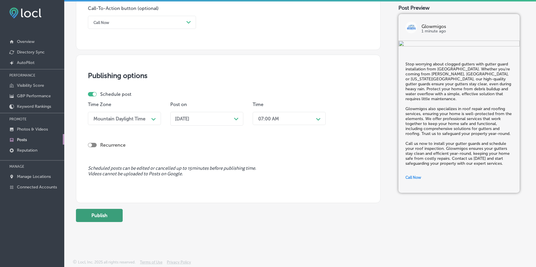
click at [98, 220] on button "Publish" at bounding box center [99, 215] width 47 height 13
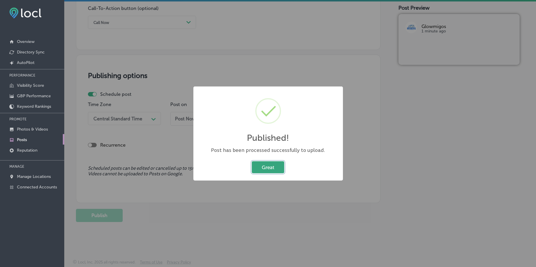
click at [259, 164] on button "Great" at bounding box center [268, 167] width 32 height 12
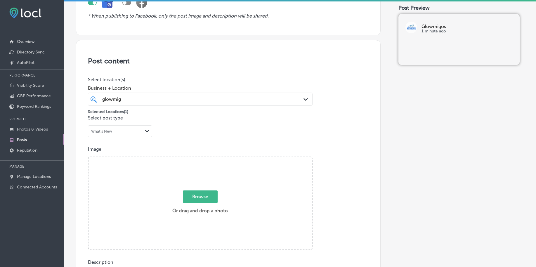
scroll to position [69, 0]
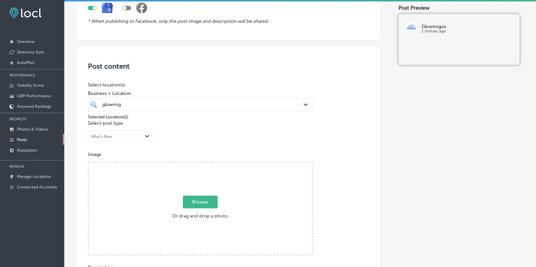
click at [191, 202] on span "Browse" at bounding box center [200, 202] width 35 height 13
click at [191, 164] on input "Browse Or drag and drop a photo" at bounding box center [199, 163] width 223 height 2
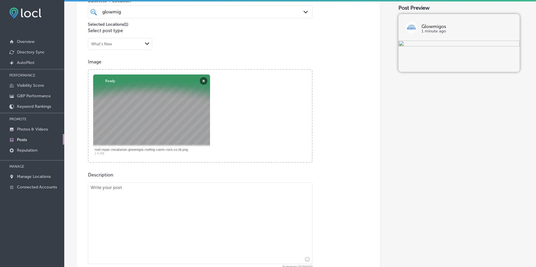
scroll to position [178, 0]
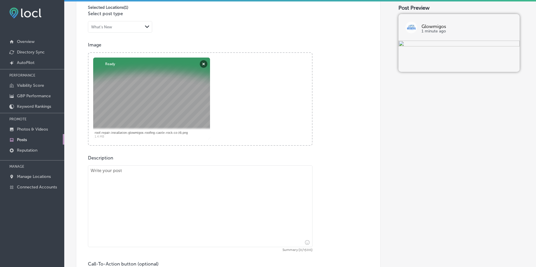
click at [133, 189] on textarea at bounding box center [200, 206] width 225 height 82
paste textarea "Lore ipsu dolo si ametcons a elits doei temp incididuntut laboreet dolorema ali…"
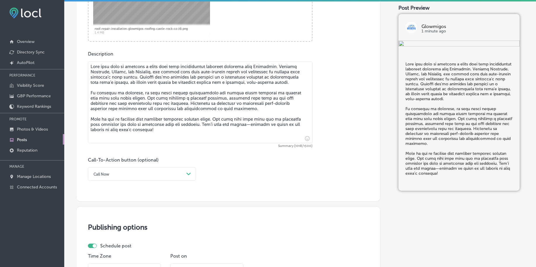
scroll to position [324, 0]
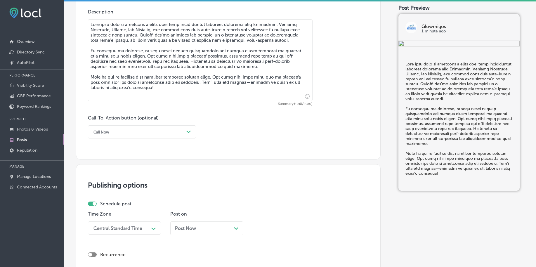
click at [145, 129] on div "Call Now" at bounding box center [137, 131] width 93 height 9
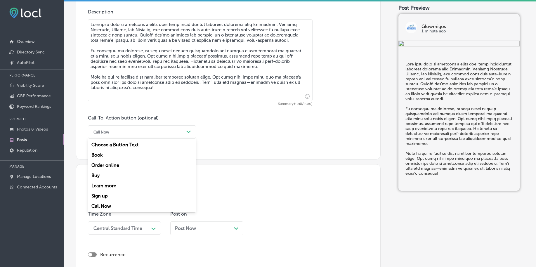
click at [148, 205] on div "Call Now" at bounding box center [142, 206] width 108 height 10
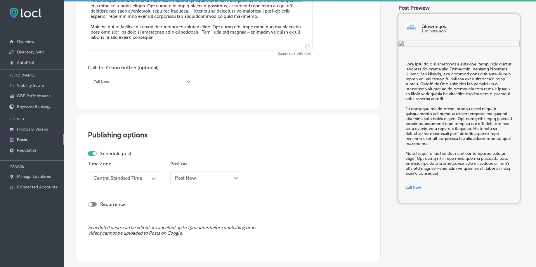
scroll to position [397, 0]
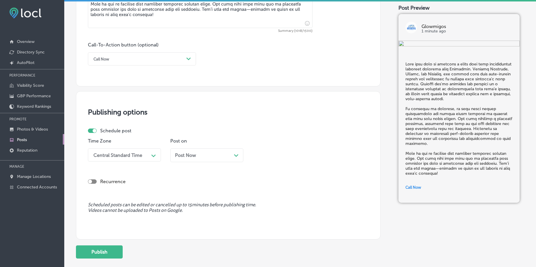
click at [123, 155] on div "Central Standard Time" at bounding box center [117, 155] width 49 height 6
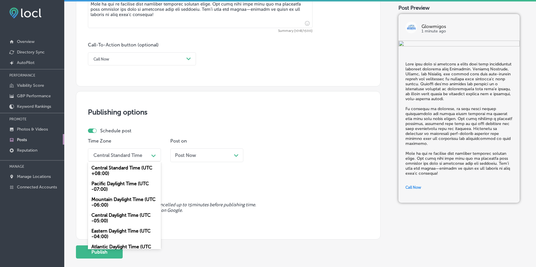
drag, startPoint x: 117, startPoint y: 200, endPoint x: 148, endPoint y: 173, distance: 41.6
click at [116, 201] on div "Mountain Daylight Time (UTC -06:00)" at bounding box center [124, 202] width 73 height 16
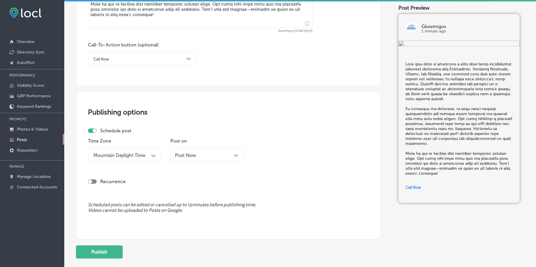
click at [178, 157] on span "Post Now" at bounding box center [185, 155] width 21 height 6
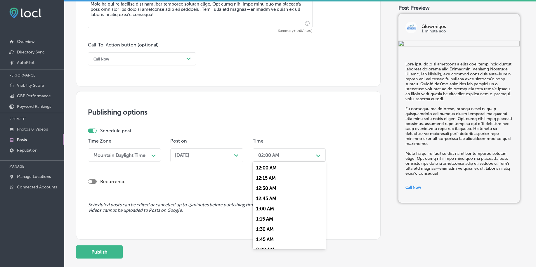
click at [279, 161] on div "02:00 AM Path Created with Sketch." at bounding box center [289, 154] width 73 height 13
click at [269, 200] on div "8:00 AM" at bounding box center [289, 203] width 73 height 10
click at [273, 155] on div "08:00 AM" at bounding box center [268, 155] width 21 height 6
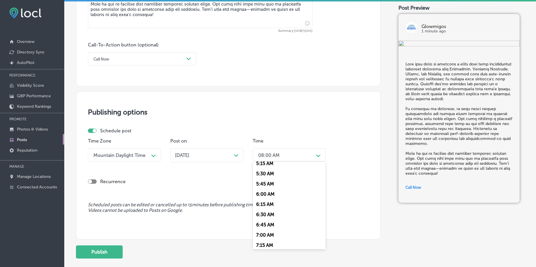
click at [263, 234] on div "7:00 AM" at bounding box center [289, 235] width 73 height 10
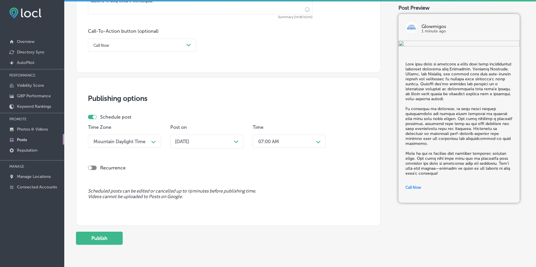
scroll to position [434, 0]
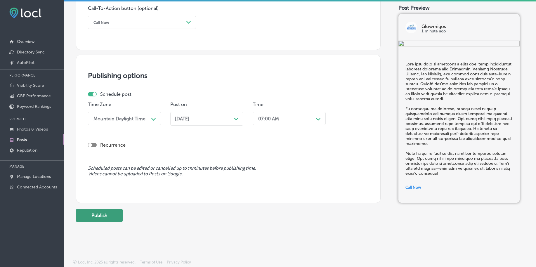
click at [105, 211] on button "Publish" at bounding box center [99, 215] width 47 height 13
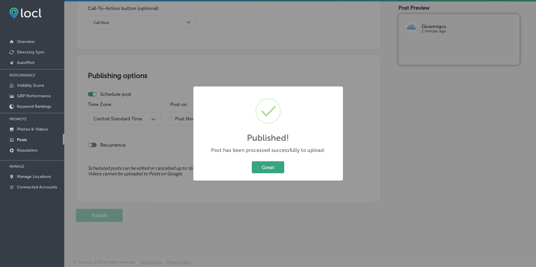
click at [265, 167] on button "Great" at bounding box center [268, 167] width 32 height 12
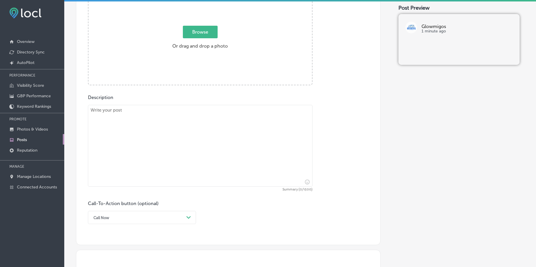
scroll to position [178, 0]
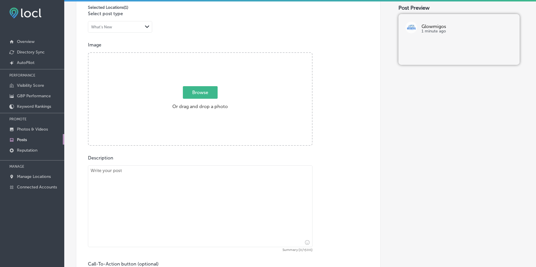
click at [213, 89] on span "Browse" at bounding box center [200, 92] width 35 height 13
click at [213, 55] on input "Browse Or drag and drop a photo" at bounding box center [199, 54] width 223 height 2
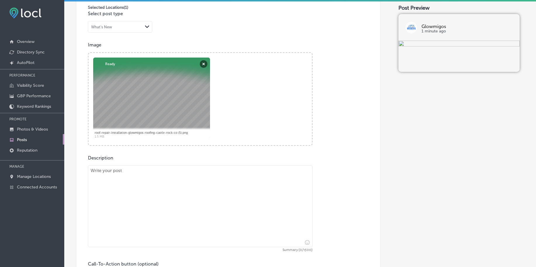
click at [183, 188] on textarea at bounding box center [200, 206] width 225 height 82
paste textarea "Your home’s roof needs to be in top condition, and Glowmigos is here to help wi…"
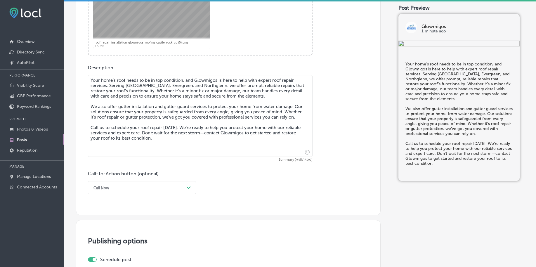
scroll to position [288, 0]
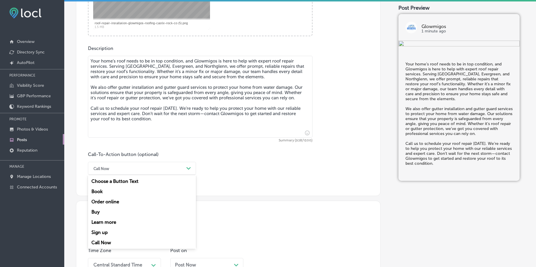
click at [132, 169] on div "Call Now" at bounding box center [137, 168] width 93 height 9
click at [115, 242] on div "Call Now" at bounding box center [142, 242] width 108 height 10
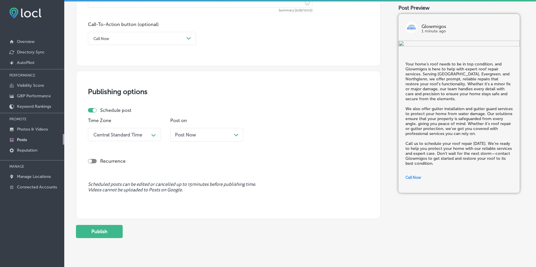
scroll to position [434, 0]
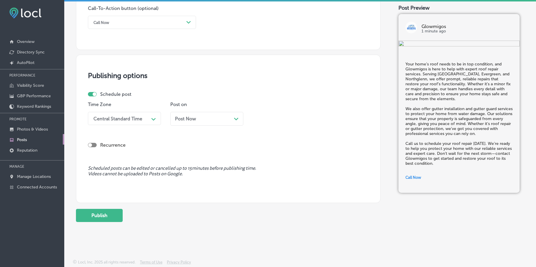
click at [121, 120] on div "Central Standard Time" at bounding box center [117, 119] width 49 height 6
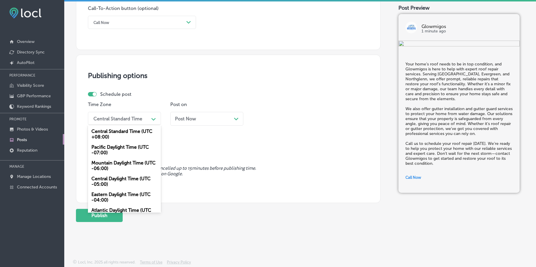
click at [110, 162] on div "Mountain Daylight Time (UTC -06:00)" at bounding box center [124, 166] width 73 height 16
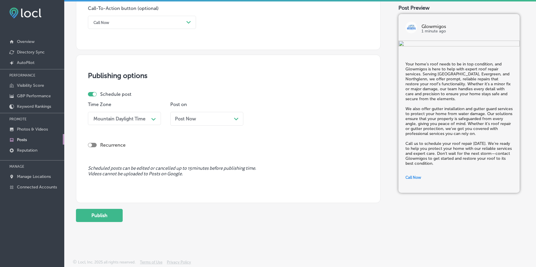
click at [188, 115] on div "Post Now Path Created with Sketch." at bounding box center [206, 119] width 73 height 14
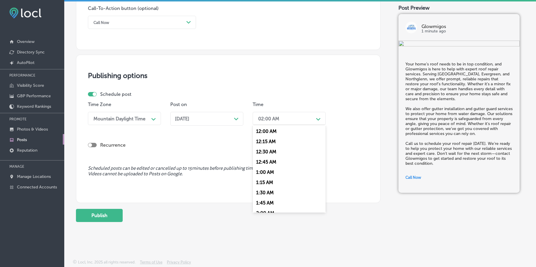
click at [279, 117] on div "02:00 AM" at bounding box center [284, 118] width 58 height 10
click at [263, 158] on div "7:00 AM" at bounding box center [289, 162] width 73 height 10
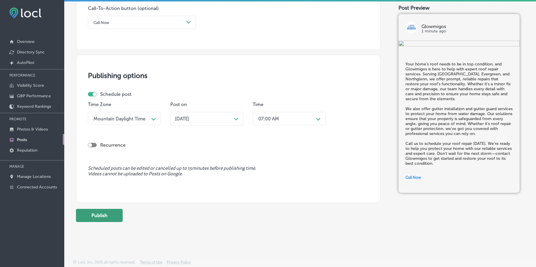
click at [100, 221] on button "Publish" at bounding box center [99, 215] width 47 height 13
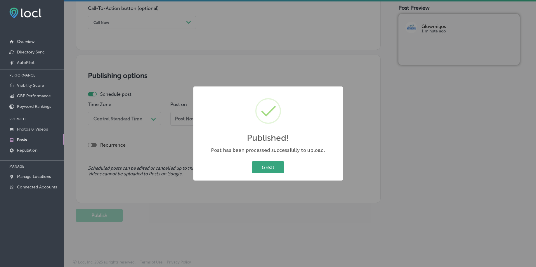
click at [260, 164] on button "Great" at bounding box center [268, 167] width 32 height 12
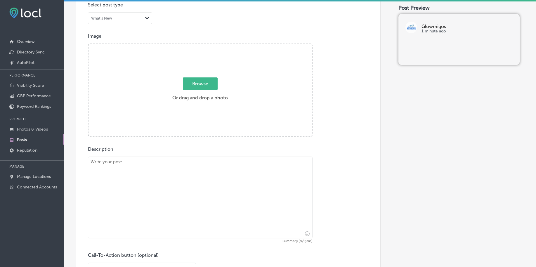
scroll to position [142, 0]
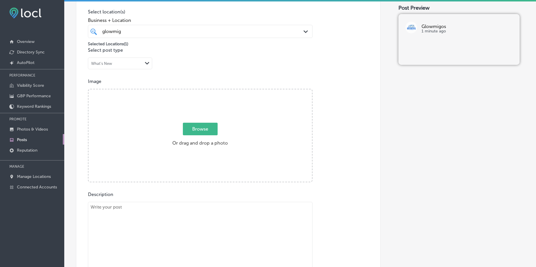
click at [204, 129] on span "Browse" at bounding box center [200, 129] width 35 height 13
click at [204, 91] on input "Browse Or drag and drop a photo" at bounding box center [199, 90] width 223 height 2
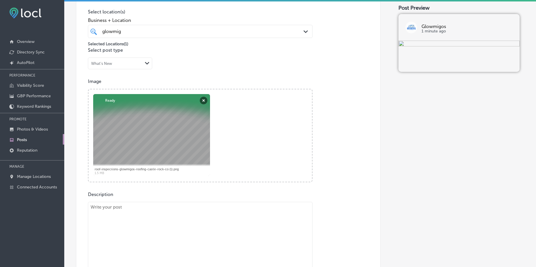
click at [129, 215] on textarea at bounding box center [200, 243] width 225 height 82
paste textarea "Say goodbye to clogged gutters with gutter guard installation from [GEOGRAPHIC_…"
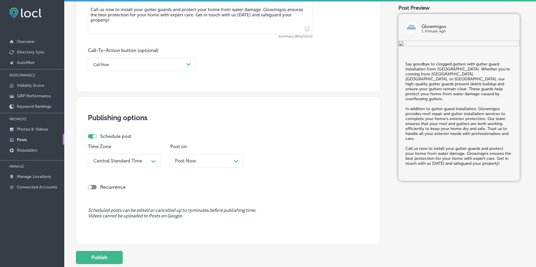
scroll to position [403, 0]
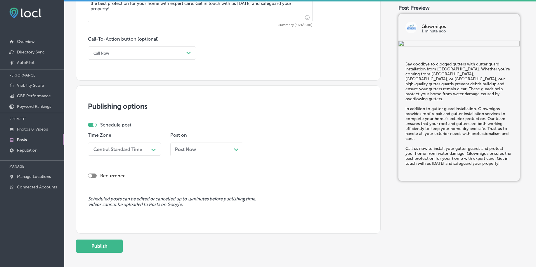
click at [109, 54] on div "Call Now" at bounding box center [101, 53] width 16 height 4
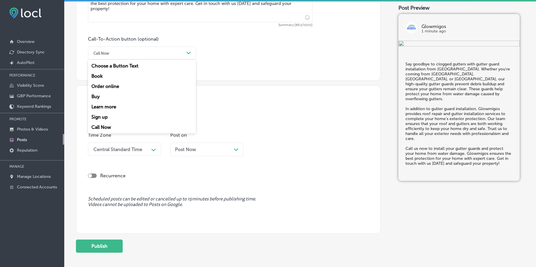
click at [115, 129] on div "Call Now" at bounding box center [142, 127] width 108 height 10
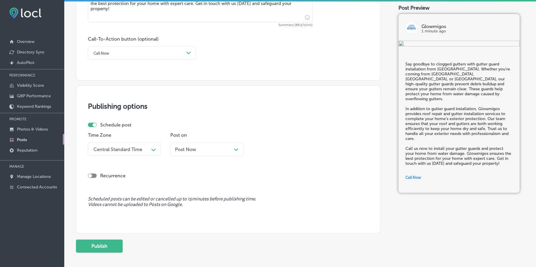
click at [117, 150] on div "Central Standard Time" at bounding box center [117, 149] width 49 height 6
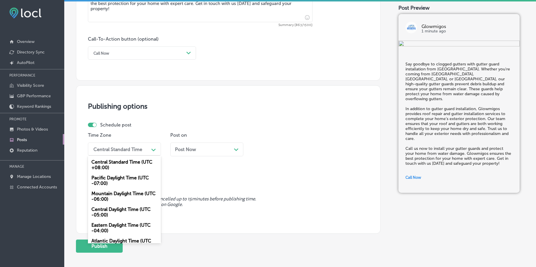
click at [112, 195] on div "Mountain Daylight Time (UTC -06:00)" at bounding box center [124, 196] width 73 height 16
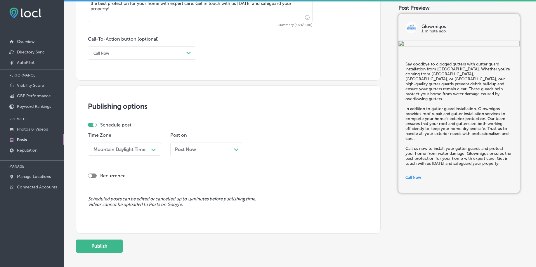
click at [185, 153] on div "Post Now Path Created with Sketch." at bounding box center [206, 150] width 73 height 14
click at [277, 148] on div "02:00 AM" at bounding box center [268, 149] width 21 height 6
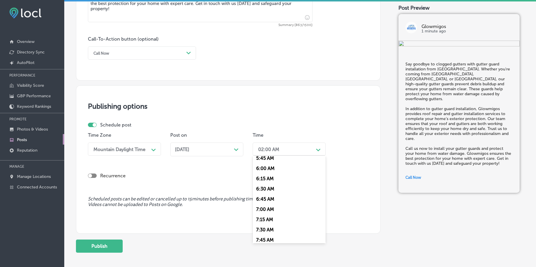
scroll to position [256, 0]
click at [263, 192] on div "7:00 AM" at bounding box center [289, 192] width 73 height 10
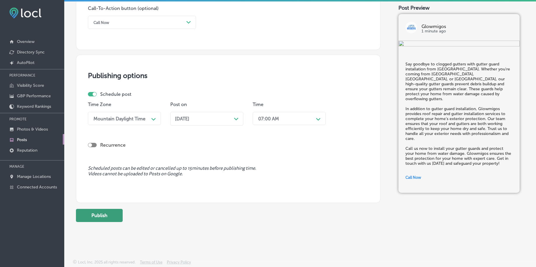
click at [95, 212] on button "Publish" at bounding box center [99, 215] width 47 height 13
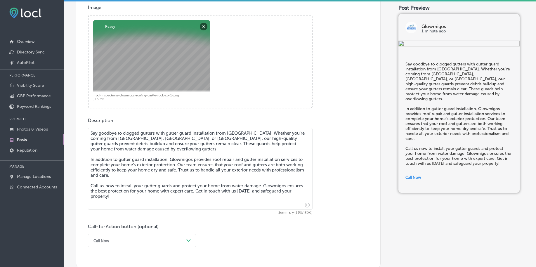
scroll to position [142, 0]
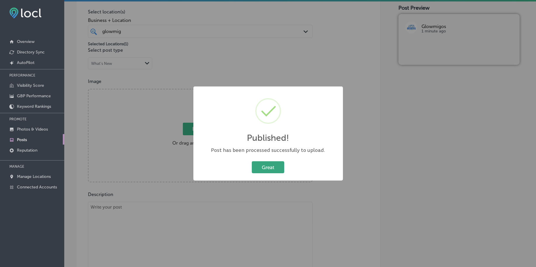
click at [256, 166] on button "Great" at bounding box center [268, 167] width 32 height 12
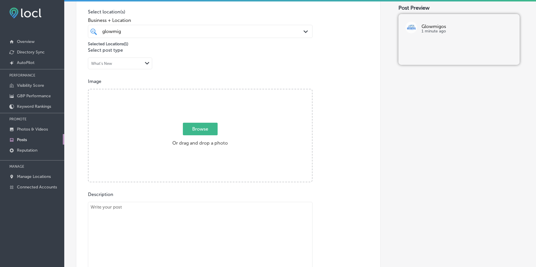
click at [185, 32] on div "glowmig glowmig" at bounding box center [190, 31] width 177 height 8
click at [201, 133] on span "Browse" at bounding box center [200, 129] width 35 height 13
click at [201, 91] on input "Browse Or drag and drop a photo" at bounding box center [199, 90] width 223 height 2
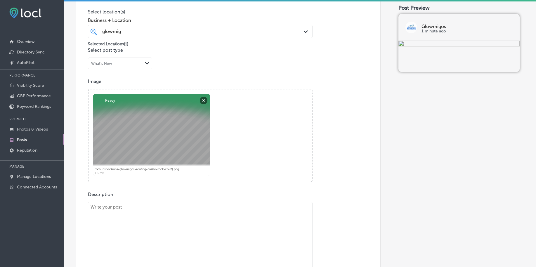
click at [130, 225] on textarea at bounding box center [200, 243] width 225 height 82
paste textarea "Is your roof showing signs of wear and tear? Glowmigos provides expert roof rep…"
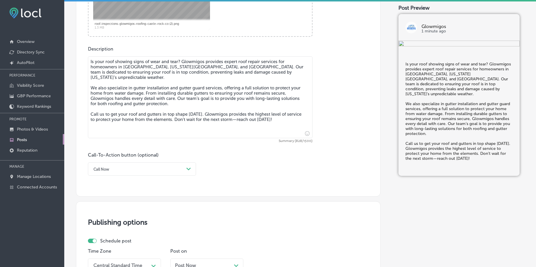
scroll to position [288, 0]
click at [108, 168] on div "Call Now" at bounding box center [101, 168] width 16 height 4
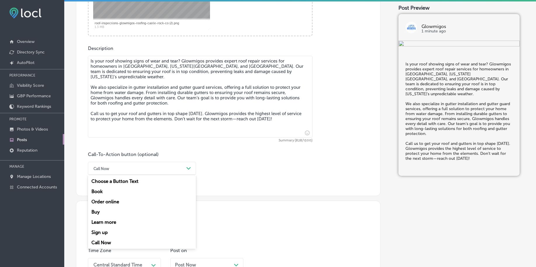
click at [102, 245] on div "Call Now" at bounding box center [142, 242] width 108 height 10
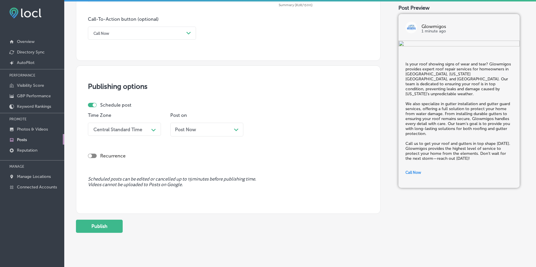
scroll to position [434, 0]
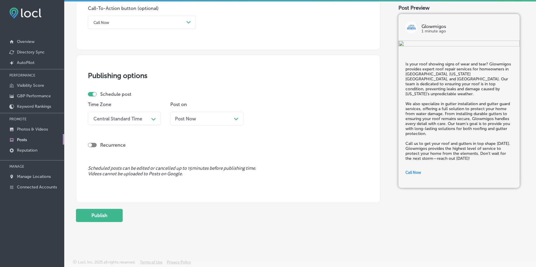
click at [122, 119] on div "Central Standard Time" at bounding box center [117, 119] width 49 height 6
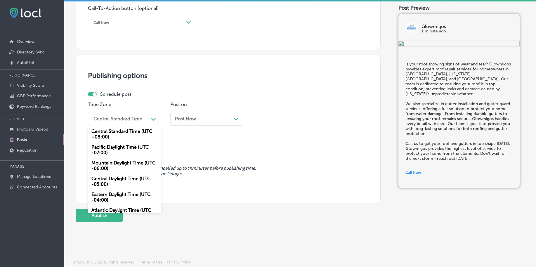
click at [107, 168] on div "Mountain Daylight Time (UTC -06:00)" at bounding box center [124, 166] width 73 height 16
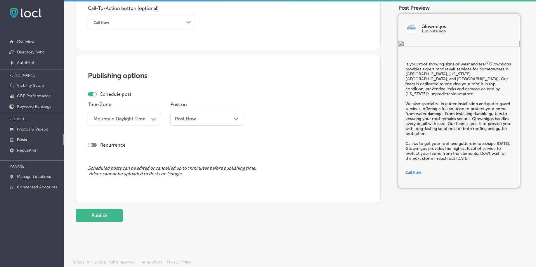
click at [198, 121] on div "Post Now Path Created with Sketch." at bounding box center [207, 119] width 64 height 6
click at [278, 117] on div "02:00 AM" at bounding box center [268, 119] width 21 height 6
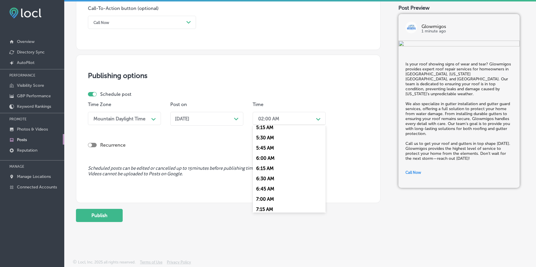
scroll to position [219, 0]
click at [269, 200] on div "7:00 AM" at bounding box center [289, 198] width 73 height 10
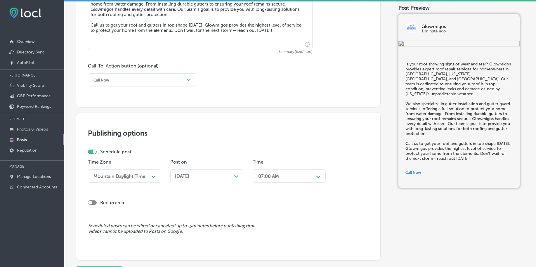
scroll to position [434, 0]
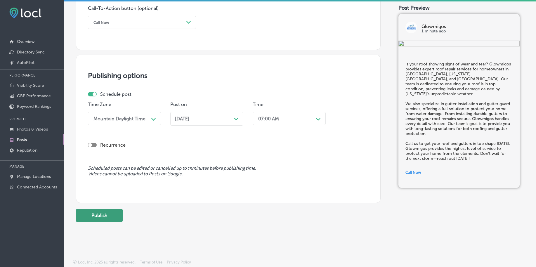
click at [96, 213] on button "Publish" at bounding box center [99, 215] width 47 height 13
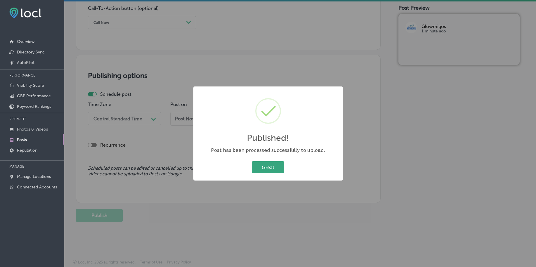
click at [254, 166] on button "Great" at bounding box center [268, 167] width 32 height 12
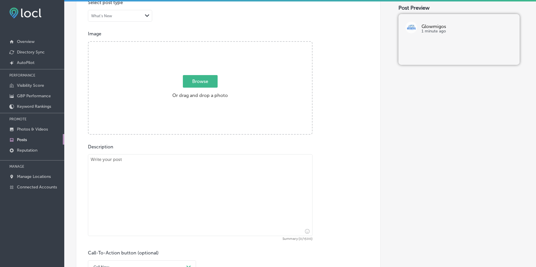
scroll to position [178, 0]
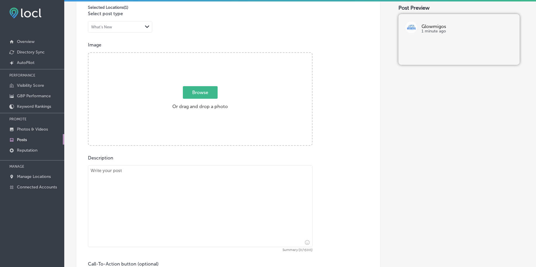
click at [190, 96] on span "Browse" at bounding box center [200, 92] width 35 height 13
click at [190, 55] on input "Browse Or drag and drop a photo" at bounding box center [199, 54] width 223 height 2
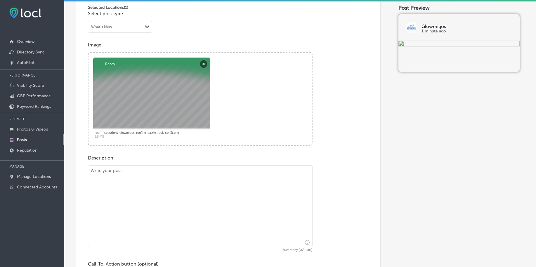
click at [157, 216] on textarea at bounding box center [200, 206] width 225 height 82
paste textarea "Protect your home from water damage with expert gutter installation from [GEOGR…"
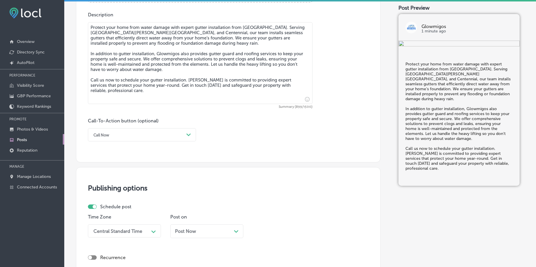
scroll to position [324, 0]
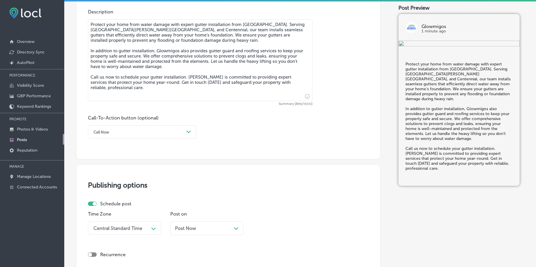
click at [108, 131] on div "Call Now" at bounding box center [101, 132] width 16 height 4
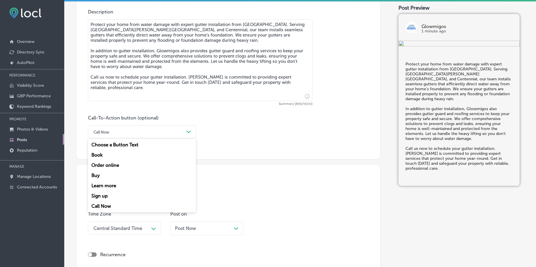
click at [99, 203] on div "Call Now" at bounding box center [142, 206] width 108 height 10
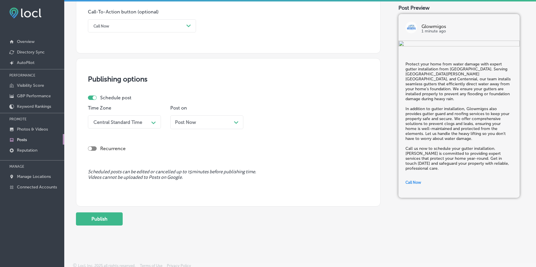
scroll to position [434, 0]
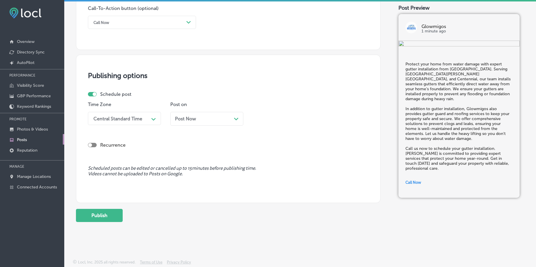
click at [108, 123] on div "Central Standard Time" at bounding box center [120, 118] width 58 height 10
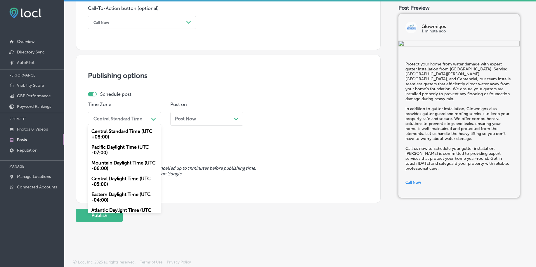
click at [104, 163] on div "Mountain Daylight Time (UTC -06:00)" at bounding box center [124, 166] width 73 height 16
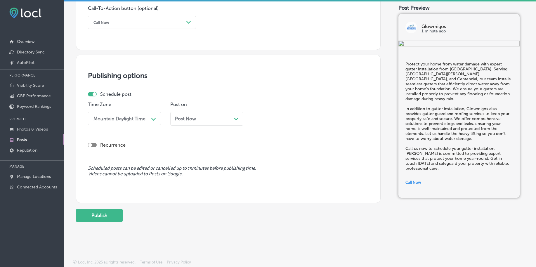
click at [196, 123] on div "Post Now Path Created with Sketch." at bounding box center [206, 119] width 73 height 14
click at [264, 118] on div "02:00 AM" at bounding box center [268, 119] width 21 height 6
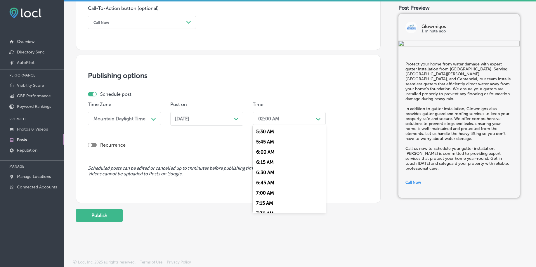
scroll to position [256, 0]
click at [261, 163] on div "7:00 AM" at bounding box center [289, 162] width 73 height 10
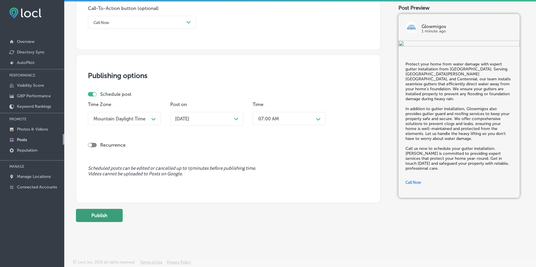
click at [108, 216] on button "Publish" at bounding box center [99, 215] width 47 height 13
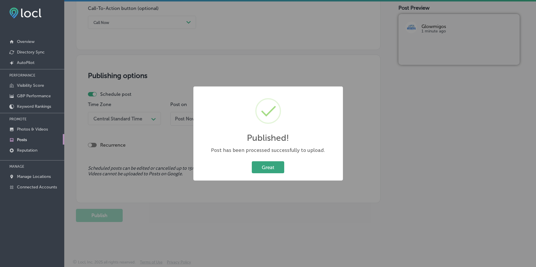
click at [271, 164] on button "Great" at bounding box center [268, 167] width 32 height 12
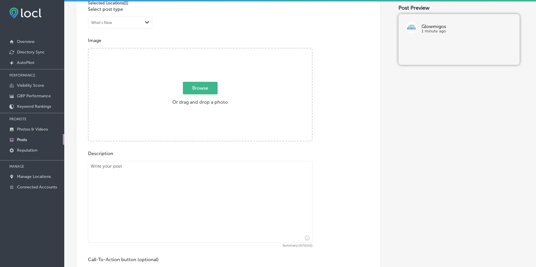
scroll to position [178, 0]
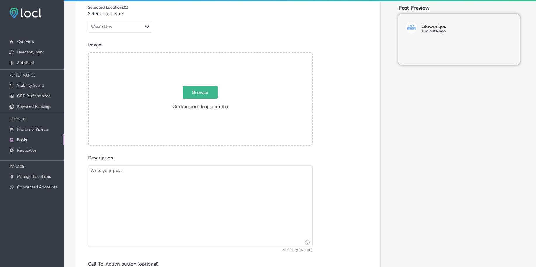
click at [193, 96] on span "Browse" at bounding box center [200, 92] width 35 height 13
click at [193, 55] on input "Browse Or drag and drop a photo" at bounding box center [199, 54] width 223 height 2
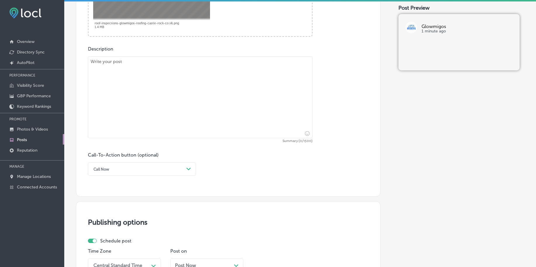
scroll to position [288, 0]
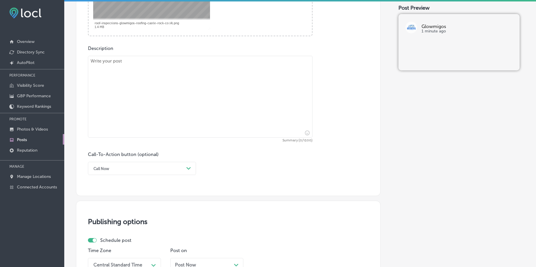
click at [187, 109] on textarea at bounding box center [200, 97] width 225 height 82
click at [117, 86] on textarea at bounding box center [200, 97] width 225 height 82
paste textarea "Give your home a fresh new look with exterior painting from Glowmigos. Serving …"
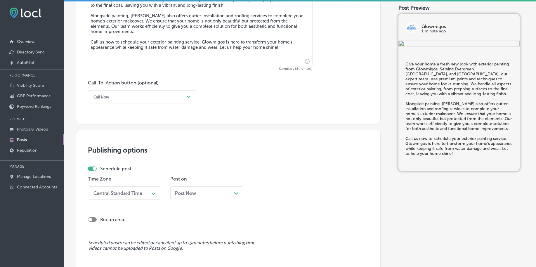
scroll to position [361, 0]
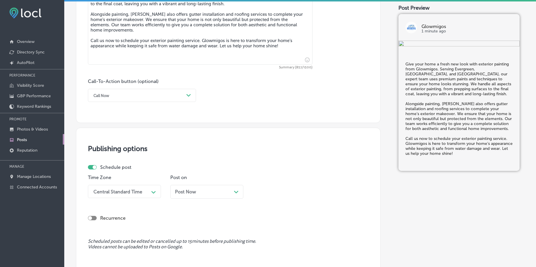
click at [142, 94] on div "Call Now" at bounding box center [137, 95] width 93 height 9
click at [108, 168] on div "Call Now" at bounding box center [142, 169] width 108 height 10
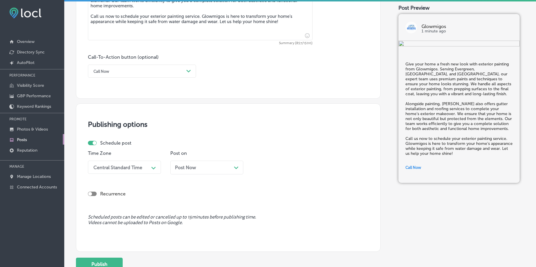
scroll to position [397, 0]
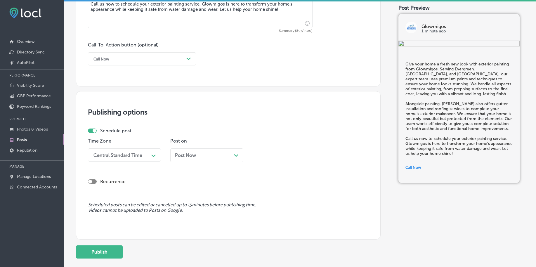
click at [128, 156] on div "Central Standard Time" at bounding box center [117, 155] width 49 height 6
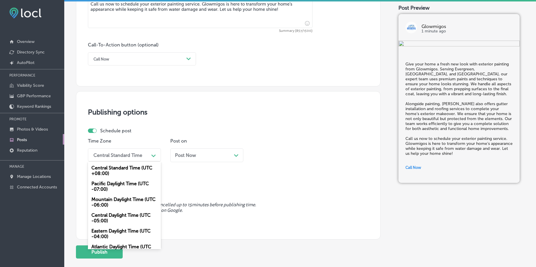
click at [114, 200] on div "Mountain Daylight Time (UTC -06:00)" at bounding box center [124, 202] width 73 height 16
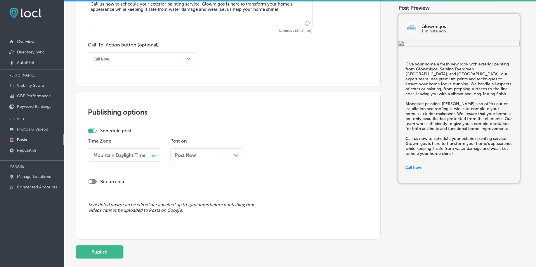
click at [196, 149] on div "Post Now Path Created with Sketch." at bounding box center [206, 155] width 73 height 14
click at [311, 158] on div "02:15 AM" at bounding box center [284, 155] width 58 height 10
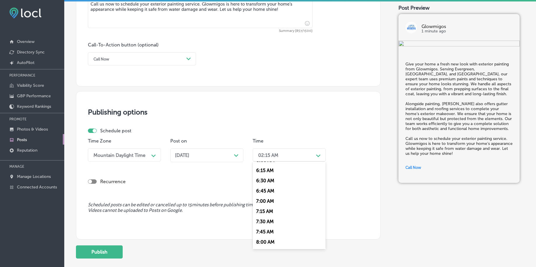
scroll to position [256, 0]
click at [272, 202] on div "7:00 AM" at bounding box center [289, 198] width 73 height 10
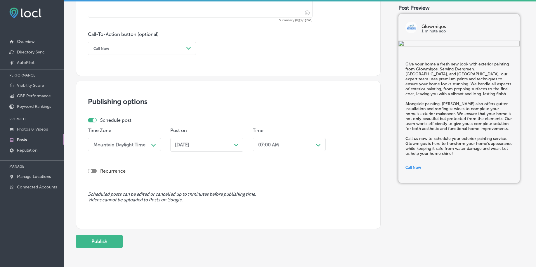
scroll to position [434, 0]
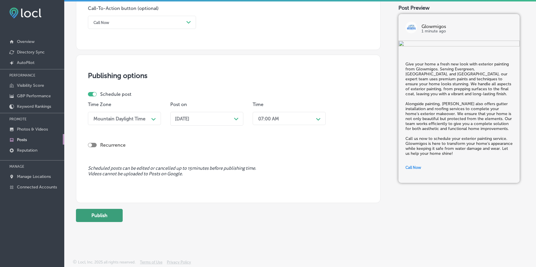
click at [93, 214] on button "Publish" at bounding box center [99, 215] width 47 height 13
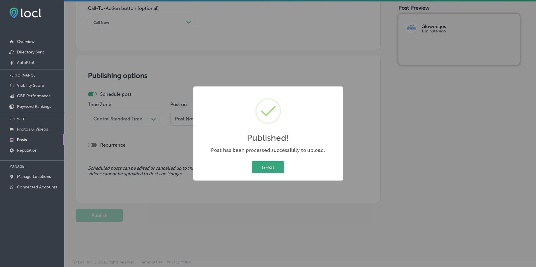
click at [262, 169] on button "Great" at bounding box center [268, 167] width 32 height 12
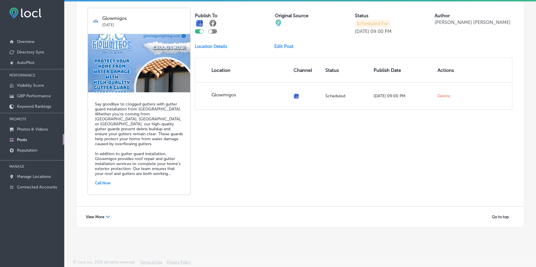
scroll to position [1275, 0]
click at [110, 216] on div "View More Path Created with Sketch." at bounding box center [98, 216] width 32 height 9
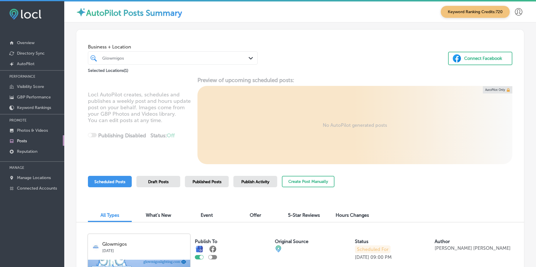
scroll to position [0, 0]
click at [327, 181] on button "Create Post Manually" at bounding box center [308, 181] width 53 height 11
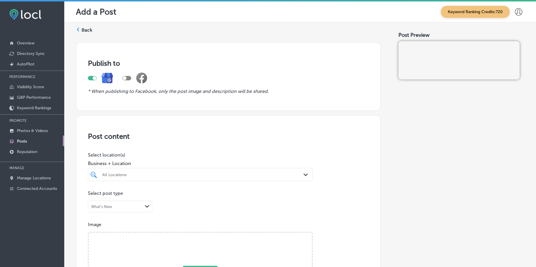
click at [183, 173] on div "All Locations Path Created with Sketch." at bounding box center [200, 174] width 225 height 13
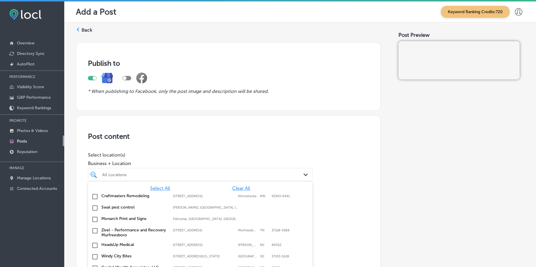
scroll to position [12, 0]
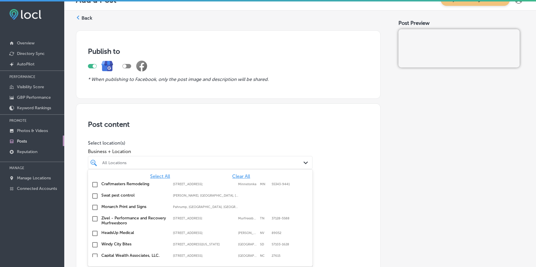
click at [184, 187] on div "Craftmasters Remodeling [STREET_ADDRESS] [STREET_ADDRESS]" at bounding box center [200, 184] width 220 height 9
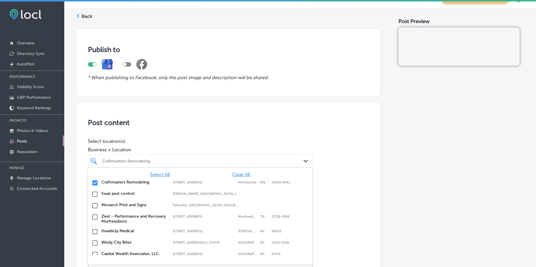
click at [240, 175] on span "Clear All" at bounding box center [241, 175] width 18 height 6
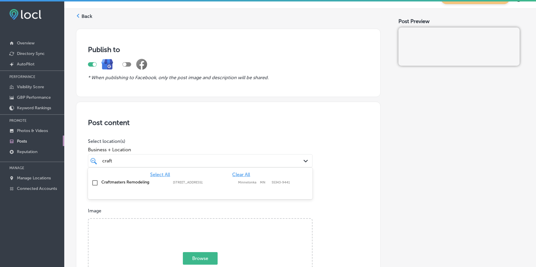
click at [222, 186] on div "Craftmasters Remodeling [STREET_ADDRESS] [STREET_ADDRESS]" at bounding box center [200, 182] width 220 height 9
click at [236, 141] on p "Select location(s)" at bounding box center [200, 141] width 225 height 6
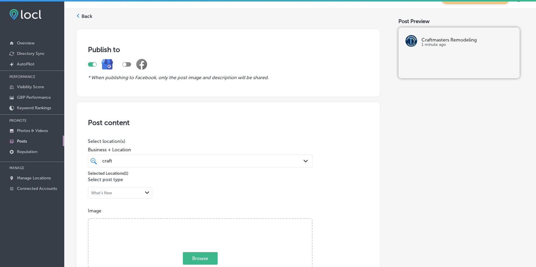
click at [224, 159] on div "craft craft" at bounding box center [190, 161] width 177 height 8
click at [223, 159] on div "craft craft" at bounding box center [190, 161] width 177 height 8
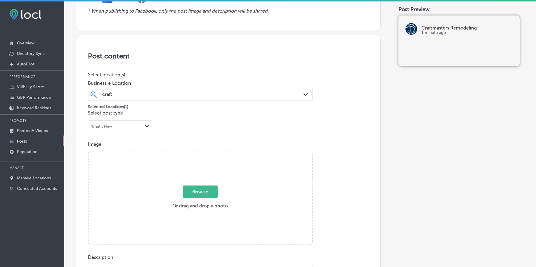
scroll to position [123, 0]
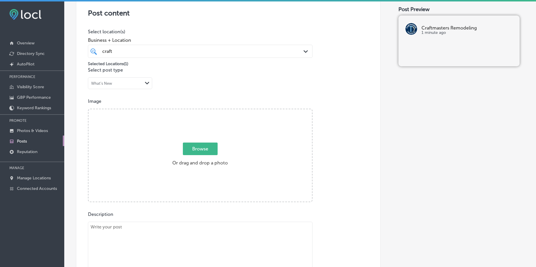
click at [214, 151] on span "Browse" at bounding box center [200, 149] width 35 height 13
click at [214, 111] on input "Browse Or drag and drop a photo" at bounding box center [199, 110] width 223 height 2
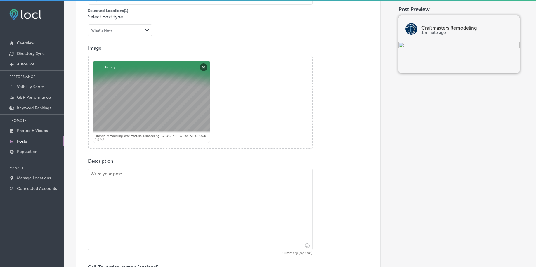
scroll to position [233, 0]
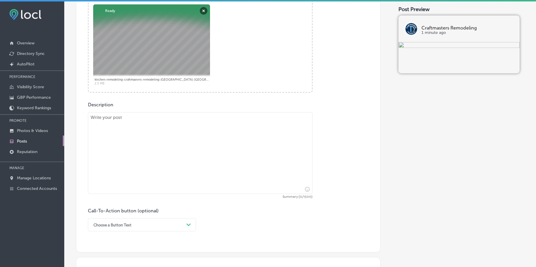
click at [187, 149] on textarea at bounding box center [200, 153] width 225 height 82
paste textarea "Loremip dolo sita’c adip elitse doe tempori ut labo etd magnaali enim admini ve…"
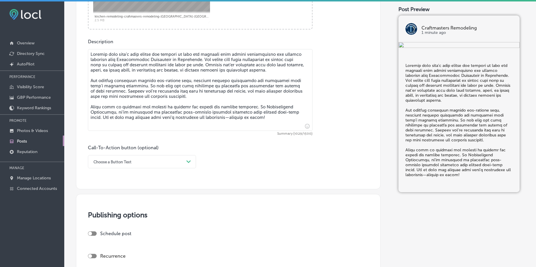
scroll to position [306, 0]
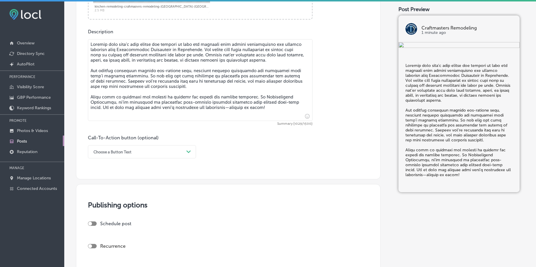
click at [139, 145] on div "Choose a Button Text Path Created with Sketch." at bounding box center [142, 151] width 108 height 13
click at [110, 207] on div "Learn more" at bounding box center [142, 205] width 108 height 10
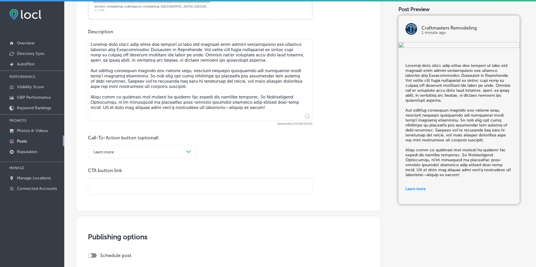
click at [113, 189] on input "text" at bounding box center [200, 186] width 224 height 16
paste input "[URL][DOMAIN_NAME]"
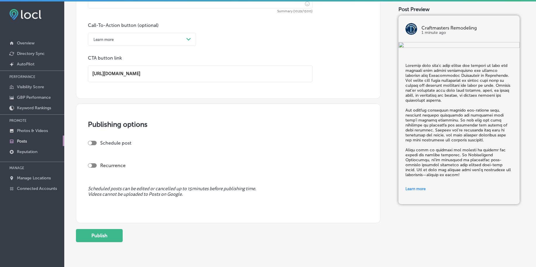
scroll to position [437, 0]
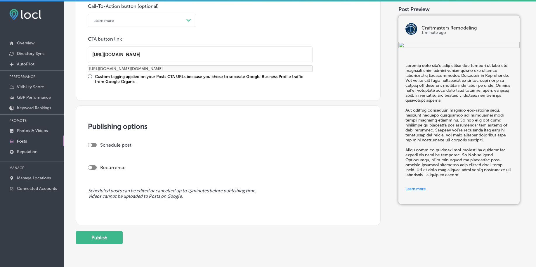
click at [92, 144] on div at bounding box center [92, 145] width 9 height 4
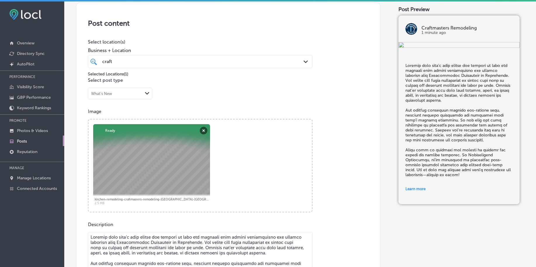
scroll to position [109, 0]
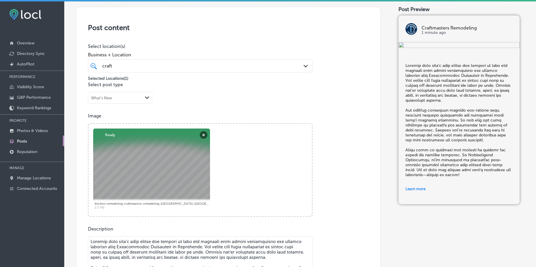
click at [186, 70] on div "craft craft" at bounding box center [200, 65] width 202 height 9
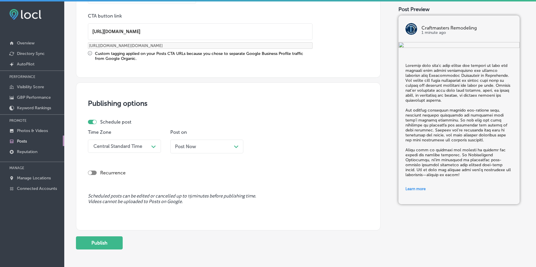
scroll to position [487, 0]
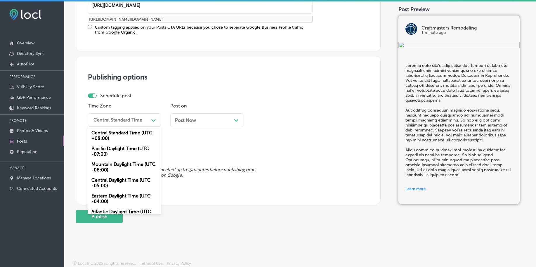
click at [143, 122] on div "Central Standard Time" at bounding box center [120, 120] width 58 height 10
click at [121, 166] on div "Mountain Daylight Time (UTC -06:00)" at bounding box center [124, 167] width 73 height 16
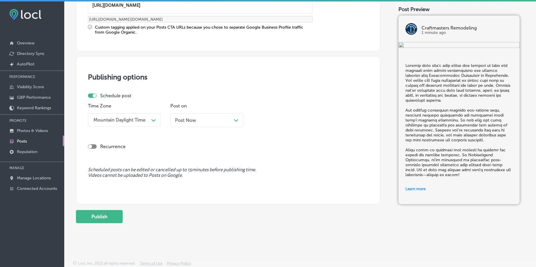
click at [180, 120] on span "Post Now" at bounding box center [185, 120] width 21 height 6
click at [271, 123] on div "02:15 AM" at bounding box center [284, 120] width 58 height 10
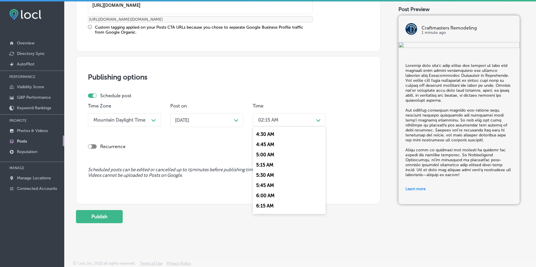
scroll to position [219, 0]
click at [263, 199] on div "7:00 AM" at bounding box center [289, 200] width 73 height 10
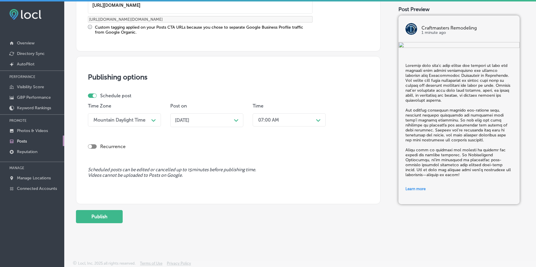
click at [205, 116] on div "[DATE] Path Created with Sketch." at bounding box center [206, 120] width 73 height 14
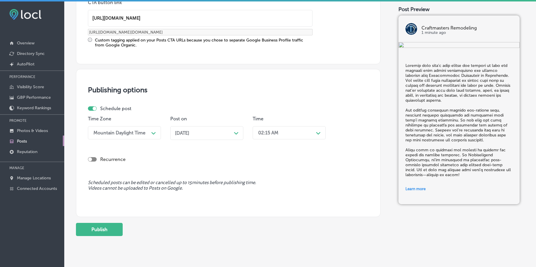
scroll to position [487, 0]
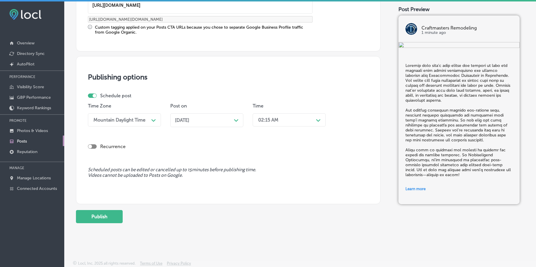
click at [272, 115] on div "02:15 AM" at bounding box center [284, 120] width 58 height 10
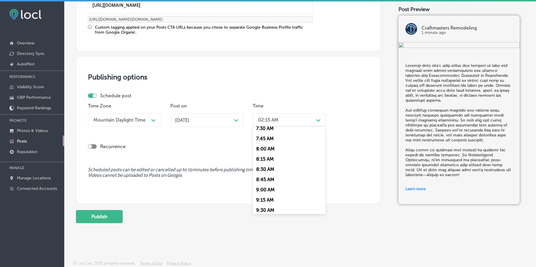
scroll to position [183, 0]
click at [263, 144] on div "7:00 AM" at bounding box center [289, 144] width 73 height 10
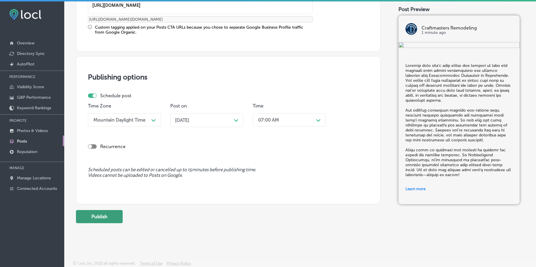
click at [105, 223] on button "Publish" at bounding box center [99, 216] width 47 height 13
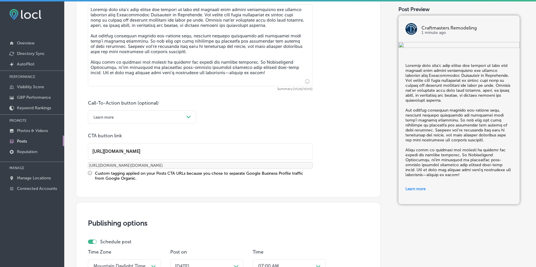
scroll to position [304, 0]
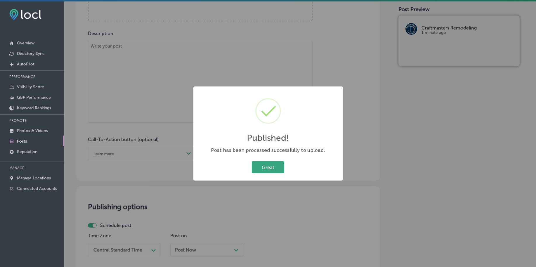
click at [268, 163] on button "Great" at bounding box center [268, 167] width 32 height 12
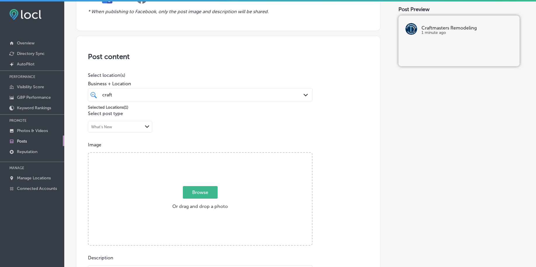
scroll to position [48, 0]
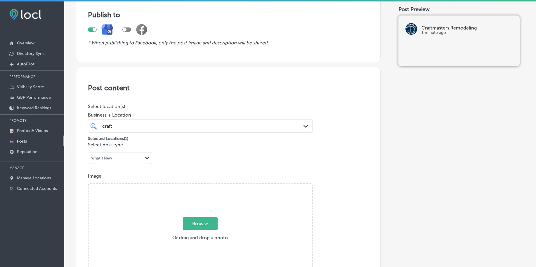
click at [162, 118] on div "Business + Location craft craft Path Created with Sketch." at bounding box center [200, 120] width 225 height 23
click at [162, 121] on div "craft craft Path Created with Sketch." at bounding box center [200, 125] width 225 height 13
click at [197, 227] on span "Browse" at bounding box center [200, 223] width 35 height 13
click at [197, 186] on input "Browse Or drag and drop a photo" at bounding box center [199, 185] width 223 height 2
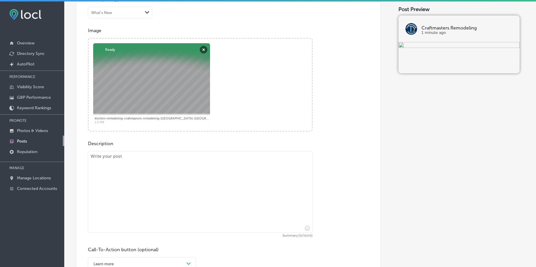
scroll to position [195, 0]
click at [175, 183] on textarea at bounding box center [200, 191] width 225 height 82
paste textarea "If you're looking to renovate your kitchen or need storm damage repairs, Craftm…"
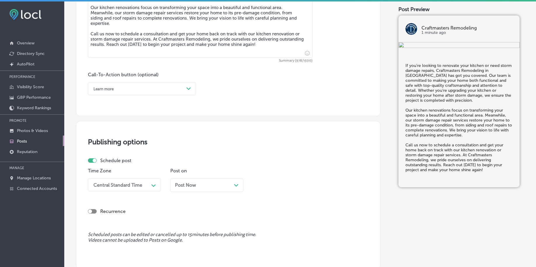
scroll to position [377, 0]
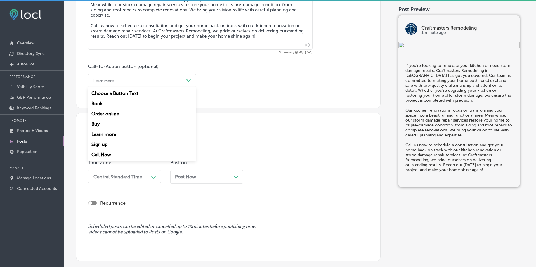
click at [126, 80] on div "Learn more" at bounding box center [137, 80] width 93 height 9
click at [120, 155] on div "Call Now" at bounding box center [142, 155] width 108 height 10
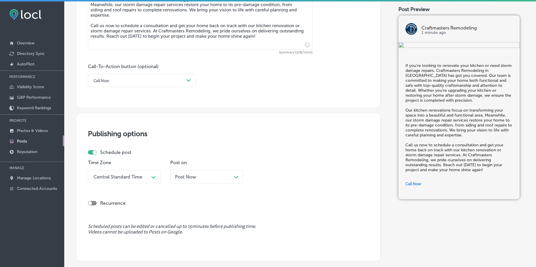
click at [119, 175] on div "Central Standard Time" at bounding box center [120, 176] width 58 height 10
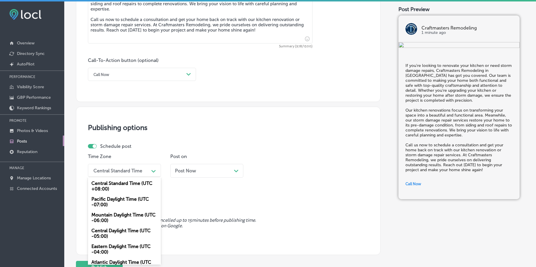
click at [114, 217] on div "Mountain Daylight Time (UTC -06:00)" at bounding box center [124, 218] width 73 height 16
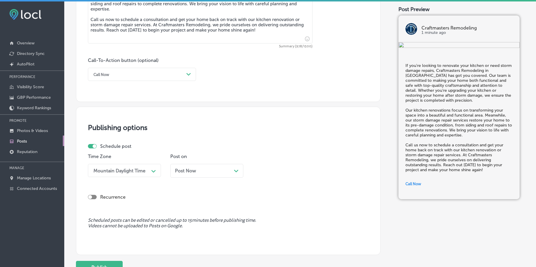
click at [182, 170] on span "Post Now" at bounding box center [185, 171] width 21 height 6
click at [279, 172] on div "02:15 AM" at bounding box center [284, 170] width 58 height 10
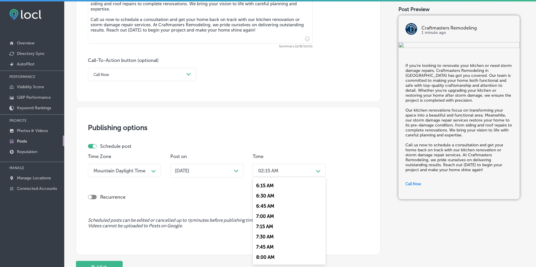
scroll to position [256, 0]
click at [265, 212] on div "7:00 AM" at bounding box center [289, 214] width 73 height 10
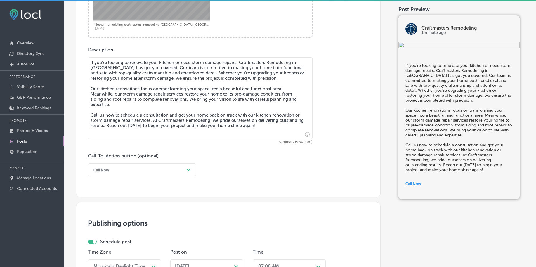
scroll to position [434, 0]
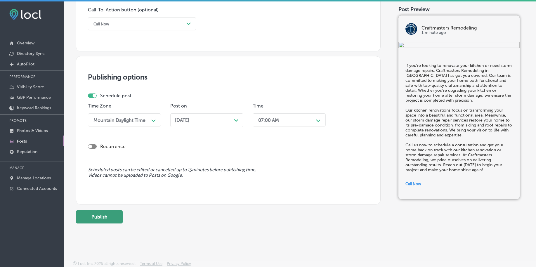
click at [114, 220] on button "Publish" at bounding box center [99, 216] width 47 height 13
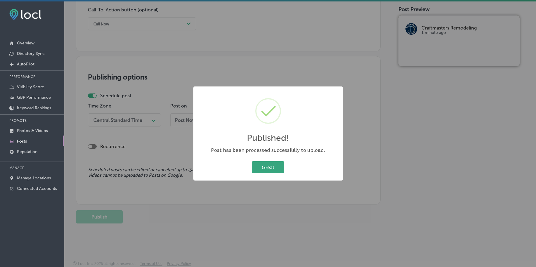
click at [261, 167] on button "Great" at bounding box center [268, 167] width 32 height 12
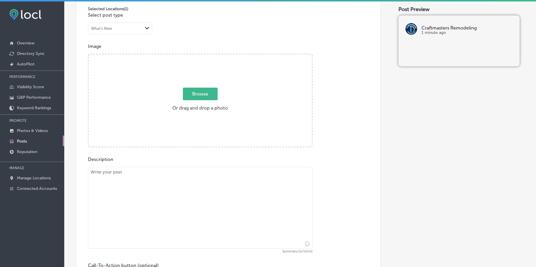
scroll to position [105, 0]
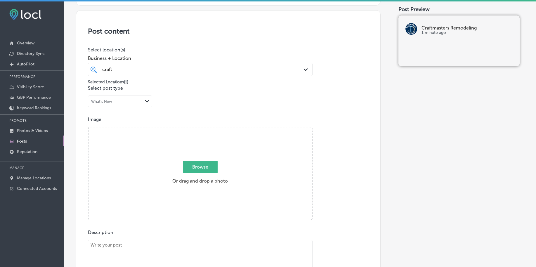
click at [191, 170] on span "Browse" at bounding box center [200, 167] width 35 height 13
click at [191, 129] on input "Browse Or drag and drop a photo" at bounding box center [199, 128] width 223 height 2
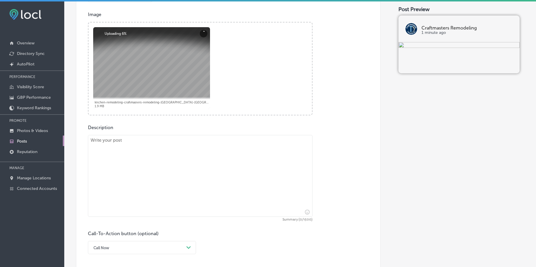
scroll to position [215, 0]
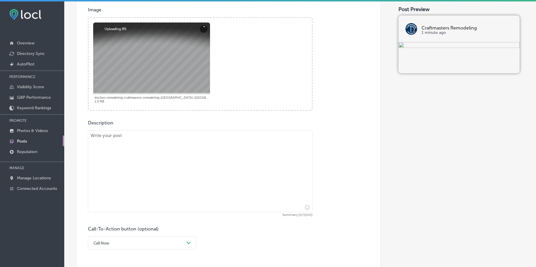
click at [131, 185] on textarea at bounding box center [200, 171] width 225 height 82
paste textarea "Looking to make your kitchen more functional and stylish? Craftmasters Remodeli…"
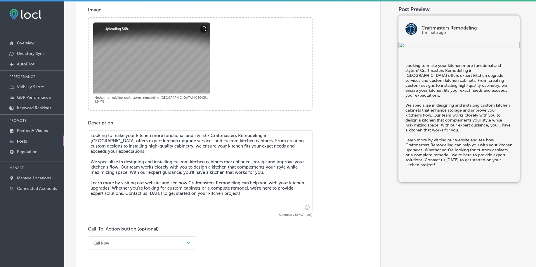
scroll to position [288, 0]
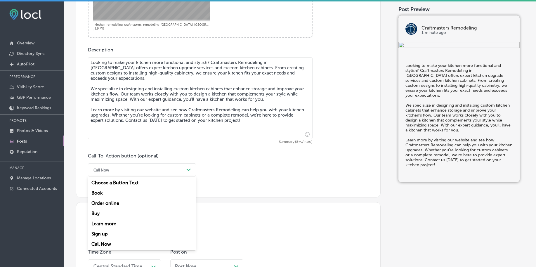
click at [121, 171] on div "Call Now" at bounding box center [137, 169] width 93 height 9
click at [111, 223] on div "Learn more" at bounding box center [142, 223] width 108 height 10
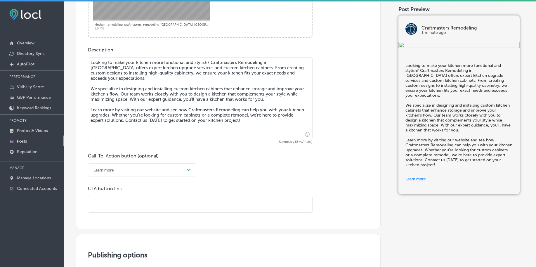
click at [189, 204] on input "text" at bounding box center [200, 204] width 224 height 16
paste input "[URL][DOMAIN_NAME]"
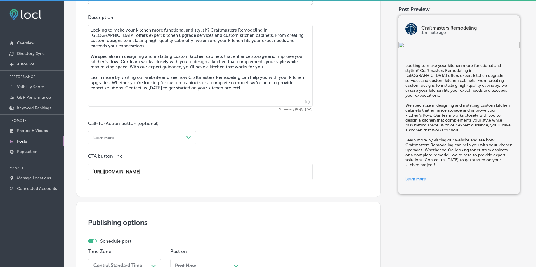
scroll to position [397, 0]
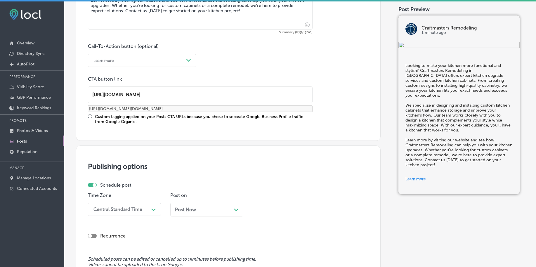
click at [131, 192] on div "Schedule post Time Zone Central Standard Time Path Created with Sketch. Post on…" at bounding box center [226, 201] width 276 height 39
click at [126, 202] on div "Time Zone Central Standard Time Path Created with Sketch." at bounding box center [124, 206] width 73 height 28
click at [123, 215] on div "Central Standard Time Path Created with Sketch." at bounding box center [124, 209] width 73 height 13
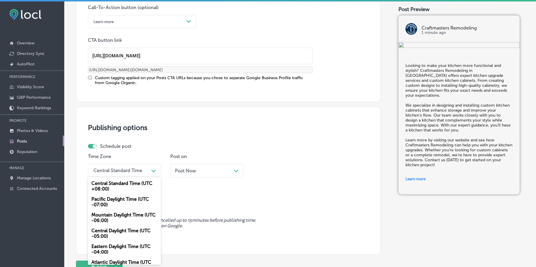
click at [117, 222] on div "Mountain Daylight Time (UTC -06:00)" at bounding box center [124, 218] width 73 height 16
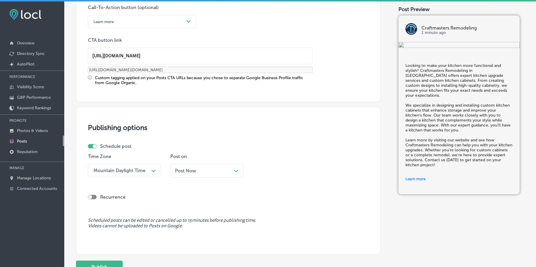
click at [189, 174] on div "Post Now Path Created with Sketch." at bounding box center [206, 171] width 73 height 14
click at [271, 174] on div "02:15 AM" at bounding box center [284, 170] width 58 height 10
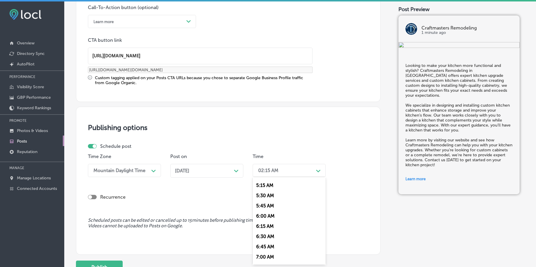
scroll to position [256, 0]
click at [273, 215] on div "7:00 AM" at bounding box center [289, 214] width 73 height 10
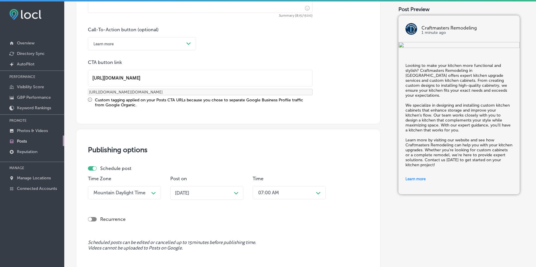
scroll to position [450, 0]
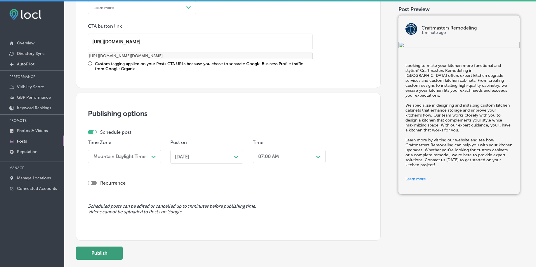
click at [103, 249] on button "Publish" at bounding box center [99, 252] width 47 height 13
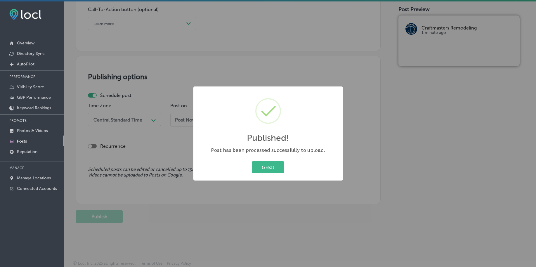
scroll to position [434, 0]
click at [277, 171] on button "Great" at bounding box center [268, 167] width 32 height 12
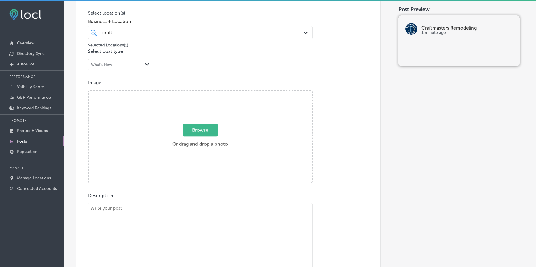
scroll to position [142, 0]
click at [197, 131] on span "Browse" at bounding box center [200, 130] width 35 height 13
click at [197, 93] on input "Browse Or drag and drop a photo" at bounding box center [199, 92] width 223 height 2
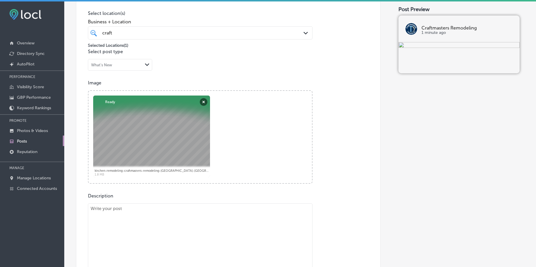
click at [138, 237] on textarea at bounding box center [200, 244] width 225 height 82
paste textarea "Is your kitchen in need of a makeover? At Craftmasters Remodeling in [GEOGRAPHI…"
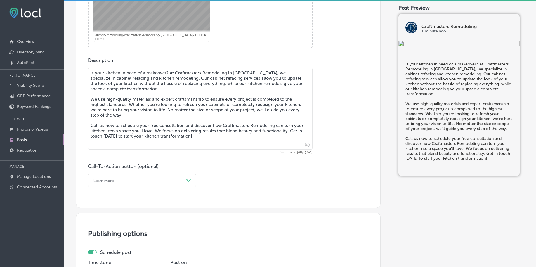
scroll to position [294, 0]
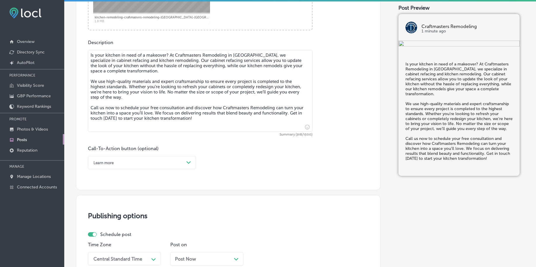
click at [132, 164] on div "Learn more" at bounding box center [137, 162] width 93 height 9
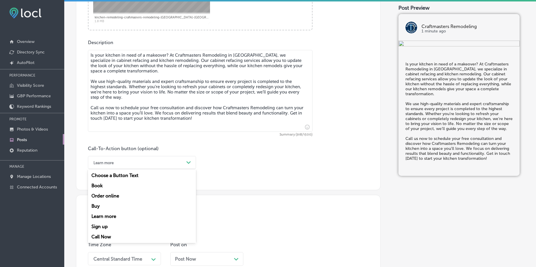
click at [100, 238] on div "Call Now" at bounding box center [142, 237] width 108 height 10
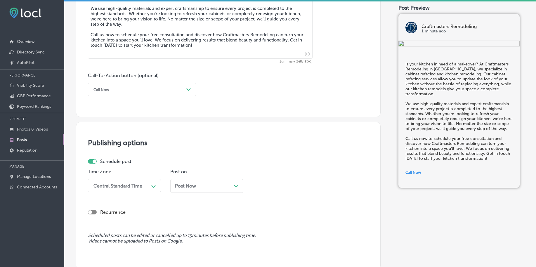
click at [129, 181] on div "Central Standard Time Path Created with Sketch." at bounding box center [124, 185] width 73 height 13
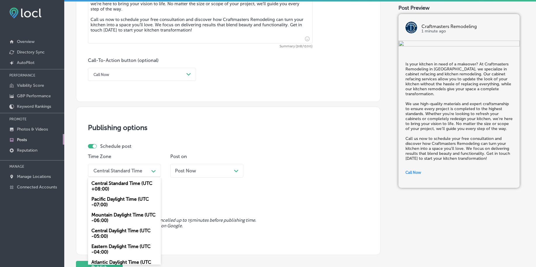
click at [121, 219] on div "Mountain Daylight Time (UTC -06:00)" at bounding box center [124, 218] width 73 height 16
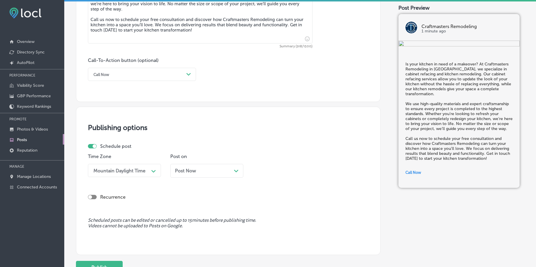
click at [179, 174] on div "Post Now Path Created with Sketch." at bounding box center [206, 171] width 73 height 14
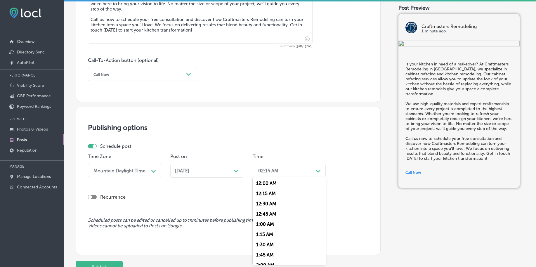
click at [254, 171] on div "02:15 AM Path Created with Sketch." at bounding box center [289, 170] width 73 height 13
click at [264, 249] on div "7:00 AM" at bounding box center [289, 250] width 73 height 10
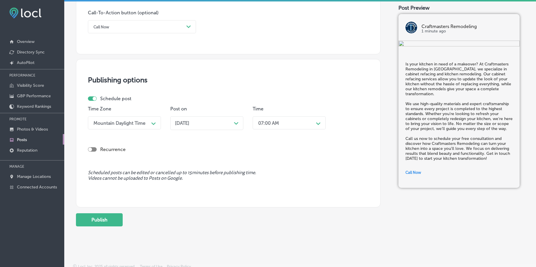
scroll to position [434, 0]
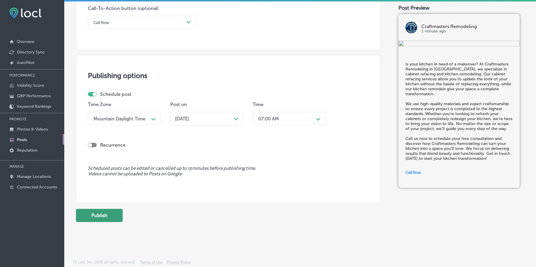
click at [103, 215] on button "Publish" at bounding box center [99, 215] width 47 height 13
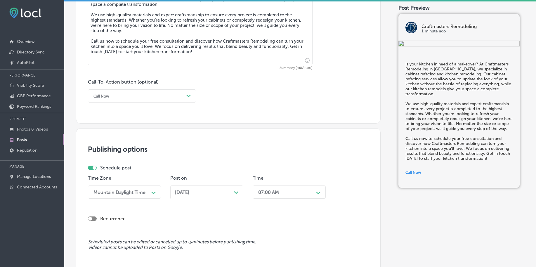
scroll to position [361, 0]
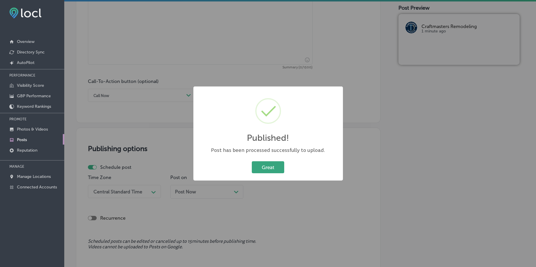
click at [267, 170] on button "Great" at bounding box center [268, 167] width 32 height 12
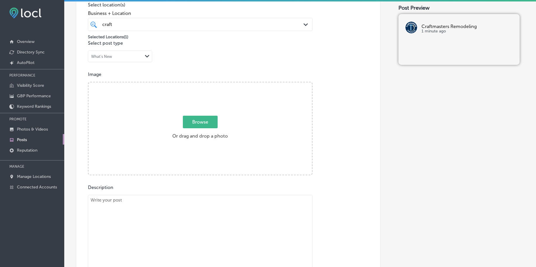
scroll to position [105, 0]
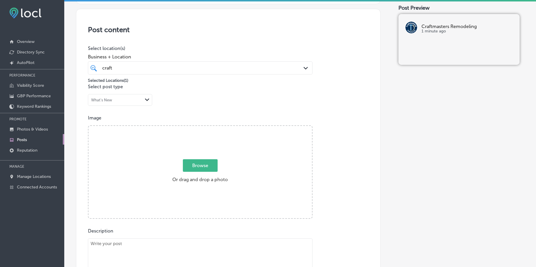
click at [198, 166] on span "Browse" at bounding box center [200, 165] width 35 height 13
click at [198, 128] on input "Browse Or drag and drop a photo" at bounding box center [199, 127] width 223 height 2
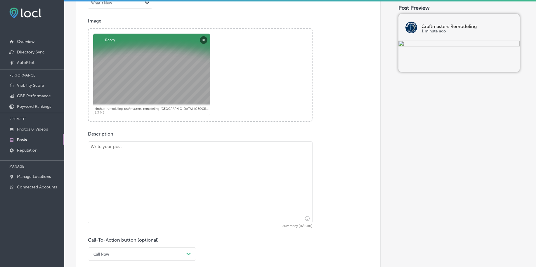
scroll to position [215, 0]
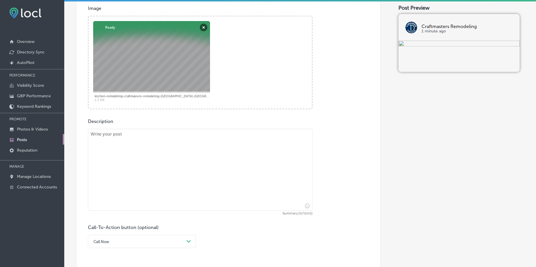
click at [162, 167] on textarea at bounding box center [200, 170] width 225 height 82
paste textarea "Ready to give your kitchen a new look? Craftmasters Remodeling in [GEOGRAPHIC_D…"
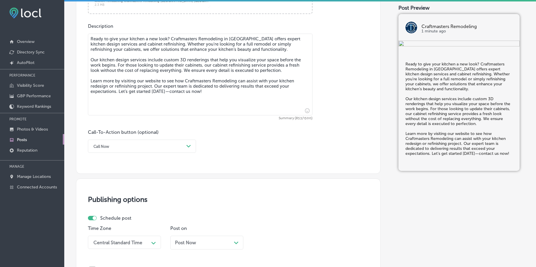
scroll to position [324, 0]
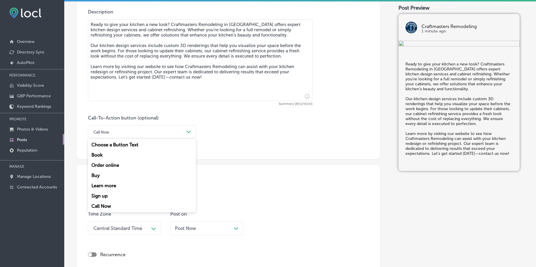
click at [132, 135] on div "Call Now" at bounding box center [137, 131] width 93 height 9
click at [110, 186] on div "Learn more" at bounding box center [142, 185] width 108 height 10
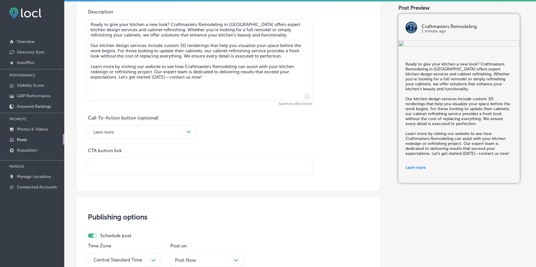
click at [117, 165] on input "text" at bounding box center [200, 166] width 224 height 16
paste input "[URL][DOMAIN_NAME]"
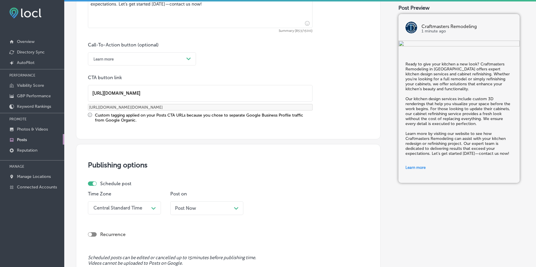
click at [122, 210] on div "Central Standard Time Path Created with Sketch." at bounding box center [124, 207] width 73 height 13
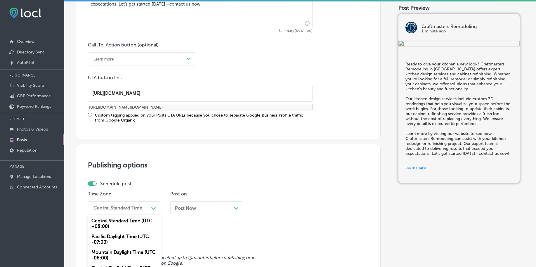
scroll to position [435, 0]
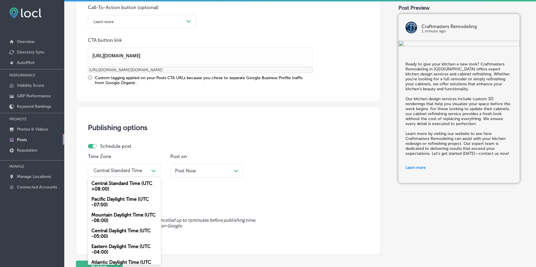
drag, startPoint x: 119, startPoint y: 215, endPoint x: 124, endPoint y: 211, distance: 7.0
click at [119, 216] on div "Mountain Daylight Time (UTC -06:00)" at bounding box center [124, 218] width 73 height 16
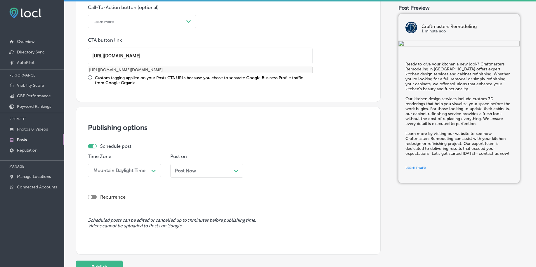
click at [182, 168] on span "Post Now" at bounding box center [185, 171] width 21 height 6
click at [294, 167] on div "02:15 AM" at bounding box center [284, 170] width 58 height 10
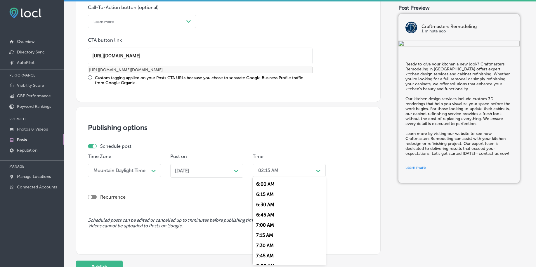
scroll to position [256, 0]
click at [270, 213] on div "7:00 AM" at bounding box center [289, 214] width 73 height 10
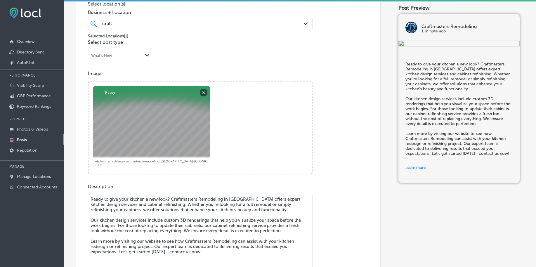
scroll to position [106, 0]
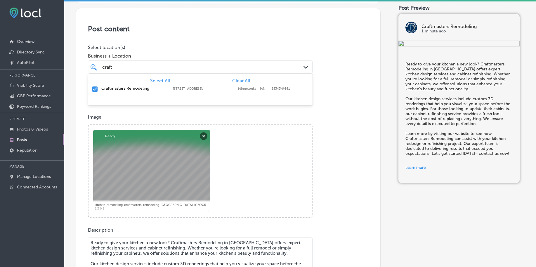
click at [176, 68] on div "craft craft" at bounding box center [190, 67] width 177 height 8
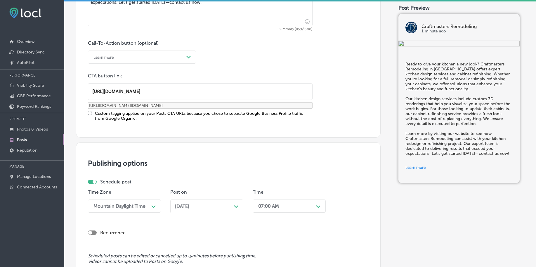
scroll to position [471, 0]
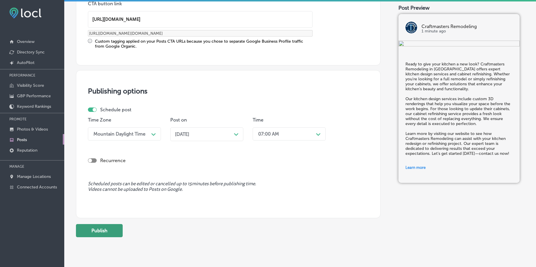
click at [108, 227] on button "Publish" at bounding box center [99, 230] width 47 height 13
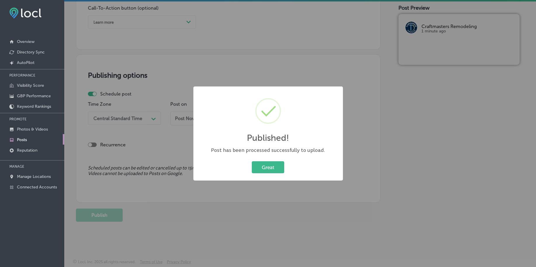
scroll to position [434, 0]
click at [266, 162] on button "Great" at bounding box center [268, 167] width 32 height 12
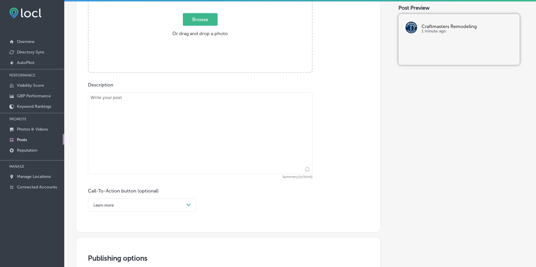
scroll to position [105, 0]
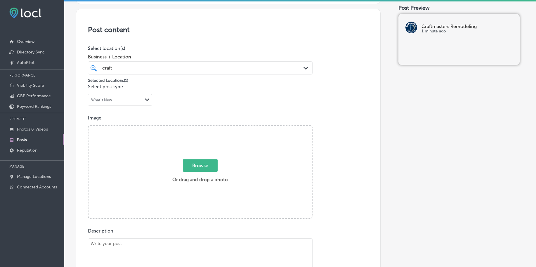
click at [195, 168] on span "Browse" at bounding box center [200, 165] width 35 height 13
click at [195, 128] on input "Browse Or drag and drop a photo" at bounding box center [199, 127] width 223 height 2
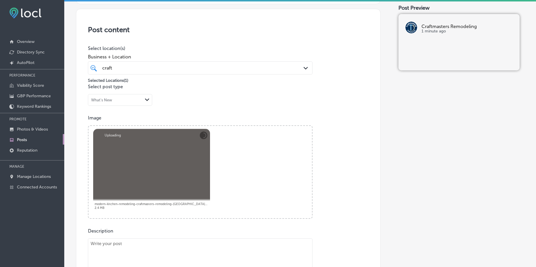
scroll to position [215, 0]
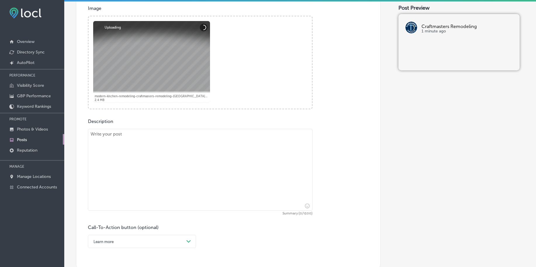
click at [138, 158] on textarea at bounding box center [200, 170] width 225 height 82
paste textarea "Want to transform your basement into a beautiful living space? At Craftmasters …"
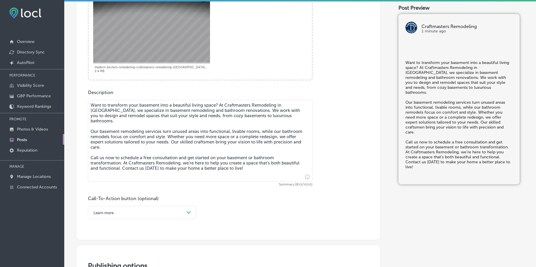
scroll to position [288, 0]
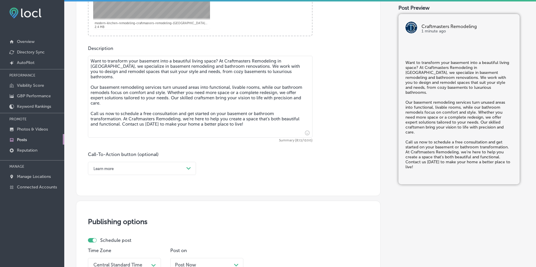
click at [136, 166] on div "Learn more" at bounding box center [137, 168] width 93 height 9
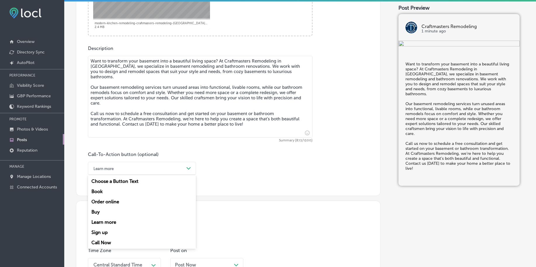
click at [103, 244] on div "Call Now" at bounding box center [142, 242] width 108 height 10
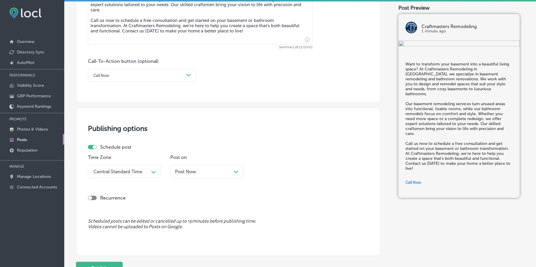
scroll to position [397, 0]
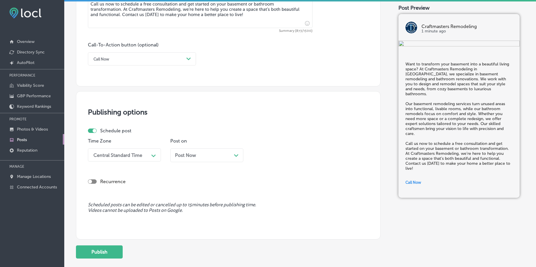
click at [107, 157] on div "Central Standard Time" at bounding box center [117, 155] width 49 height 6
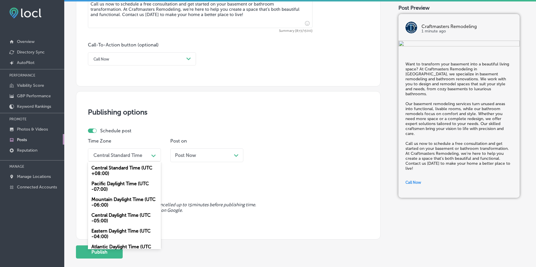
click at [108, 200] on div "Mountain Daylight Time (UTC -06:00)" at bounding box center [124, 202] width 73 height 16
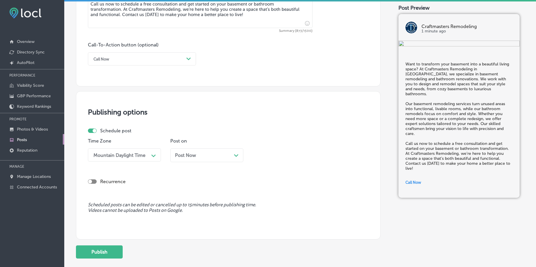
click at [174, 157] on div "Post Now Path Created with Sketch." at bounding box center [206, 155] width 73 height 14
click at [261, 156] on div "02:15 AM" at bounding box center [268, 155] width 20 height 6
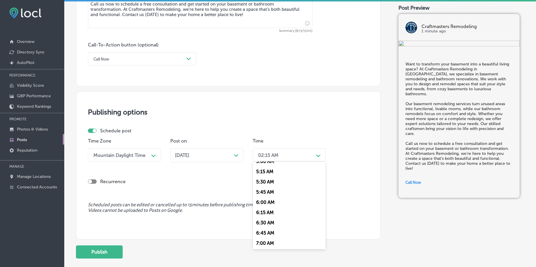
scroll to position [219, 0]
click at [263, 235] on div "7:00 AM" at bounding box center [289, 235] width 73 height 10
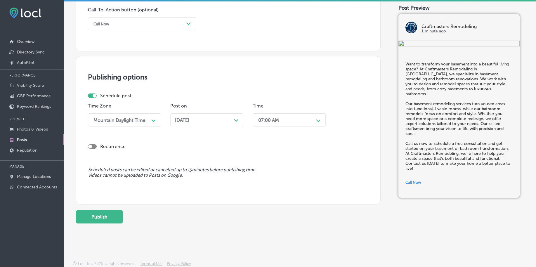
scroll to position [434, 0]
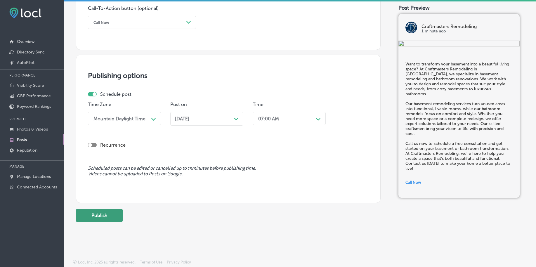
click at [98, 219] on button "Publish" at bounding box center [99, 215] width 47 height 13
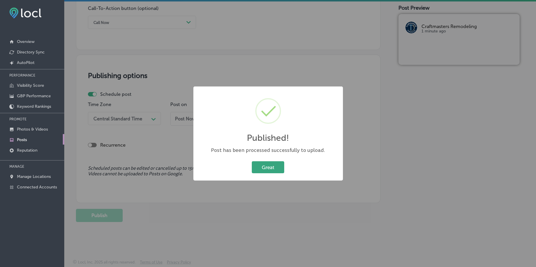
click at [272, 169] on button "Great" at bounding box center [268, 167] width 32 height 12
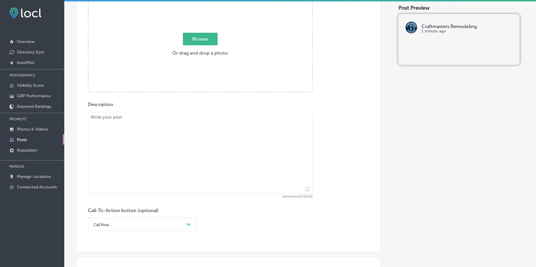
scroll to position [178, 0]
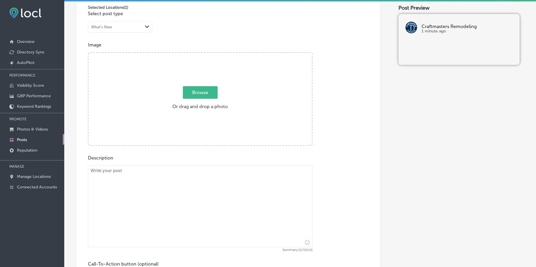
click at [207, 97] on span "Browse" at bounding box center [200, 92] width 35 height 13
click at [207, 55] on input "Browse Or drag and drop a photo" at bounding box center [199, 54] width 223 height 2
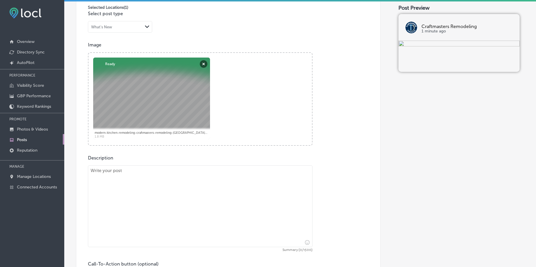
click at [209, 174] on textarea at bounding box center [200, 206] width 225 height 82
paste textarea "Want to transform your basement into a beautiful living space? At Craftmasters …"
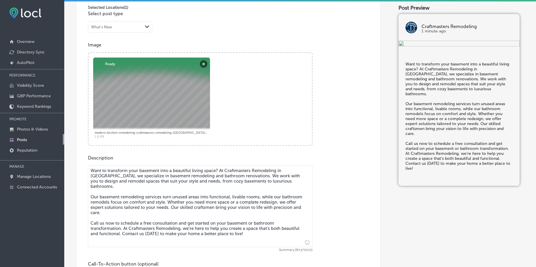
click at [115, 208] on textarea "Want to transform your basement into a beautiful living space? At Craftmasters …" at bounding box center [200, 206] width 225 height 82
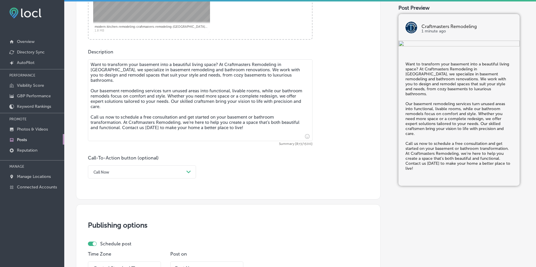
scroll to position [288, 0]
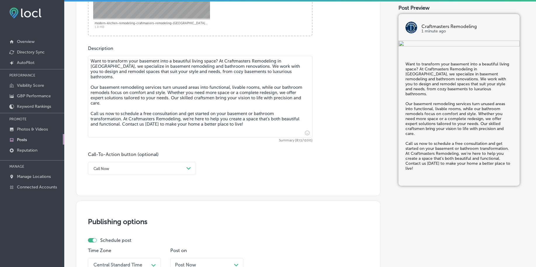
click at [146, 85] on textarea "Want to transform your basement into a beautiful living space? At Craftmasters …" at bounding box center [200, 97] width 225 height 82
paste textarea "If you’re ready to transform your bathroom or kitchen, Craftmasters Remodeling …"
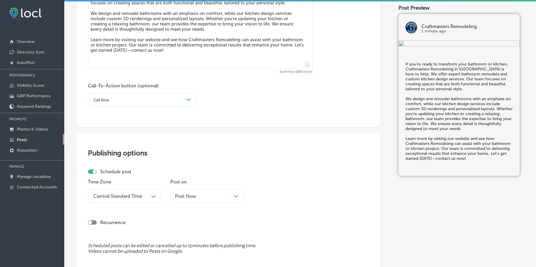
scroll to position [361, 0]
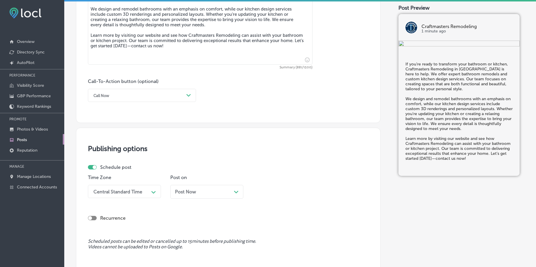
click at [108, 96] on div "Call Now" at bounding box center [101, 95] width 16 height 4
click at [111, 152] on div "Learn more" at bounding box center [142, 149] width 108 height 10
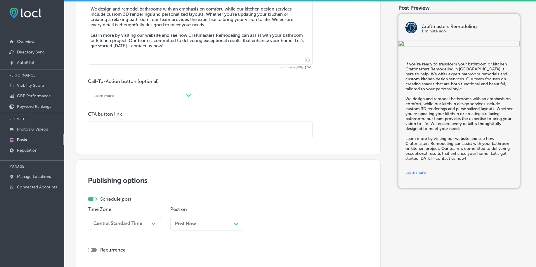
click at [120, 133] on input "text" at bounding box center [200, 130] width 224 height 16
paste input "[URL][DOMAIN_NAME]"
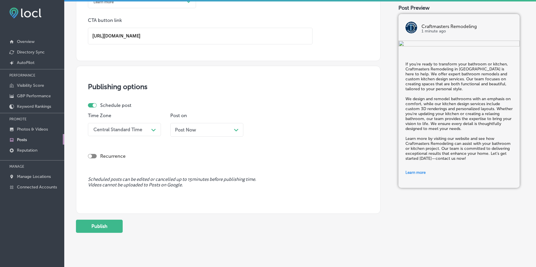
scroll to position [466, 0]
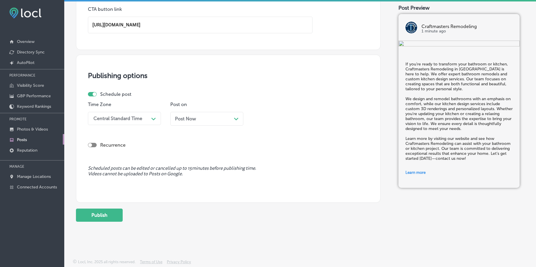
click at [121, 119] on div "Schedule post Time Zone Central Standard Time Path Created with Sketch. Post on…" at bounding box center [226, 110] width 276 height 39
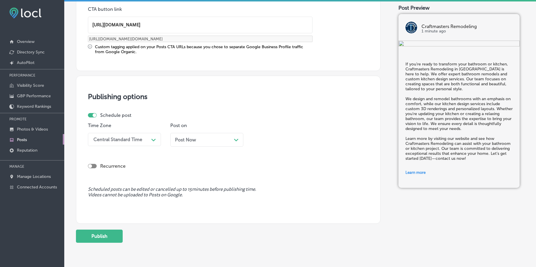
click at [124, 141] on div "Central Standard Time" at bounding box center [117, 140] width 49 height 6
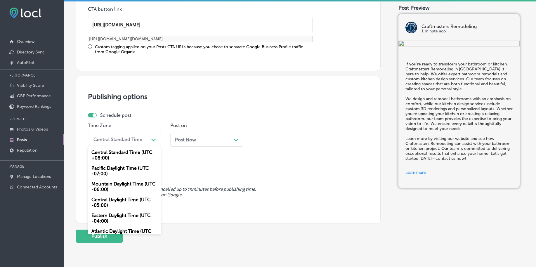
click at [113, 186] on div "Mountain Daylight Time (UTC -06:00)" at bounding box center [124, 187] width 73 height 16
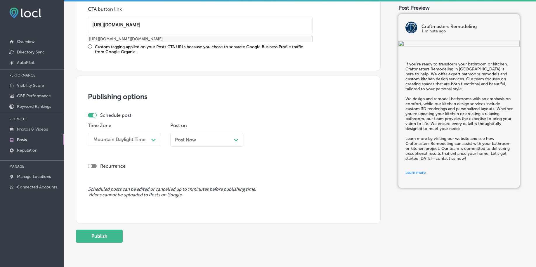
click at [229, 138] on div "Post Now Path Created with Sketch." at bounding box center [207, 140] width 64 height 6
drag, startPoint x: 272, startPoint y: 134, endPoint x: 275, endPoint y: 143, distance: 9.6
click at [272, 135] on div "02:15 AM" at bounding box center [284, 139] width 58 height 10
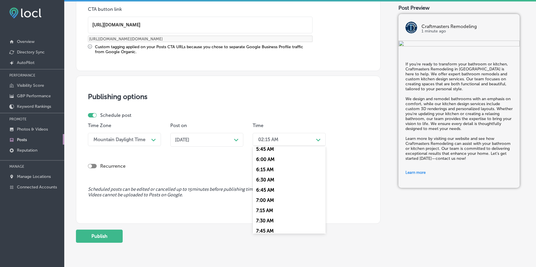
scroll to position [256, 0]
click at [277, 180] on div "7:00 AM" at bounding box center [289, 183] width 73 height 10
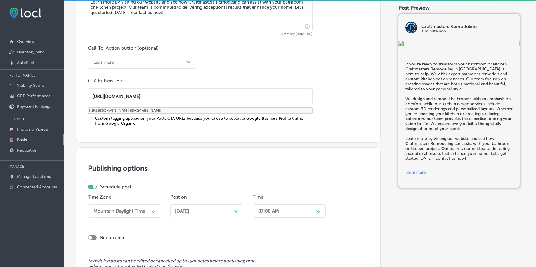
scroll to position [466, 0]
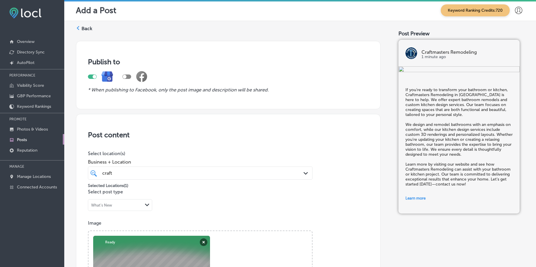
scroll to position [466, 0]
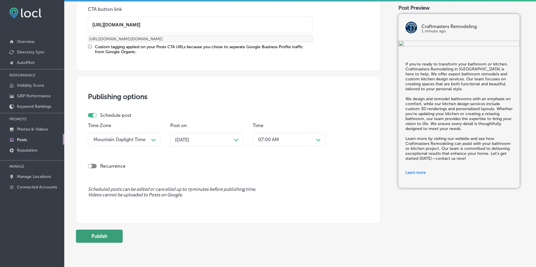
click at [109, 238] on button "Publish" at bounding box center [99, 236] width 47 height 13
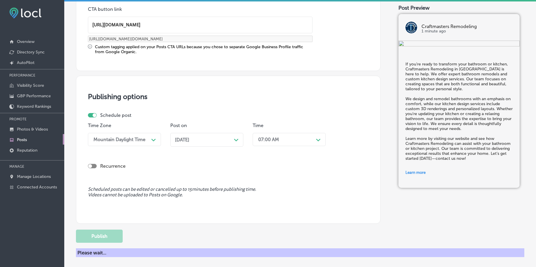
scroll to position [434, 0]
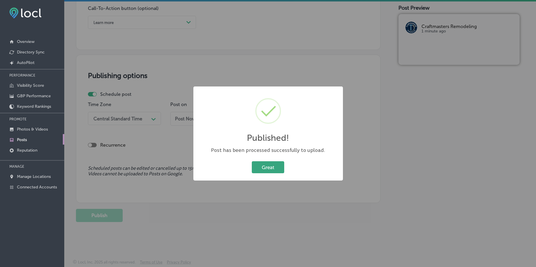
click at [267, 169] on button "Great" at bounding box center [268, 167] width 32 height 12
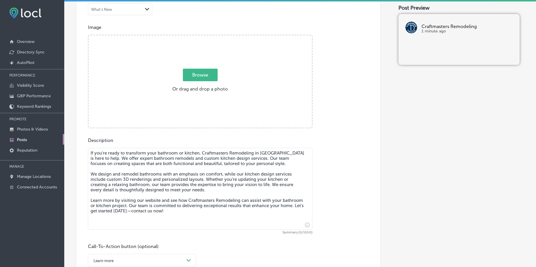
scroll to position [142, 0]
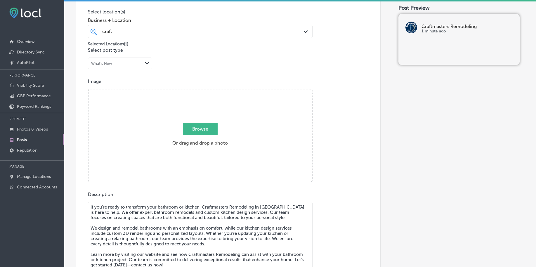
click at [208, 135] on span "Browse" at bounding box center [200, 129] width 35 height 13
click at [208, 91] on input "Browse Or drag and drop a photo" at bounding box center [199, 90] width 223 height 2
type input "C:\fakepath\modern-kitchen-remodeling-craftmasters-remodeling-minnetonka-mn (3)…"
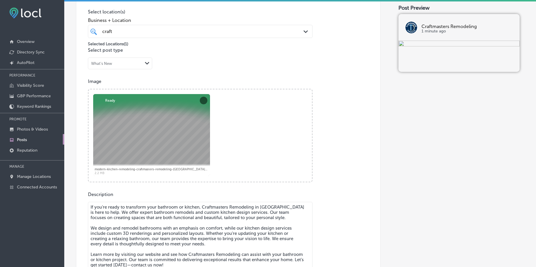
click at [124, 208] on textarea "If you’re ready to transform your bathroom or kitchen, Craftmasters Remodeling …" at bounding box center [200, 243] width 225 height 82
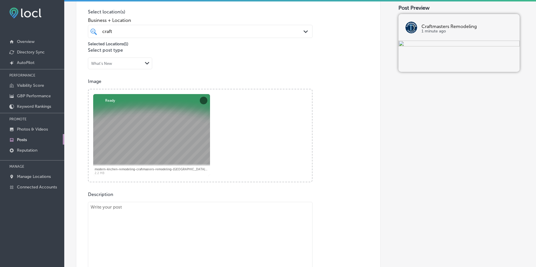
paste textarea "When it comes to kitchen remodels and cabinet refacing, Craftmasters Remodeling…"
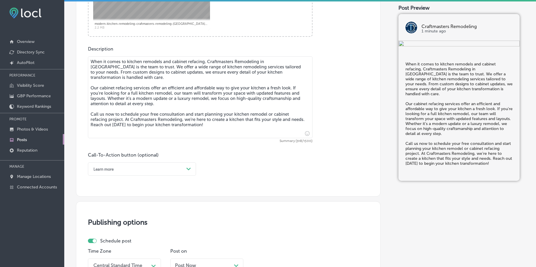
scroll to position [288, 0]
type textarea "When it comes to kitchen remodels and cabinet refacing, Craftmasters Remodeling…"
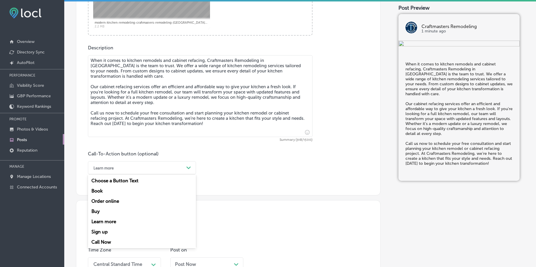
click at [124, 167] on div "Learn more" at bounding box center [137, 167] width 93 height 9
click at [111, 239] on div "Call Now" at bounding box center [142, 242] width 108 height 10
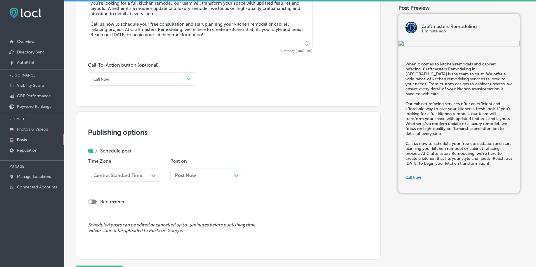
scroll to position [398, 0]
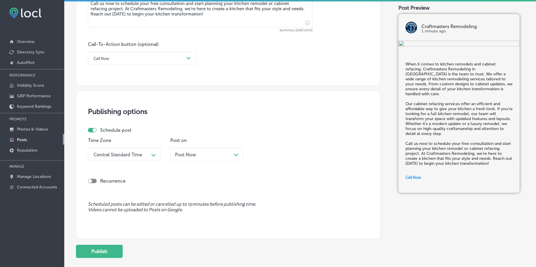
click at [127, 155] on div "Central Standard Time" at bounding box center [117, 155] width 49 height 6
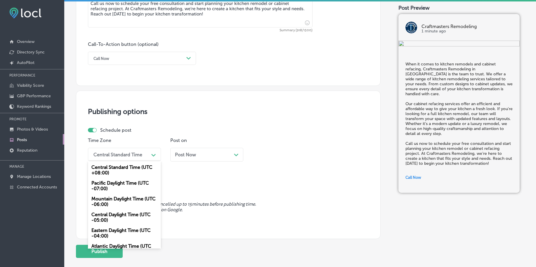
click at [106, 199] on div "Mountain Daylight Time (UTC -06:00)" at bounding box center [124, 202] width 73 height 16
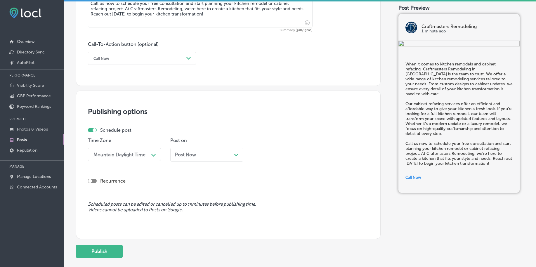
click at [238, 156] on icon "Path Created with Sketch." at bounding box center [236, 155] width 4 height 3
click at [286, 151] on div "02:15 AM" at bounding box center [284, 154] width 58 height 10
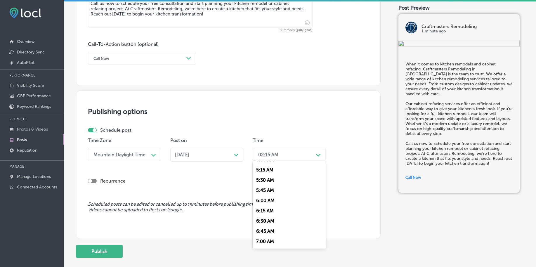
scroll to position [256, 0]
click at [265, 195] on div "7:00 AM" at bounding box center [289, 198] width 73 height 10
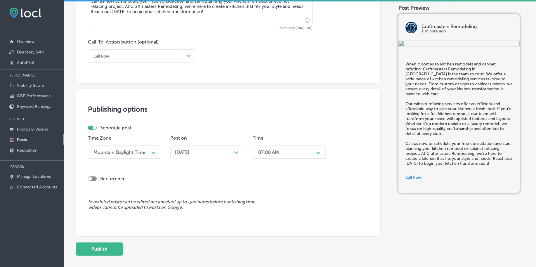
scroll to position [402, 0]
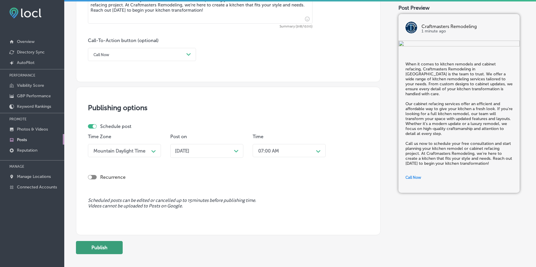
click at [95, 247] on button "Publish" at bounding box center [99, 247] width 47 height 13
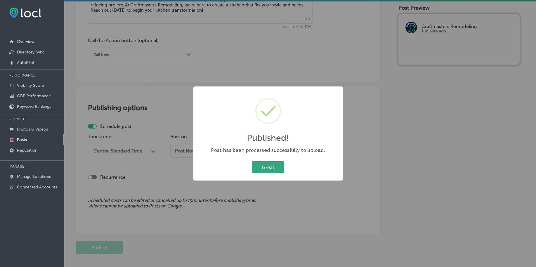
click at [262, 171] on button "Great" at bounding box center [268, 167] width 32 height 12
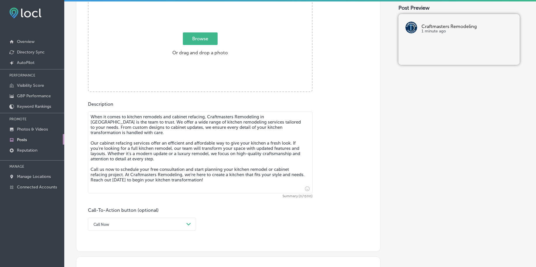
scroll to position [219, 0]
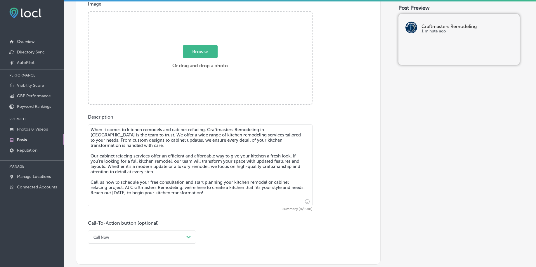
click at [192, 56] on span "Browse" at bounding box center [200, 51] width 35 height 13
click at [192, 14] on input "Browse Or drag and drop a photo" at bounding box center [199, 13] width 223 height 2
type input "C:\fakepath\modern-kitchen-remodeling-craftmasters-remodeling-minnetonka-mn (4)…"
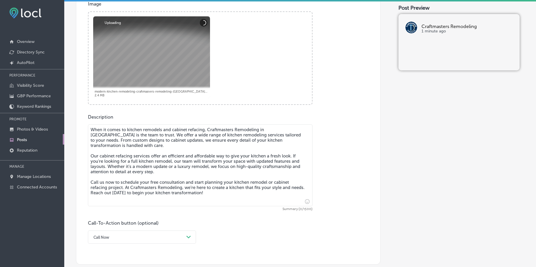
click at [144, 169] on textarea "When it comes to kitchen remodels and cabinet refacing, Craftmasters Remodeling…" at bounding box center [200, 165] width 225 height 82
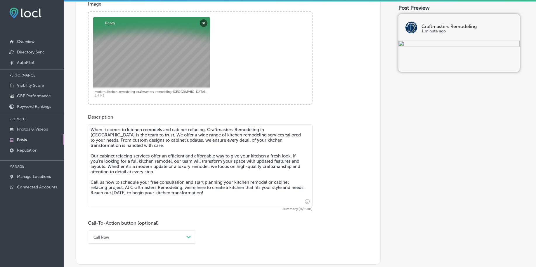
click at [174, 162] on textarea "When it comes to kitchen remodels and cabinet refacing, Craftmasters Remodeling…" at bounding box center [200, 165] width 225 height 82
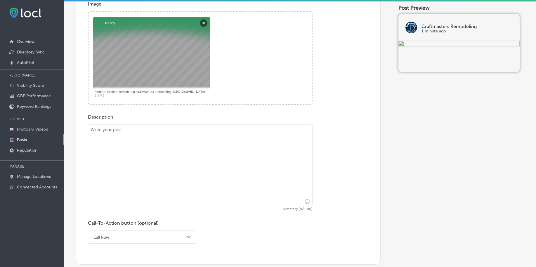
paste textarea "Is your home in need of storm damage repair or new siding? Craftmasters Remodel…"
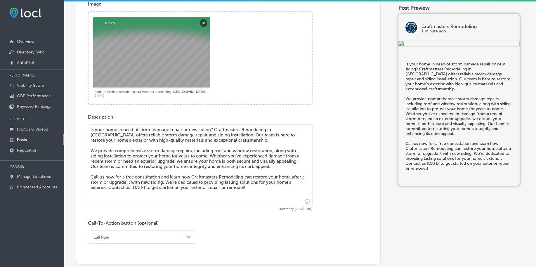
scroll to position [256, 0]
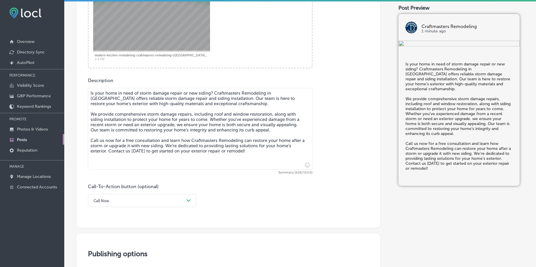
type textarea "Is your home in need of storm damage repair or new siding? Craftmasters Remodel…"
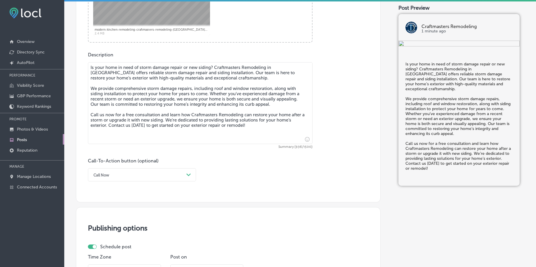
scroll to position [365, 0]
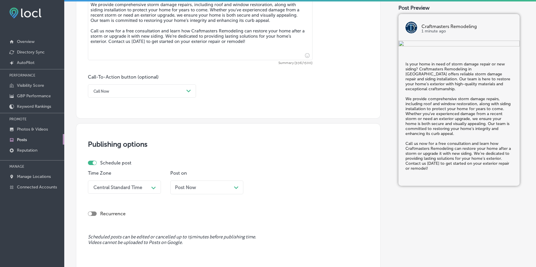
click at [131, 93] on div "Call Now" at bounding box center [137, 90] width 93 height 9
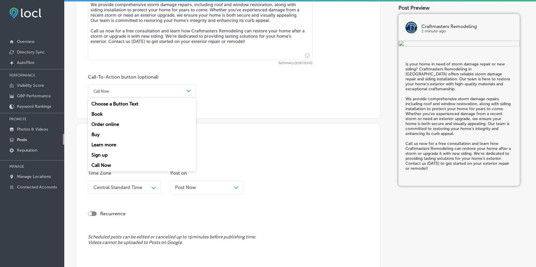
click at [103, 165] on div "Call Now" at bounding box center [142, 165] width 108 height 10
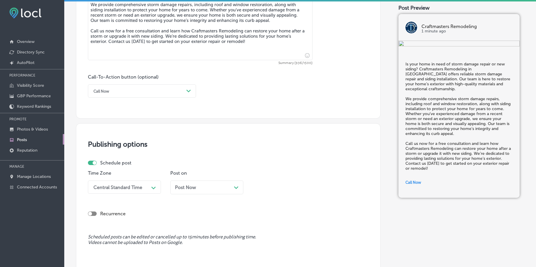
click at [118, 191] on div "Central Standard Time Path Created with Sketch." at bounding box center [124, 186] width 73 height 13
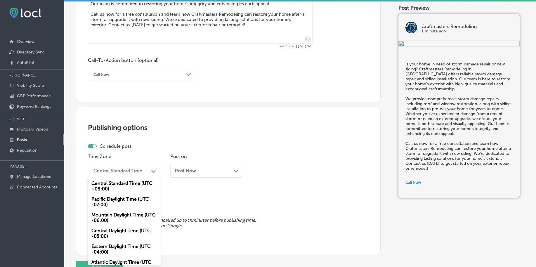
click at [110, 220] on div "Mountain Daylight Time (UTC -06:00)" at bounding box center [124, 218] width 73 height 16
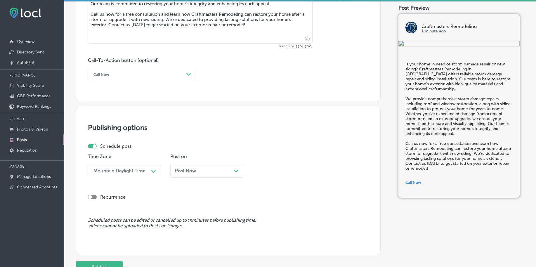
click at [186, 175] on div "Post Now Path Created with Sketch." at bounding box center [206, 171] width 73 height 14
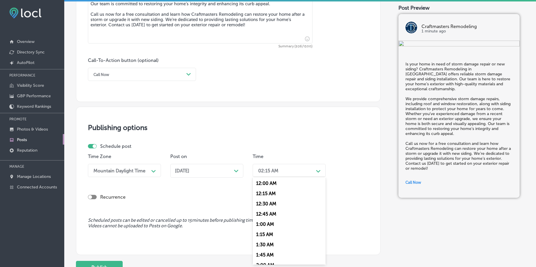
click at [281, 174] on div "02:15 AM" at bounding box center [284, 170] width 58 height 10
click at [274, 215] on div "7:00 AM" at bounding box center [289, 214] width 73 height 10
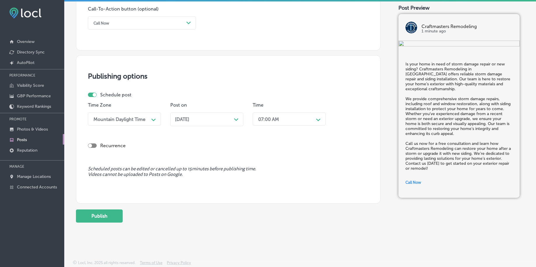
scroll to position [434, 0]
click at [104, 213] on button "Publish" at bounding box center [99, 215] width 47 height 13
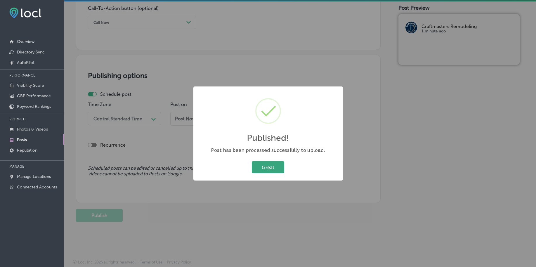
click at [272, 165] on button "Great" at bounding box center [268, 167] width 32 height 12
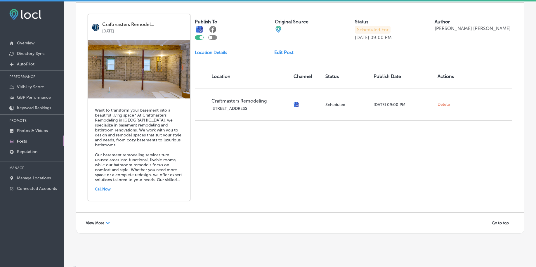
scroll to position [1275, 0]
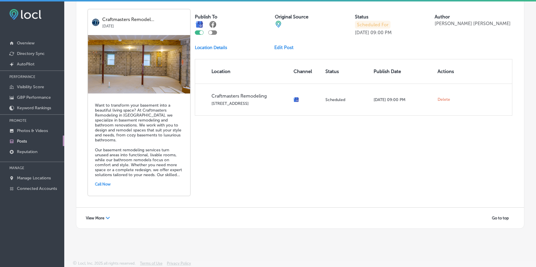
click at [99, 219] on span "View More" at bounding box center [95, 218] width 18 height 4
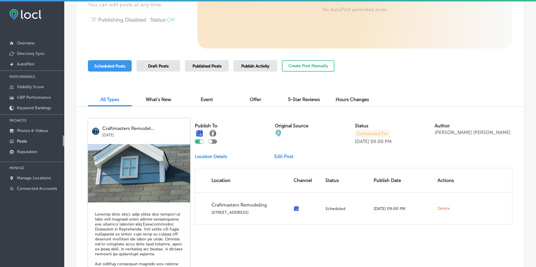
scroll to position [0, 0]
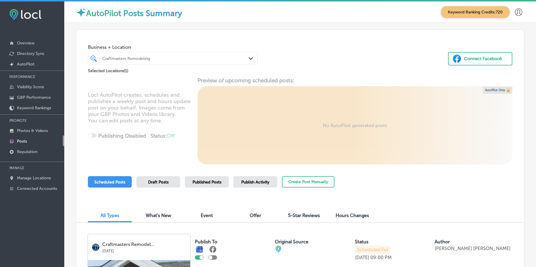
click at [184, 62] on div at bounding box center [166, 58] width 128 height 8
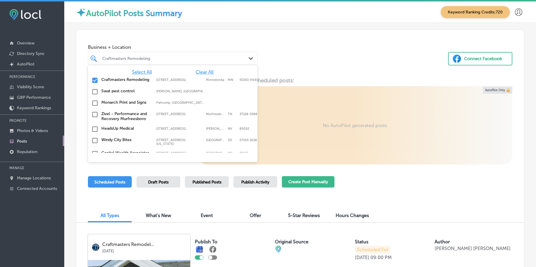
click at [294, 183] on button "Create Post Manually" at bounding box center [308, 181] width 53 height 11
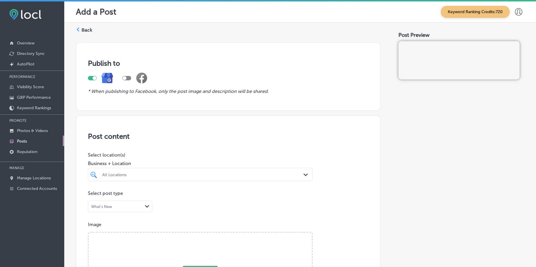
click at [225, 169] on div "All Locations Path Created with Sketch." at bounding box center [200, 174] width 225 height 13
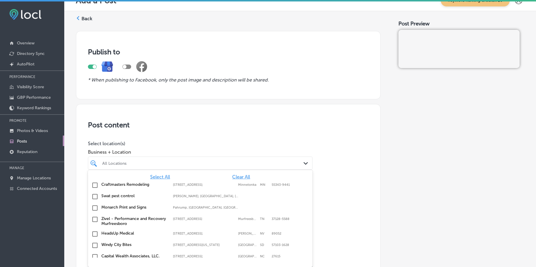
scroll to position [14, 0]
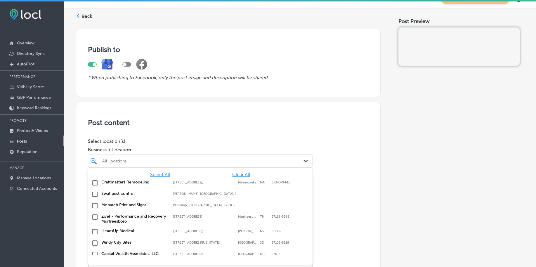
click at [232, 173] on span "Clear All" at bounding box center [241, 175] width 18 height 6
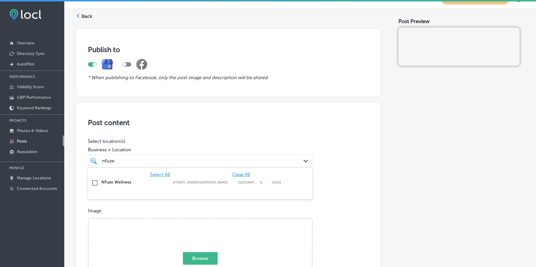
click at [230, 184] on label "[STREET_ADDRESS][PERSON_NAME]" at bounding box center [204, 182] width 62 height 4
click at [230, 163] on div "nfuze nfuze" at bounding box center [190, 161] width 177 height 8
type input "nfuze"
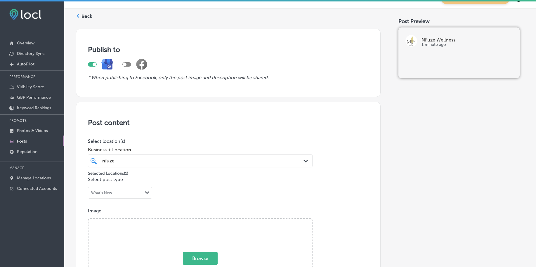
click at [200, 256] on span "Browse" at bounding box center [200, 258] width 35 height 13
click at [200, 220] on input "Browse Or drag and drop a photo" at bounding box center [199, 220] width 223 height 2
type input "C:\fakepath\weight-loss-iv-drips-nfuze-wellness-edwardsville-il (0).png"
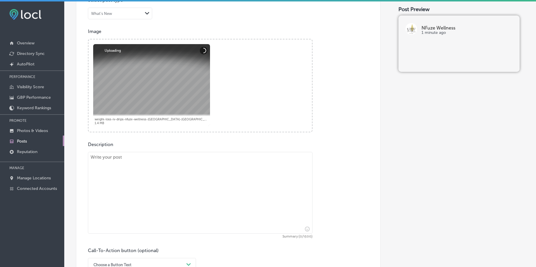
scroll to position [196, 0]
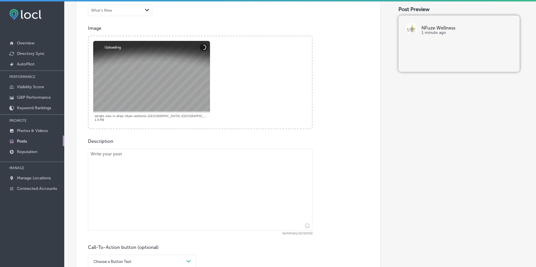
click at [122, 186] on textarea at bounding box center [200, 190] width 225 height 82
paste textarea "Refresh your look and feel confident with Neurotoxin treatments at NFuze Wellne…"
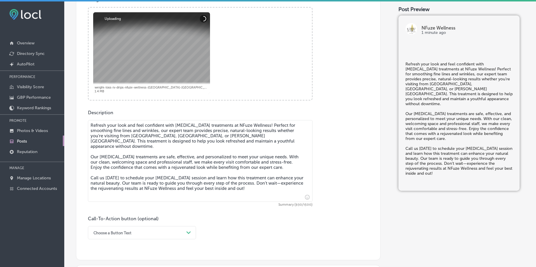
scroll to position [233, 0]
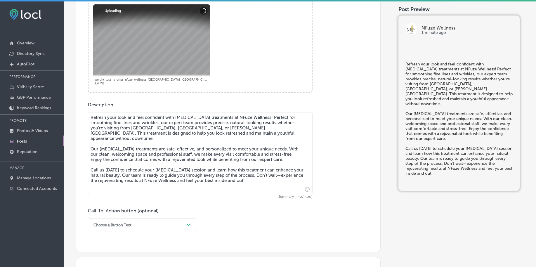
type textarea "Refresh your look and feel confident with Neurotoxin treatments at NFuze Wellne…"
click at [116, 223] on div "option Buy focused, 4 of 7. 7 results available. Use Up and Down to choose opti…" at bounding box center [142, 224] width 108 height 13
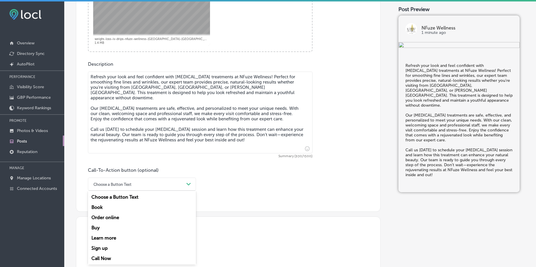
click at [104, 259] on div "Call Now" at bounding box center [142, 258] width 108 height 10
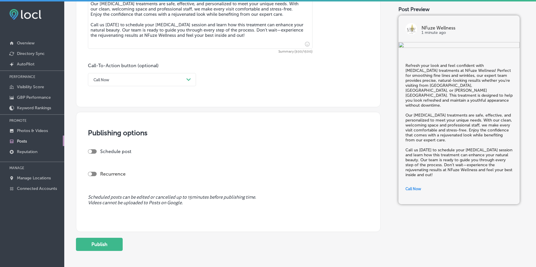
scroll to position [383, 0]
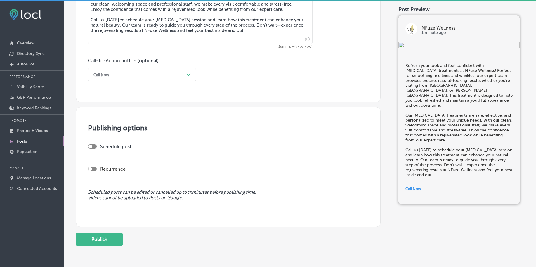
click at [94, 144] on div at bounding box center [92, 146] width 9 height 4
checkbox input "true"
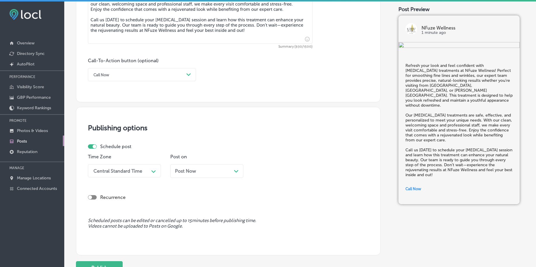
click at [111, 173] on div "Central Standard Time" at bounding box center [117, 171] width 49 height 6
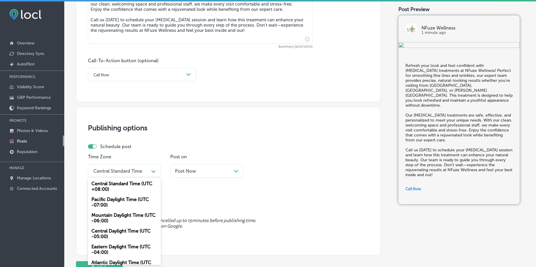
click at [113, 215] on div "Mountain Daylight Time (UTC -06:00)" at bounding box center [124, 218] width 73 height 16
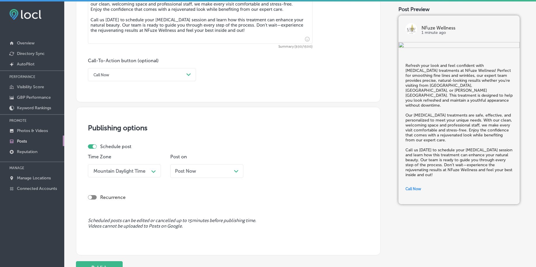
click at [193, 173] on span "Post Now" at bounding box center [185, 171] width 21 height 6
click at [275, 174] on div "02:30 AM" at bounding box center [284, 171] width 58 height 10
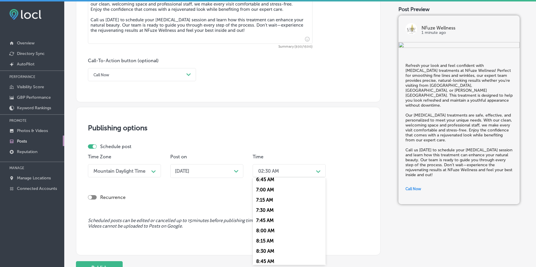
scroll to position [183, 0]
click at [267, 186] on div "7:00 AM" at bounding box center [289, 185] width 73 height 10
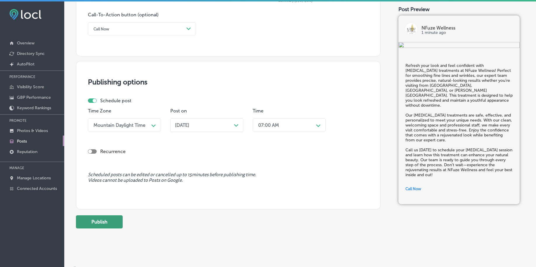
scroll to position [434, 0]
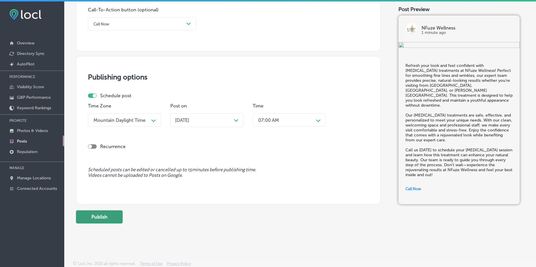
click at [109, 222] on button "Publish" at bounding box center [99, 216] width 47 height 13
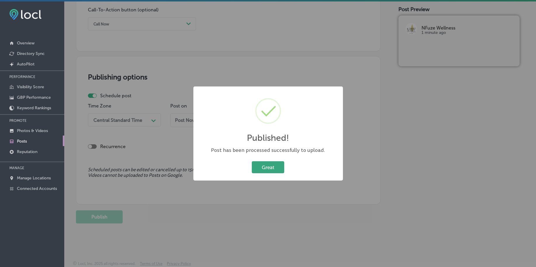
click at [273, 171] on button "Great" at bounding box center [268, 167] width 32 height 12
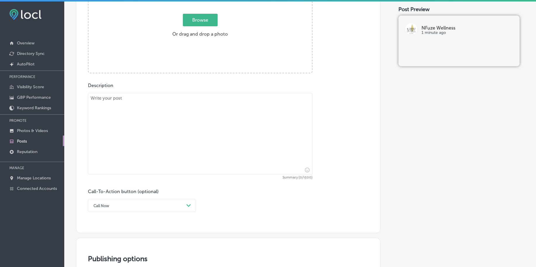
scroll to position [251, 0]
click at [199, 20] on span "Browse" at bounding box center [200, 21] width 35 height 13
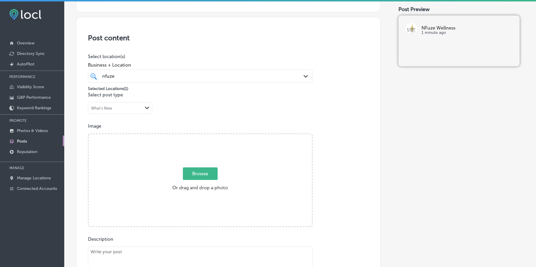
type input "C:\fakepath\weight-loss-iv-drips-nfuze-wellness-edwardsville-il (1).jpg"
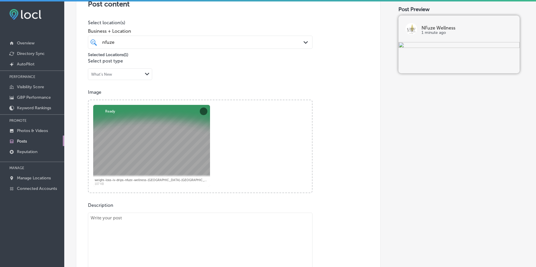
scroll to position [171, 0]
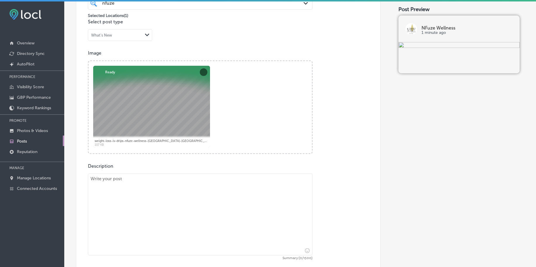
click at [130, 186] on textarea at bounding box center [200, 214] width 225 height 82
paste textarea "Ease discomfort and support your body during that time of the month with the PM…"
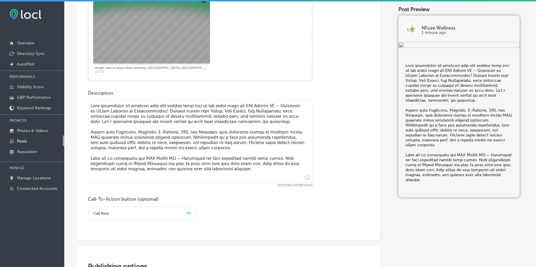
type textarea "Ease discomfort and support your body during that time of the month with the PM…"
click at [112, 209] on div "option Call Now, selected. option Book focused, 2 of 7. 7 results available. Us…" at bounding box center [142, 212] width 108 height 13
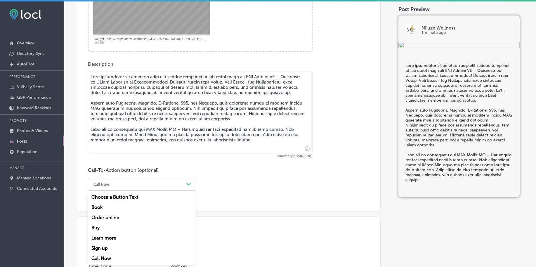
click at [105, 209] on div "Book" at bounding box center [142, 207] width 108 height 10
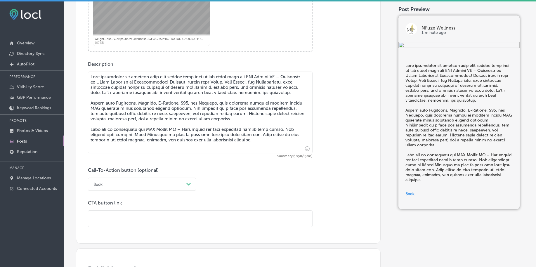
click at [109, 223] on input "text" at bounding box center [200, 219] width 224 height 16
paste input "https://nfuzewellness.com/"
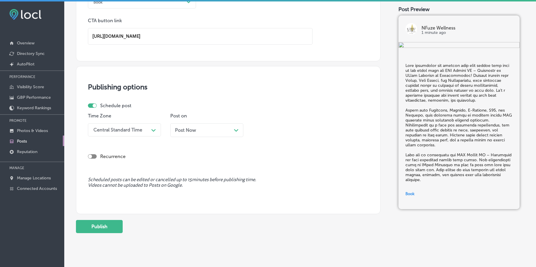
scroll to position [456, 0]
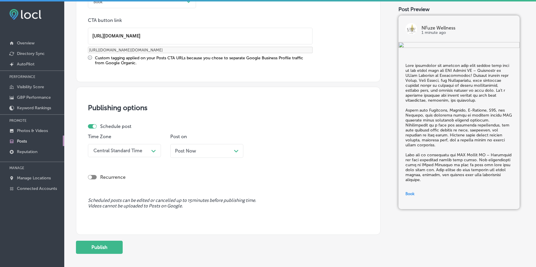
type input "https://nfuzewellness.com/"
click at [126, 148] on div "Central Standard Time" at bounding box center [117, 151] width 49 height 6
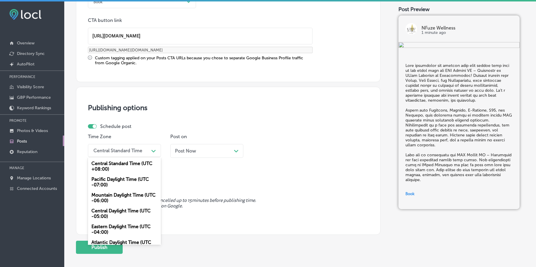
click at [110, 199] on div "Mountain Daylight Time (UTC -06:00)" at bounding box center [124, 198] width 73 height 16
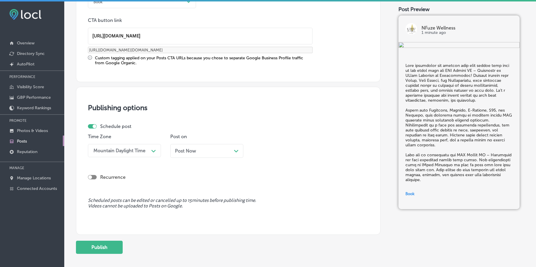
click at [190, 152] on span "Post Now" at bounding box center [185, 151] width 21 height 6
click at [270, 152] on div "02:30 AM" at bounding box center [268, 151] width 21 height 6
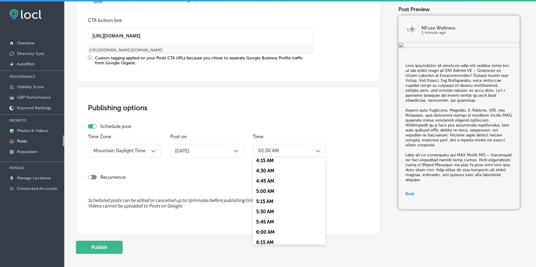
scroll to position [219, 0]
click at [272, 229] on div "7:00 AM" at bounding box center [289, 230] width 73 height 10
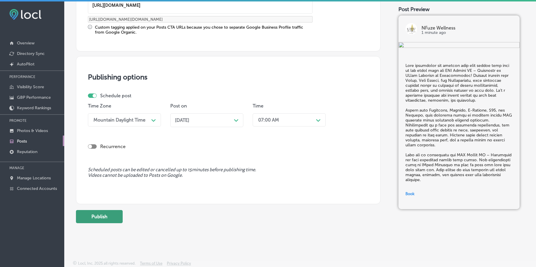
click at [119, 217] on button "Publish" at bounding box center [99, 216] width 47 height 13
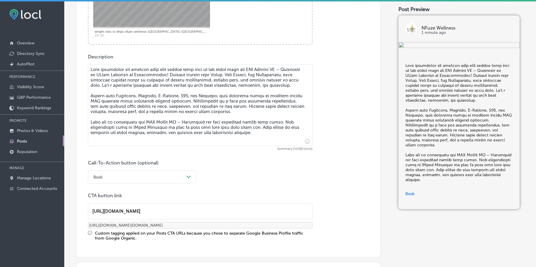
scroll to position [304, 0]
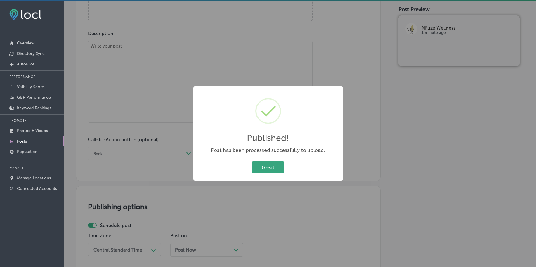
click at [267, 167] on button "Great" at bounding box center [268, 167] width 32 height 12
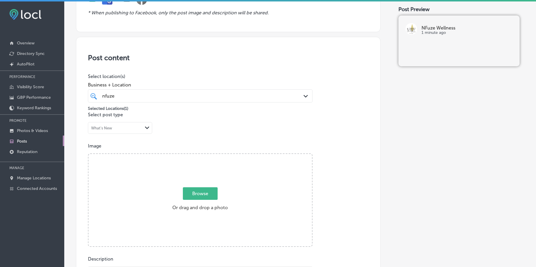
scroll to position [48, 0]
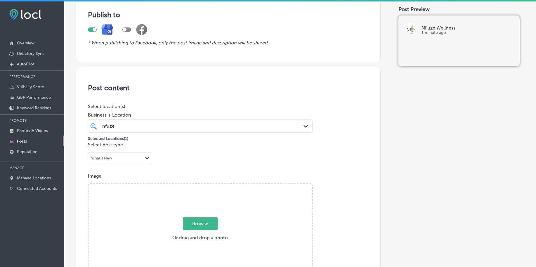
click at [201, 220] on span "Browse" at bounding box center [200, 223] width 35 height 13
click at [201, 186] on input "Browse Or drag and drop a photo" at bounding box center [199, 185] width 223 height 2
type input "C:\fakepath\weight-loss-iv-drips-nfuze-wellness-edwardsville-il (2).png"
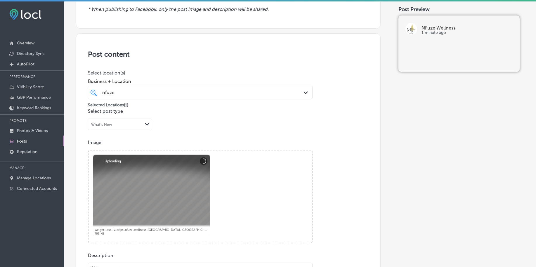
scroll to position [195, 0]
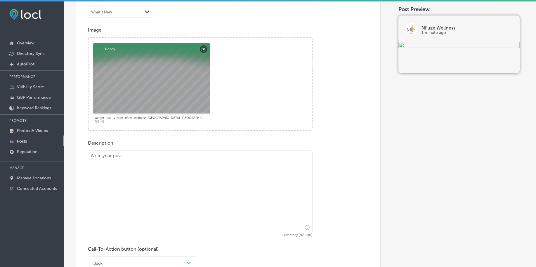
click at [109, 178] on textarea at bounding box center [200, 191] width 225 height 82
paste textarea "Recharge your body and support overall wellness with NAD+ Infusion or SubQ Inje…"
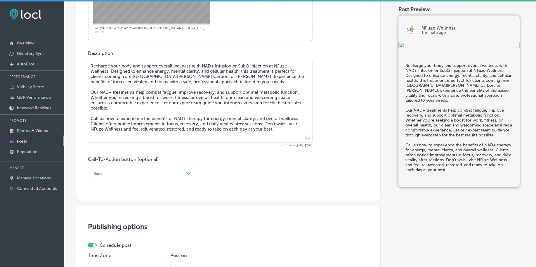
scroll to position [304, 0]
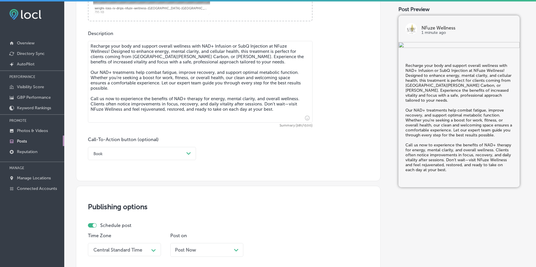
type textarea "Recharge your body and support overall wellness with NAD+ Infusion or SubQ Inje…"
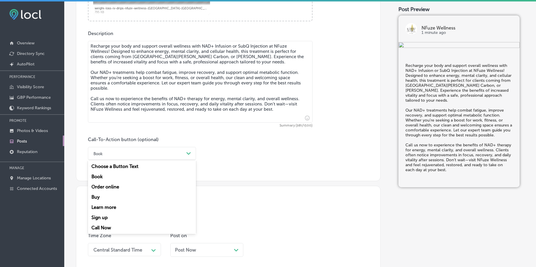
click at [120, 153] on div "Book" at bounding box center [137, 153] width 93 height 9
click at [104, 228] on div "Call Now" at bounding box center [142, 228] width 108 height 10
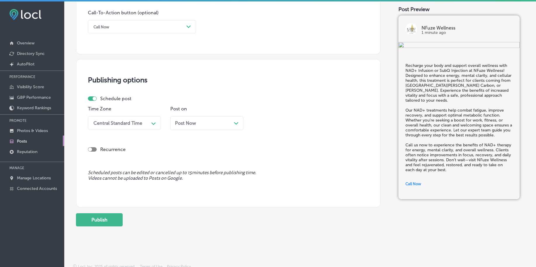
scroll to position [434, 0]
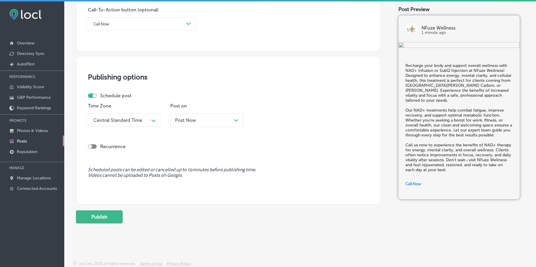
click at [129, 120] on div "Central Standard Time" at bounding box center [117, 120] width 49 height 6
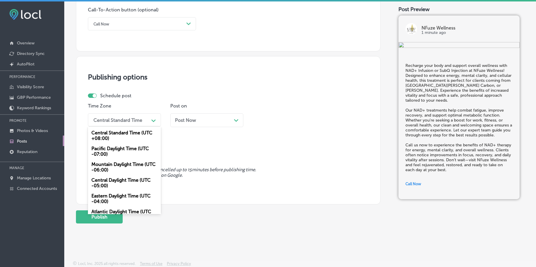
click at [115, 166] on div "Mountain Daylight Time (UTC -06:00)" at bounding box center [124, 167] width 73 height 16
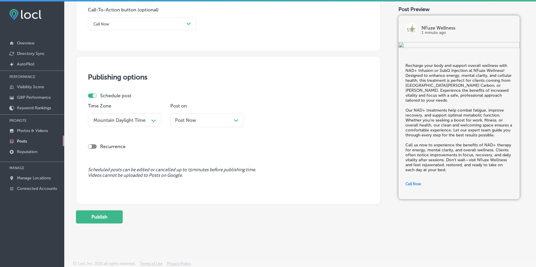
click at [179, 119] on span "Post Now" at bounding box center [185, 120] width 21 height 6
click at [270, 121] on div "02:30 AM" at bounding box center [268, 120] width 21 height 6
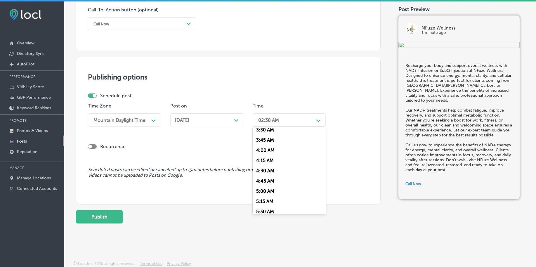
scroll to position [183, 0]
click at [269, 191] on div "6:00 AM" at bounding box center [289, 195] width 73 height 10
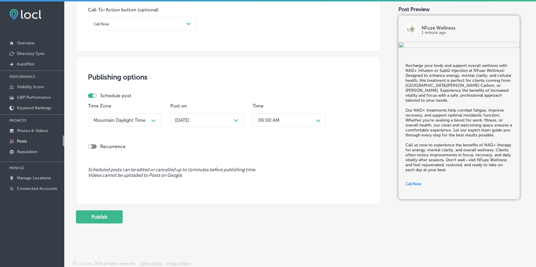
click at [268, 118] on div "06:00 AM" at bounding box center [268, 120] width 21 height 6
click at [266, 164] on div "7:00 AM" at bounding box center [289, 163] width 73 height 10
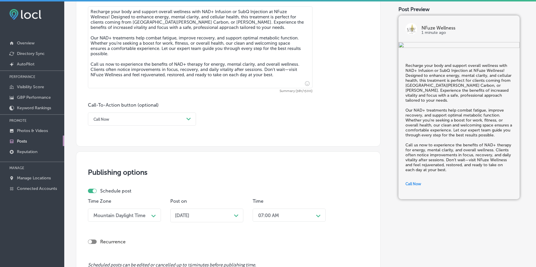
scroll to position [434, 0]
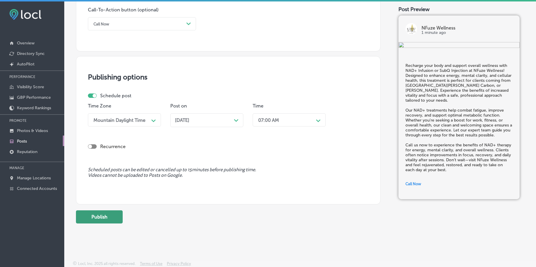
click at [109, 217] on button "Publish" at bounding box center [99, 216] width 47 height 13
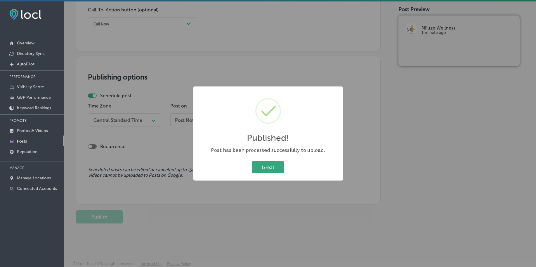
click at [269, 170] on button "Great" at bounding box center [268, 167] width 32 height 12
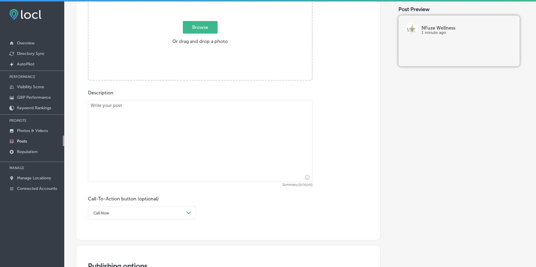
scroll to position [215, 0]
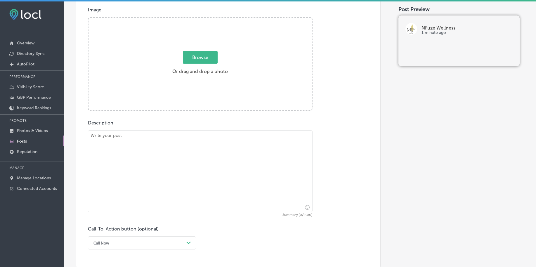
click at [190, 60] on span "Browse" at bounding box center [200, 57] width 35 height 13
click at [190, 20] on input "Browse Or drag and drop a photo" at bounding box center [199, 19] width 223 height 2
type input "C:\fakepath\weight-loss-iv-drips-nfuze-wellness-edwardsville-il (4).jpg"
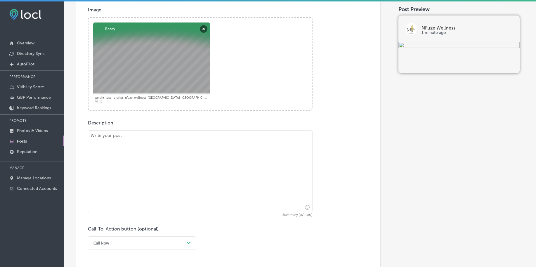
click at [143, 162] on textarea at bounding box center [200, 171] width 225 height 82
paste textarea "Boost your overall wellness and support your body’s energy with the Myers Cockt…"
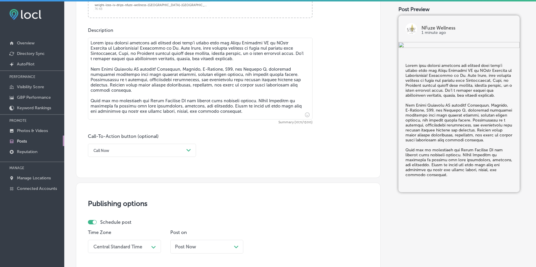
scroll to position [324, 0]
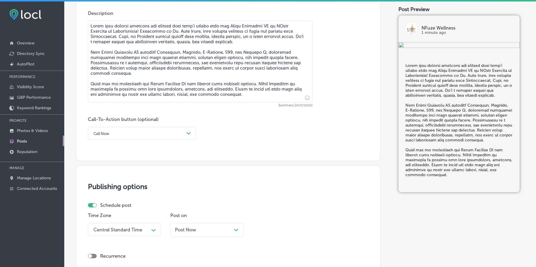
type textarea "Boost your overall wellness and support your body’s energy with the Myers Cockt…"
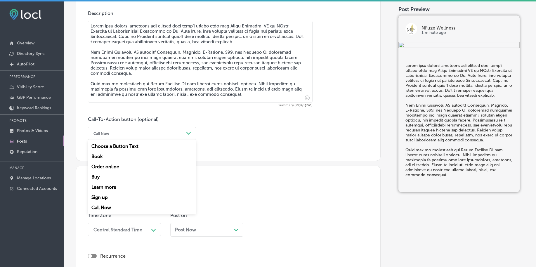
click at [129, 129] on div "Call Now" at bounding box center [137, 133] width 93 height 9
click at [103, 188] on div "Learn more" at bounding box center [142, 187] width 108 height 10
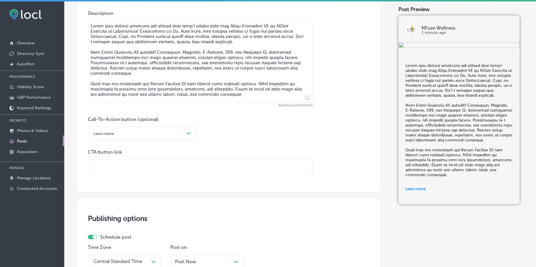
click at [112, 161] on input "text" at bounding box center [200, 168] width 224 height 16
click at [124, 134] on div "Learn more" at bounding box center [137, 133] width 93 height 9
click at [112, 158] on div "Book" at bounding box center [142, 156] width 108 height 10
click at [110, 168] on input "text" at bounding box center [200, 168] width 224 height 16
paste input "https://nfuzewellness.com/"
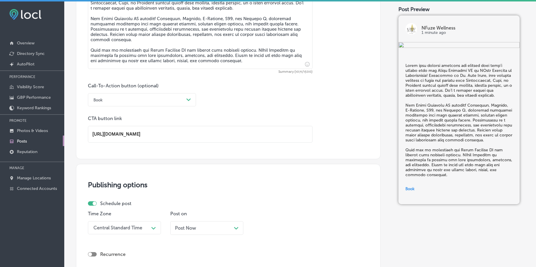
scroll to position [466, 0]
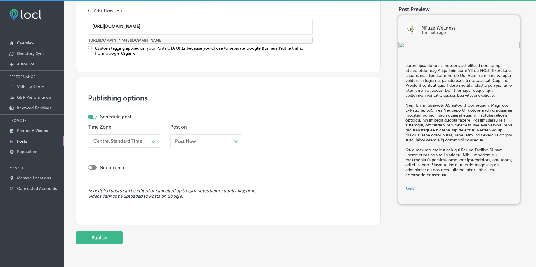
type input "https://nfuzewellness.com/"
click at [119, 143] on div "Central Standard Time" at bounding box center [117, 141] width 49 height 6
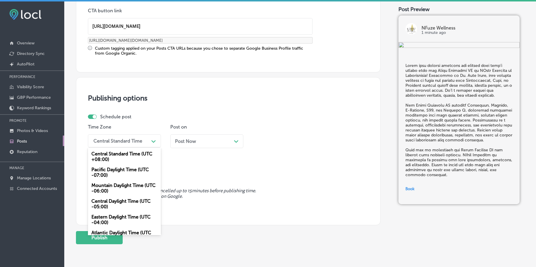
click at [100, 189] on div "Mountain Daylight Time (UTC -06:00)" at bounding box center [124, 188] width 73 height 16
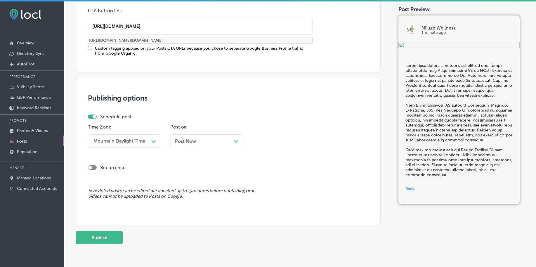
click at [192, 143] on span "Post Now" at bounding box center [185, 141] width 21 height 6
click at [267, 141] on div "02:30 AM" at bounding box center [268, 141] width 21 height 6
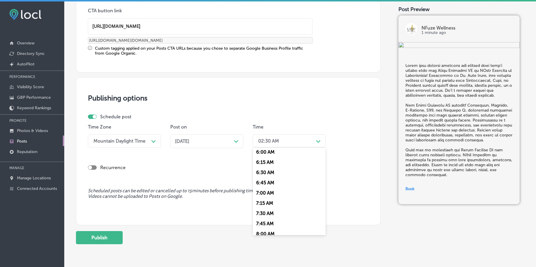
scroll to position [256, 0]
click at [266, 181] on div "7:00 AM" at bounding box center [289, 184] width 73 height 10
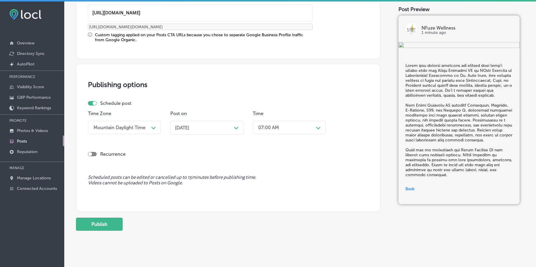
scroll to position [487, 0]
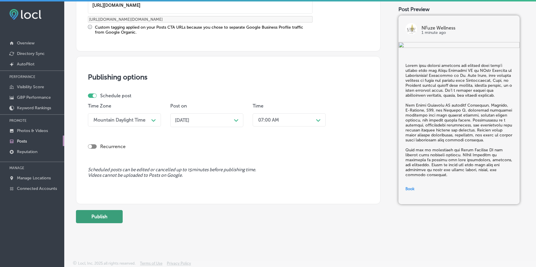
click at [102, 216] on button "Publish" at bounding box center [99, 216] width 47 height 13
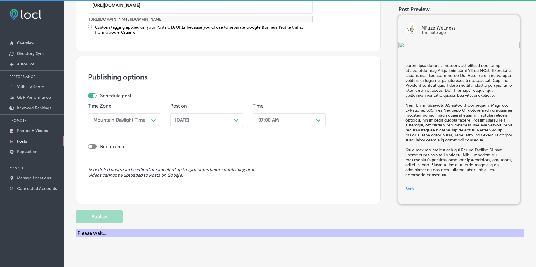
scroll to position [434, 0]
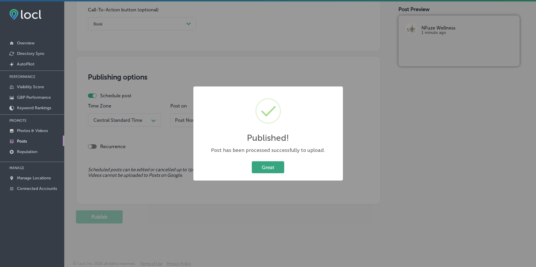
click at [274, 168] on button "Great" at bounding box center [268, 167] width 32 height 12
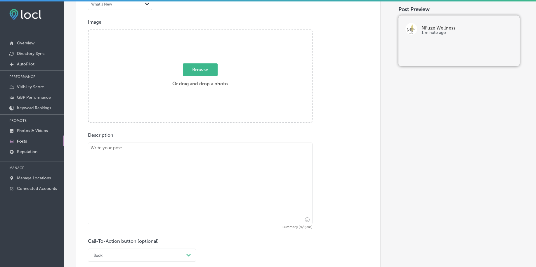
scroll to position [142, 0]
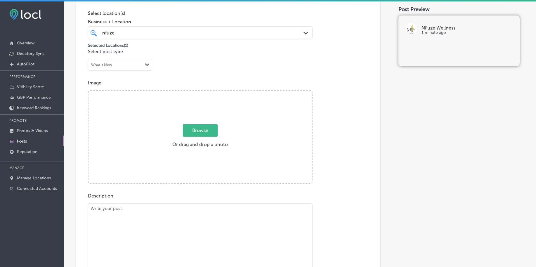
click at [210, 133] on span "Browse" at bounding box center [200, 130] width 35 height 13
click at [210, 93] on input "Browse Or drag and drop a photo" at bounding box center [199, 92] width 223 height 2
type input "C:\fakepath\weight-loss-iv-drips-nfuze-wellness-edwardsville-il (5).png"
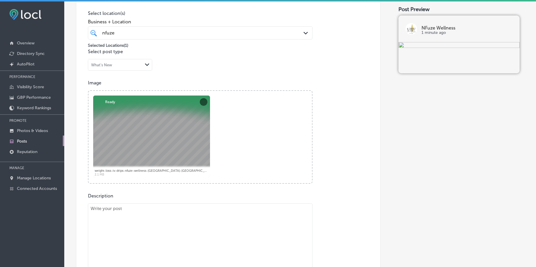
click at [192, 216] on textarea at bounding box center [200, 244] width 225 height 82
paste textarea "Achieve fuller, beautifully defined lips with Lip Filler treatments at NFuze We…"
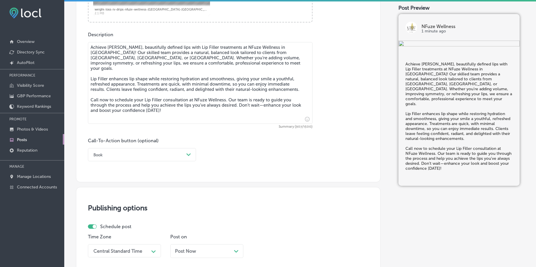
scroll to position [325, 0]
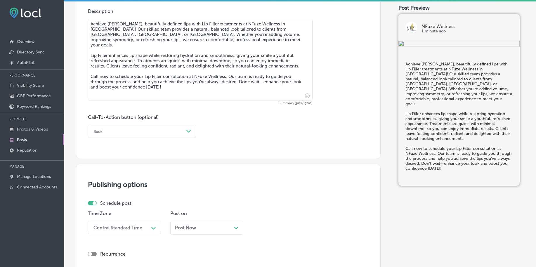
type textarea "Achieve fuller, beautifully defined lips with Lip Filler treatments at NFuze We…"
click at [115, 133] on div "Book" at bounding box center [137, 131] width 93 height 9
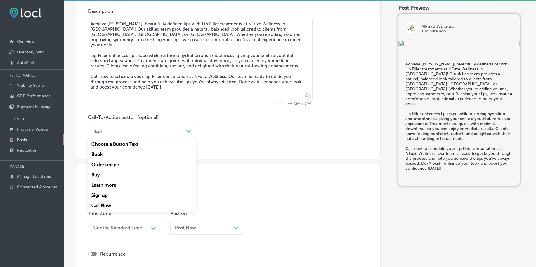
click at [102, 203] on div "Call Now" at bounding box center [142, 205] width 108 height 10
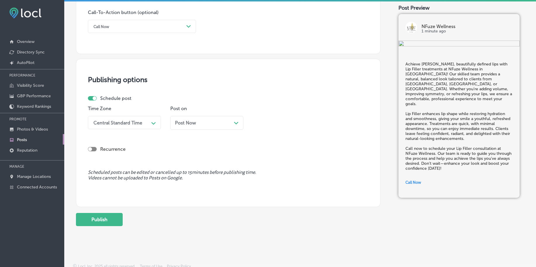
scroll to position [434, 0]
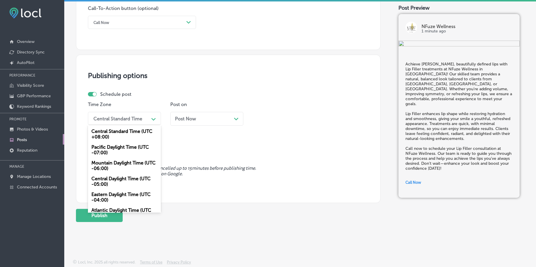
click at [126, 124] on div "Central Standard Time Path Created with Sketch." at bounding box center [124, 118] width 73 height 13
click at [114, 165] on div "Mountain Daylight Time (UTC -06:00)" at bounding box center [124, 166] width 73 height 16
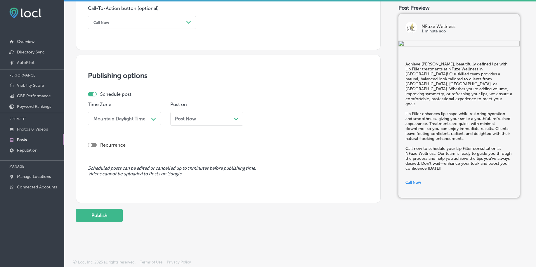
click at [177, 124] on div "Post Now Path Created with Sketch." at bounding box center [206, 119] width 73 height 14
click at [266, 117] on div "02:30 AM" at bounding box center [268, 119] width 21 height 6
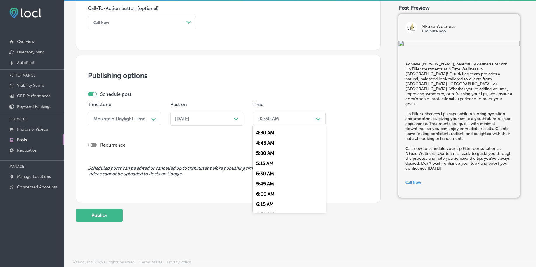
scroll to position [219, 0]
click at [265, 194] on div "7:00 AM" at bounding box center [289, 198] width 73 height 10
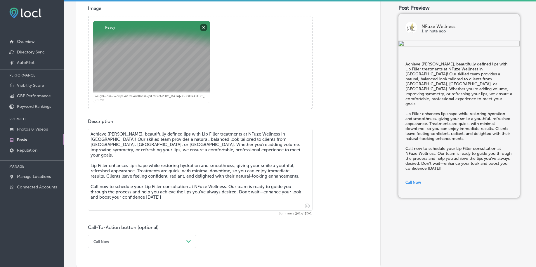
scroll to position [434, 0]
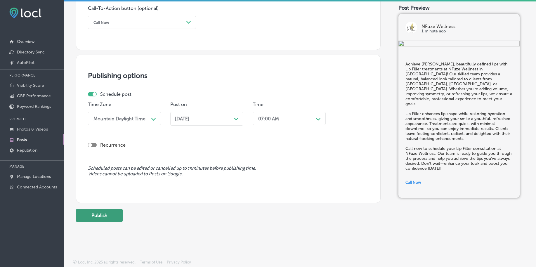
click at [92, 218] on button "Publish" at bounding box center [99, 215] width 47 height 13
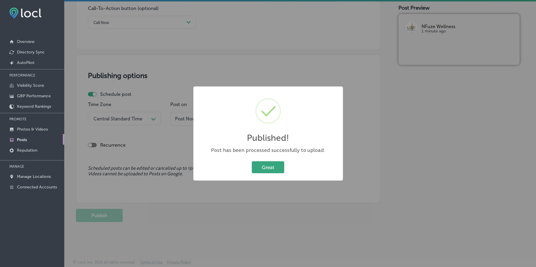
click at [263, 164] on button "Great" at bounding box center [268, 167] width 32 height 12
